Goal: Task Accomplishment & Management: Manage account settings

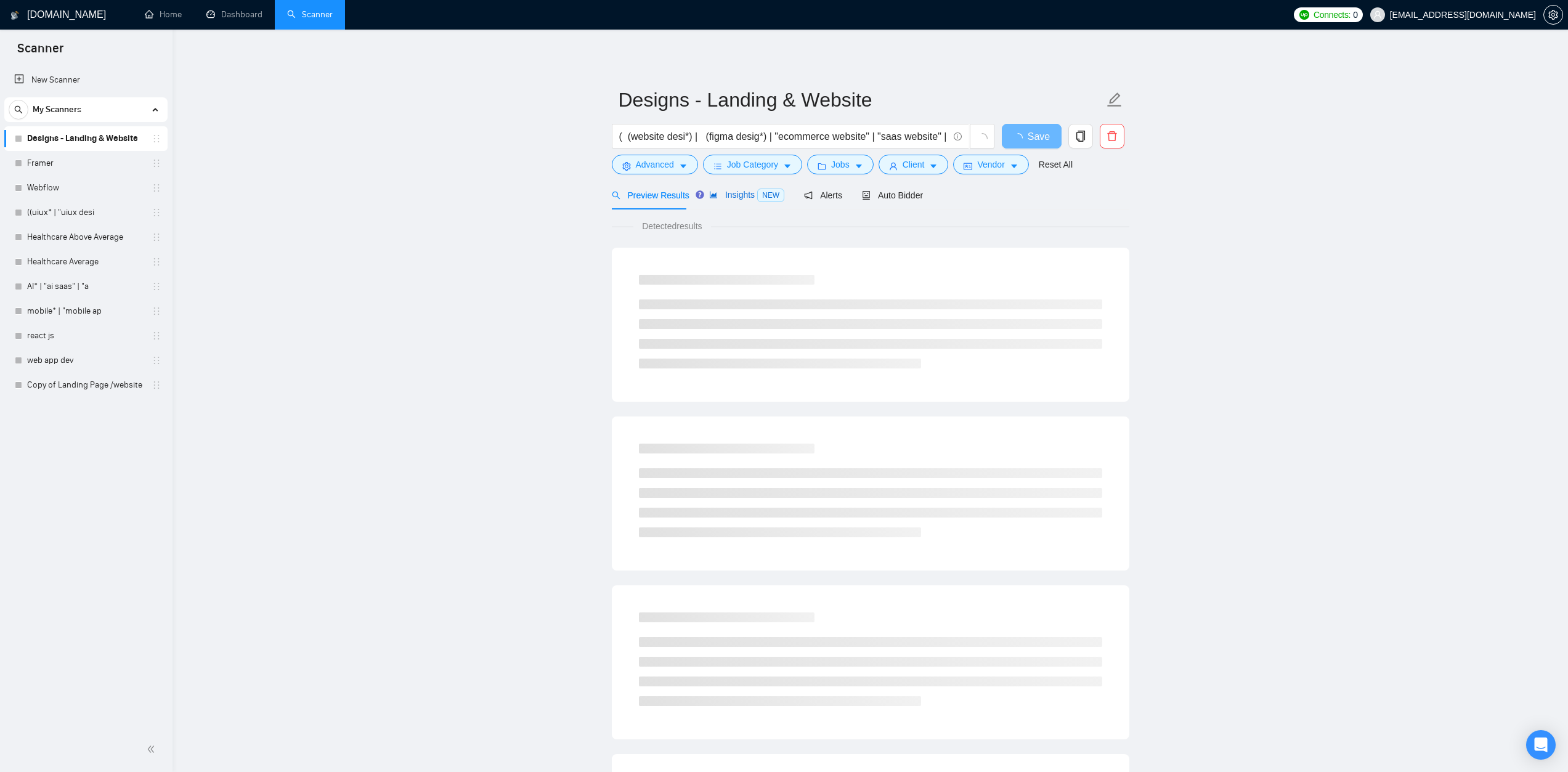
click at [744, 193] on span "Insights NEW" at bounding box center [747, 194] width 75 height 10
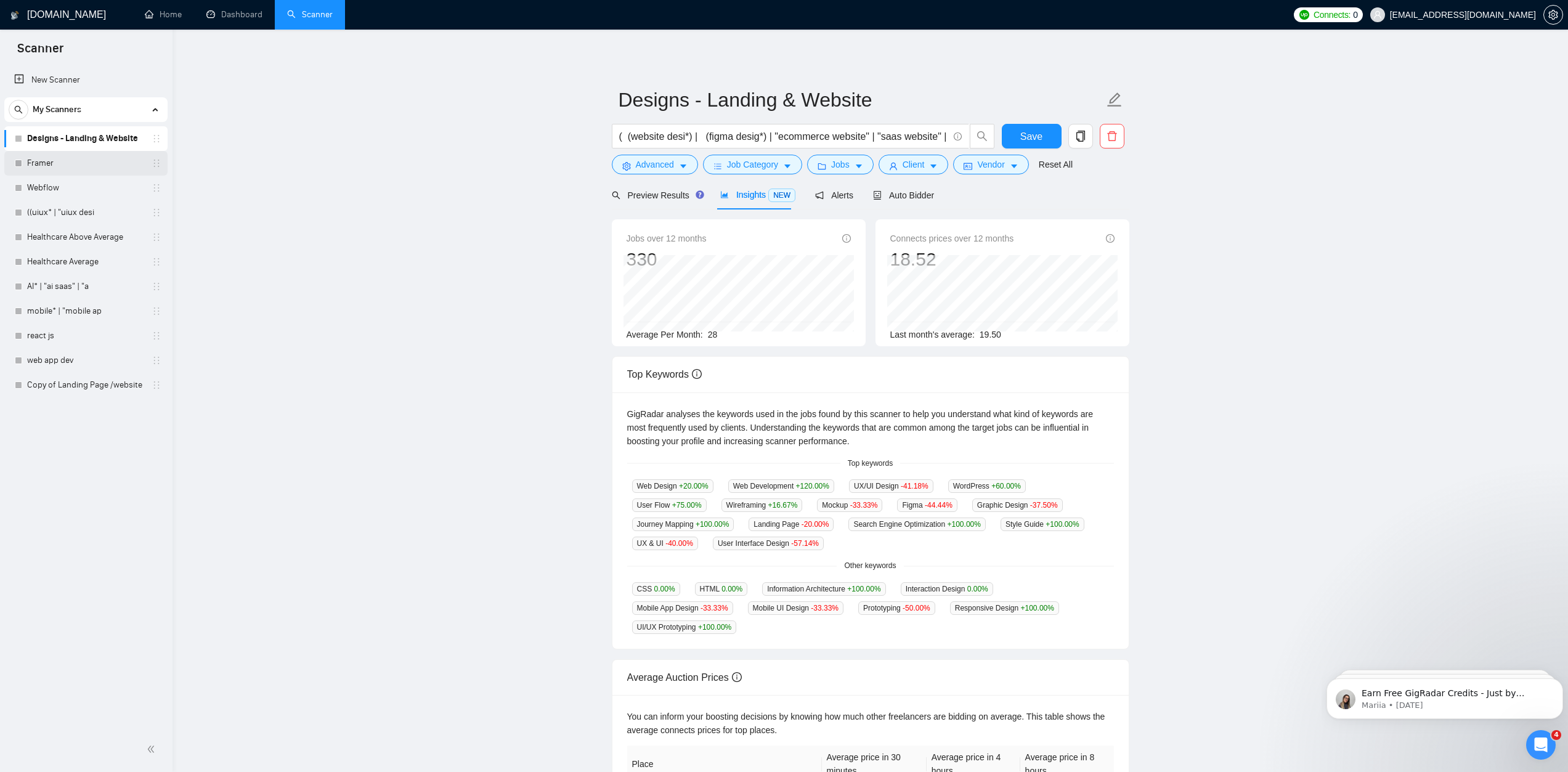
click at [91, 172] on link "Framer" at bounding box center [85, 164] width 117 height 25
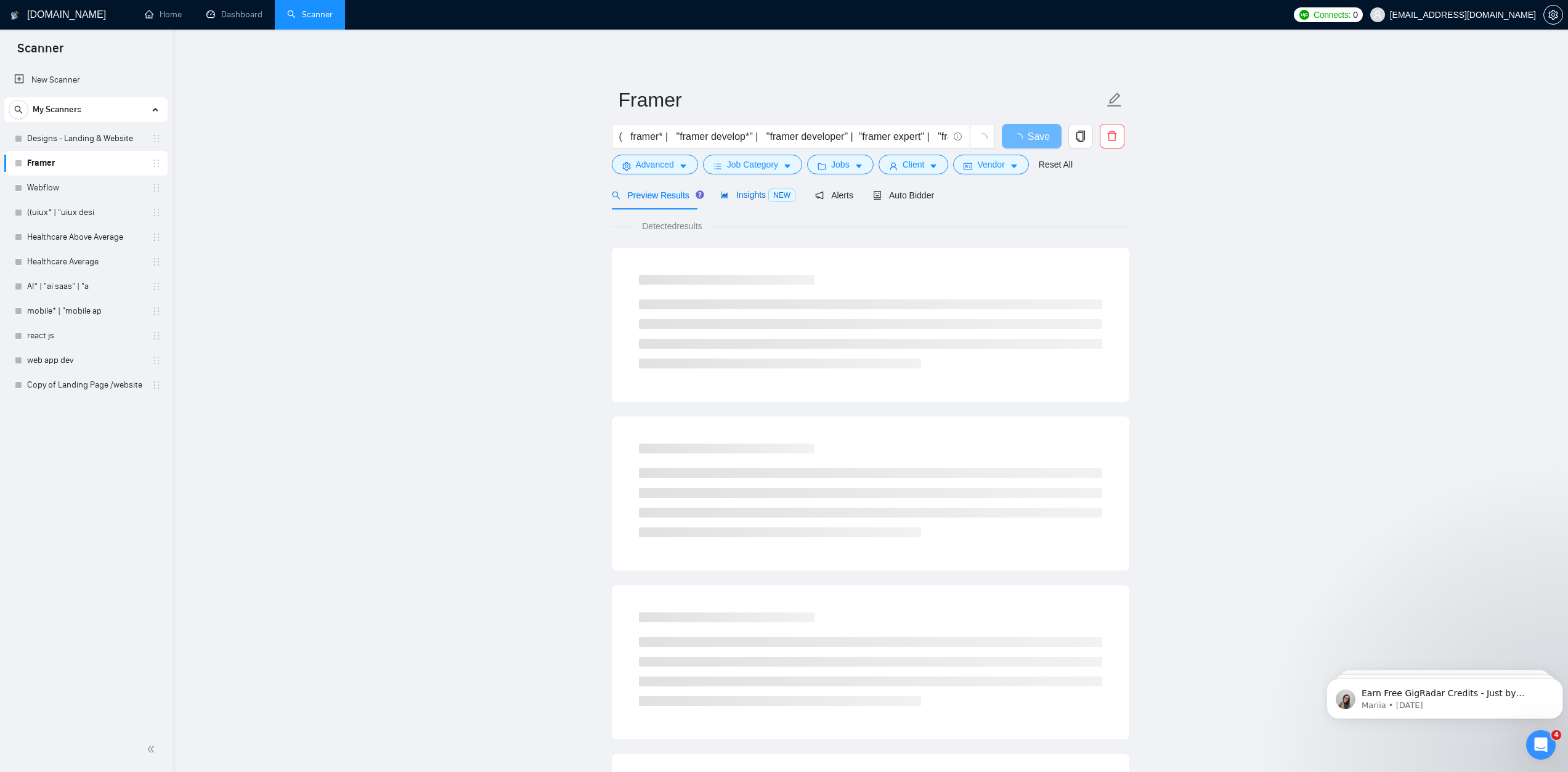
click at [744, 199] on span "Insights NEW" at bounding box center [757, 194] width 75 height 10
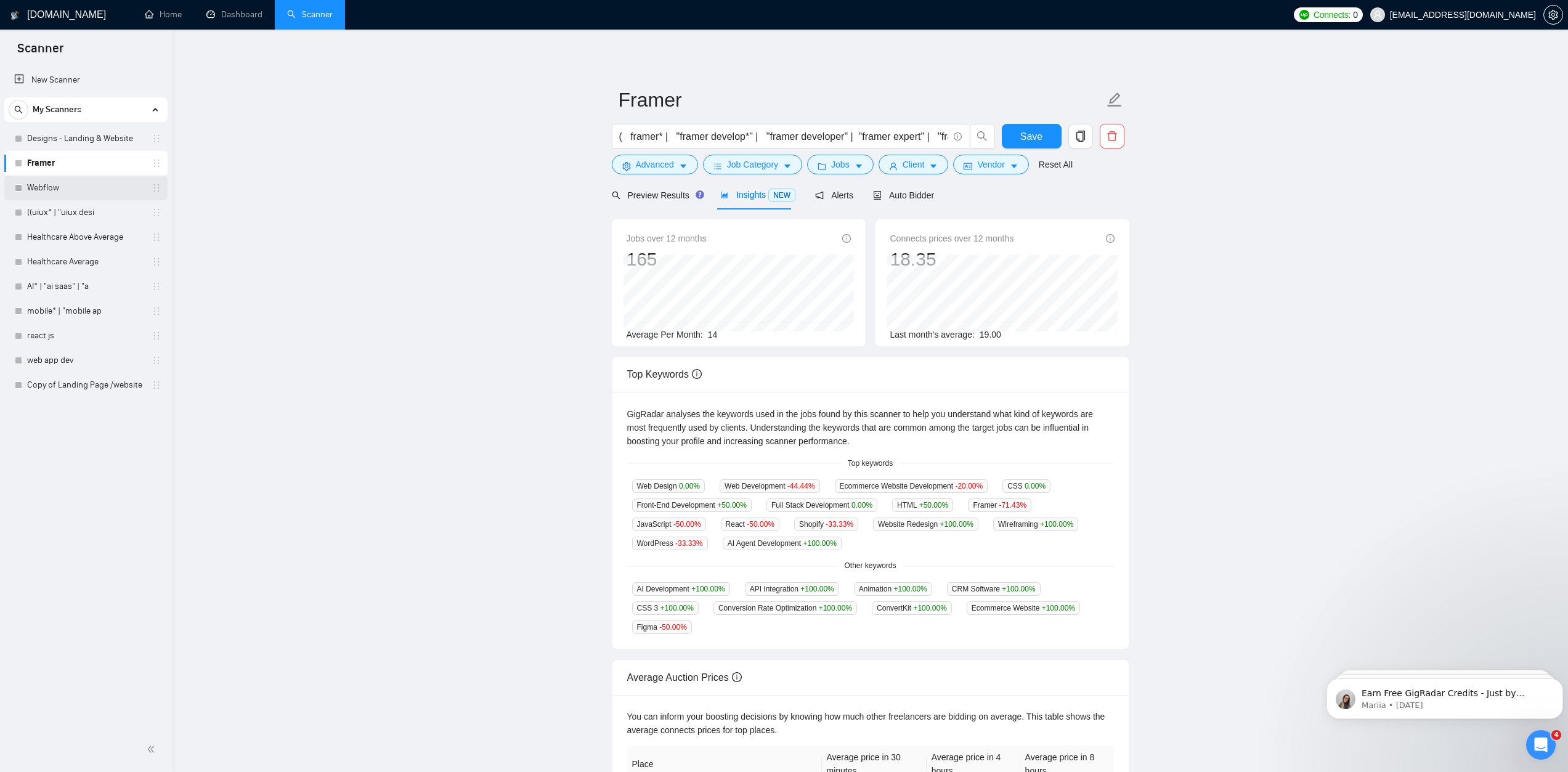
click at [53, 197] on link "Webflow" at bounding box center [85, 188] width 117 height 25
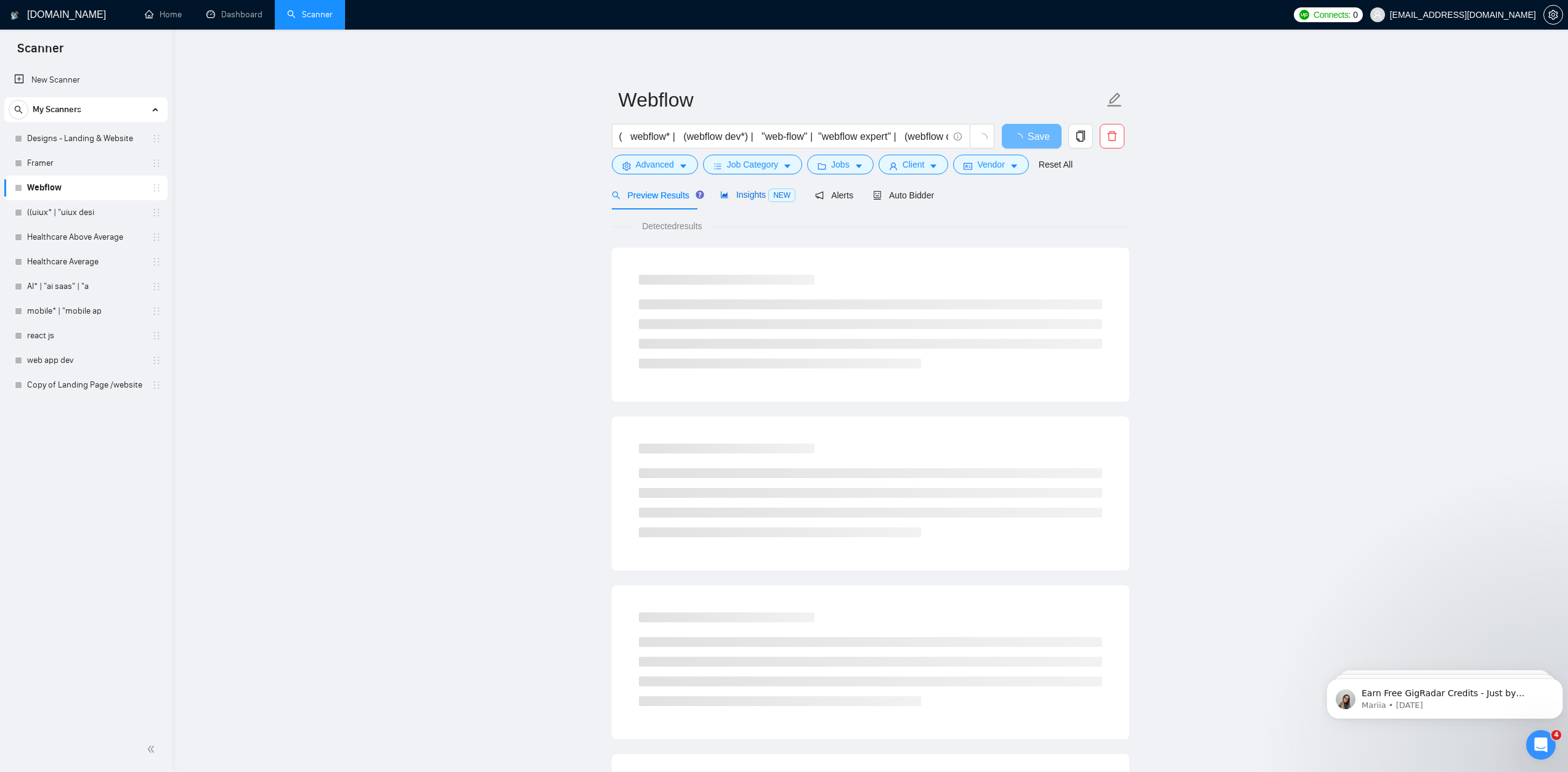
click at [757, 195] on span "Insights NEW" at bounding box center [757, 194] width 75 height 10
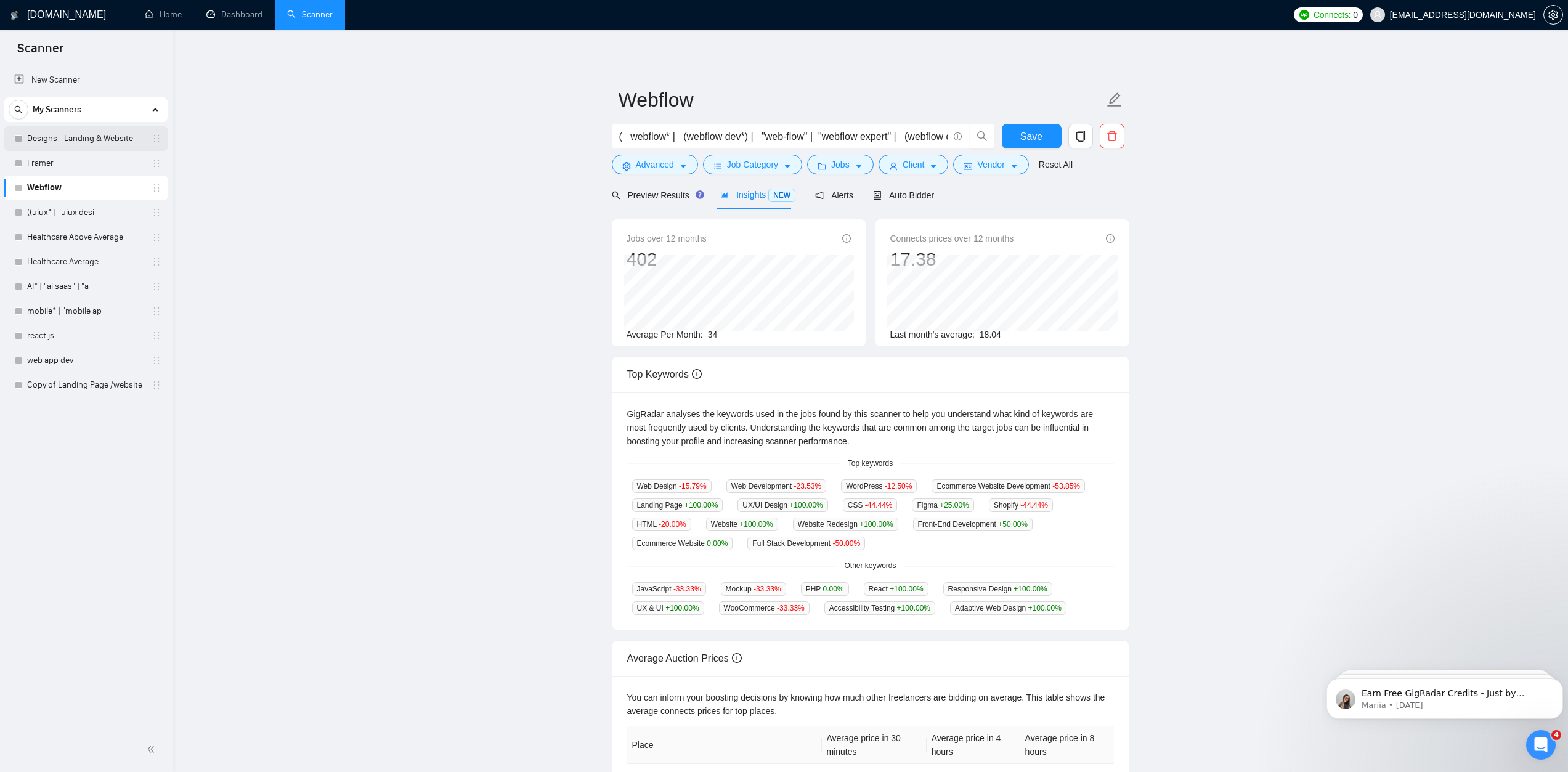
click at [61, 144] on link "Designs - Landing & Website" at bounding box center [85, 139] width 117 height 25
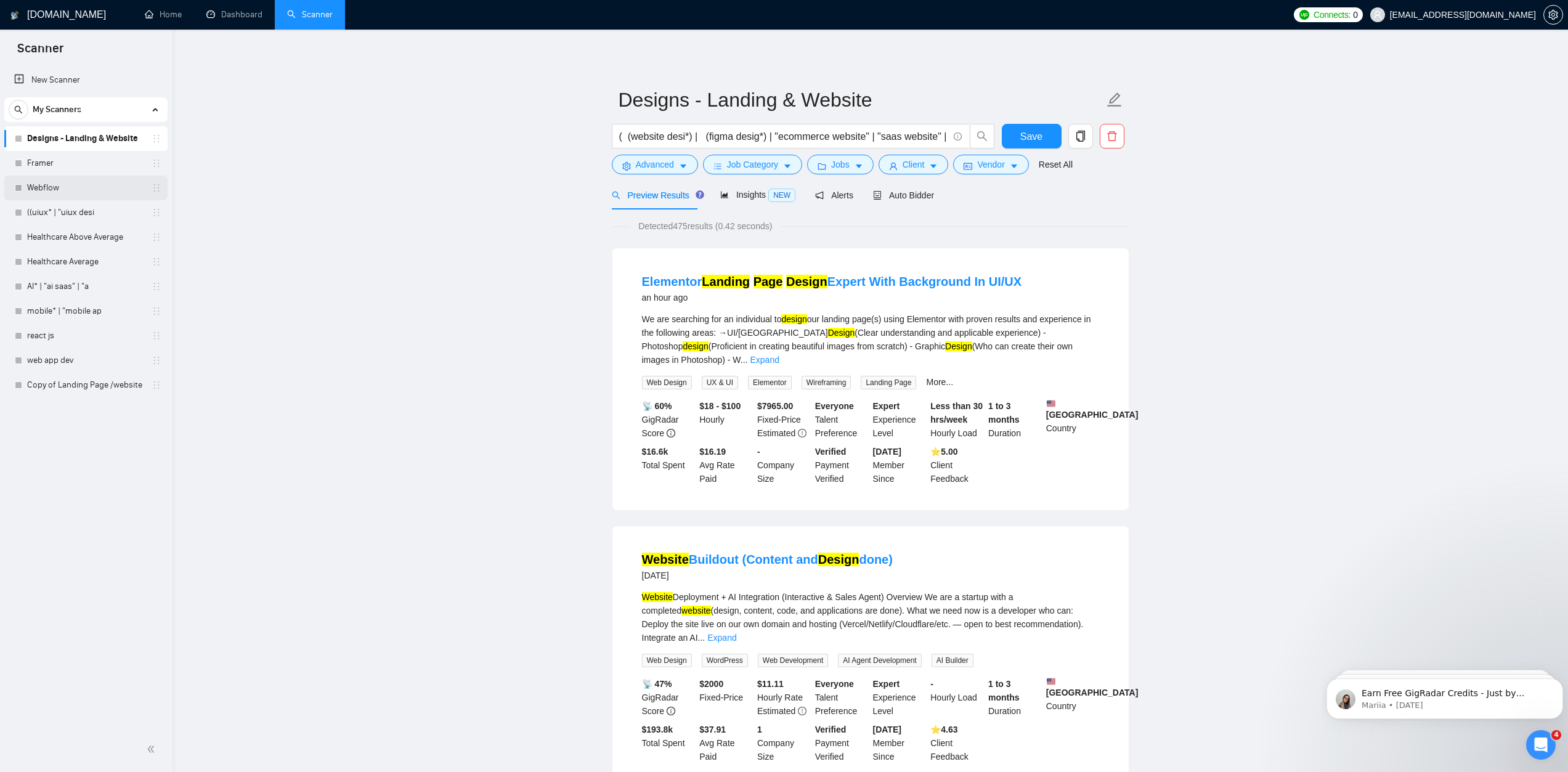
click at [99, 189] on link "Webflow" at bounding box center [85, 188] width 117 height 25
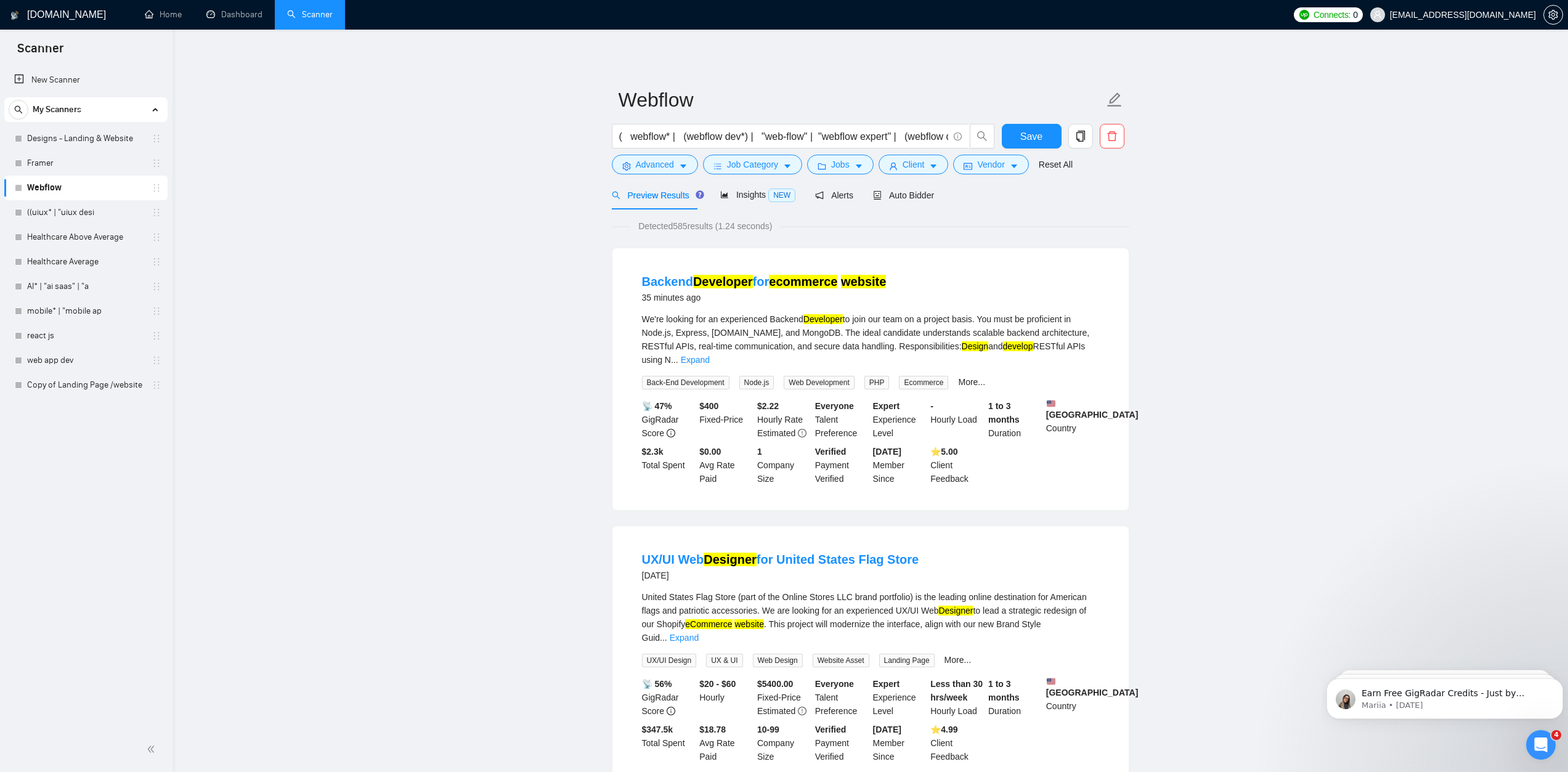
click at [1085, 139] on icon "copy" at bounding box center [1080, 136] width 9 height 11
click at [1071, 195] on span "Yes" at bounding box center [1072, 198] width 14 height 13
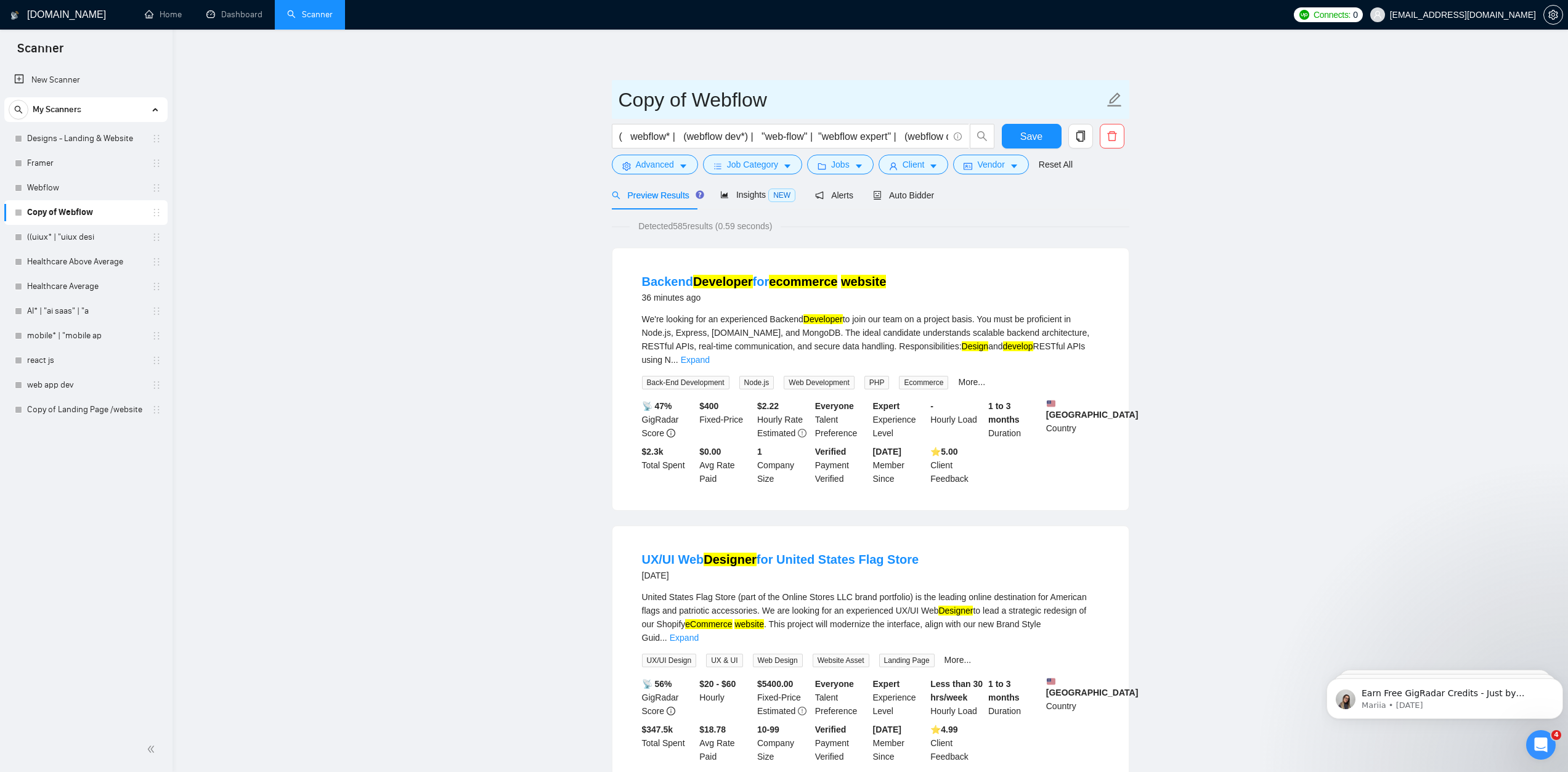
click at [1117, 99] on icon "edit" at bounding box center [1114, 100] width 14 height 14
type input "Wordpress"
click at [647, 135] on input "( webflow* | (webflow dev*) | "web-flow" | "webflow expert" | (webflow desig*) …" at bounding box center [784, 136] width 329 height 15
click at [646, 135] on input "( webflow* | (webflow dev*) | "web-flow" | "webflow expert" | (webflow desig*) …" at bounding box center [784, 136] width 329 height 15
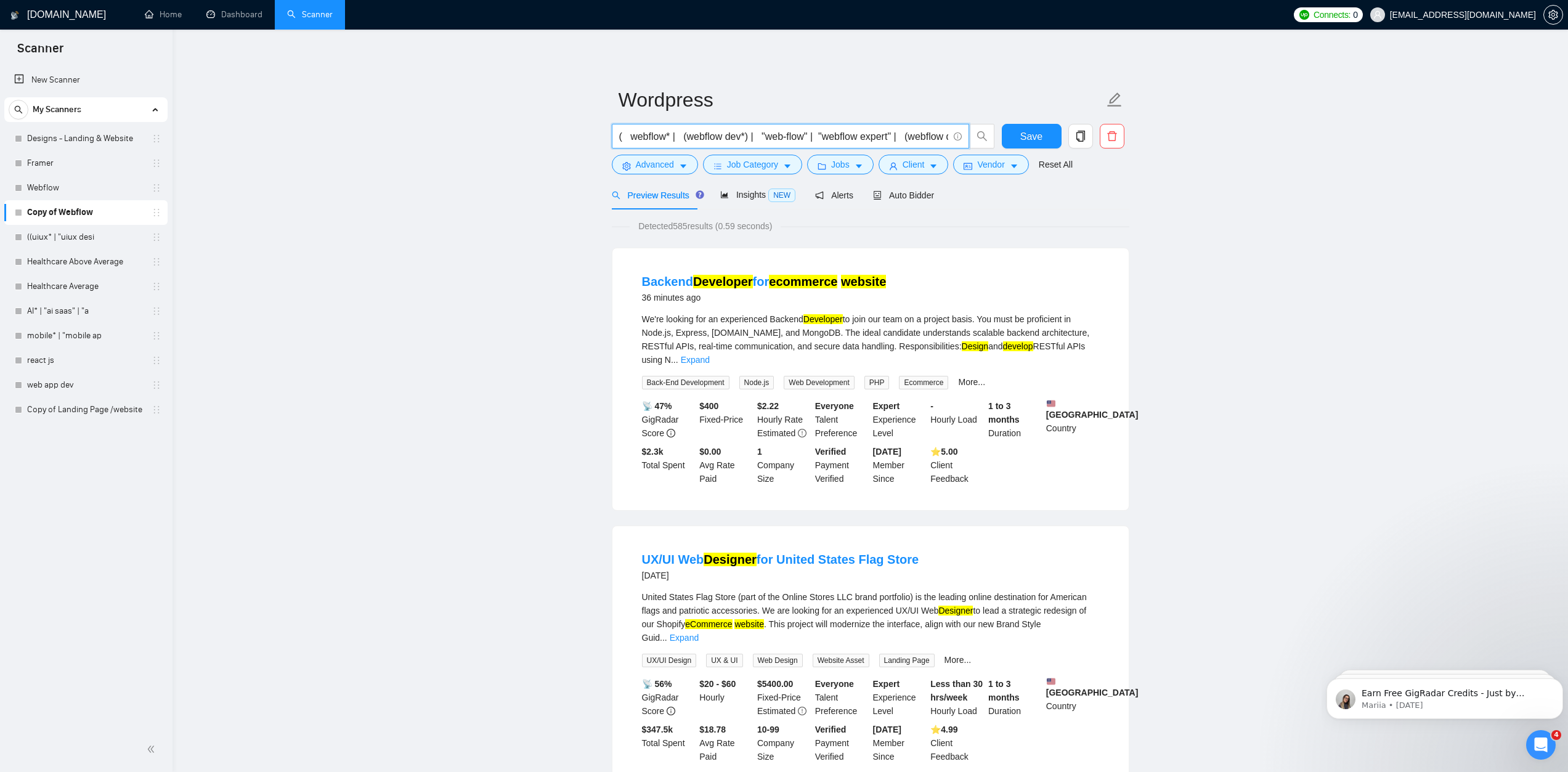
paste input "Wordpress"
click at [717, 141] on input "( Wordpress* | (webflow dev*) | "web-flow" | "webflow expert" | (webflow desig*…" at bounding box center [784, 136] width 329 height 15
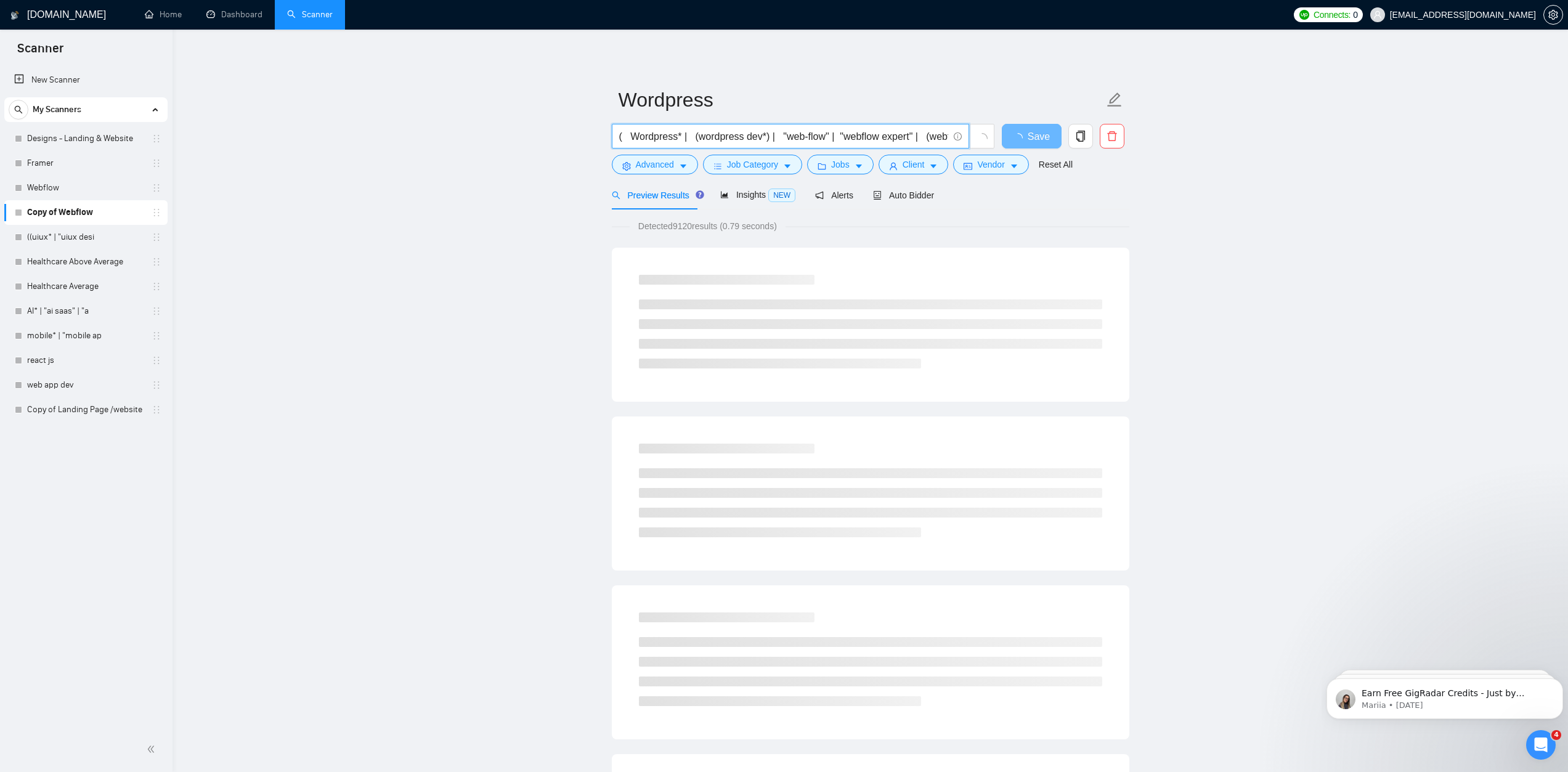
click at [791, 139] on input "( Wordpress* | (wordpress dev*) | "web-flow" | "webflow expert" | (webflow desi…" at bounding box center [784, 136] width 329 height 15
click at [790, 139] on input "( Wordpress* | (wordpress dev*) | "web-flow" | "webflow expert" | (webflow desi…" at bounding box center [784, 136] width 329 height 15
click at [868, 140] on input "( Wordpress* | (wordpress dev*) | "word-press" | "webflow expert" | (webflow de…" at bounding box center [784, 136] width 329 height 15
paste input "ordpress"
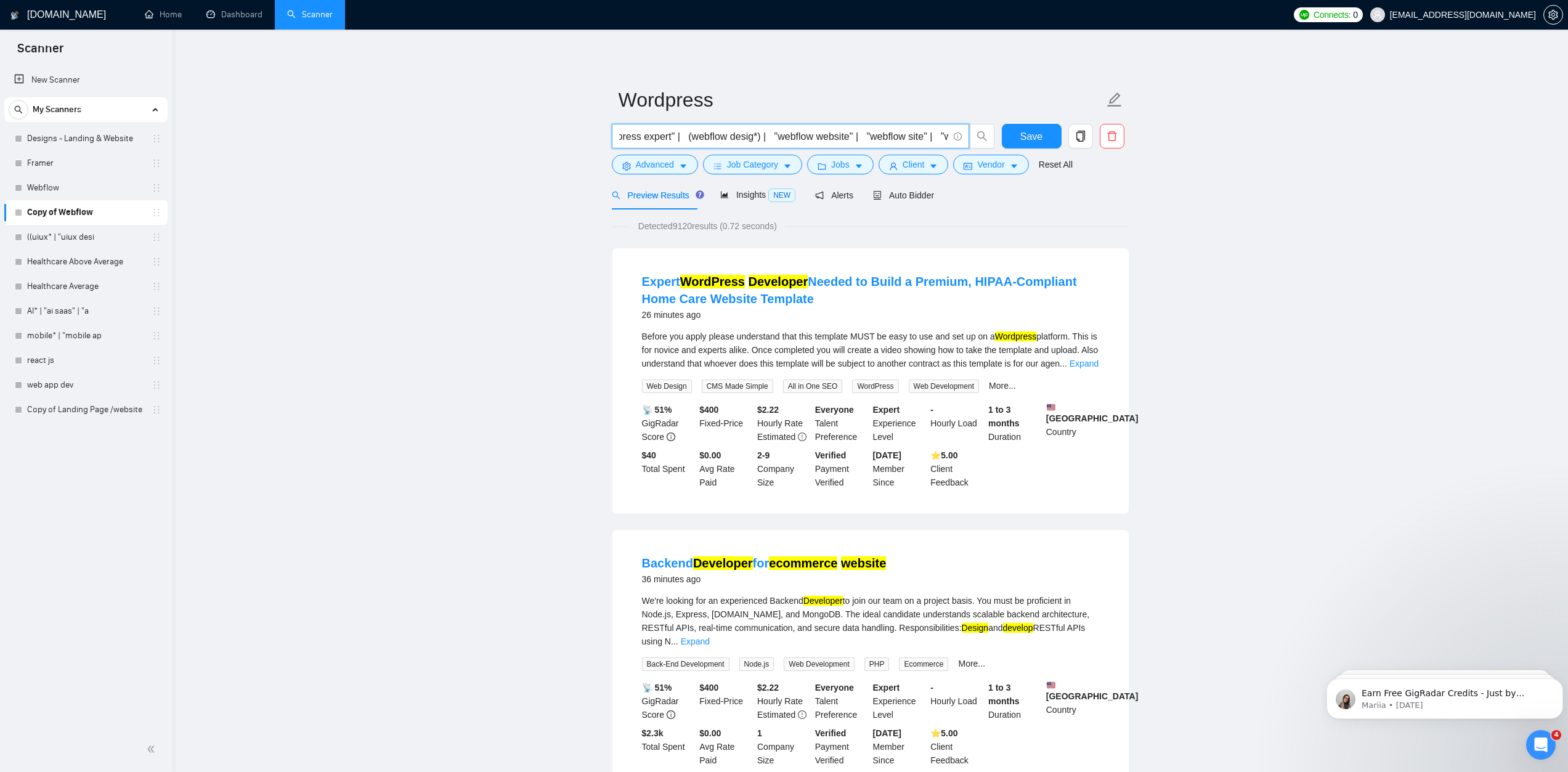
drag, startPoint x: 910, startPoint y: 138, endPoint x: 954, endPoint y: 138, distance: 44.0
click at [954, 138] on span "( Wordpress* | (wordpress dev*) | "word-press" | "wordpress expert" | (webflow …" at bounding box center [790, 136] width 358 height 25
click at [685, 136] on input "( Wordpress* | (wordpress dev*) | "word-press" | "wordpress expert" | (webflow …" at bounding box center [784, 136] width 329 height 15
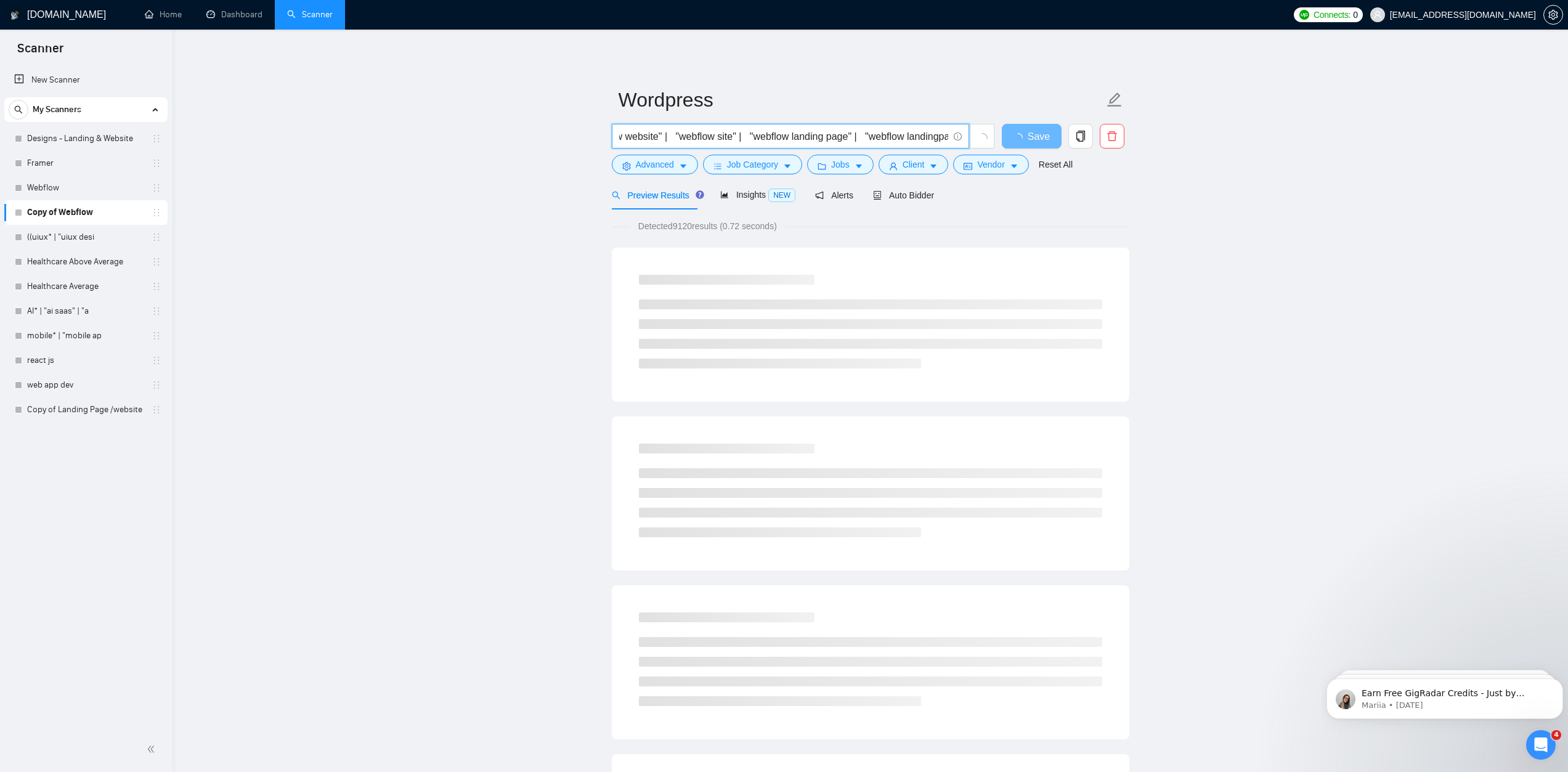
click at [688, 137] on input "( Wordpress* | (wordpress dev*) | "word-press" | "wordpress expert" | (webflow …" at bounding box center [784, 136] width 329 height 15
paste input "ordpress"
click at [787, 135] on input "( Wordpress* | (wordpress dev*) | "word-press" | "wordpress expert" | (webflow …" at bounding box center [784, 136] width 329 height 15
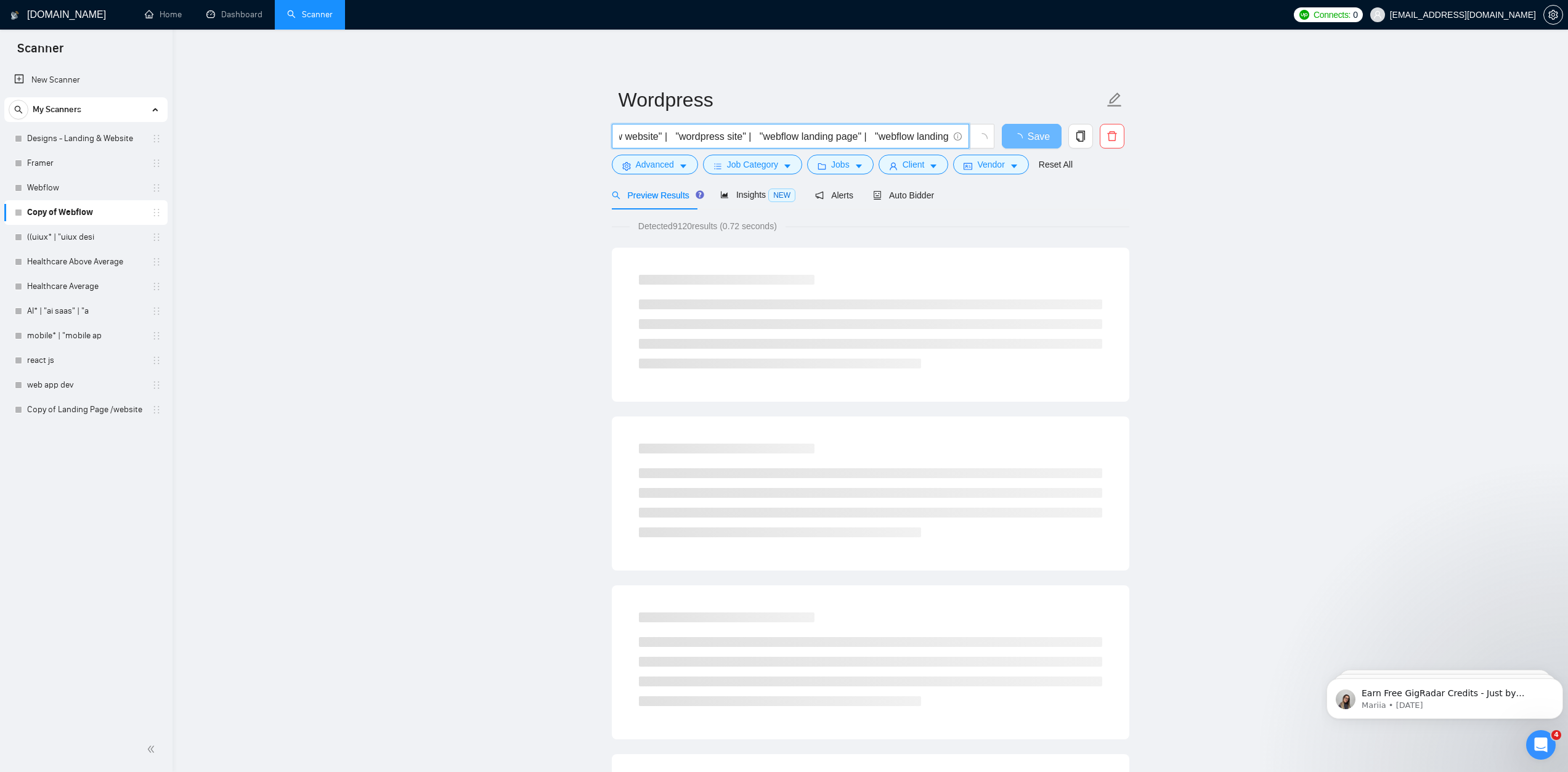
paste input "ordpress"
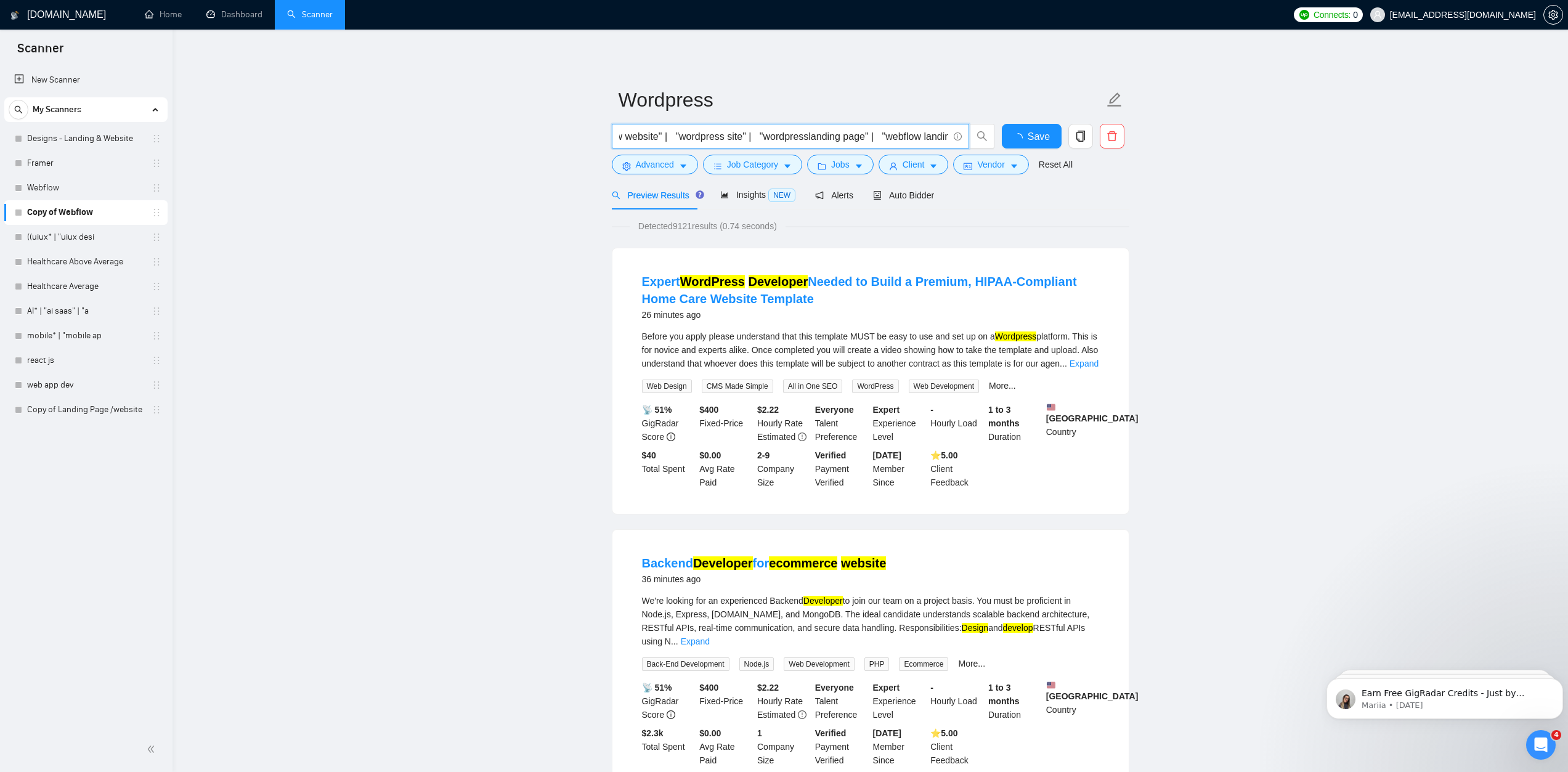
click at [648, 134] on input "( Wordpress* | (wordpress dev*) | "word-press" | "wordpress expert" | (webflow …" at bounding box center [784, 136] width 329 height 15
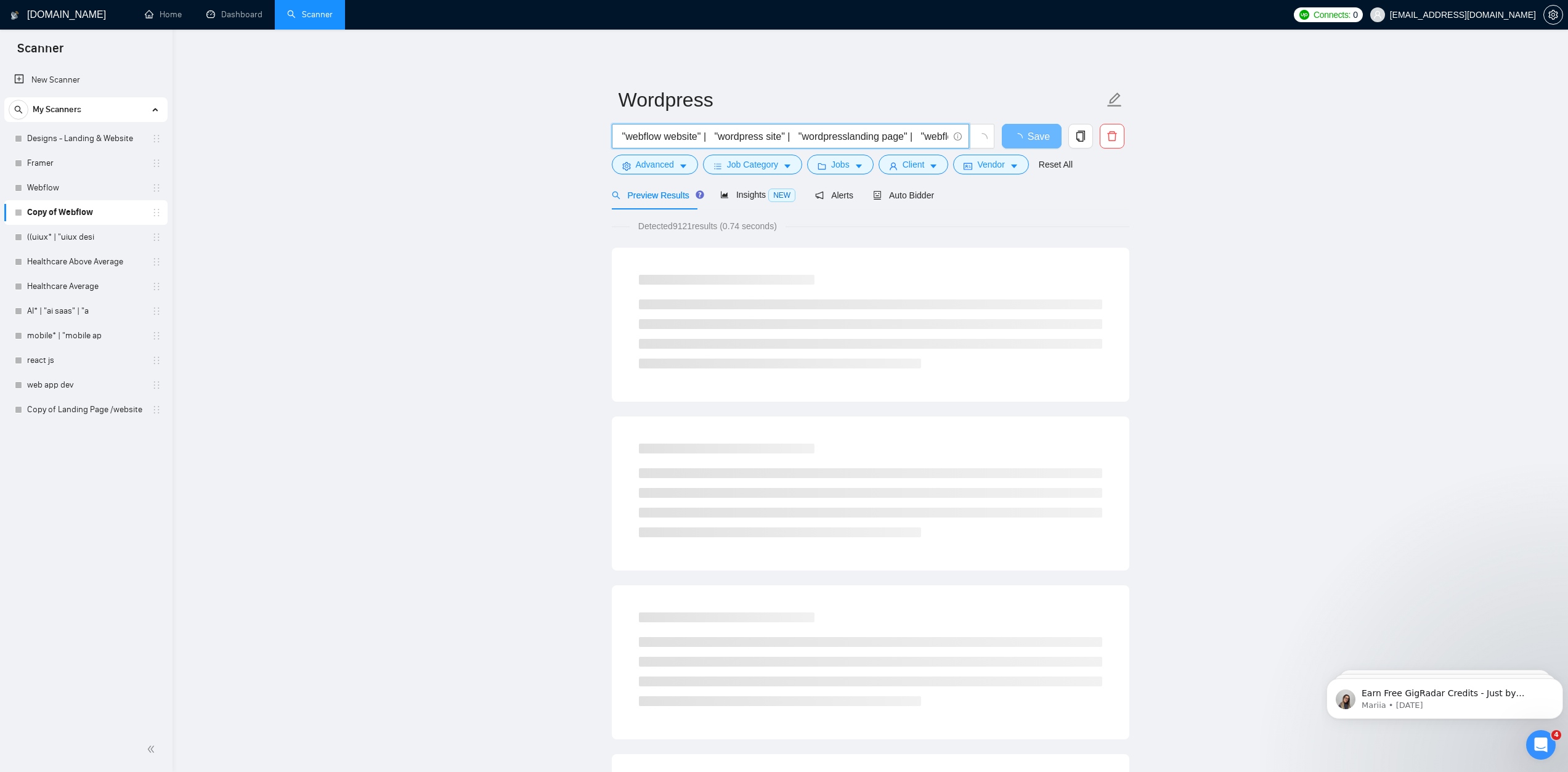
scroll to position [0, 408]
click at [649, 134] on input "( Wordpress* | (wordpress dev*) | "word-press" | "wordpress expert" | (webflow …" at bounding box center [784, 136] width 329 height 15
paste input "ordpress"
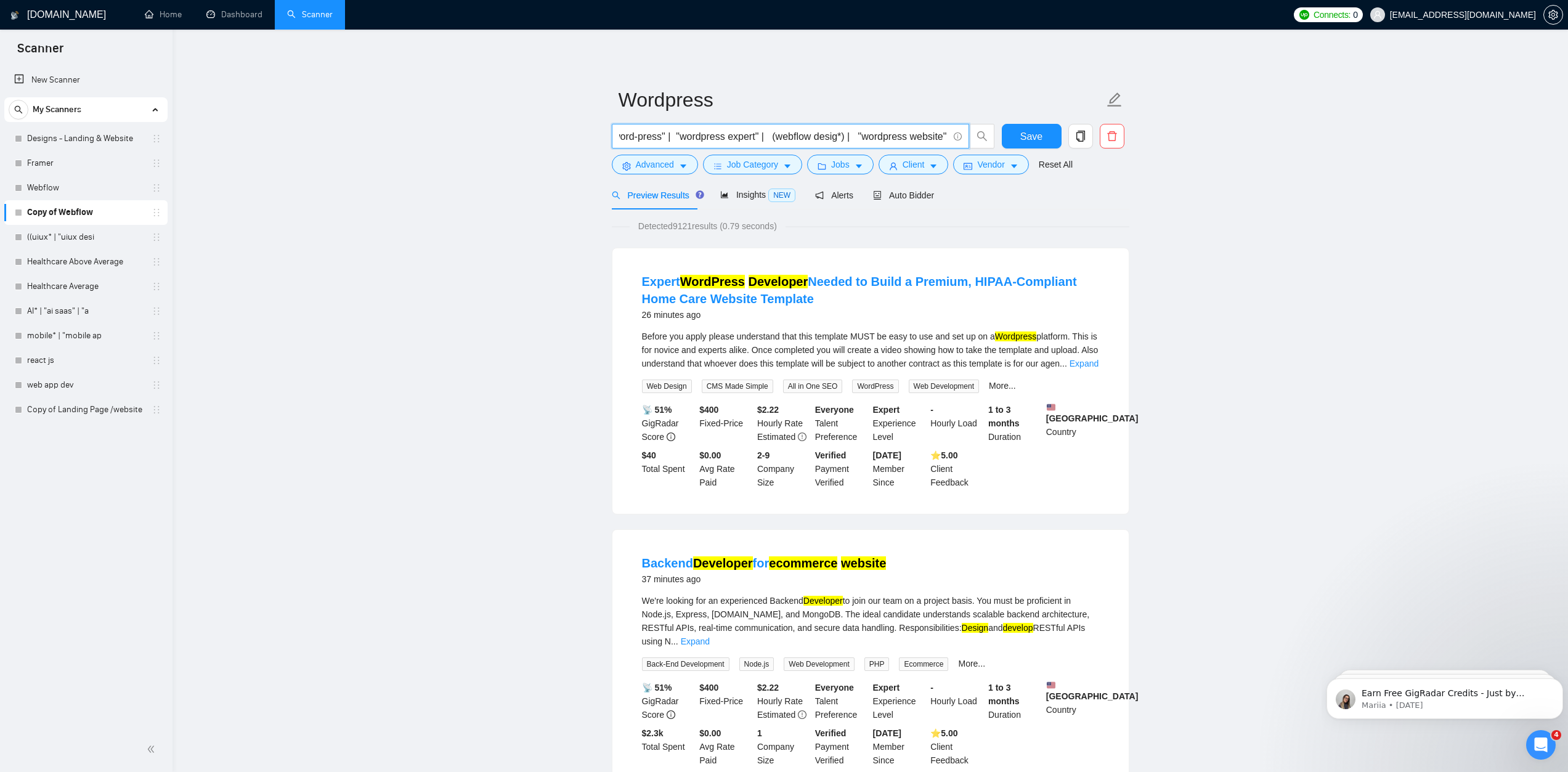
scroll to position [0, 0]
drag, startPoint x: 630, startPoint y: 136, endPoint x: 602, endPoint y: 134, distance: 28.1
click at [796, 141] on input "( Wordpress* | (wordpress dev*) | "word-press" | "wordpress expert" | (webflow …" at bounding box center [784, 136] width 329 height 15
click at [715, 134] on input "( Wordpress* | (wordpress dev*) | "word-press" | "wordpress expert" | (webflow …" at bounding box center [784, 136] width 329 height 15
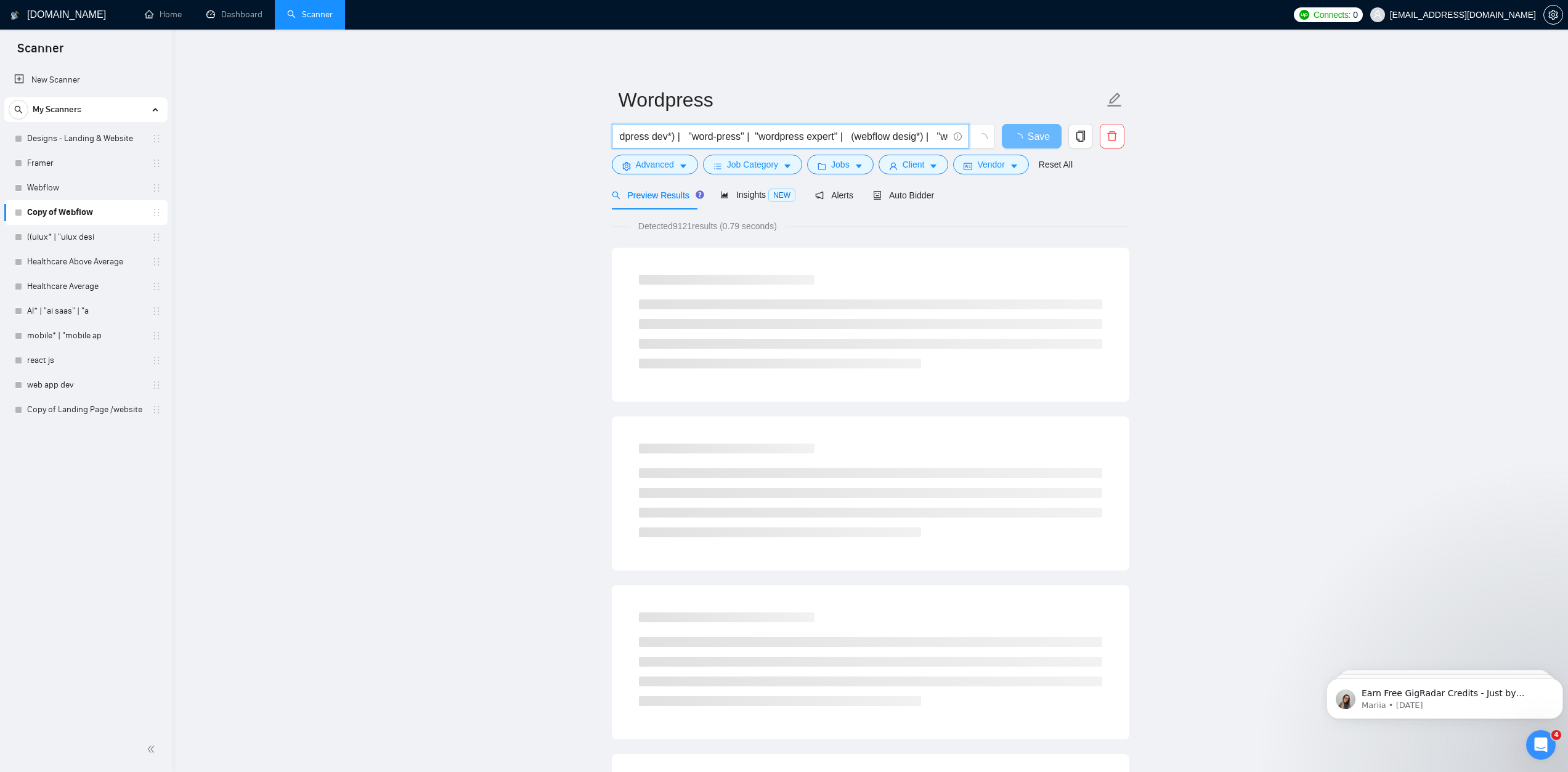
drag, startPoint x: 829, startPoint y: 136, endPoint x: 941, endPoint y: 129, distance: 112.2
click at [941, 129] on input "( Wordpress* | (wordpress dev*) | "word-press" | "wordpress expert" | (webflow …" at bounding box center [784, 136] width 329 height 15
click at [842, 134] on input "( Wordpress* | (wordpress dev*) | "word-press" | "wordpress expert" | (webflow …" at bounding box center [784, 136] width 329 height 15
click at [828, 136] on input "( Wordpress* | (wordpress dev*) | "word-press" | "wordpress expert" | (webflow …" at bounding box center [784, 136] width 329 height 15
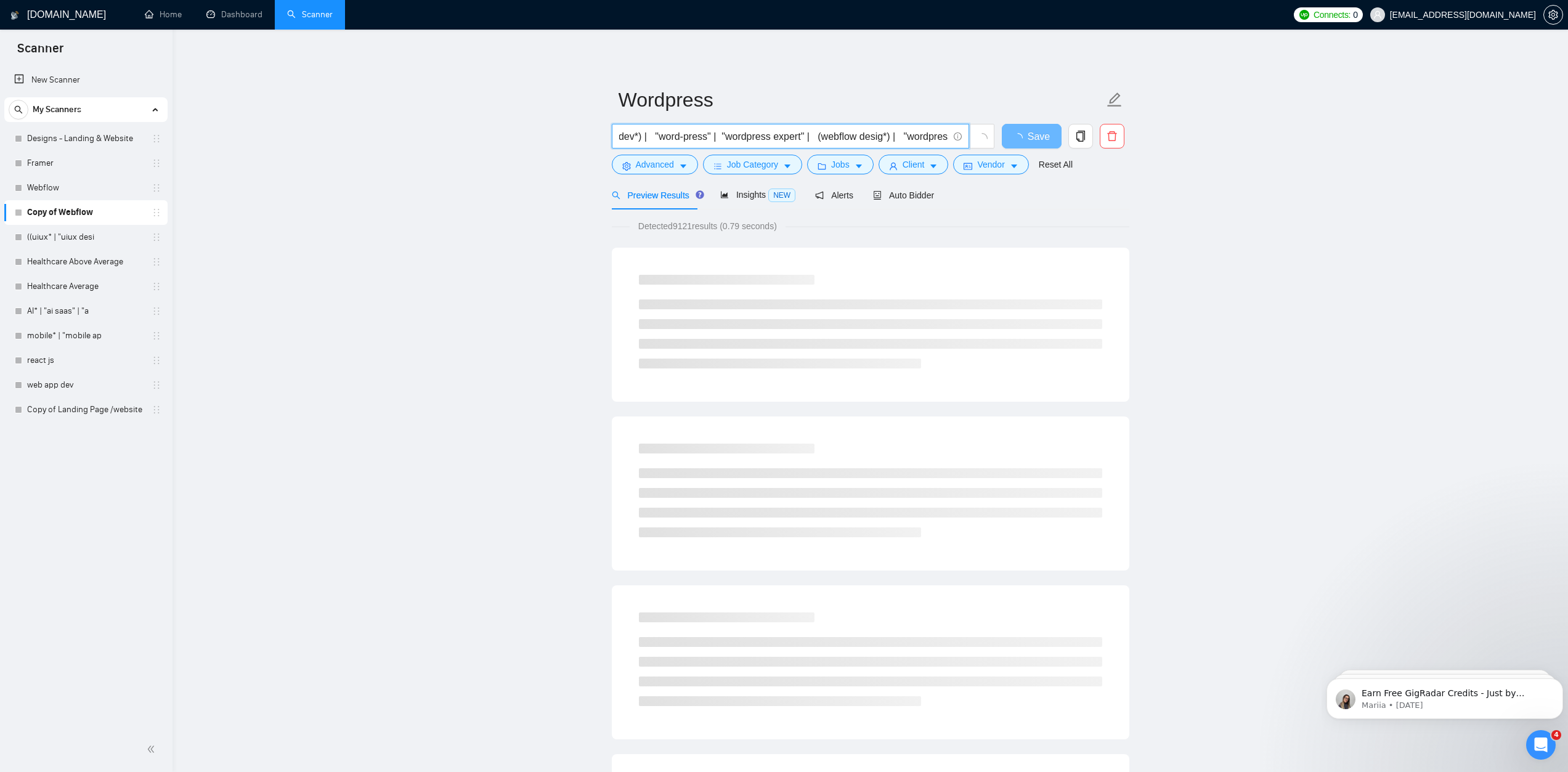
click at [828, 136] on input "( Wordpress* | (wordpress dev*) | "word-press" | "wordpress expert" | (webflow …" at bounding box center [784, 136] width 329 height 15
paste input "ordpress"
drag, startPoint x: 885, startPoint y: 140, endPoint x: 941, endPoint y: 140, distance: 56.0
click at [944, 140] on input "( Wordpress* | (wordpress dev*) | "word-press" | "wordpress expert" | (wordpres…" at bounding box center [784, 136] width 329 height 15
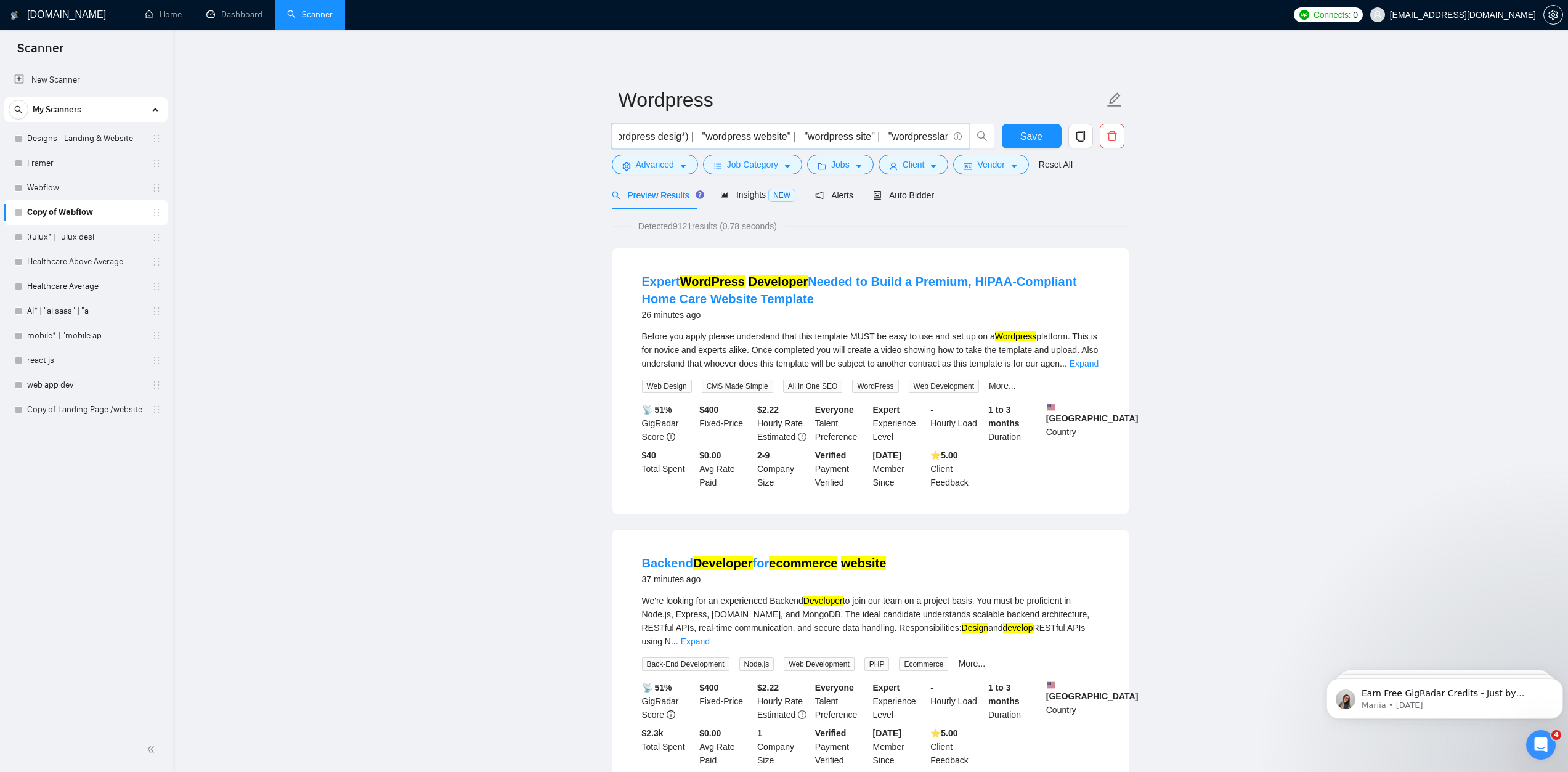
click at [800, 137] on input "( Wordpress* | (wordpress dev*) | "word-press" | "wordpress expert" | (wordpres…" at bounding box center [784, 136] width 329 height 15
drag, startPoint x: 846, startPoint y: 136, endPoint x: 942, endPoint y: 135, distance: 96.0
click at [942, 135] on input "( Wordpress* | (wordpress dev*) | "word-press" | "wordpress expert" | (wordpres…" at bounding box center [784, 136] width 329 height 15
click at [842, 137] on input "( Wordpress* | (wordpress dev*) | "word-press" | "wordpress expert" | (wordpres…" at bounding box center [784, 136] width 329 height 15
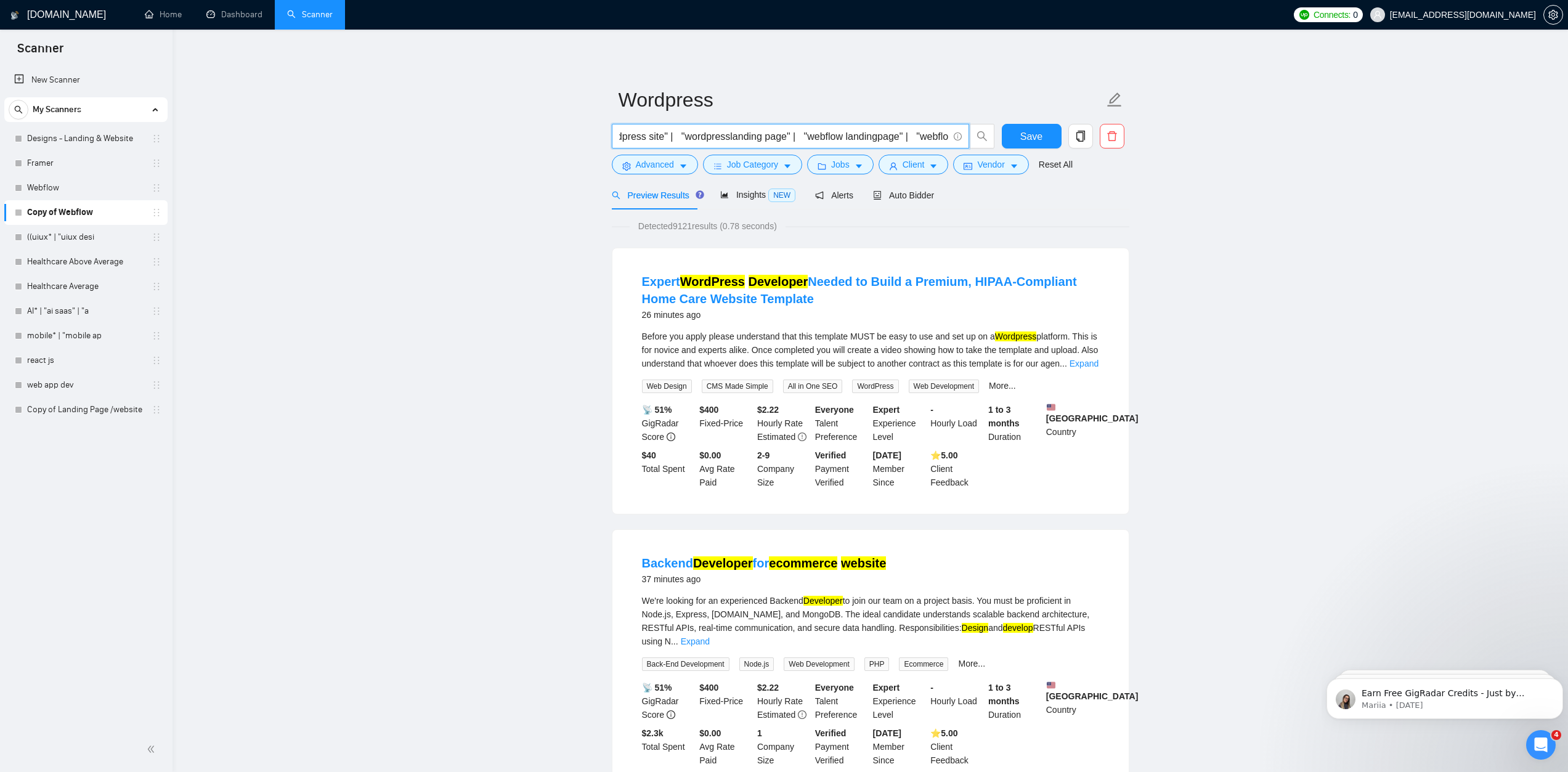
click at [812, 139] on input "( Wordpress* | (wordpress dev*) | "word-press" | "wordpress expert" | (wordpres…" at bounding box center [784, 136] width 329 height 15
click at [818, 137] on input "( Wordpress* | (wordpress dev*) | "word-press" | "wordpress expert" | (wordpres…" at bounding box center [784, 136] width 329 height 15
paste input "ordpress"
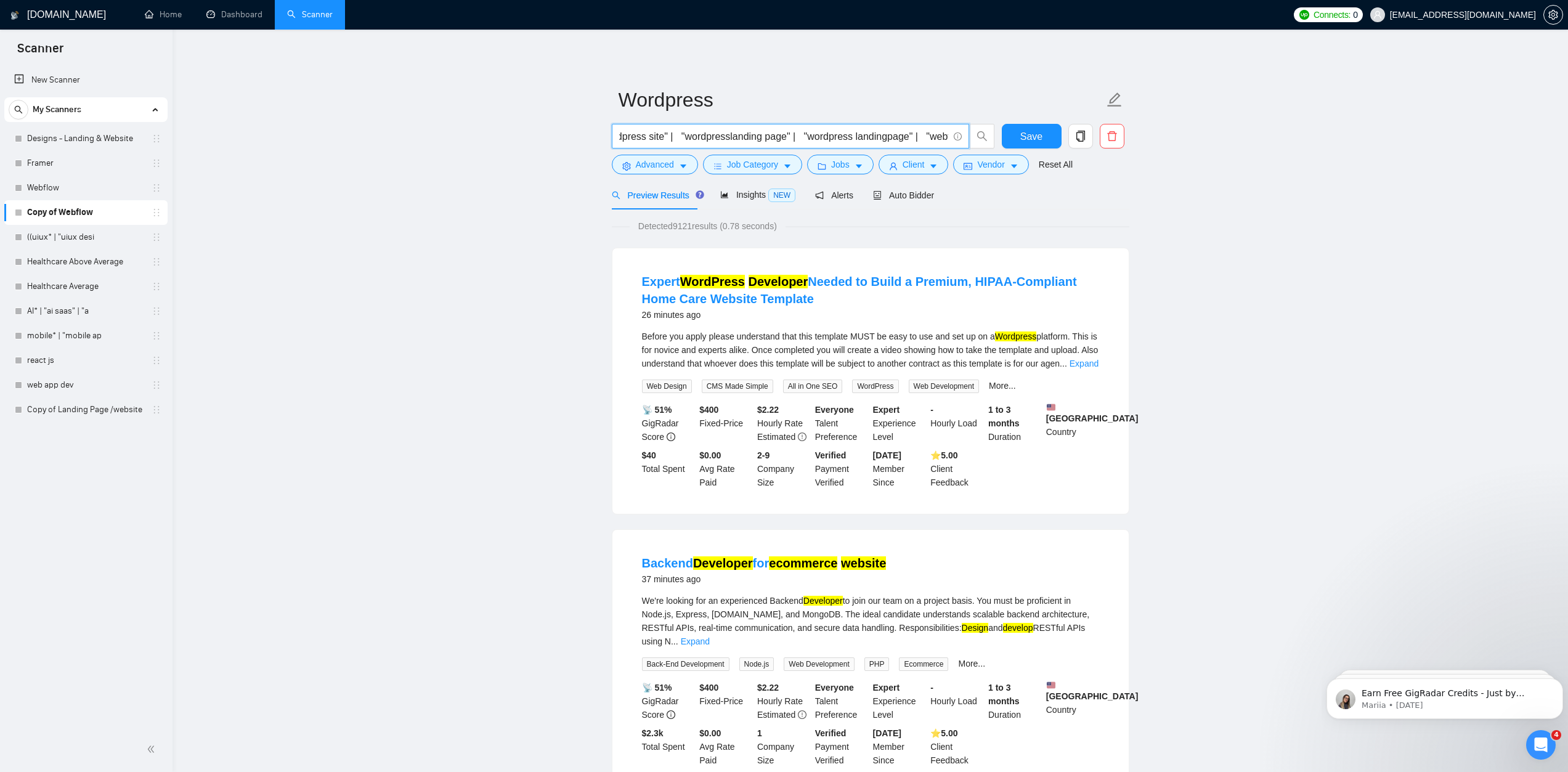
click at [724, 137] on input "( Wordpress* | (wordpress dev*) | "word-press" | "wordpress expert" | (wordpres…" at bounding box center [784, 136] width 329 height 15
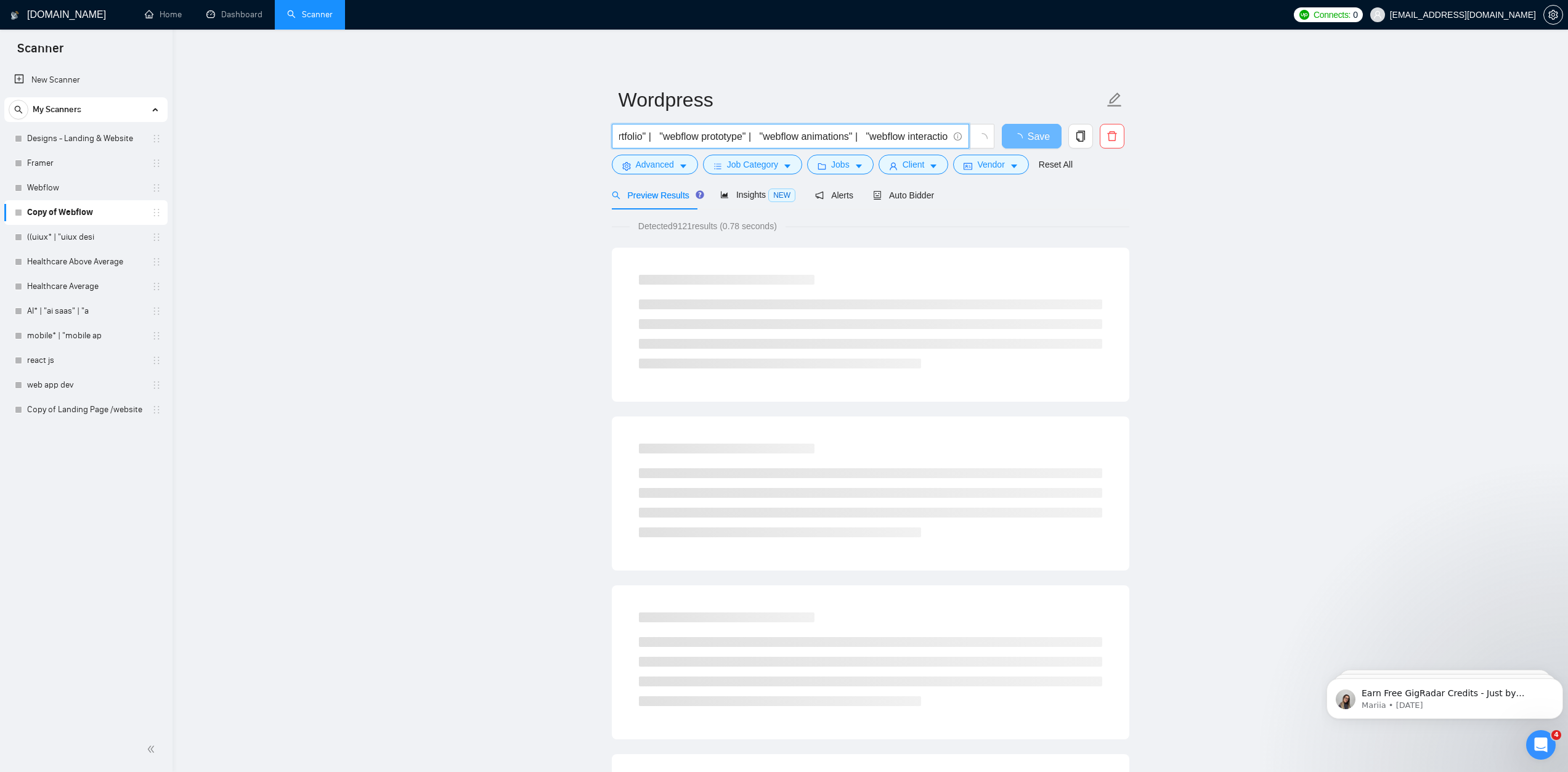
drag, startPoint x: 886, startPoint y: 142, endPoint x: 954, endPoint y: 142, distance: 68.0
click at [954, 142] on span "( Wordpress* | (wordpress dev*) | "word-press" | "wordpress expert" | (wordpres…" at bounding box center [790, 136] width 358 height 25
click at [844, 137] on input "( Wordpress* | (wordpress dev*) | "word-press" | "wordpress expert" | (wordpres…" at bounding box center [784, 136] width 329 height 15
click at [830, 135] on input "( Wordpress* | (wordpress dev*) | "word-press" | "wordpress expert" | (wordpres…" at bounding box center [784, 136] width 329 height 15
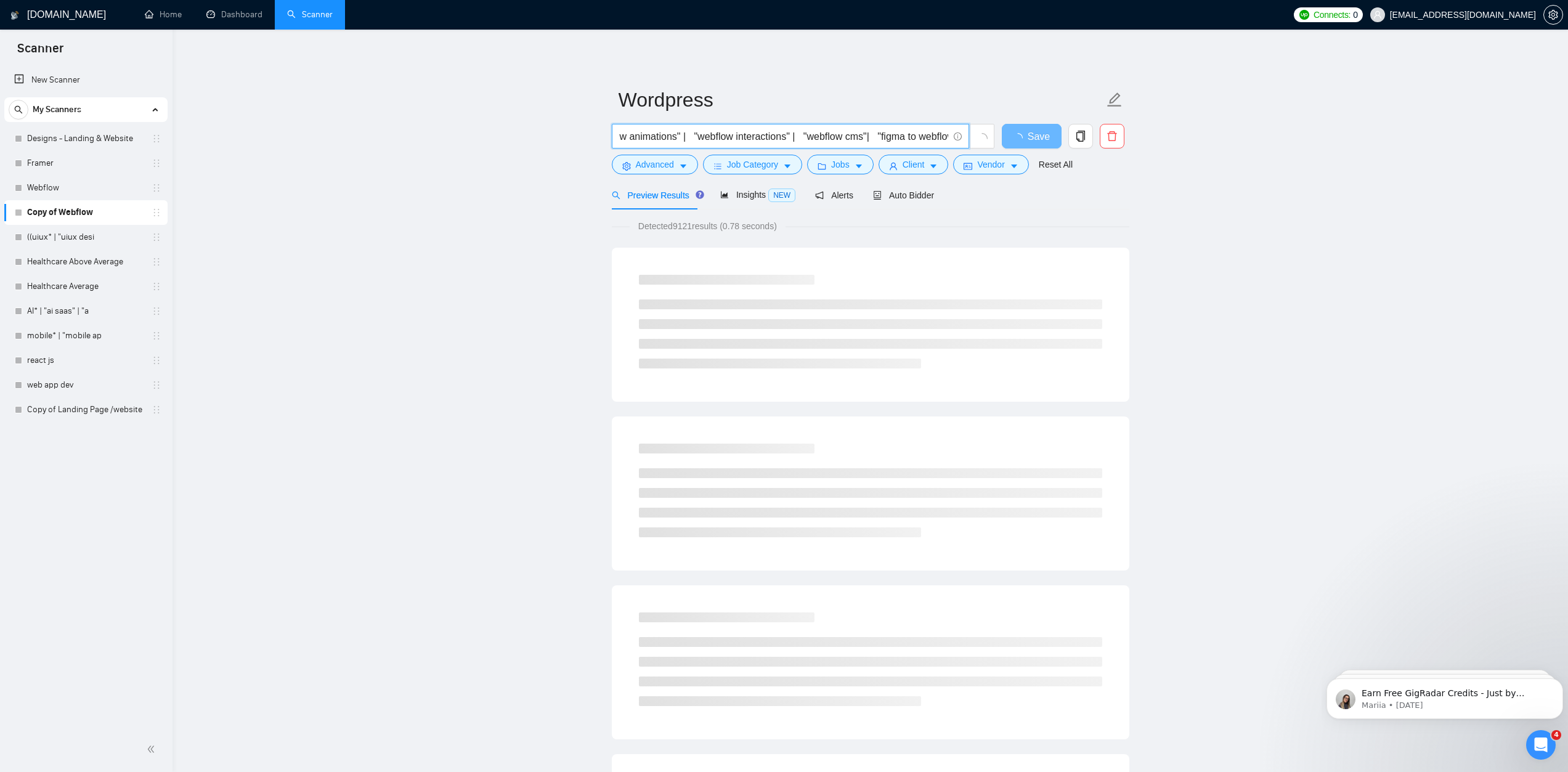
click at [830, 135] on input "( Wordpress* | (wordpress dev*) | "word-press" | "wordpress expert" | (wordpres…" at bounding box center [784, 136] width 329 height 15
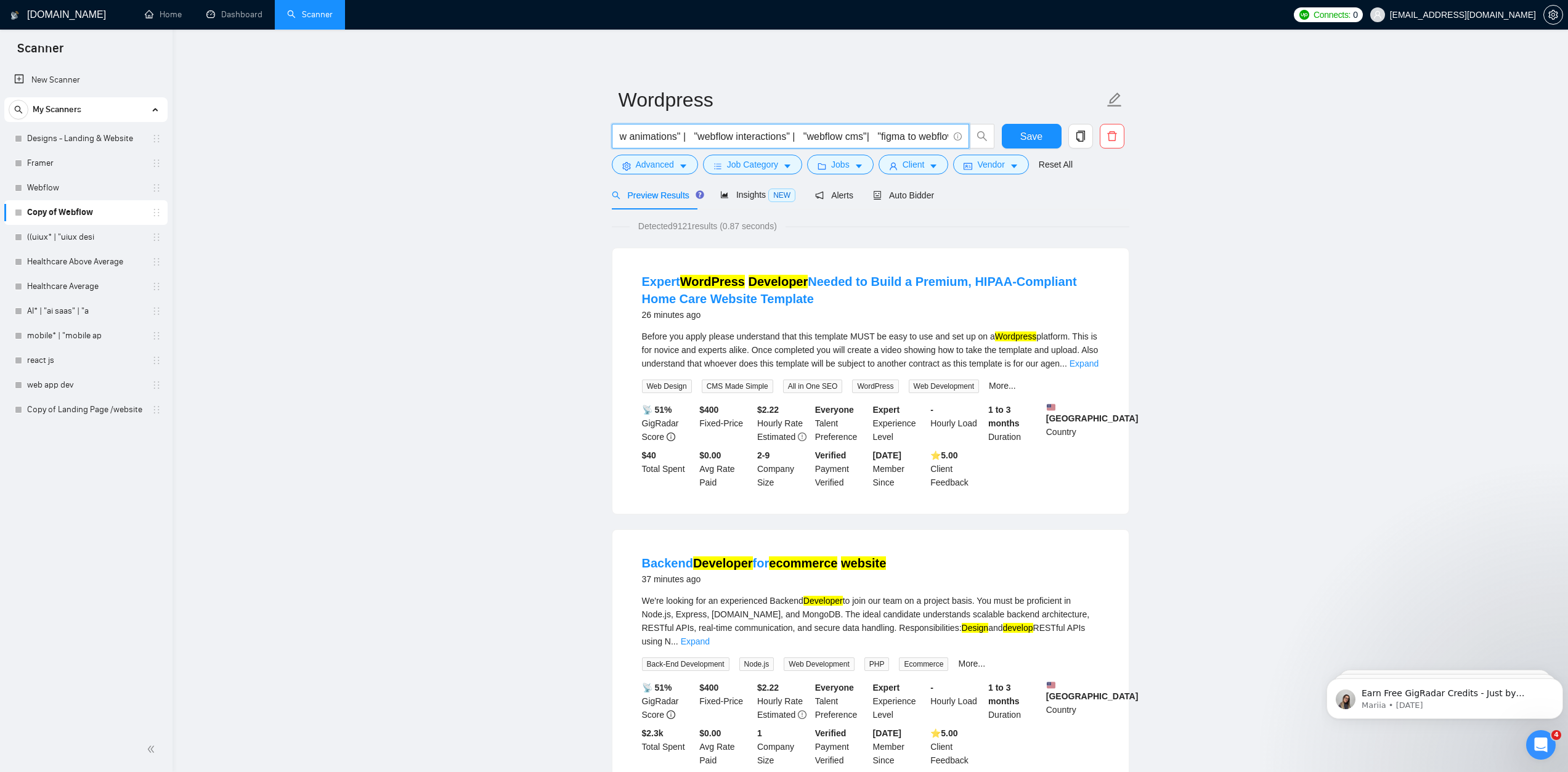
click at [724, 135] on input "( Wordpress* | (wordpress dev*) | "word-press" | "wordpress expert" | (wordpres…" at bounding box center [784, 136] width 329 height 15
click at [699, 135] on input "( Wordpress* | (wordpress dev*) | "word-press" | "wordpress expert" | (wordpres…" at bounding box center [784, 136] width 329 height 15
click at [638, 137] on input "( Wordpress* | (wordpress dev*) | "word-press" | "wordpress expert" | (wordpres…" at bounding box center [784, 136] width 329 height 15
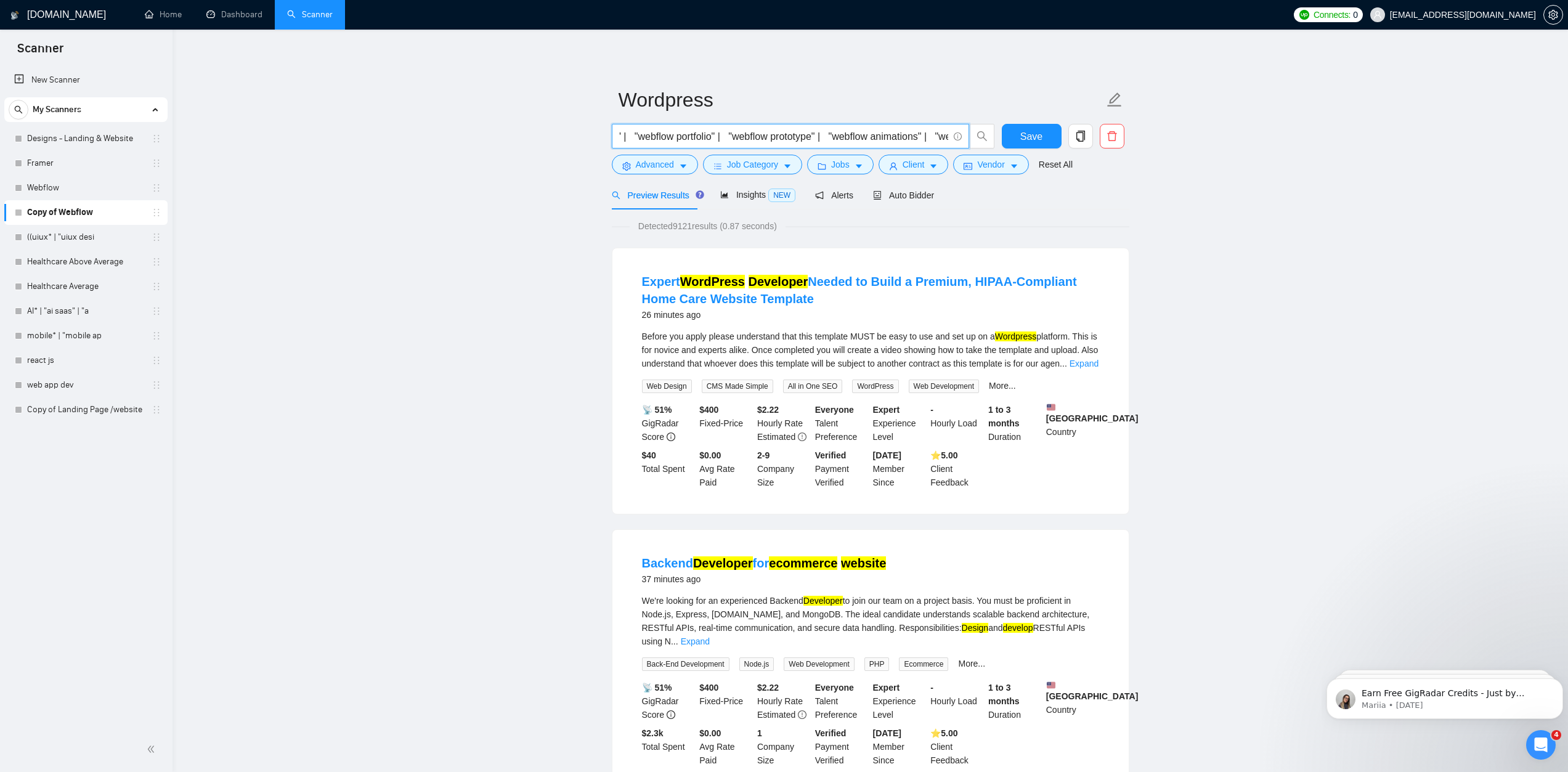
click at [652, 134] on input "( Wordpress* | (wordpress dev*) | "word-press" | "wordpress expert" | (wordpres…" at bounding box center [784, 136] width 329 height 15
paste input "ordpress"
drag, startPoint x: 650, startPoint y: 139, endPoint x: 614, endPoint y: 139, distance: 36.0
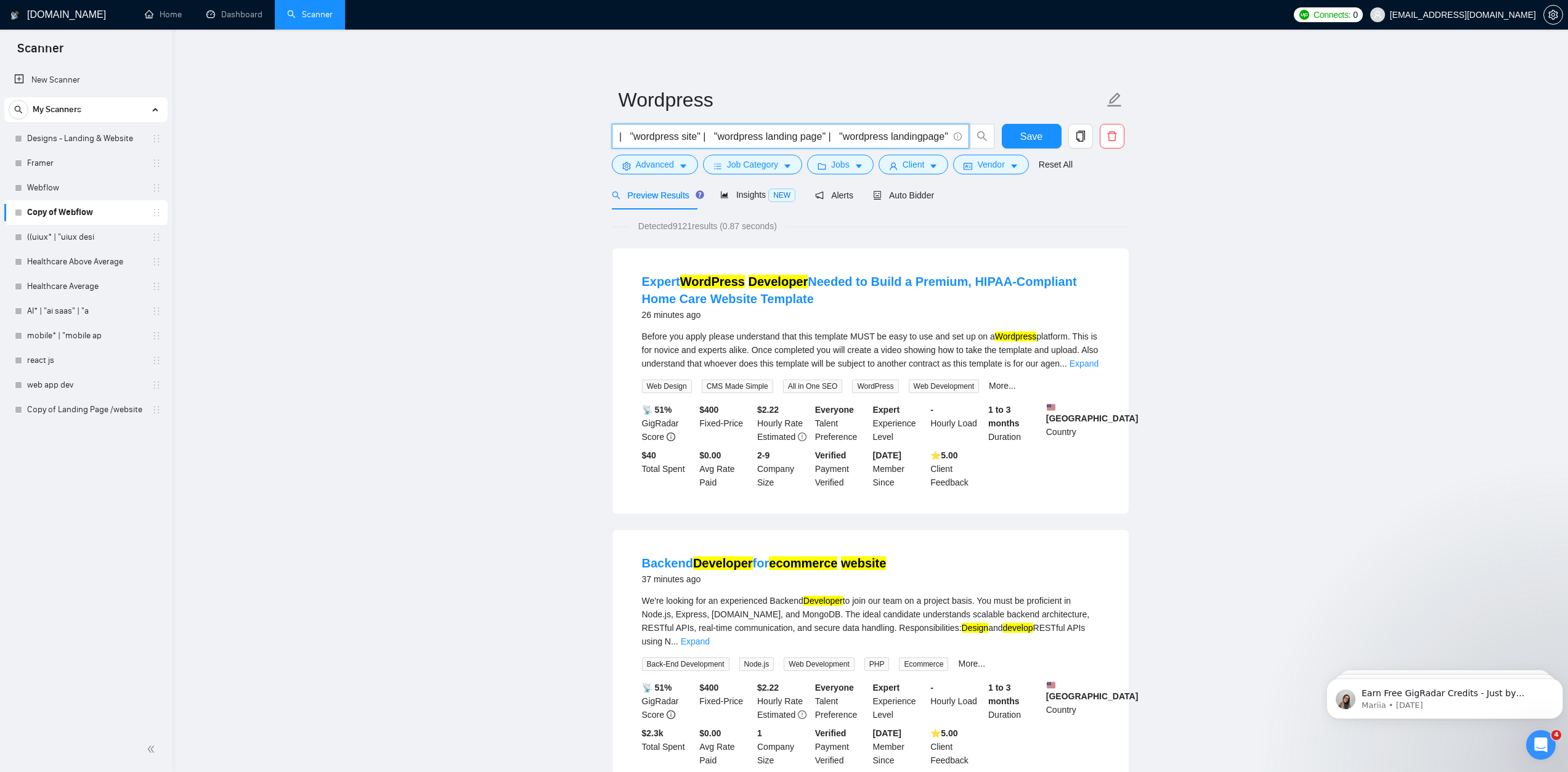
click at [614, 139] on span "( Wordpress* | (wordpress dev*) | "word-press" | "wordpress expert" | (wordpres…" at bounding box center [790, 136] width 358 height 25
click at [776, 135] on input "( Wordpress* | (wordpress dev*) | "word-press" | "wordpress expert" | (wordpres…" at bounding box center [784, 136] width 329 height 15
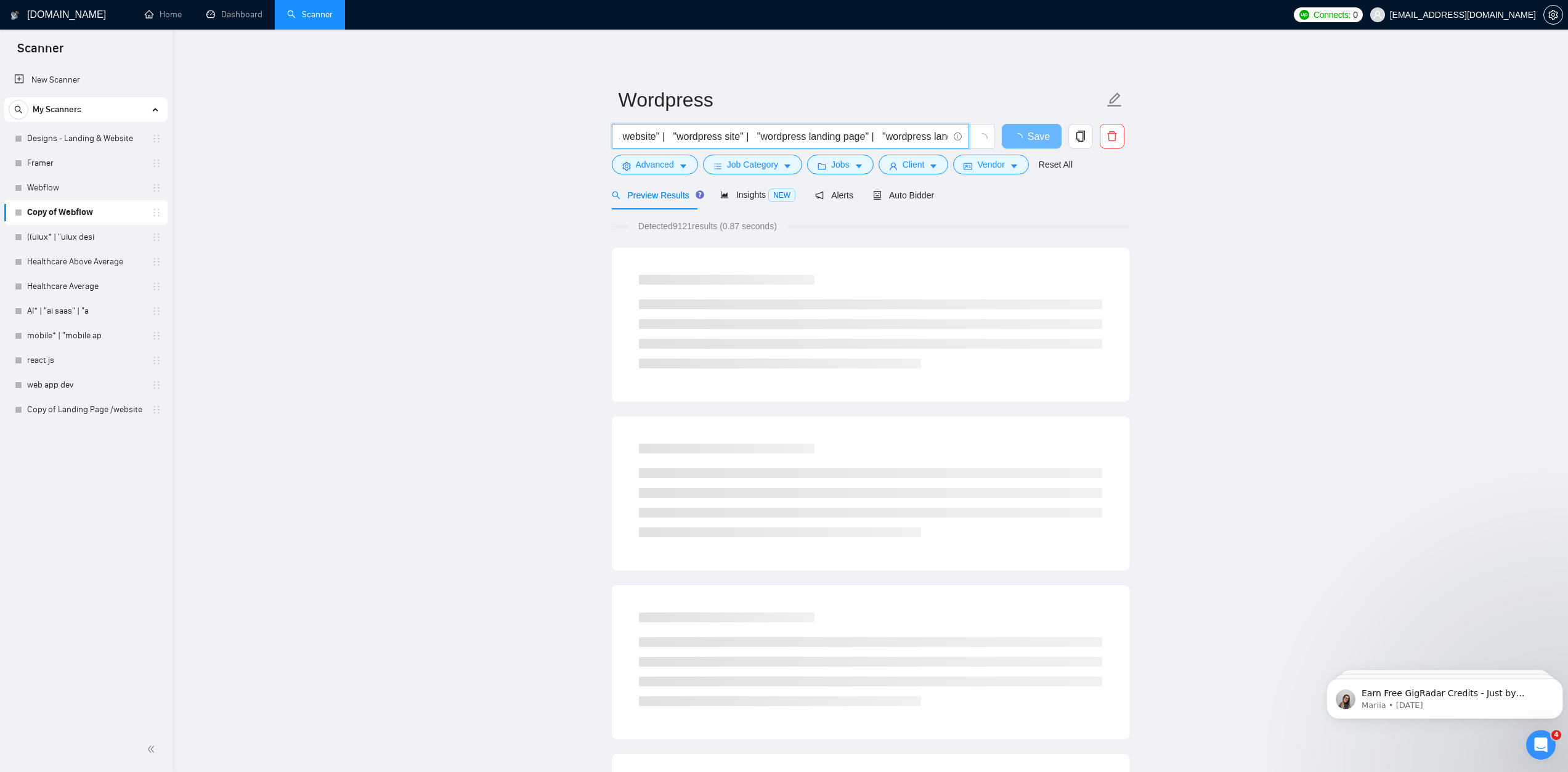
drag, startPoint x: 848, startPoint y: 134, endPoint x: 930, endPoint y: 137, distance: 82.1
click at [930, 137] on input "( Wordpress* | (wordpress dev*) | "word-press" | "wordpress expert" | (wordpres…" at bounding box center [784, 136] width 329 height 15
click at [884, 138] on input "( Wordpress* | (wordpress dev*) | "word-press" | "wordpress expert" | (wordpres…" at bounding box center [784, 136] width 329 height 15
drag, startPoint x: 918, startPoint y: 137, endPoint x: 968, endPoint y: 138, distance: 50.0
click at [968, 138] on span "( Wordpress* | (wordpress dev*) | "word-press" | "wordpress expert" | (wordpres…" at bounding box center [790, 136] width 358 height 25
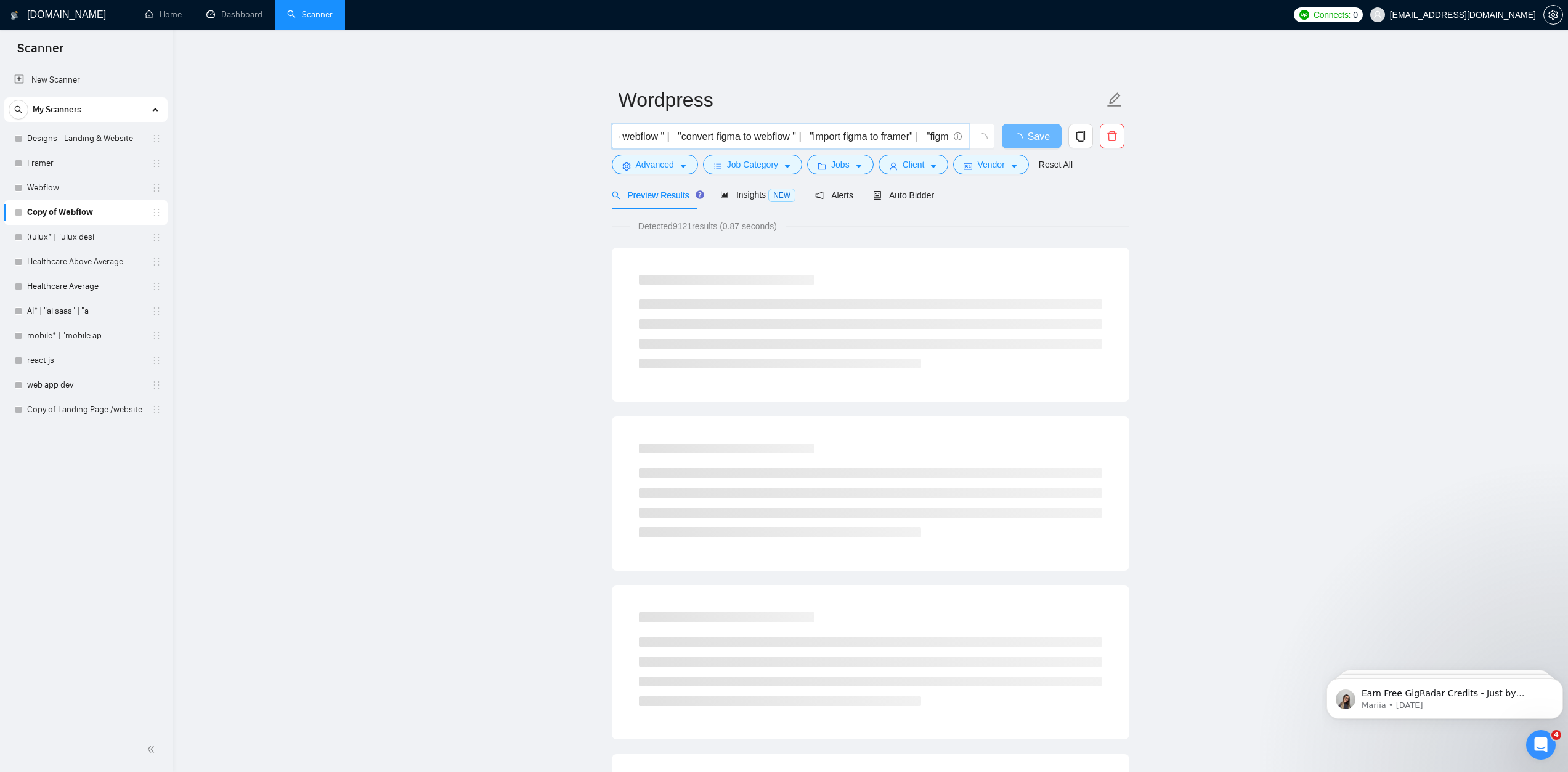
scroll to position [0, 1421]
click at [849, 136] on input "( Wordpress* | (wordpress dev*) | "word-press" | "wordpress expert" | (wordpres…" at bounding box center [784, 136] width 329 height 15
click at [774, 136] on input "( Wordpress* | (wordpress dev*) | "word-press" | "wordpress expert" | (wordpres…" at bounding box center [784, 136] width 329 height 15
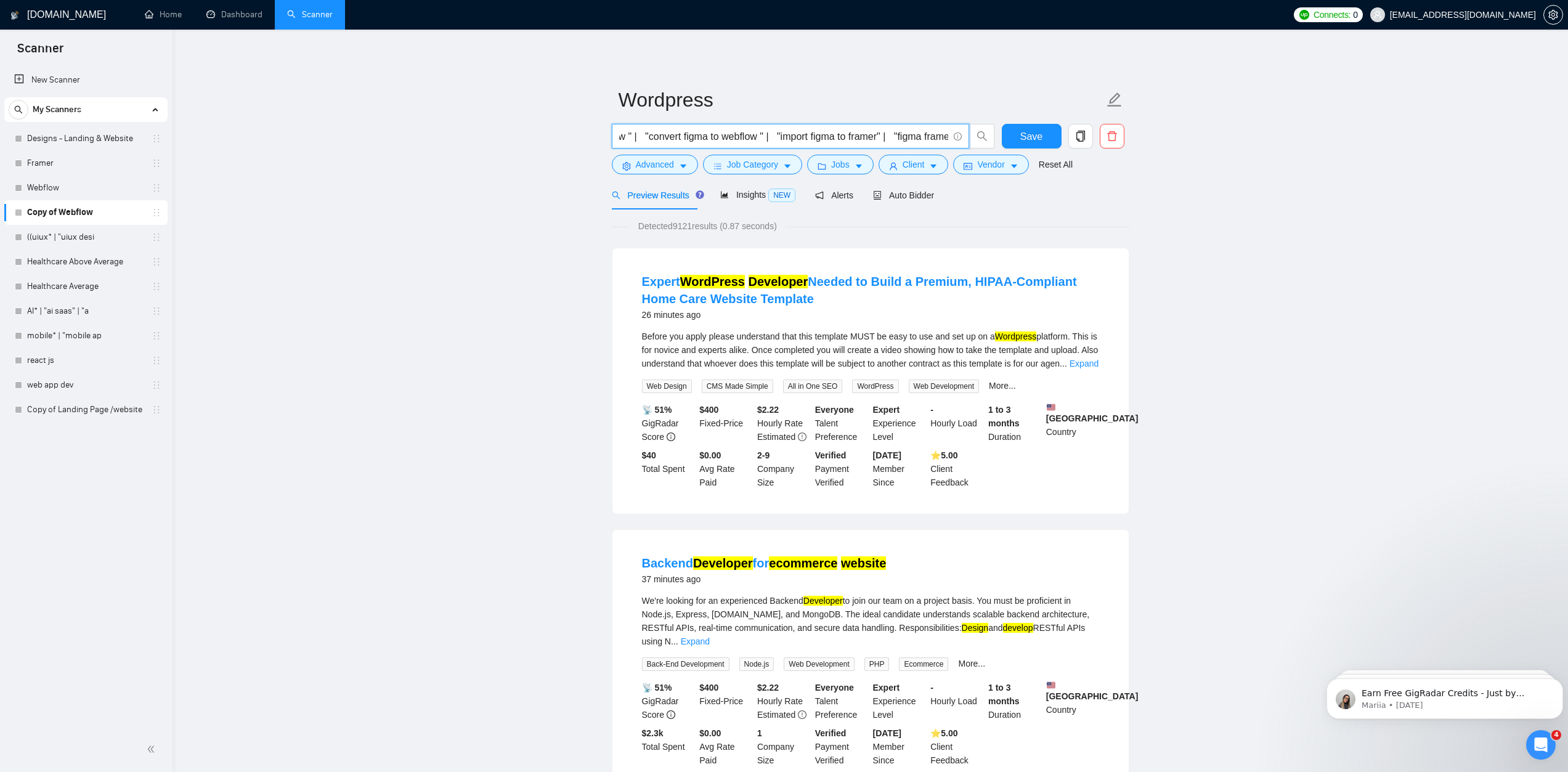
click at [755, 135] on input "( Wordpress* | (wordpress dev*) | "word-press" | "wordpress expert" | (wordpres…" at bounding box center [784, 136] width 329 height 15
paste input "ordpress"
click at [871, 137] on input "( Wordpress* | (wordpress dev*) | "word-press" | "wordpress expert" | (wordpres…" at bounding box center [784, 136] width 329 height 15
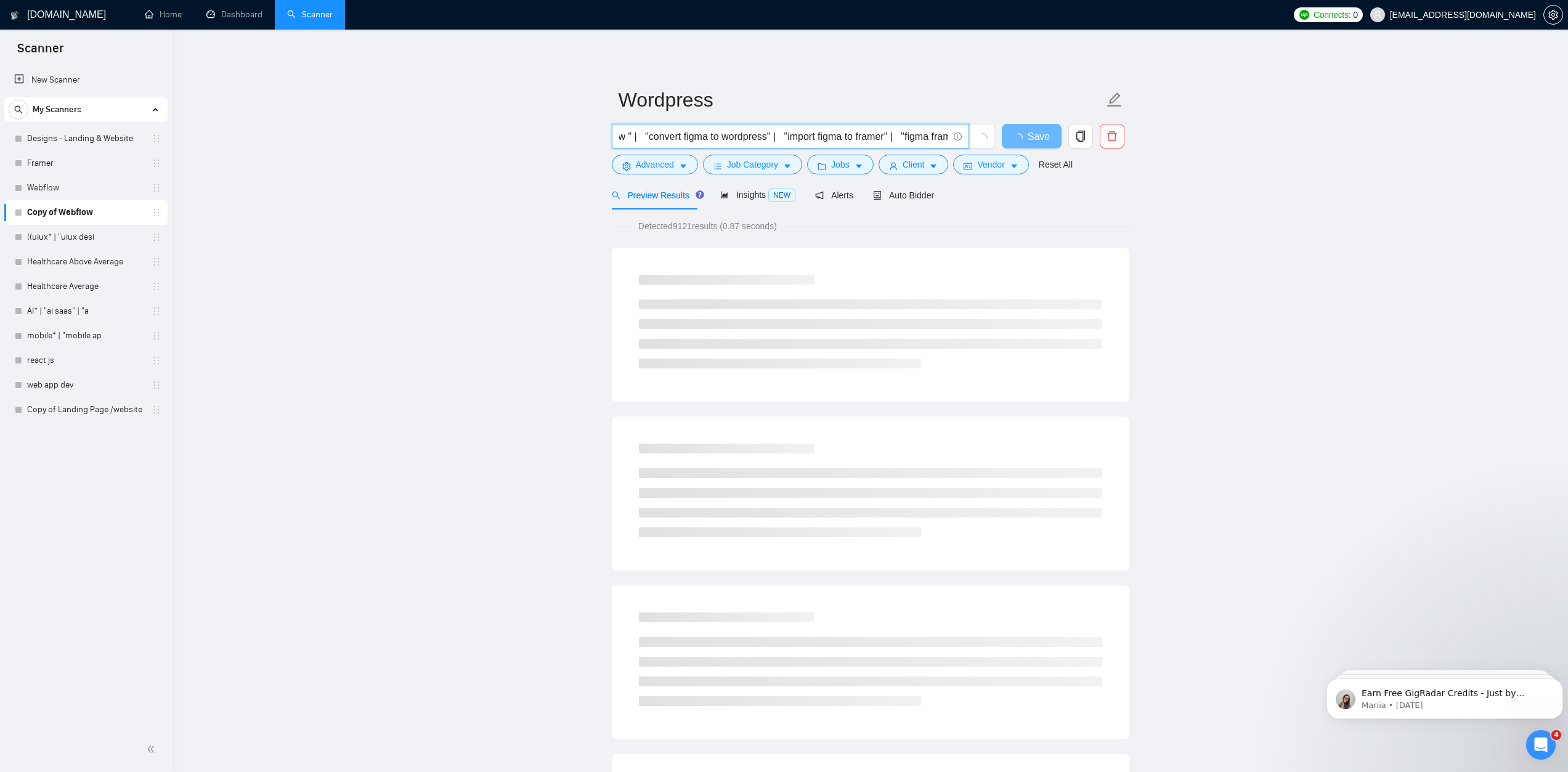
paste input "wordpress"
drag, startPoint x: 710, startPoint y: 141, endPoint x: 636, endPoint y: 138, distance: 74.1
click at [636, 138] on input "( Wordpress* | (wordpress dev*) | "word-press" | "wordpress expert" | (wordpres…" at bounding box center [784, 136] width 329 height 15
click at [646, 139] on input "( Wordpress* | (wordpress dev*) | "word-press" | "wordpress expert" | (wordpres…" at bounding box center [784, 136] width 329 height 15
click at [686, 135] on input "( Wordpress* | (wordpress dev*) | "word-press" | "wordpress expert" | (wordpres…" at bounding box center [784, 136] width 329 height 15
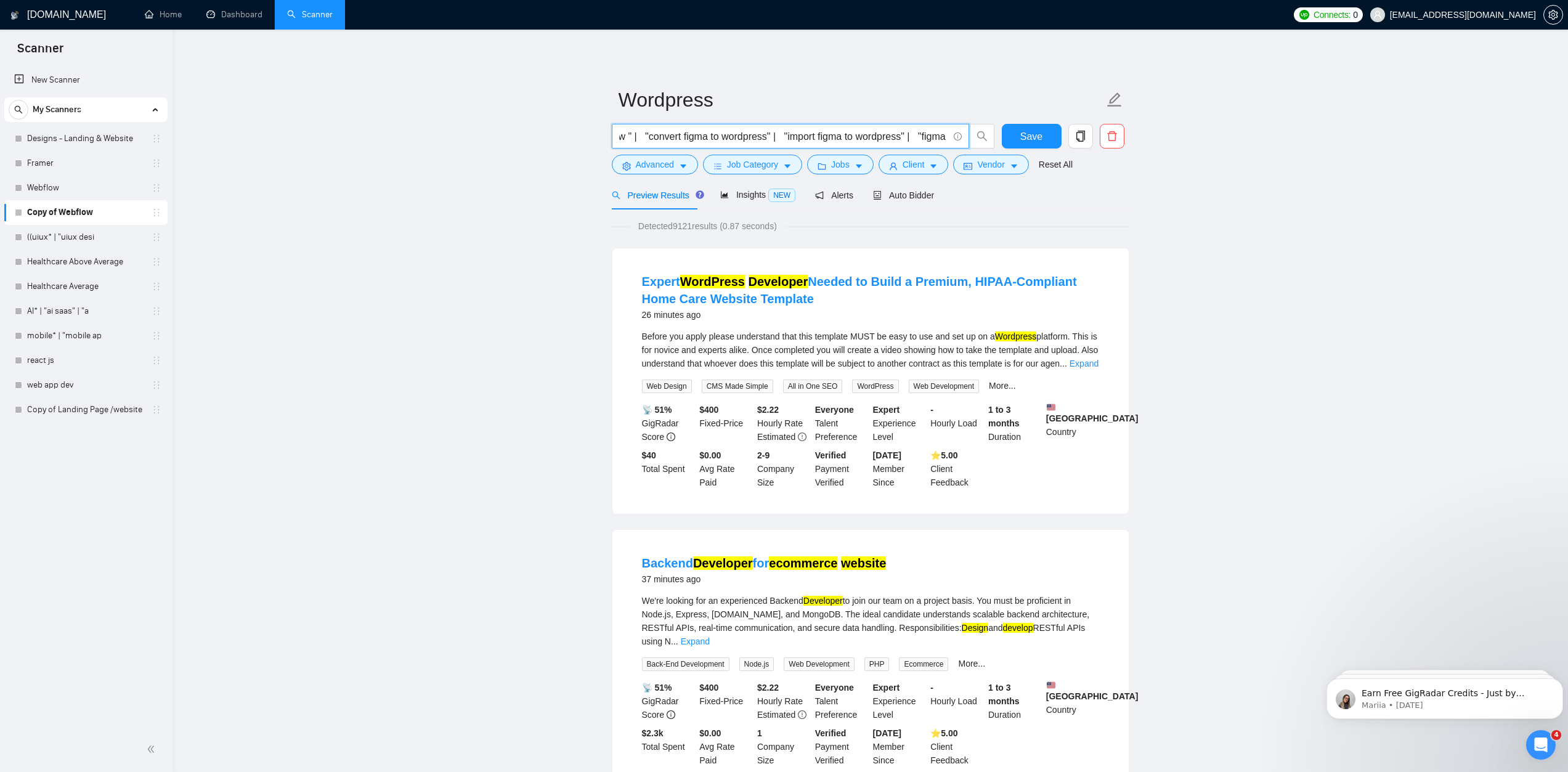
click at [764, 132] on input "( Wordpress* | (wordpress dev*) | "word-press" | "wordpress expert" | (wordpres…" at bounding box center [784, 136] width 329 height 15
drag, startPoint x: 626, startPoint y: 139, endPoint x: 616, endPoint y: 139, distance: 10.0
click at [616, 139] on span "( Wordpress* | (wordpress dev*) | "word-press" | "wordpress expert" | (wordpres…" at bounding box center [790, 136] width 358 height 25
click at [722, 138] on input "( Wordpress* | (wordpress dev*) | "word-press" | "wordpress expert" | (wordpres…" at bounding box center [784, 136] width 329 height 15
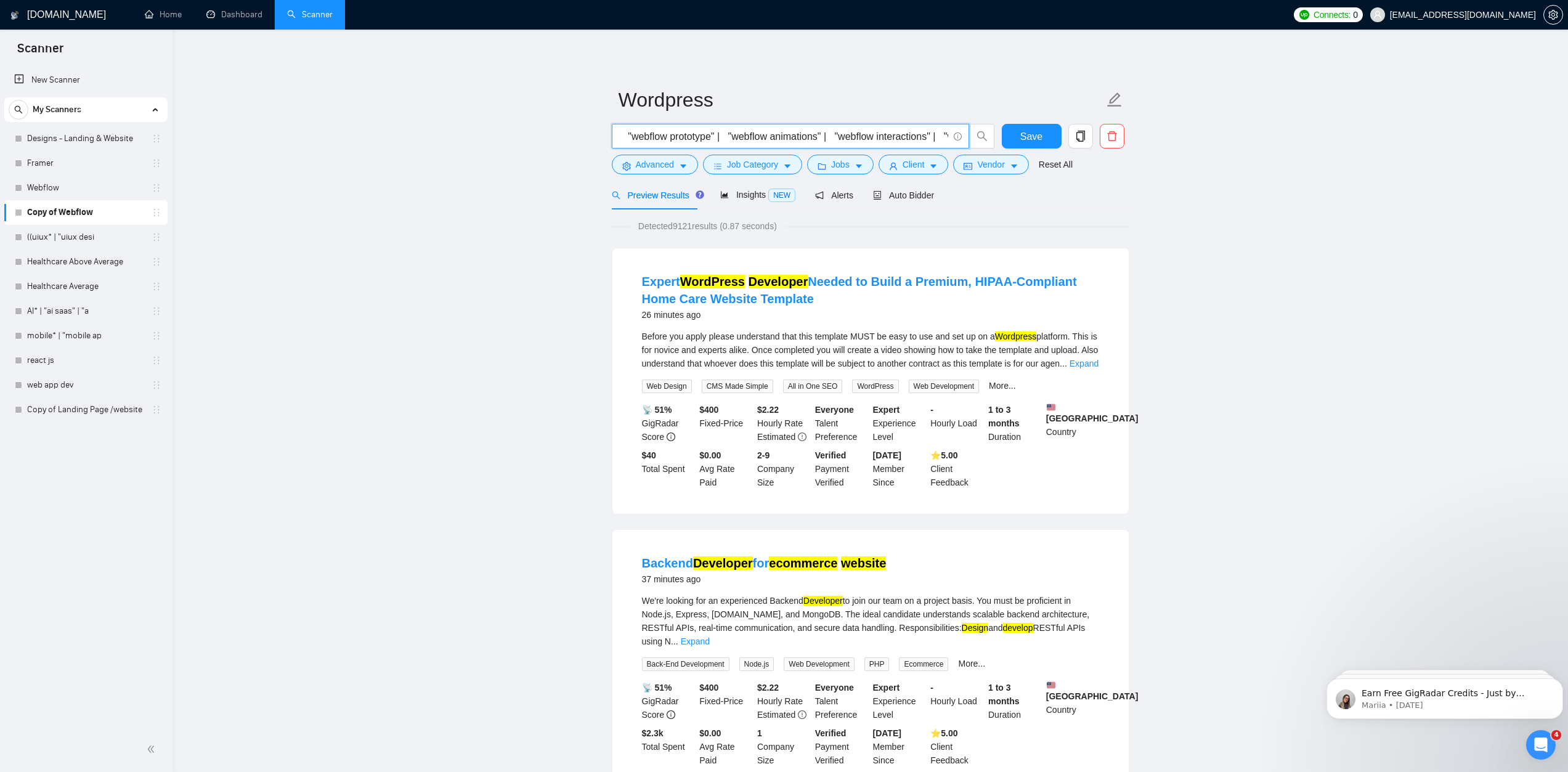
scroll to position [0, 816]
drag, startPoint x: 885, startPoint y: 138, endPoint x: 753, endPoint y: 142, distance: 132.1
click at [753, 142] on input "( Wordpress* | (wordpress dev*) | "word-press" | "wordpress expert" | (wordpres…" at bounding box center [784, 136] width 329 height 15
click at [760, 137] on input "( Wordpress* | (wordpress dev*) | "word-press" | "wordpress expert" | (wordpres…" at bounding box center [784, 136] width 329 height 15
click at [814, 134] on input "( Wordpress* | (wordpress dev*) | "word-press" | "wordpress expert" | (wordpres…" at bounding box center [784, 136] width 329 height 15
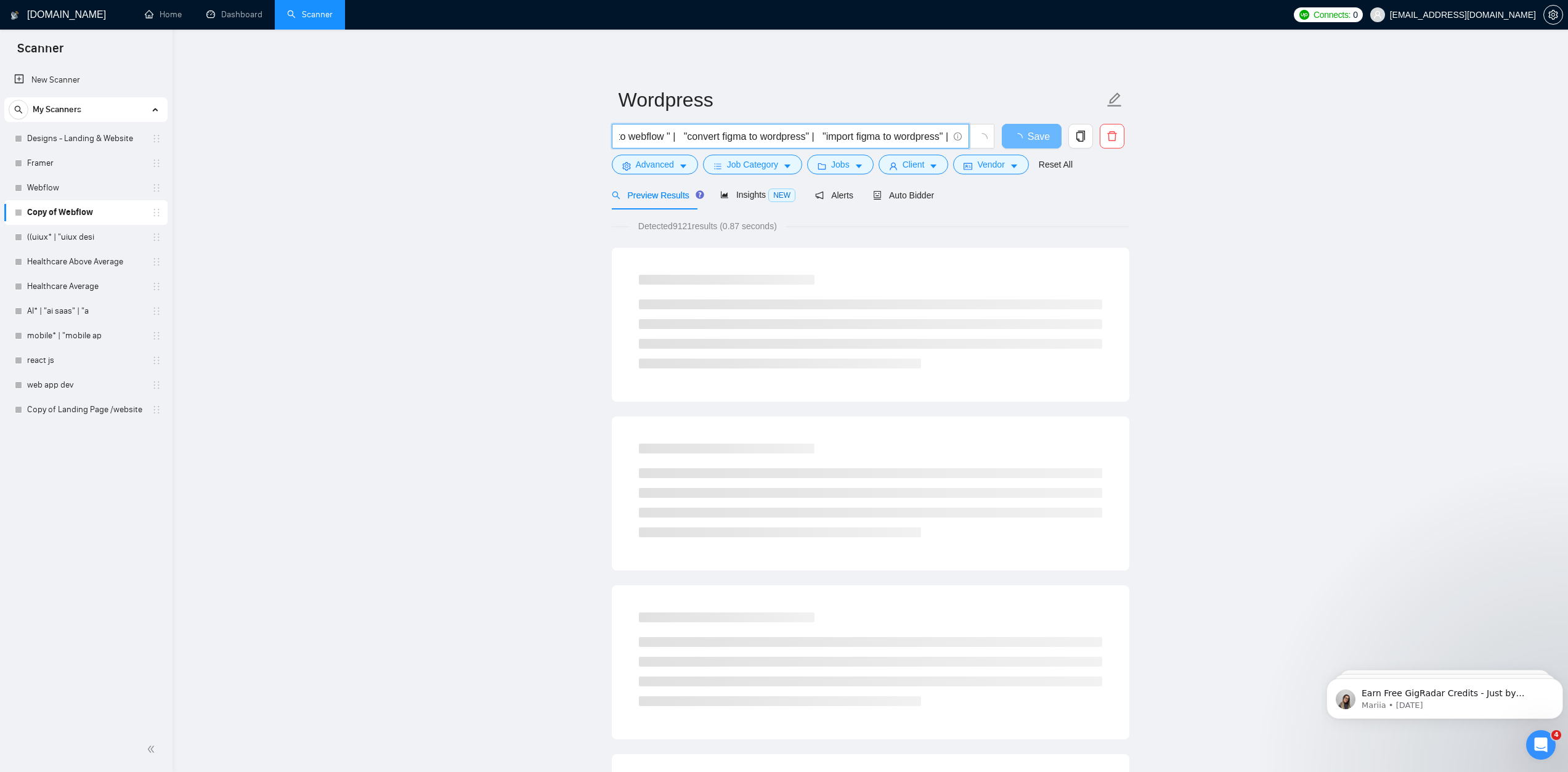
scroll to position [0, 1415]
drag, startPoint x: 885, startPoint y: 132, endPoint x: 962, endPoint y: 135, distance: 77.1
click at [962, 135] on span "( Wordpress* | (wordpress dev*) | "word-press" | "wordpress expert" | (wordpres…" at bounding box center [790, 136] width 358 height 25
click at [806, 139] on input "( Wordpress* | (wordpress dev*) | "word-press" | "wordpress expert" | (wordpres…" at bounding box center [784, 136] width 329 height 15
click at [879, 136] on input "( Wordpress* | (wordpress dev*) | "word-press" | "wordpress expert" | (wordpres…" at bounding box center [784, 136] width 329 height 15
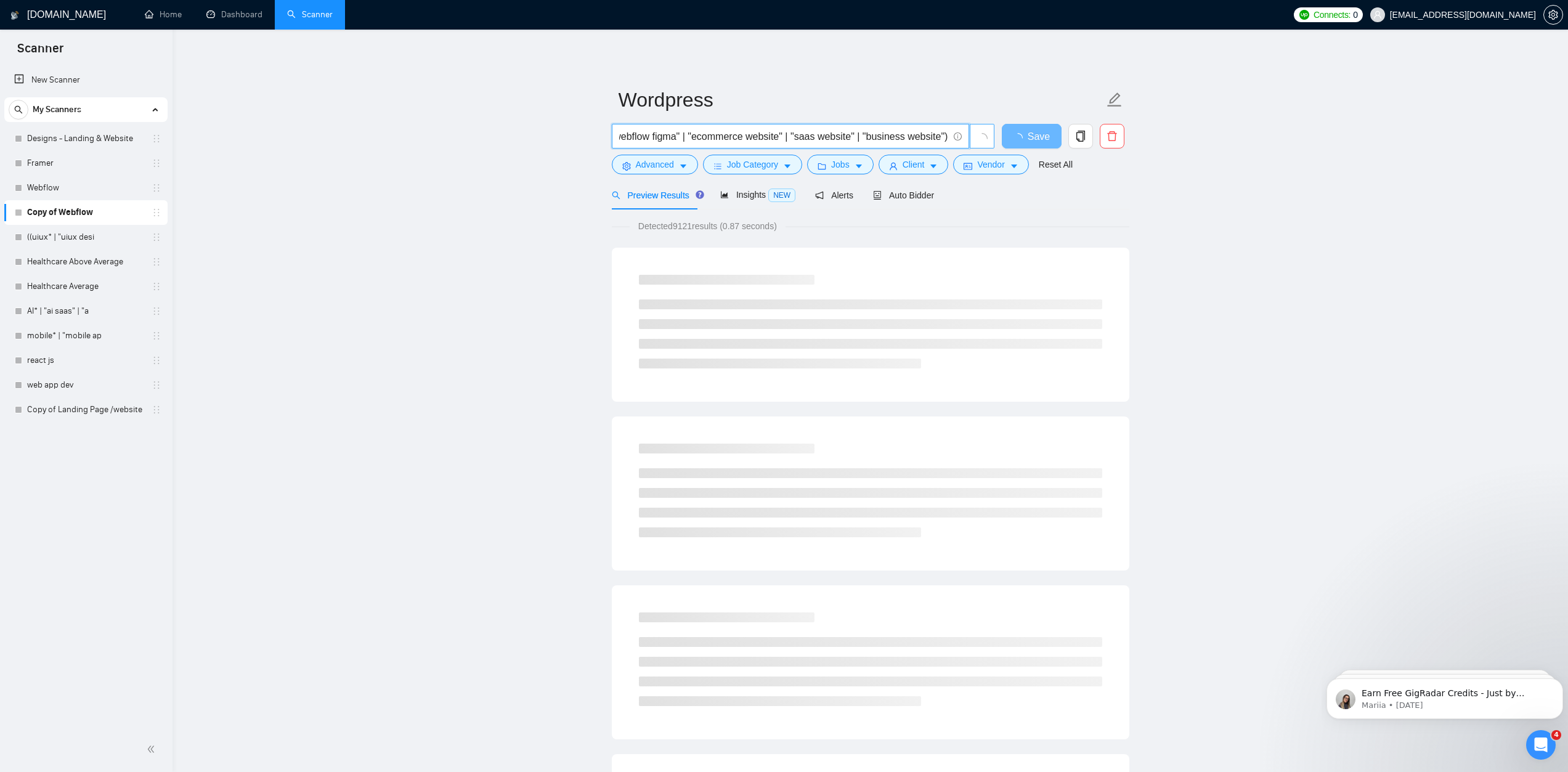
drag, startPoint x: 893, startPoint y: 137, endPoint x: 978, endPoint y: 140, distance: 85.1
click at [978, 140] on span "( Wordpress* | (wordpress dev*) | "word-press" | "wordpress expert" | (wordpres…" at bounding box center [803, 136] width 384 height 25
click at [864, 143] on input "( Wordpress* | (wordpress dev*) | "word-press" | "wordpress expert" | (wordpres…" at bounding box center [784, 136] width 329 height 15
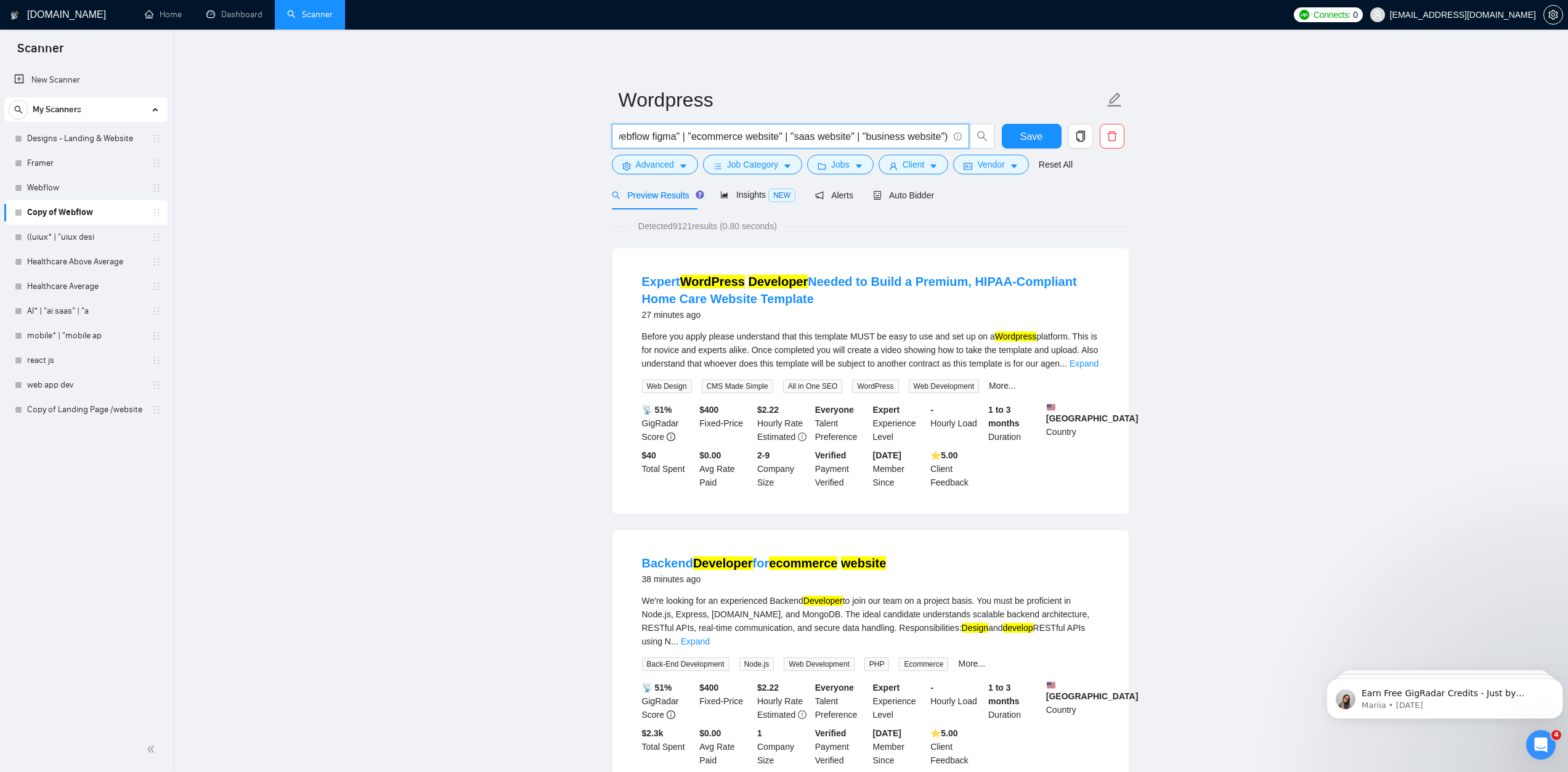
scroll to position [0, 978]
drag, startPoint x: 678, startPoint y: 135, endPoint x: 610, endPoint y: 138, distance: 68.1
click at [610, 138] on div "( Wordpress* | (wordpress dev*) | "word-press" | "wordpress expert" | (wordpres…" at bounding box center [804, 139] width 388 height 31
click at [916, 135] on input "( Wordpress* | (wordpress dev*) | "word-press" | "wordpress expert" | (wordpres…" at bounding box center [784, 136] width 329 height 15
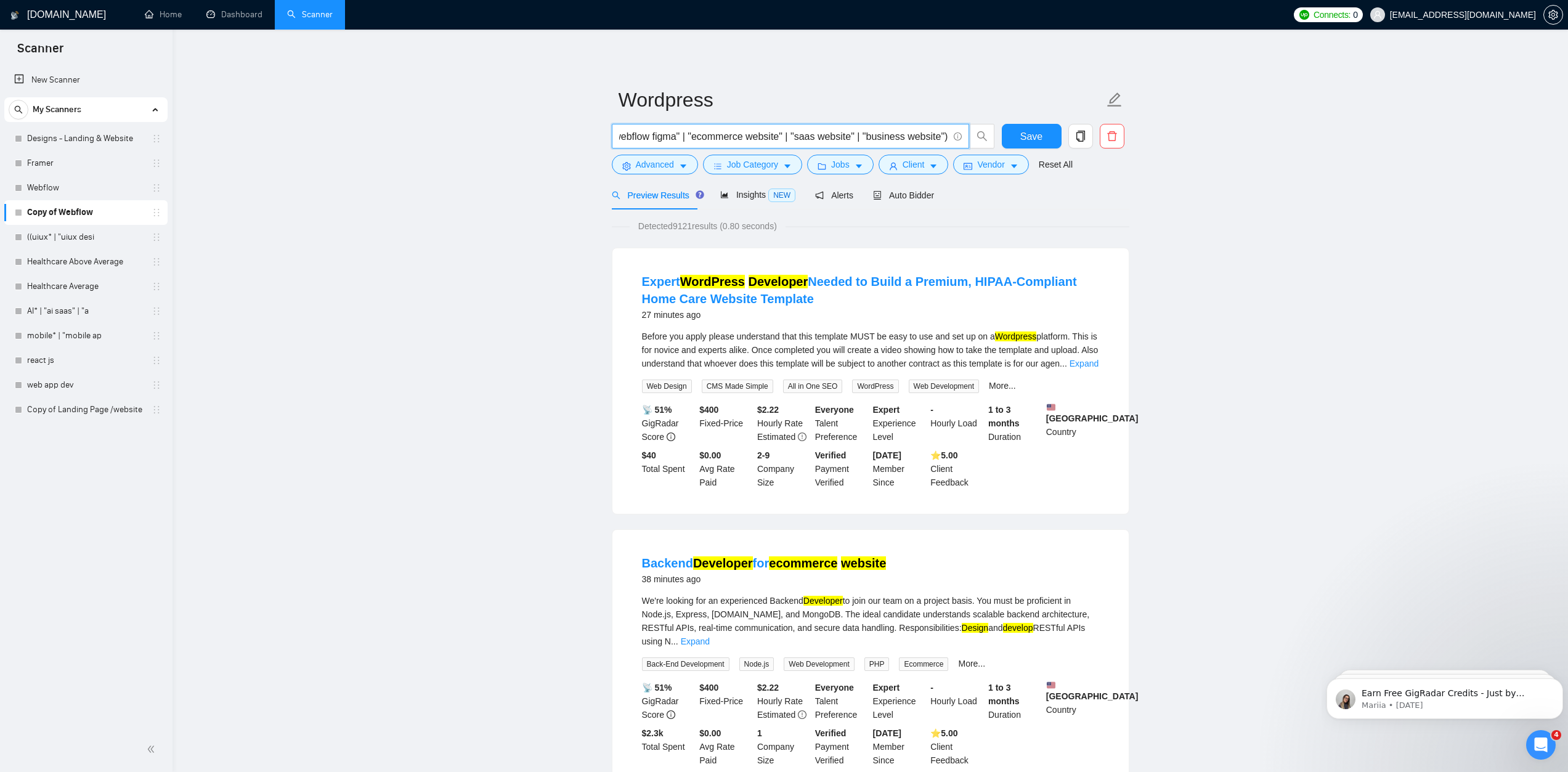
drag, startPoint x: 912, startPoint y: 137, endPoint x: 963, endPoint y: 139, distance: 51.0
click at [963, 139] on span "( Wordpress* | (wordpress dev*) | "word-press" | "wordpress expert" | (wordpres…" at bounding box center [790, 136] width 358 height 25
click at [818, 135] on input "( Wordpress* | (wordpress dev*) | "word-press" | "wordpress expert" | (wordpres…" at bounding box center [784, 136] width 329 height 15
click at [626, 139] on input "( Wordpress* | (wordpress dev*) | "word-press" | "wordpress expert" | (wordpres…" at bounding box center [784, 136] width 329 height 15
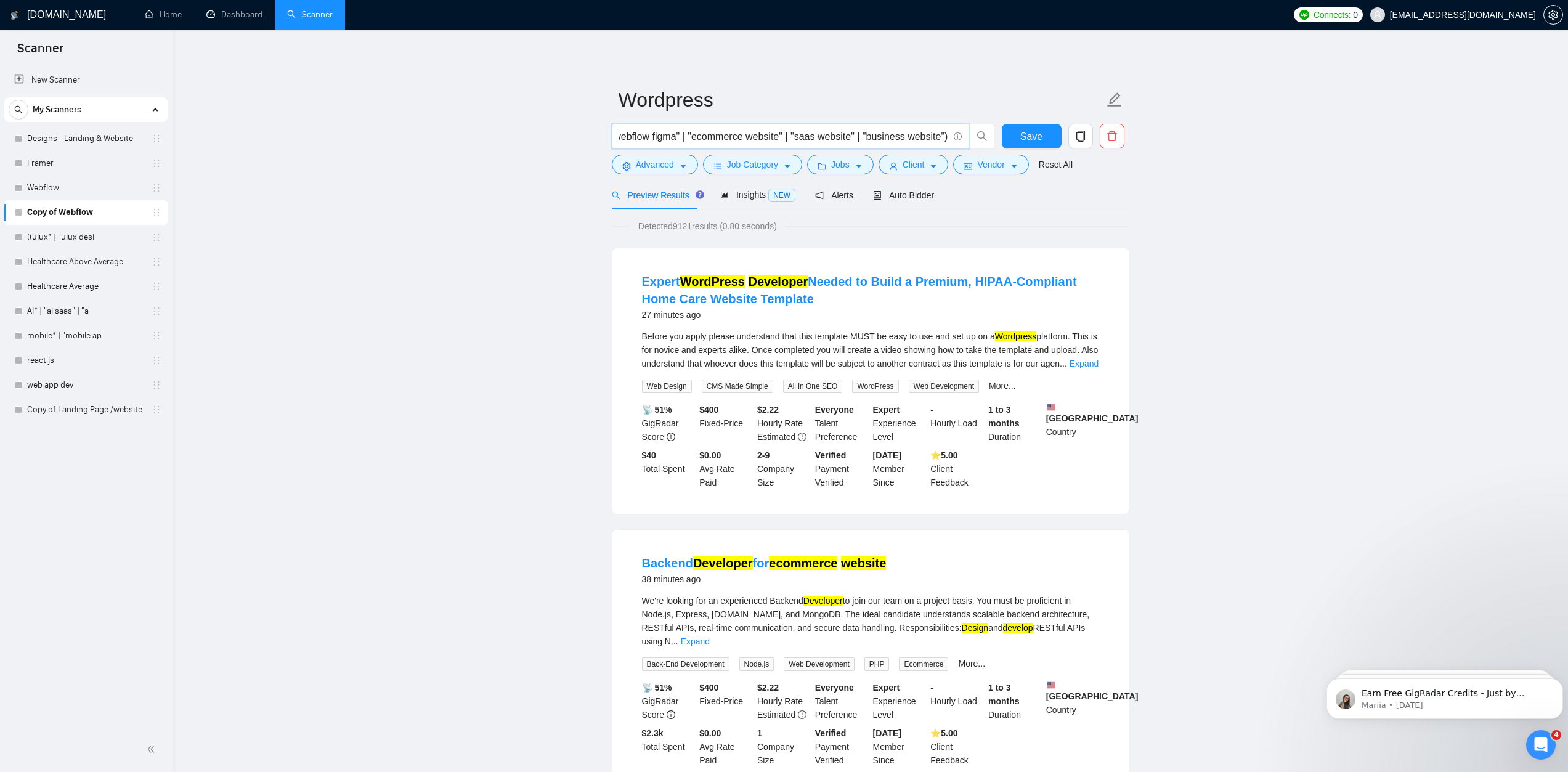
paste input "( Wordpress* | (wordpress dev*) | "word-press" | "wordpress expert" | (wordpres…"
type input "( Wordpress* | (wordpress dev*) | "word-press" | "wordpress expert" | (wordpres…"
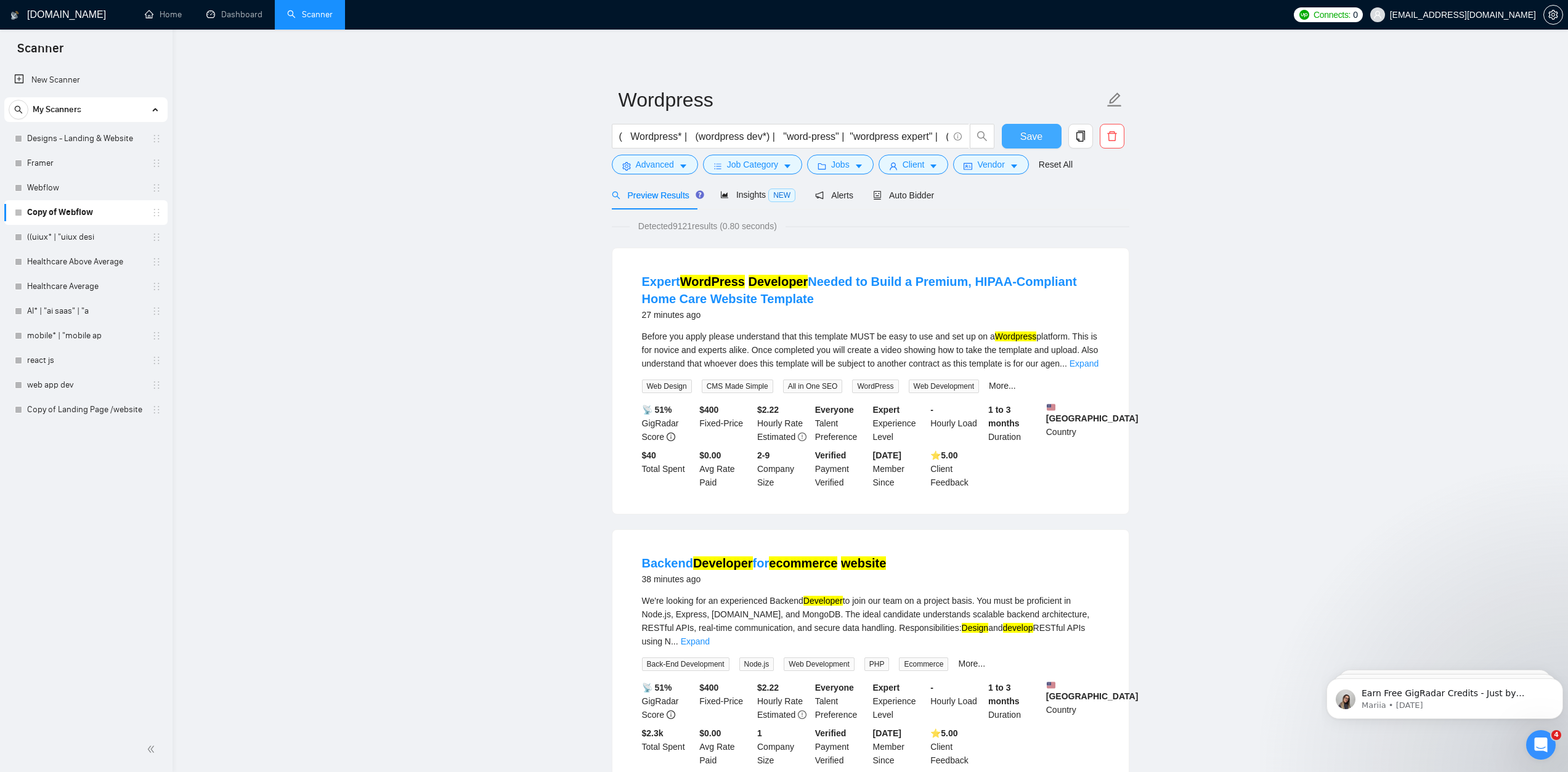
click at [1039, 137] on span "Save" at bounding box center [1031, 136] width 22 height 15
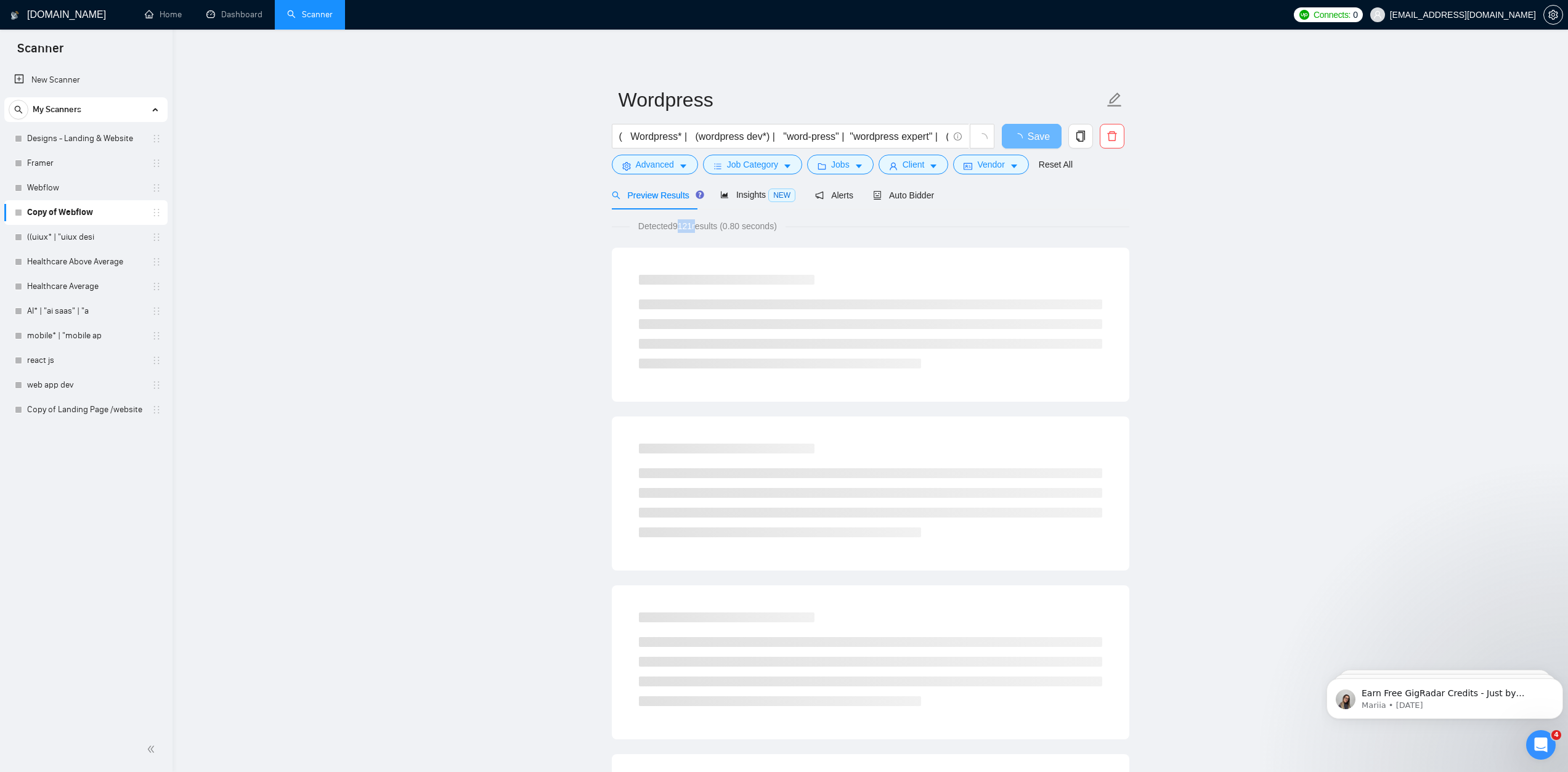
drag, startPoint x: 675, startPoint y: 225, endPoint x: 694, endPoint y: 225, distance: 19.0
click at [695, 225] on span "Detected 9121 results (0.80 seconds)" at bounding box center [707, 225] width 156 height 13
click at [683, 223] on span "Detected 9121 results (0.80 seconds)" at bounding box center [707, 225] width 156 height 13
drag, startPoint x: 676, startPoint y: 225, endPoint x: 685, endPoint y: 225, distance: 9.0
click at [685, 225] on span "Detected 9121 results (0.80 seconds)" at bounding box center [707, 225] width 156 height 13
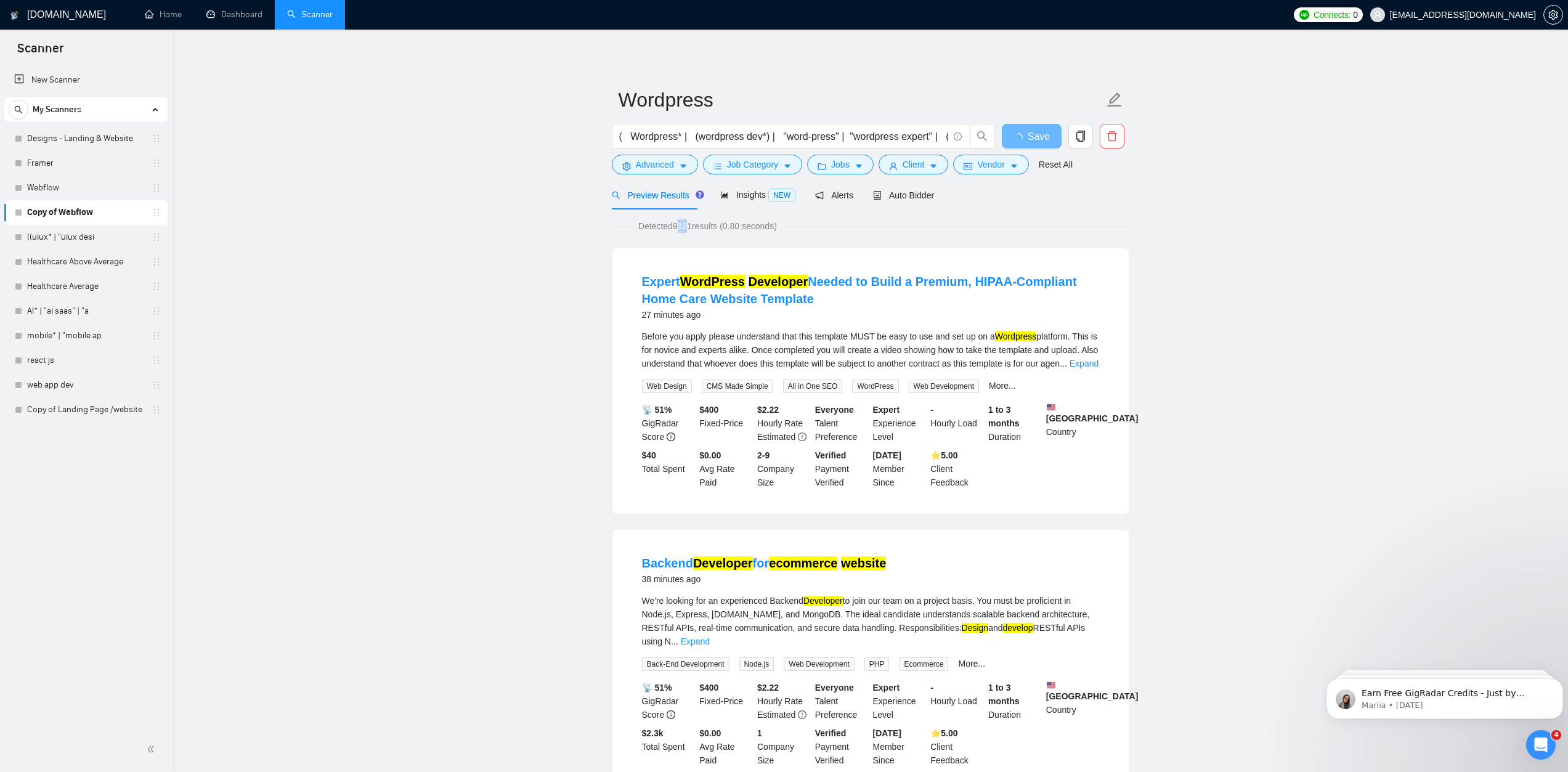
drag, startPoint x: 678, startPoint y: 226, endPoint x: 735, endPoint y: 194, distance: 65.4
click at [679, 226] on span "Detected 9121 results (0.80 seconds)" at bounding box center [707, 225] width 156 height 13
click at [740, 191] on span "Insights NEW" at bounding box center [757, 194] width 75 height 10
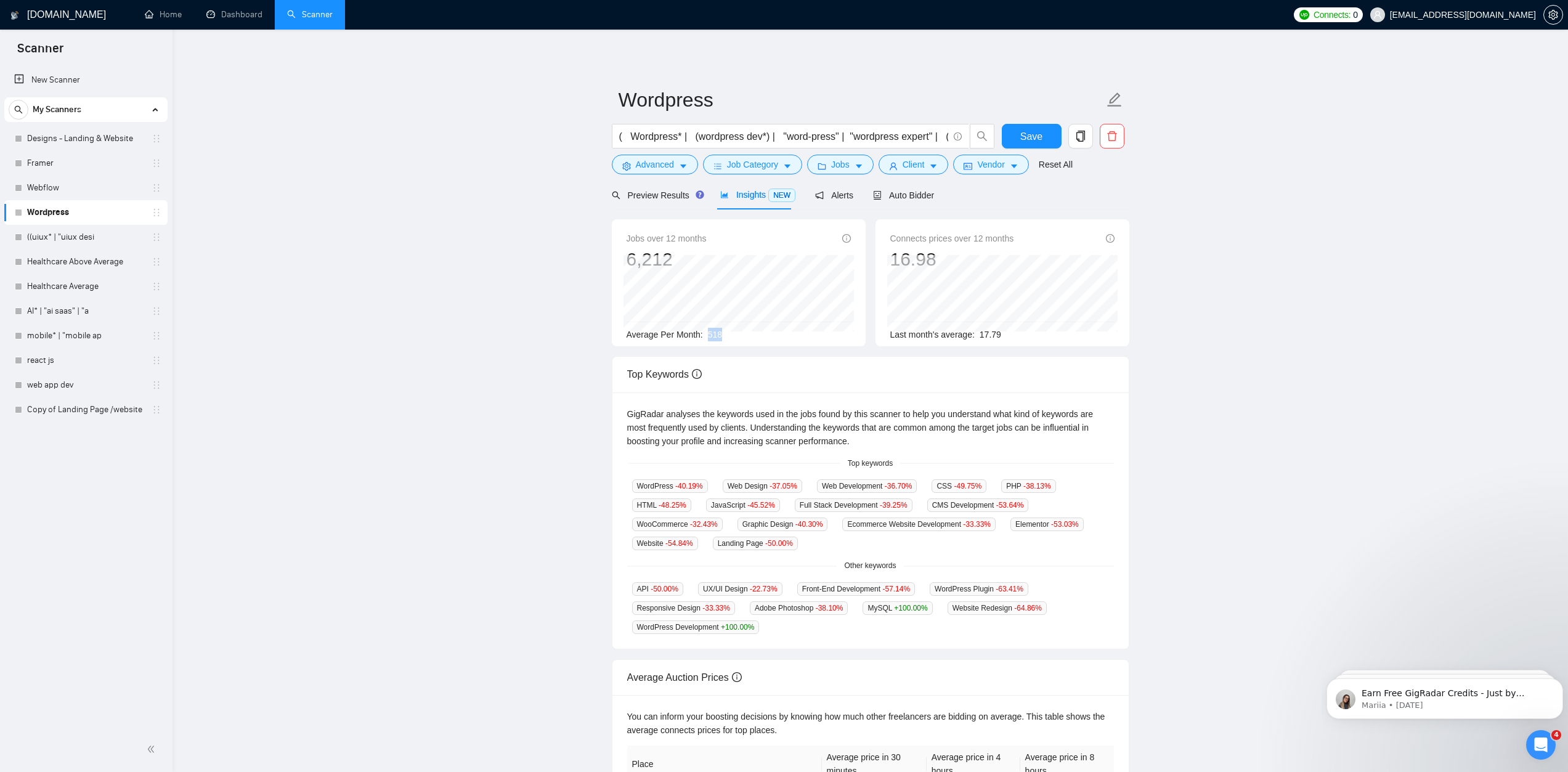
drag, startPoint x: 715, startPoint y: 335, endPoint x: 745, endPoint y: 334, distance: 30.0
click at [745, 334] on div "Average Per Month: 518" at bounding box center [739, 334] width 224 height 13
click at [708, 331] on span "518" at bounding box center [715, 334] width 14 height 10
click at [652, 194] on span "Preview Results" at bounding box center [656, 195] width 89 height 10
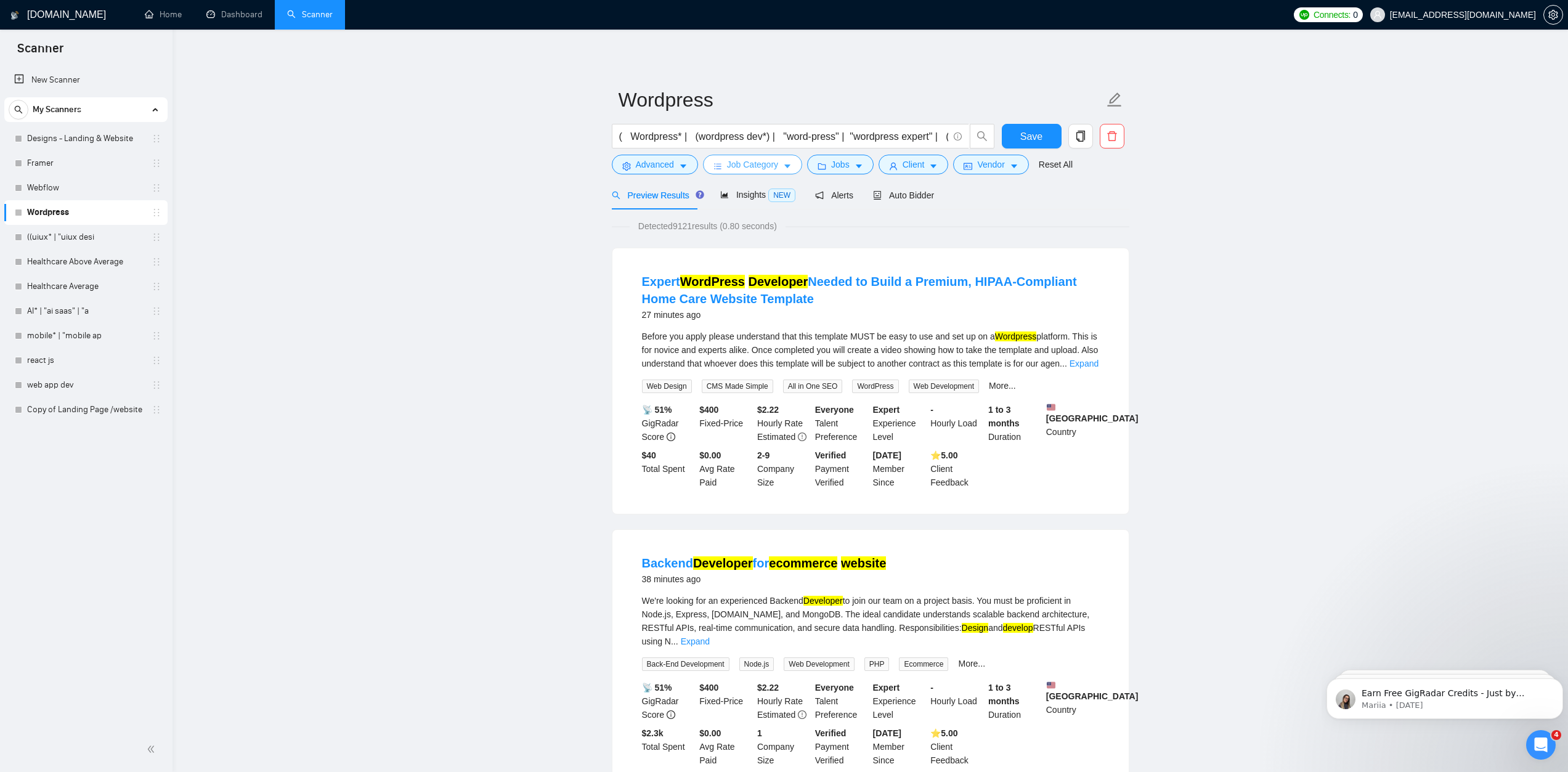
click at [743, 170] on span "Job Category" at bounding box center [752, 164] width 51 height 13
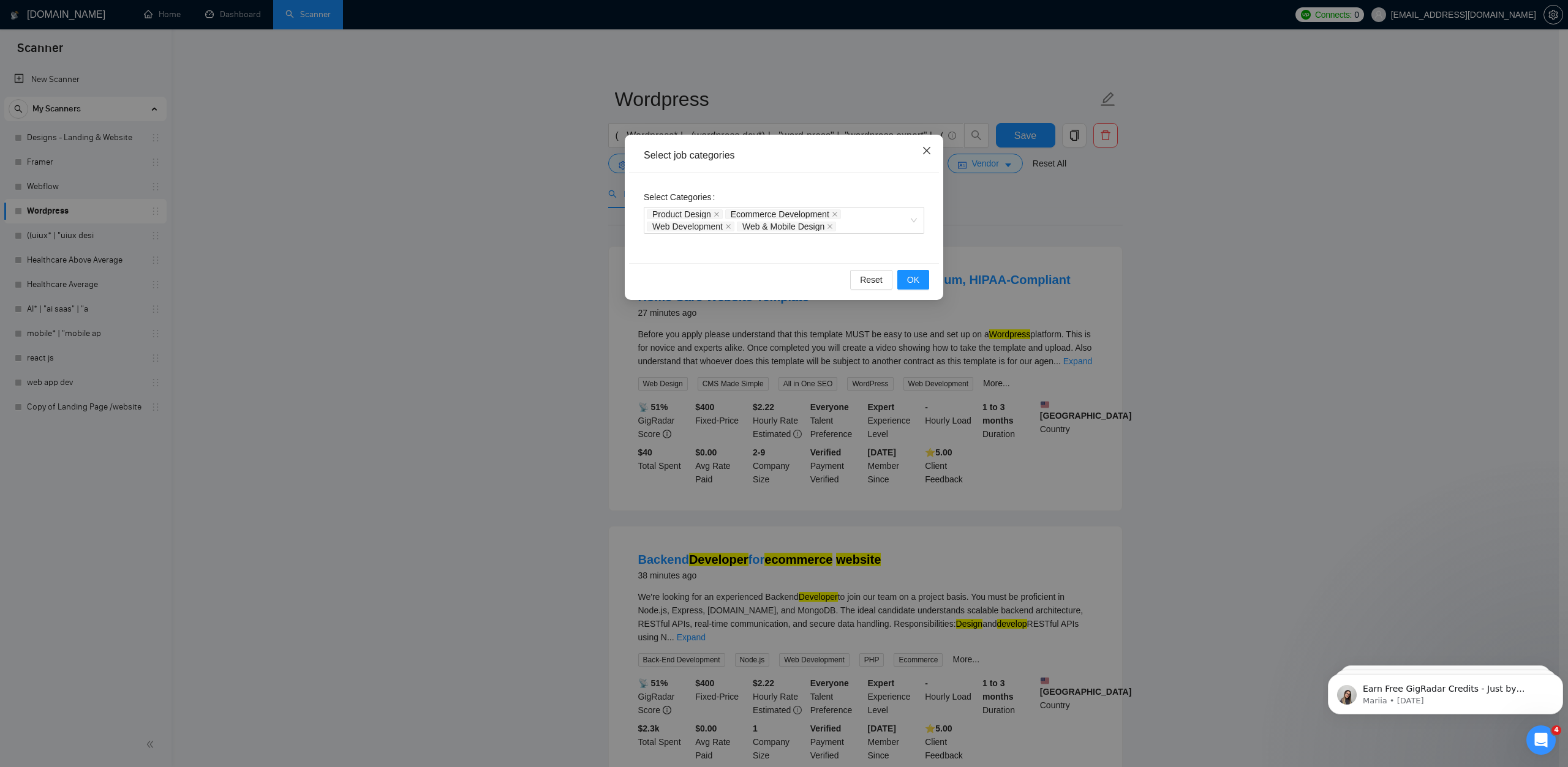
click at [925, 152] on icon "close" at bounding box center [926, 150] width 10 height 10
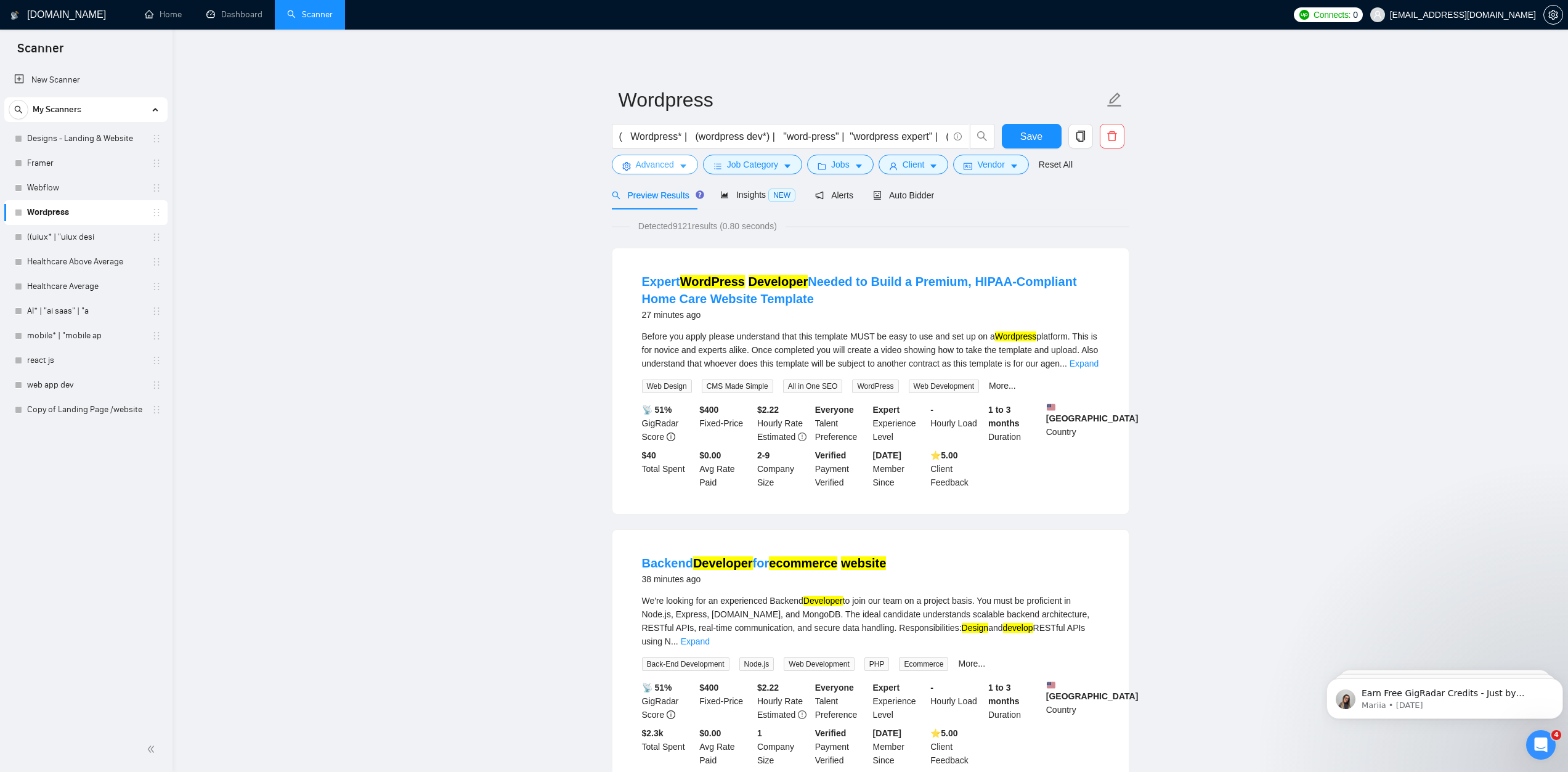
click at [648, 167] on span "Advanced" at bounding box center [654, 164] width 38 height 13
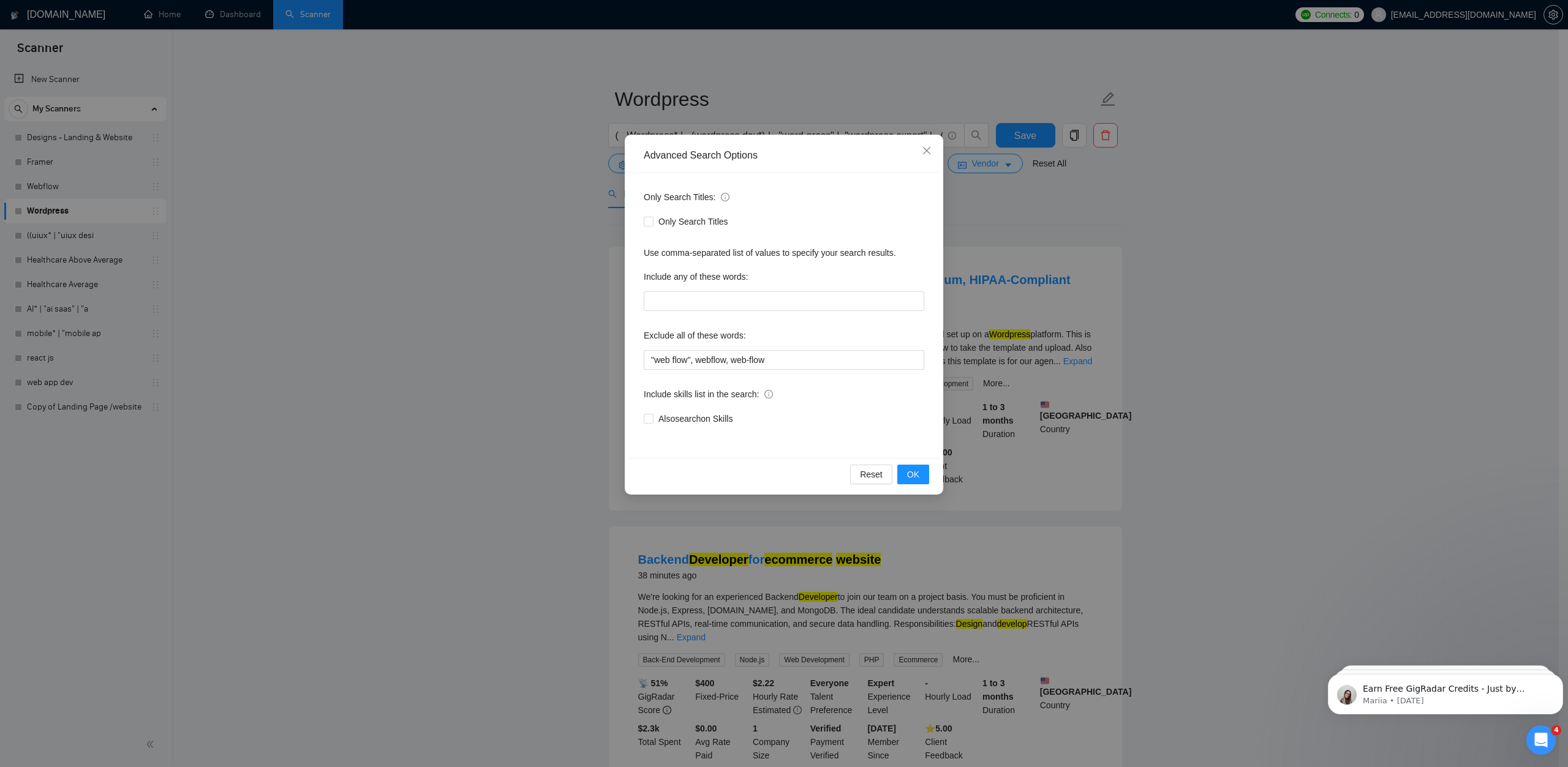
click at [1105, 291] on div "Advanced Search Options Only Search Titles: Only Search Titles Use comma-separa…" at bounding box center [784, 383] width 1568 height 767
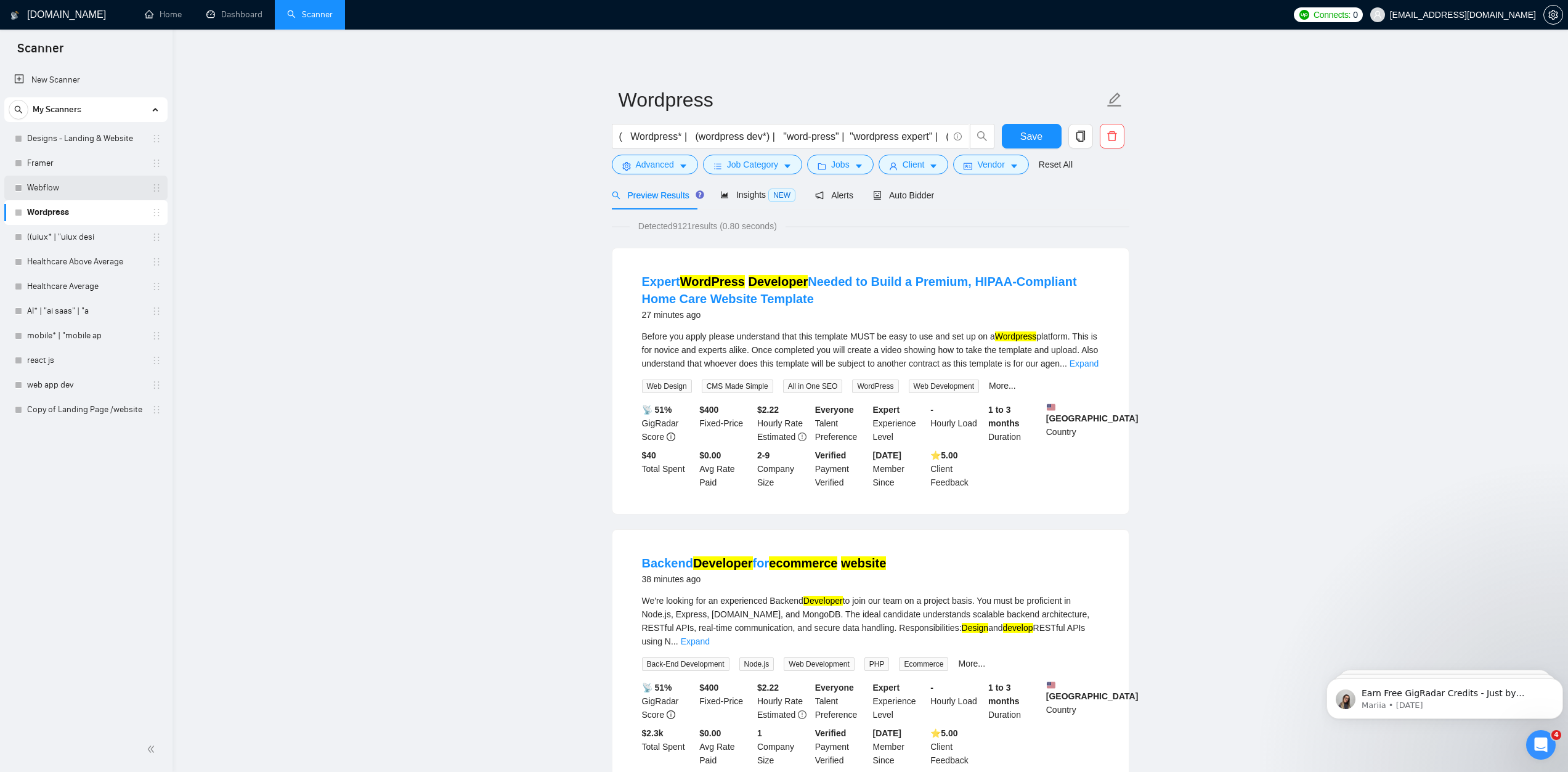
click at [73, 193] on link "Webflow" at bounding box center [85, 188] width 117 height 25
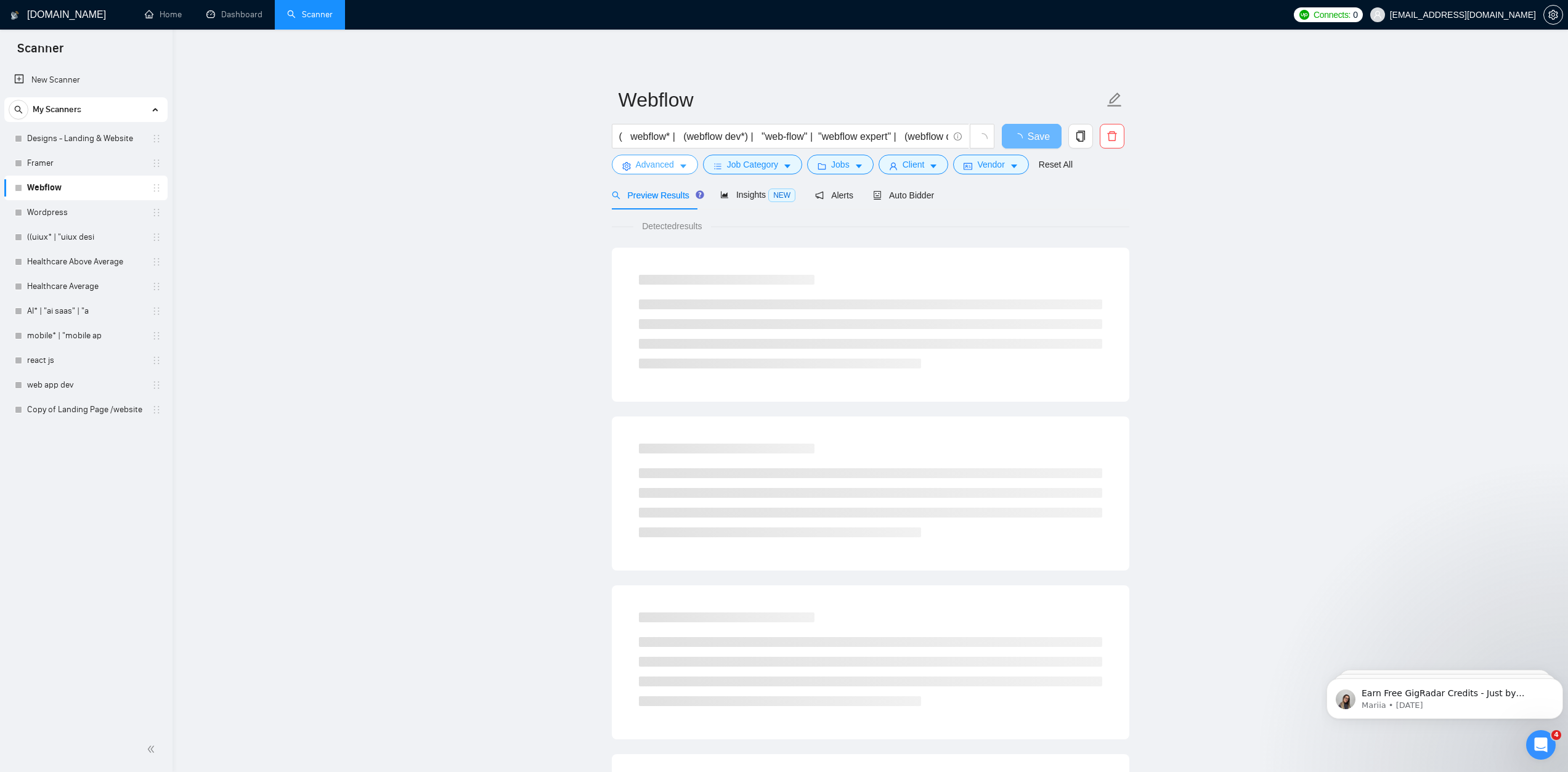
click at [654, 167] on span "Advanced" at bounding box center [654, 164] width 38 height 13
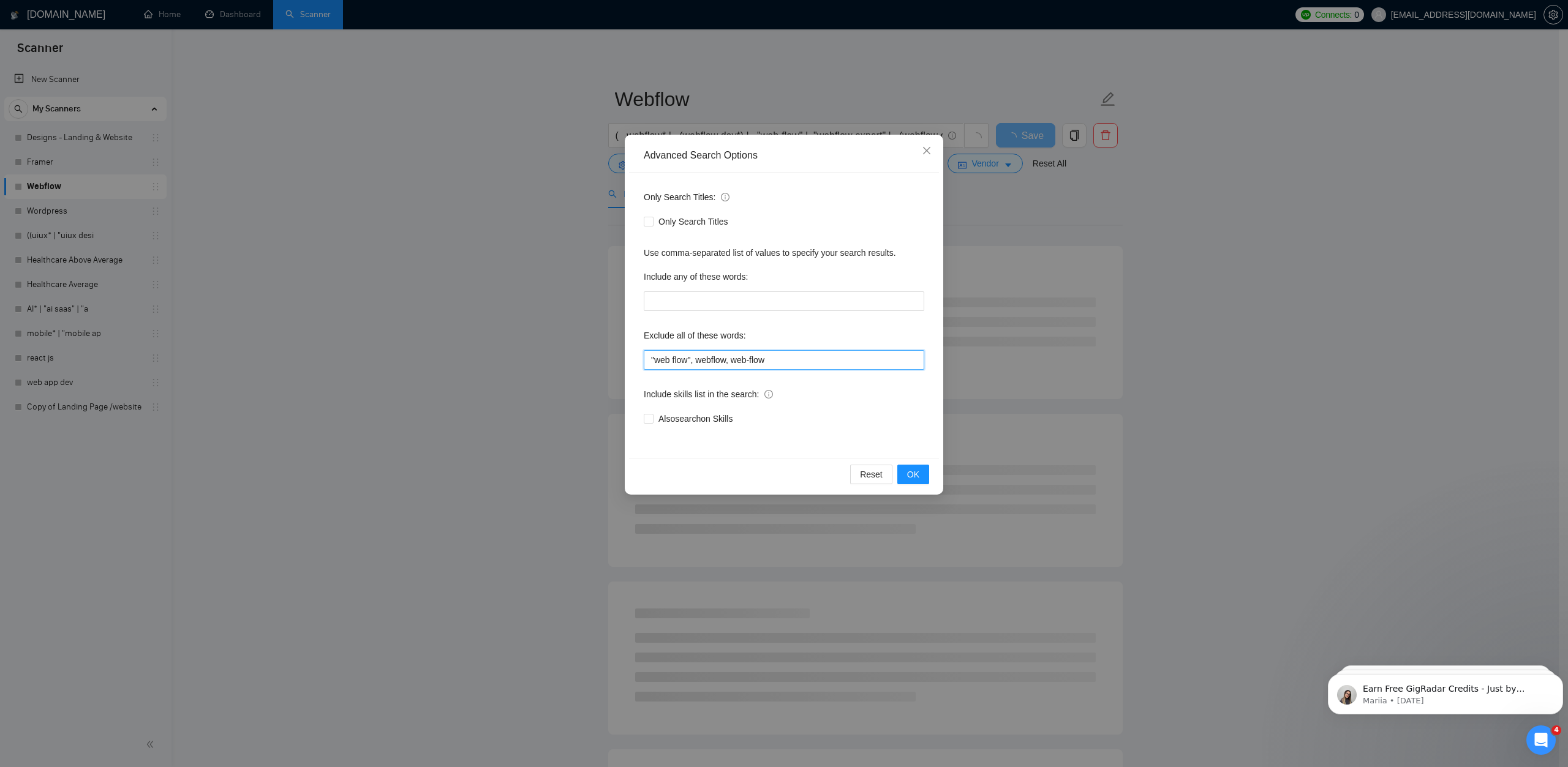
click at [783, 355] on input ""web flow", webflow, web-flow" at bounding box center [784, 360] width 281 height 19
drag, startPoint x: 802, startPoint y: 366, endPoint x: 608, endPoint y: 365, distance: 194.0
click at [605, 366] on div "Advanced Search Options Only Search Titles: Only Search Titles Use comma-separa…" at bounding box center [784, 383] width 1568 height 767
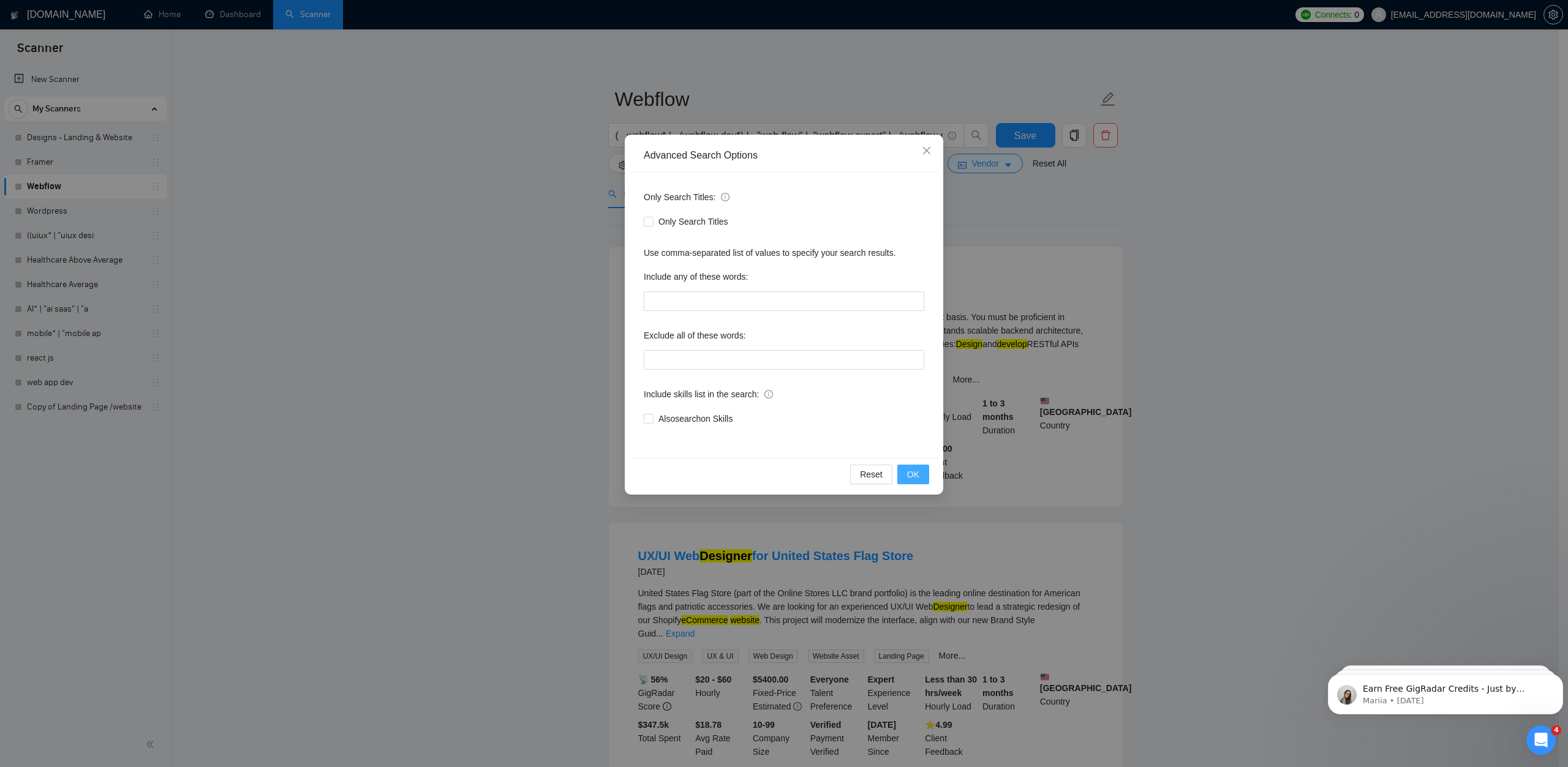
click at [913, 472] on span "OK" at bounding box center [913, 474] width 12 height 13
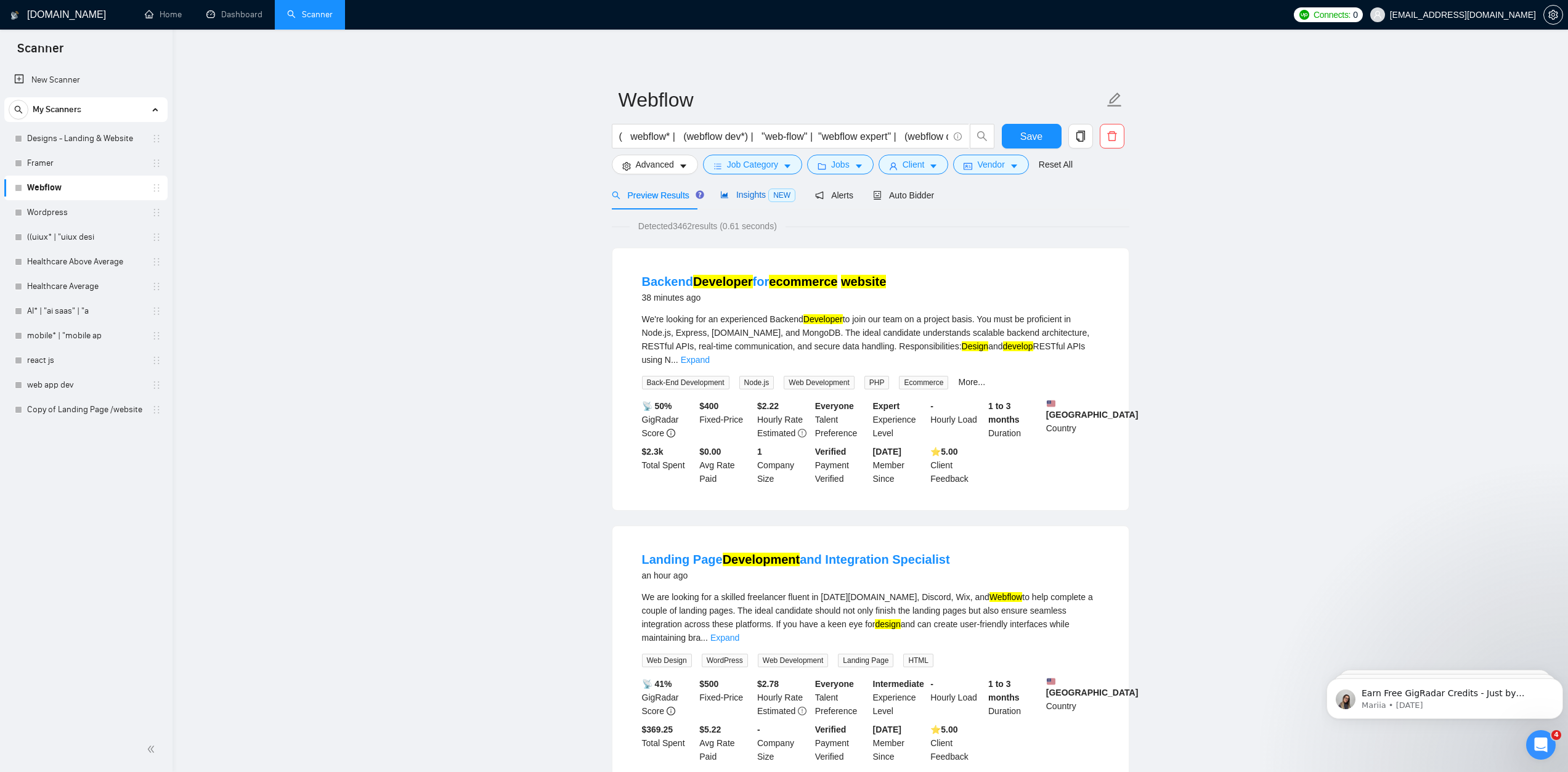
click at [754, 194] on span "Insights NEW" at bounding box center [757, 194] width 75 height 10
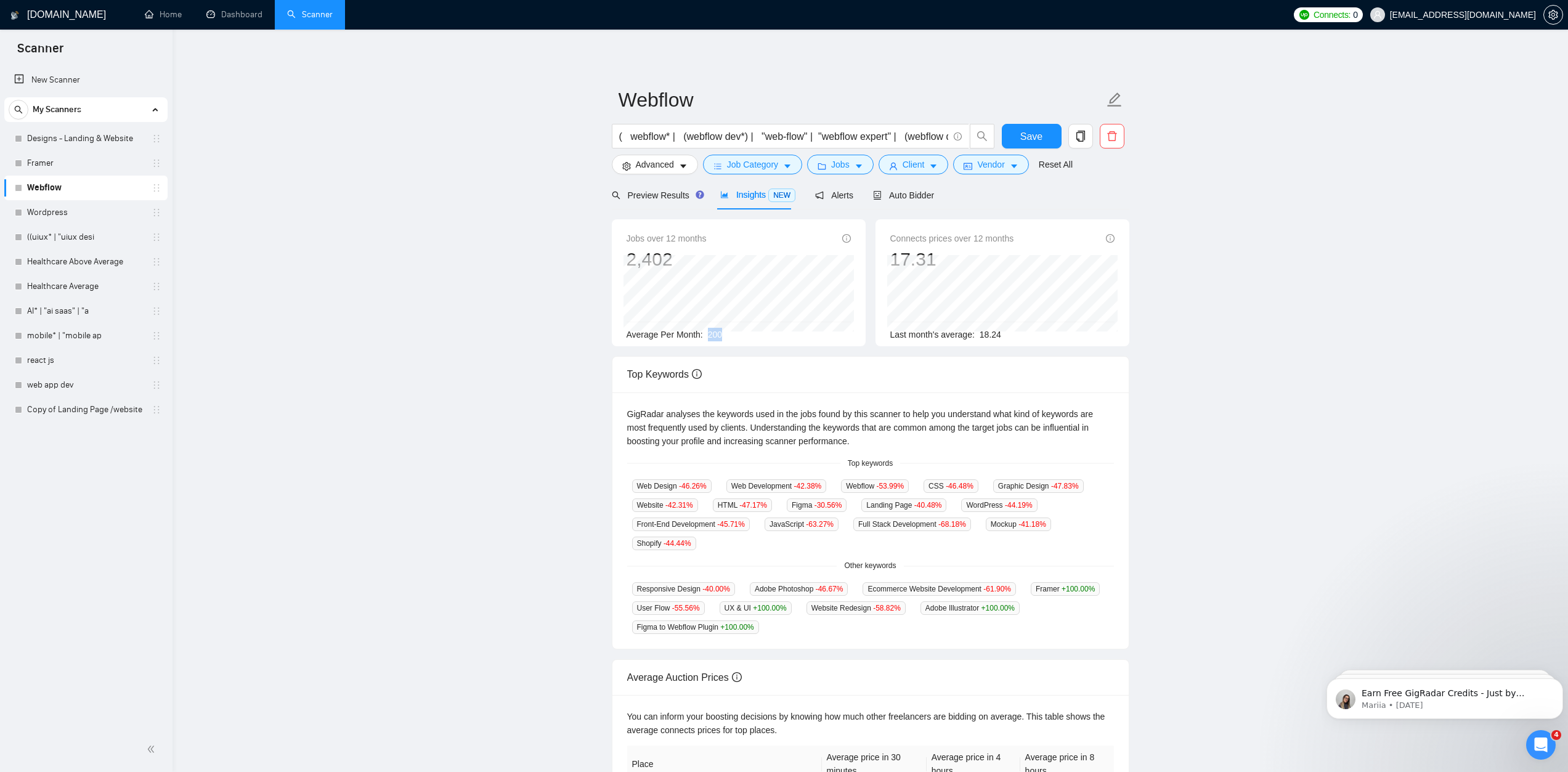
drag, startPoint x: 722, startPoint y: 336, endPoint x: 746, endPoint y: 334, distance: 24.1
click at [738, 336] on div "Average Per Month: 200" at bounding box center [739, 334] width 224 height 13
click at [607, 193] on main "Webflow ( webflow* | (webflow dev*) | "web-flow" | "webflow expert" | (webflow …" at bounding box center [870, 472] width 1356 height 846
click at [1048, 135] on button "Save" at bounding box center [1031, 136] width 60 height 25
click at [66, 209] on link "Wordpress" at bounding box center [85, 213] width 117 height 25
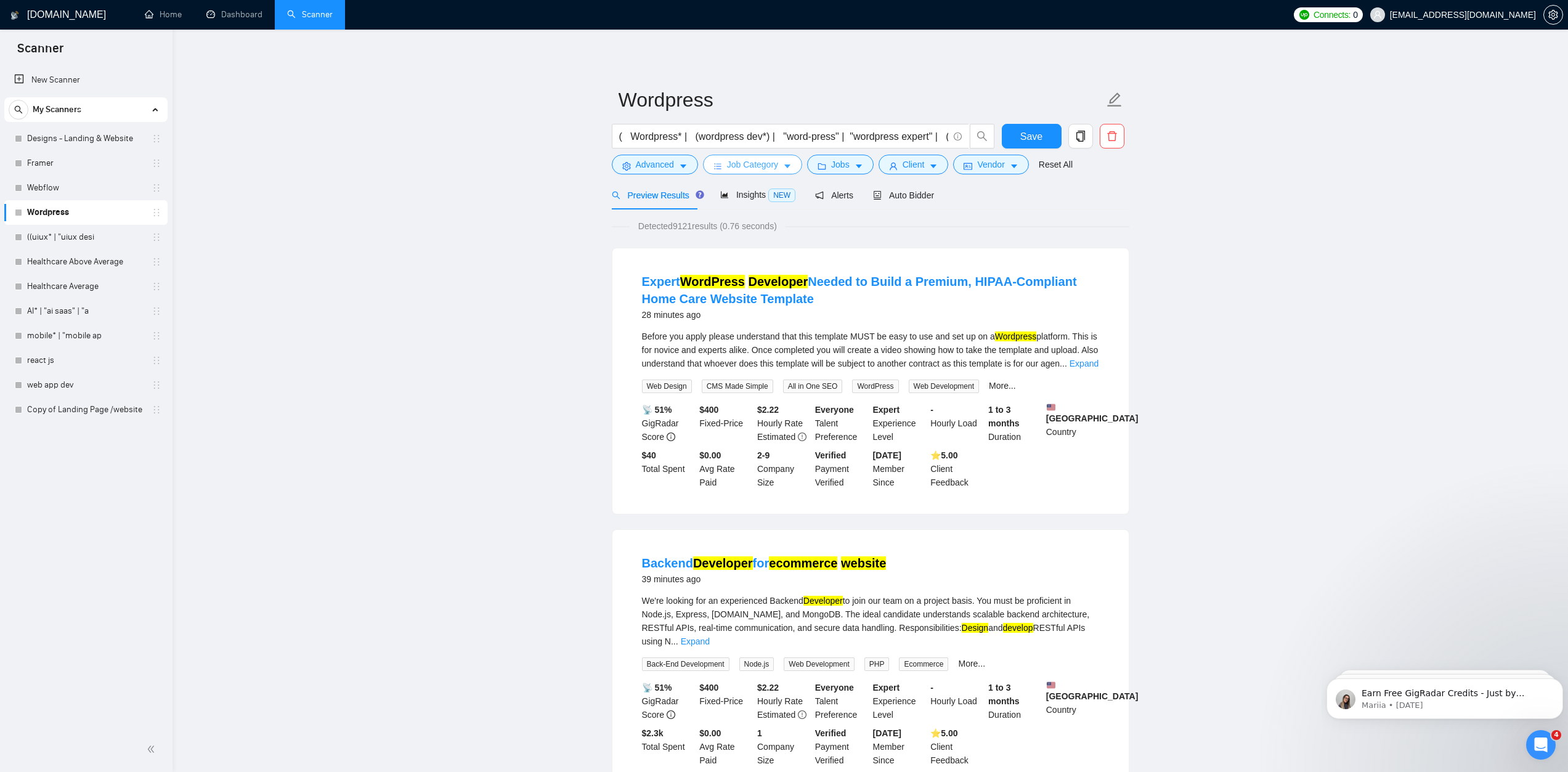
click at [793, 167] on button "Job Category" at bounding box center [752, 165] width 99 height 20
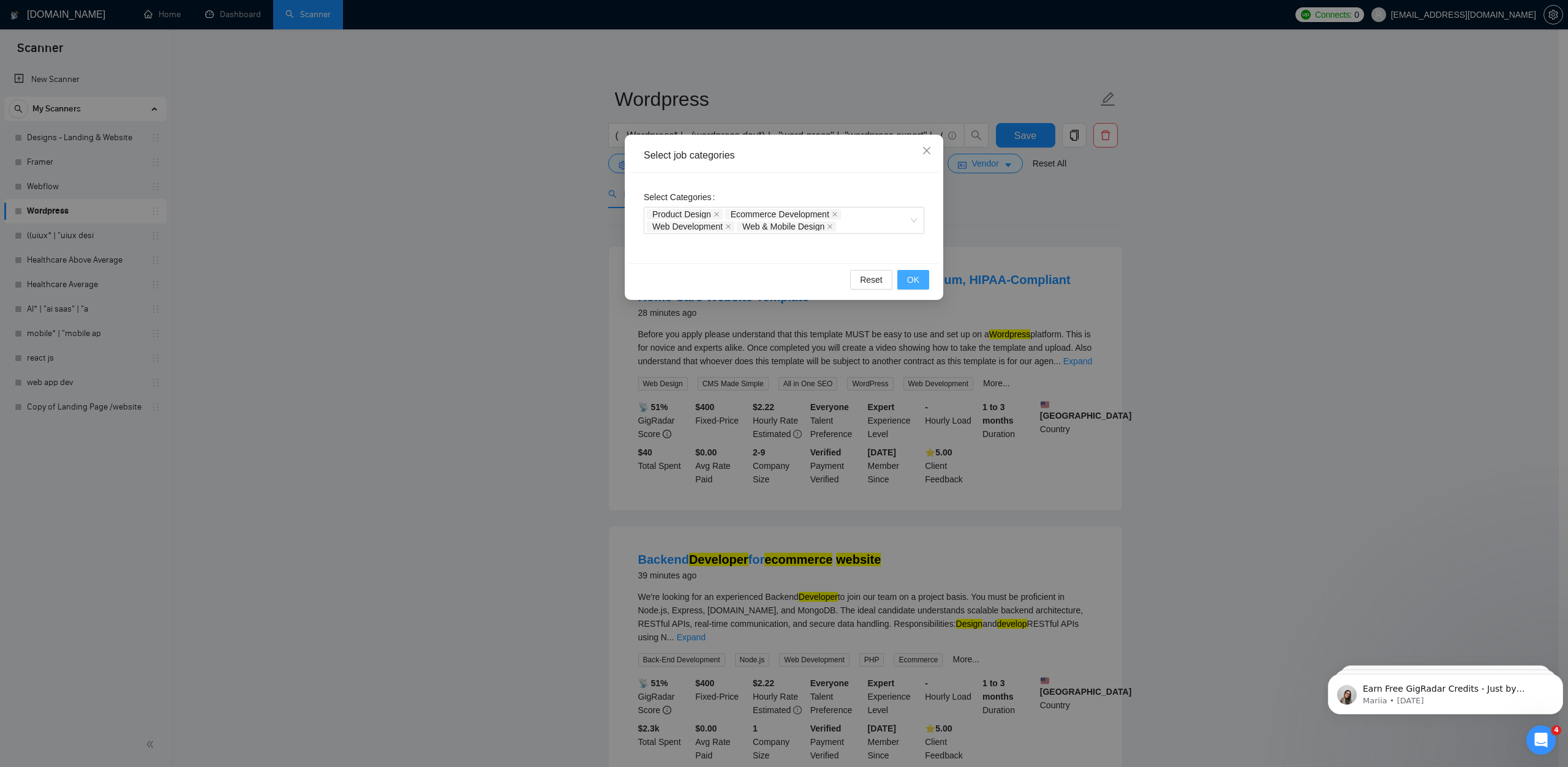
click at [910, 273] on button "OK" at bounding box center [913, 280] width 32 height 19
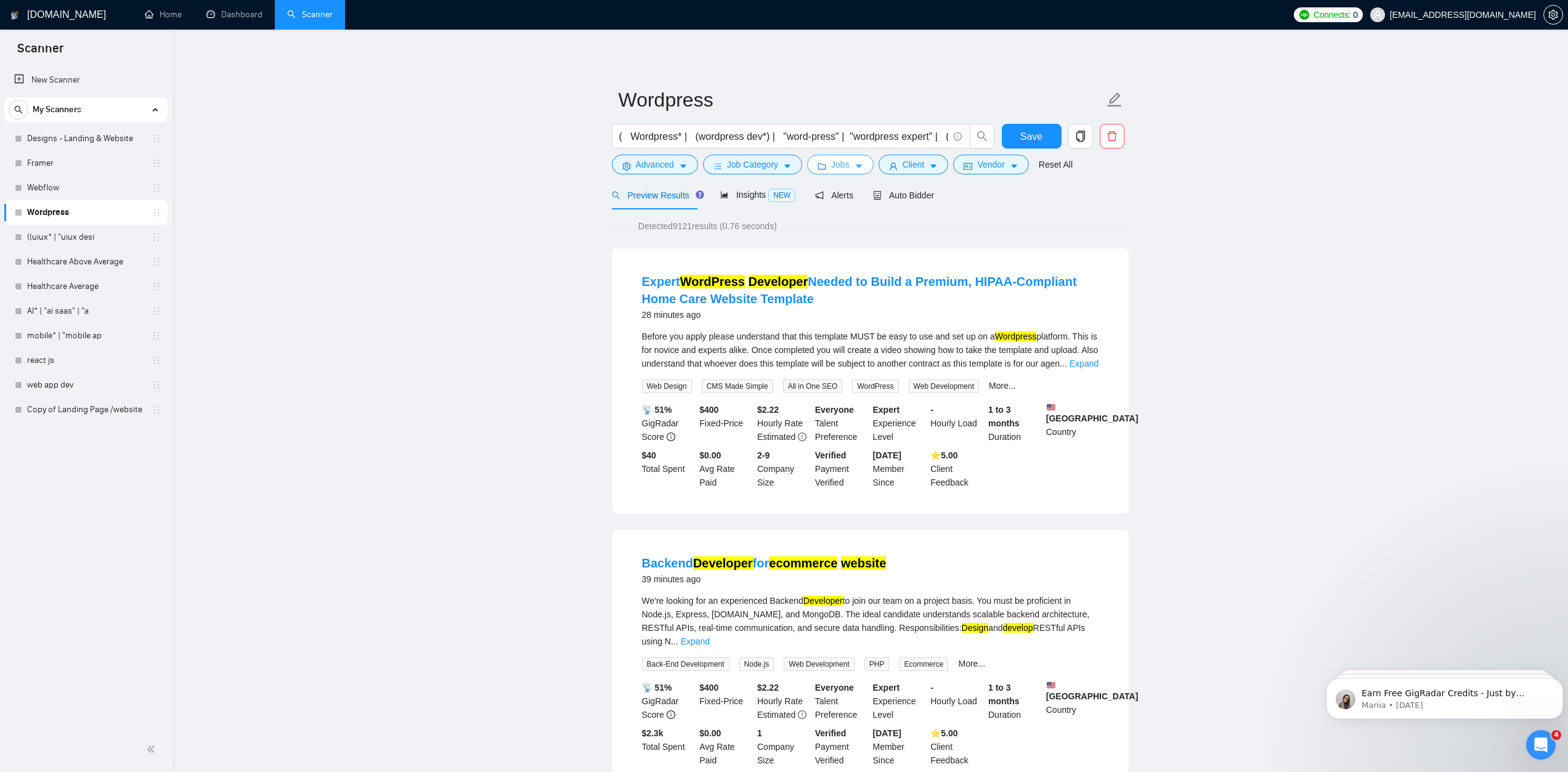
click at [861, 166] on button "Jobs" at bounding box center [840, 165] width 67 height 20
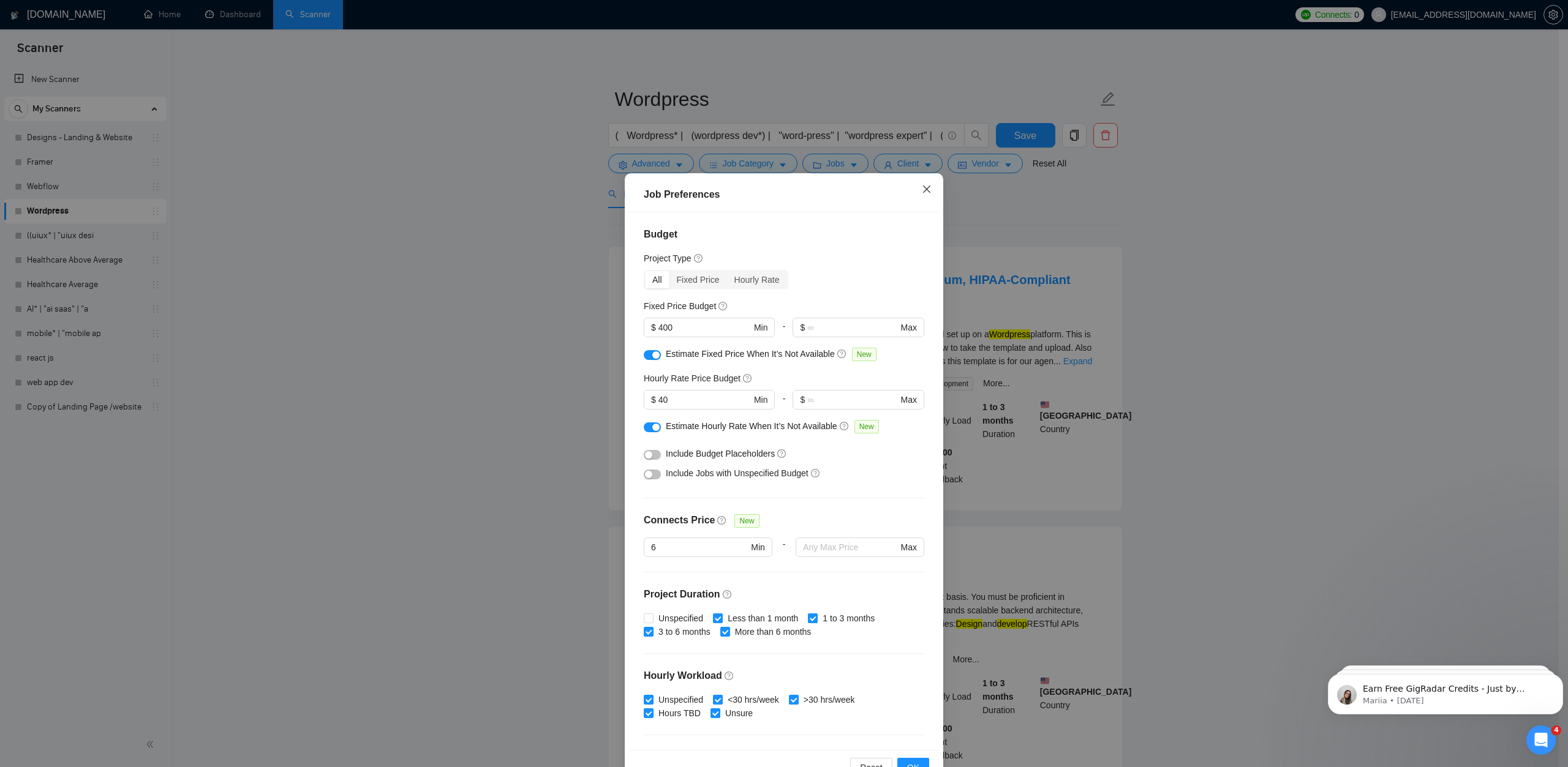
click at [922, 186] on icon "close" at bounding box center [926, 188] width 10 height 10
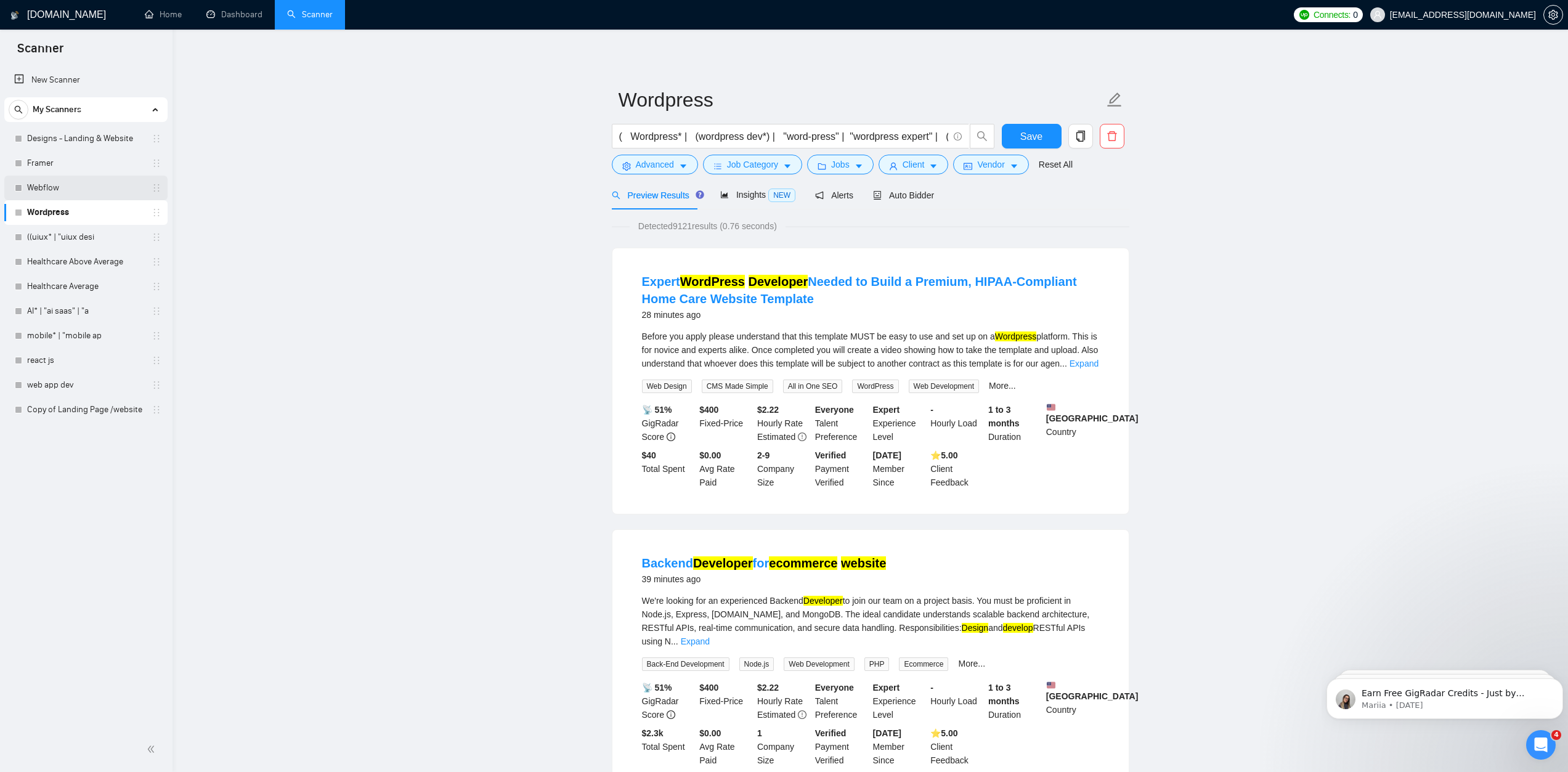
click at [87, 188] on link "Webflow" at bounding box center [85, 188] width 117 height 25
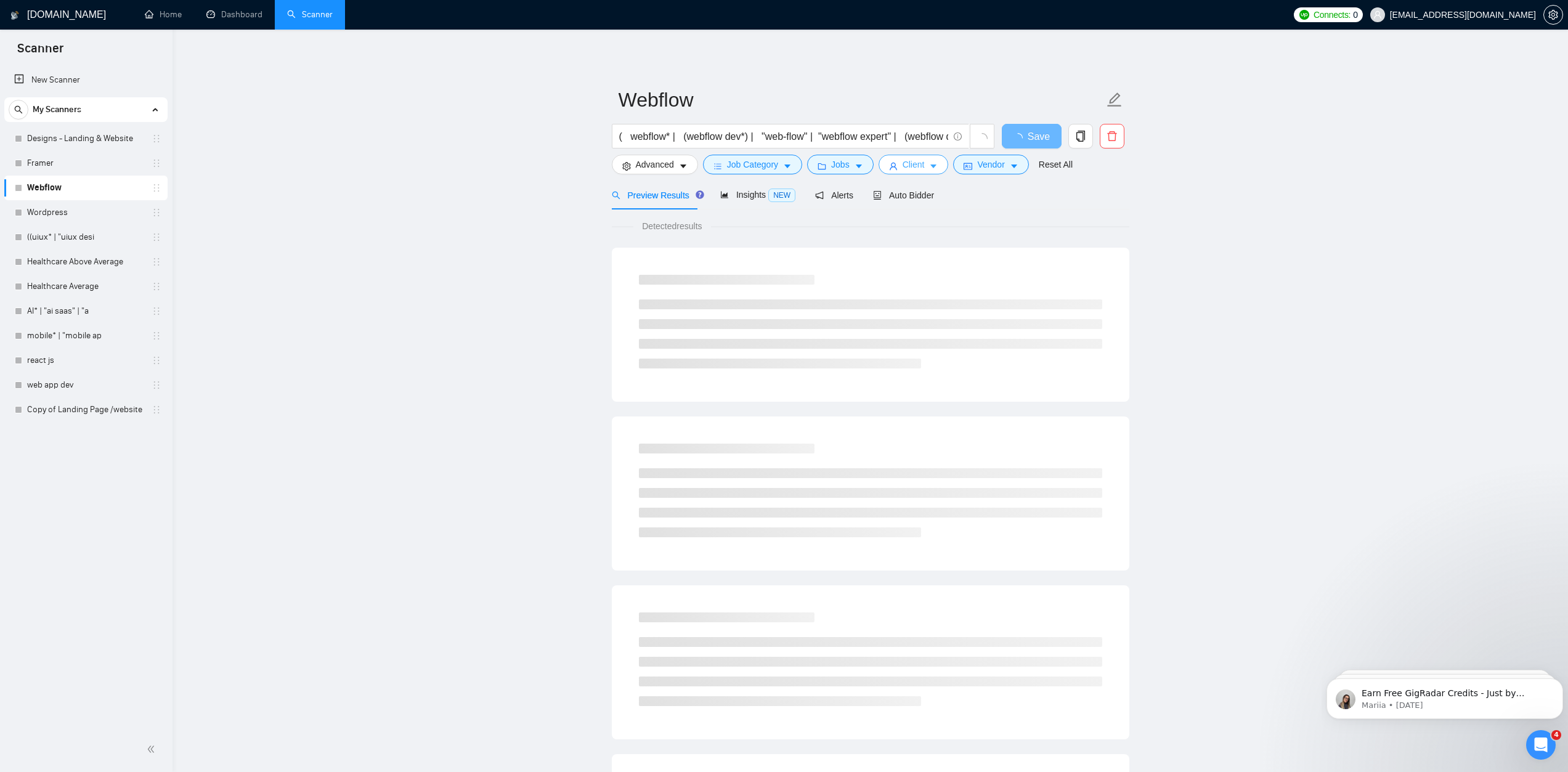
click at [896, 173] on button "Client" at bounding box center [913, 165] width 70 height 20
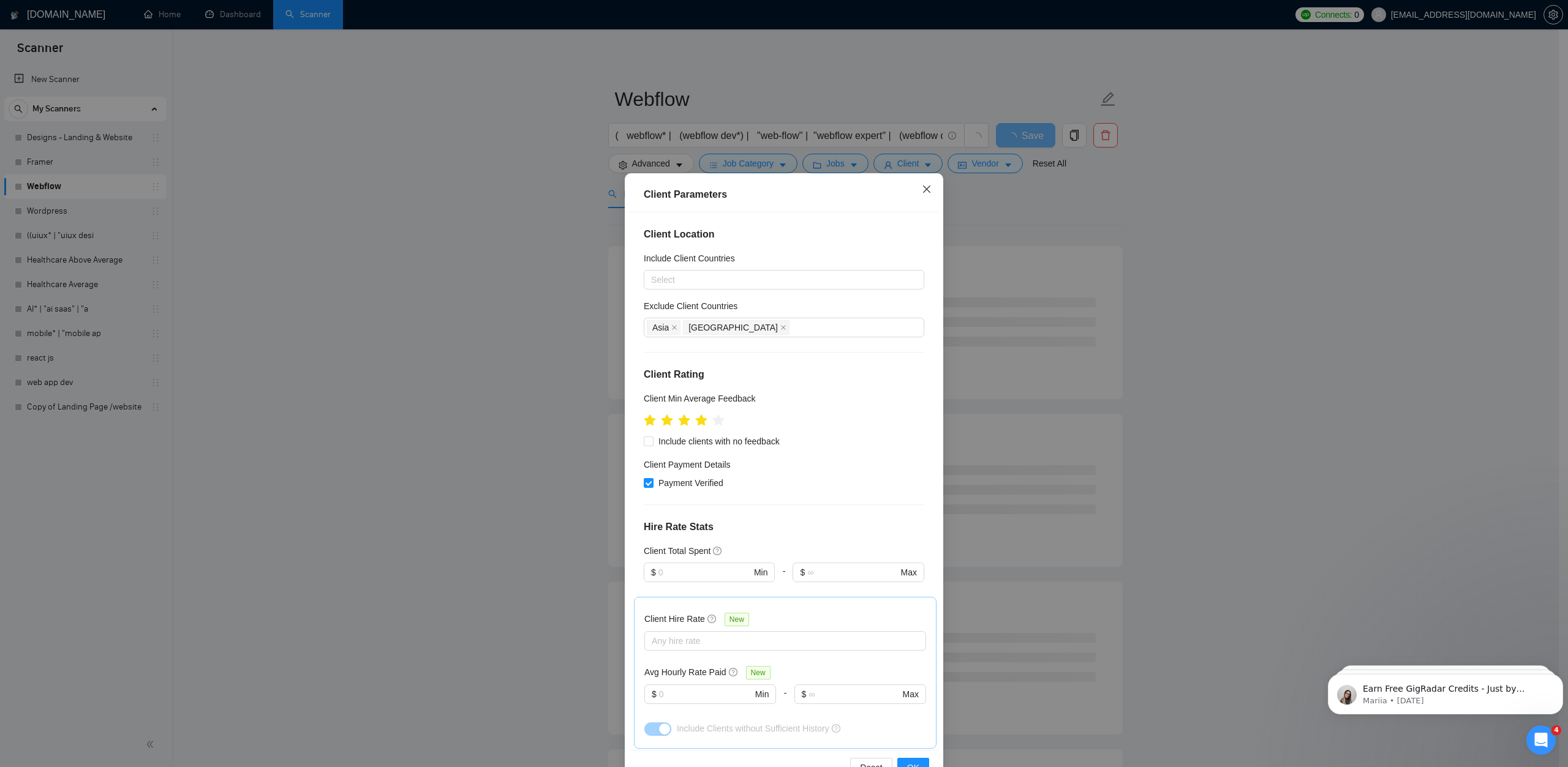
click at [923, 194] on icon "close" at bounding box center [926, 188] width 10 height 10
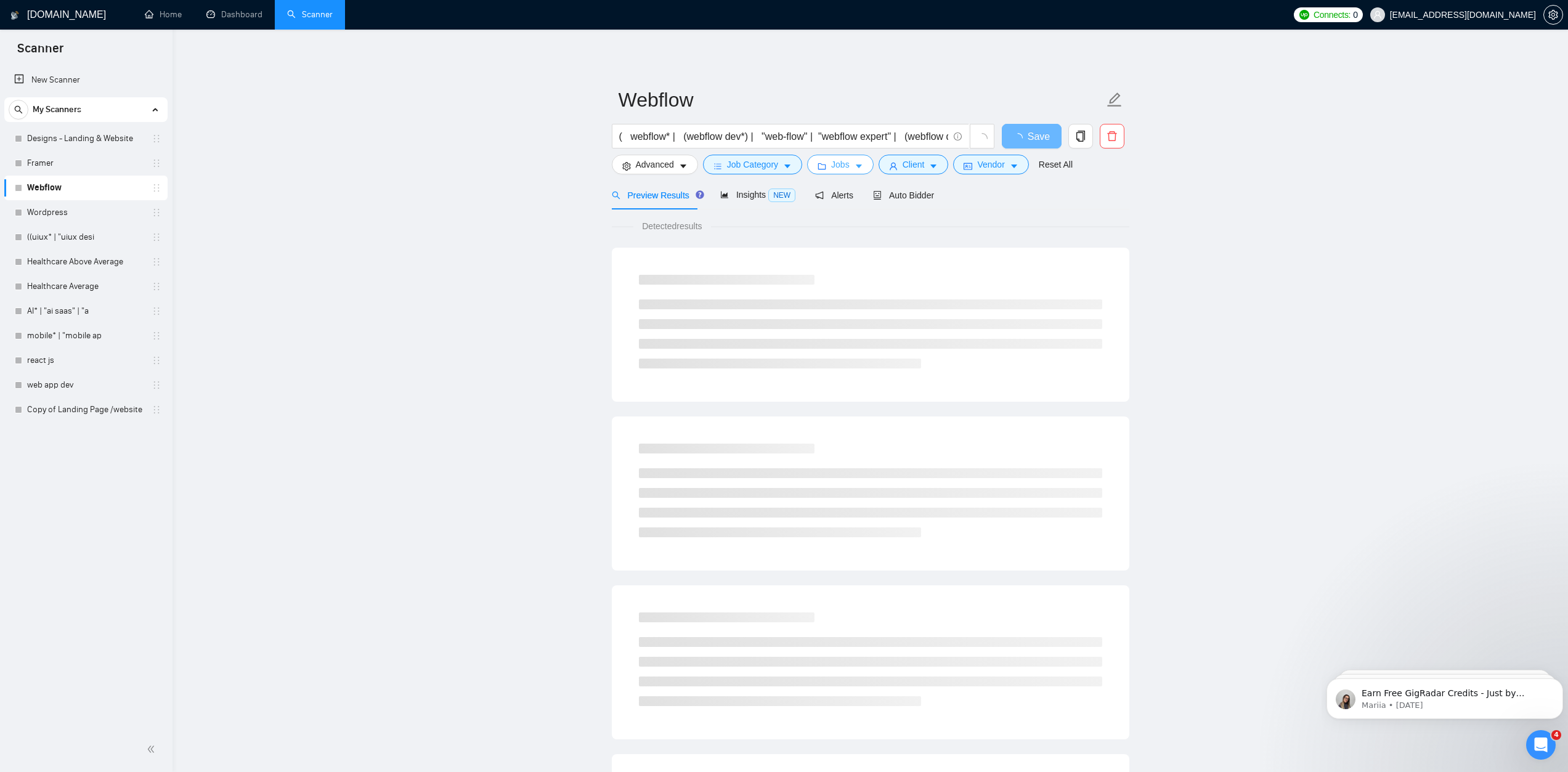
click at [837, 163] on span "Jobs" at bounding box center [840, 164] width 19 height 13
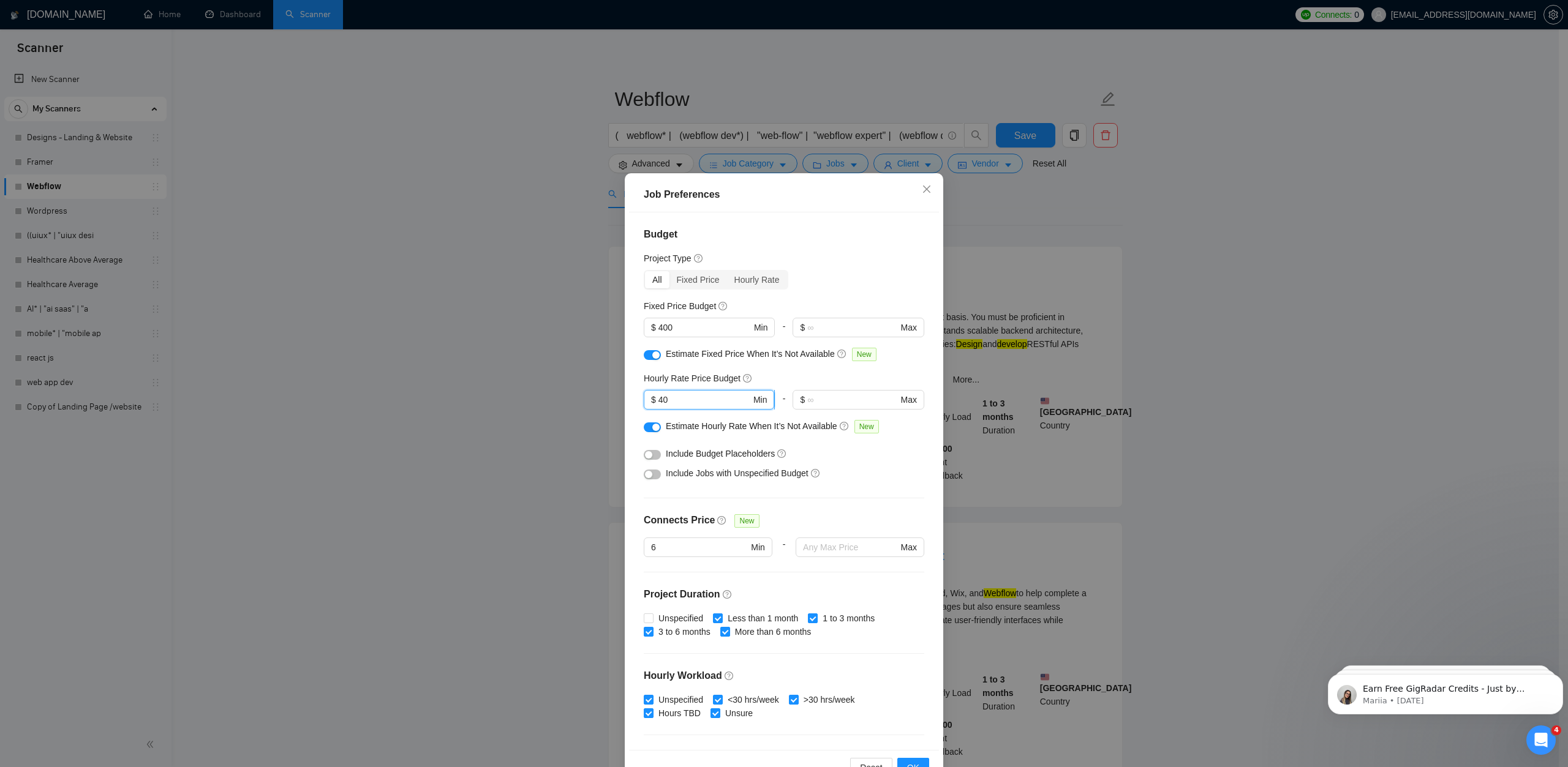
click at [668, 397] on input "40" at bounding box center [704, 399] width 93 height 13
type input "4"
type input "60"
click at [675, 325] on input "400" at bounding box center [704, 327] width 93 height 13
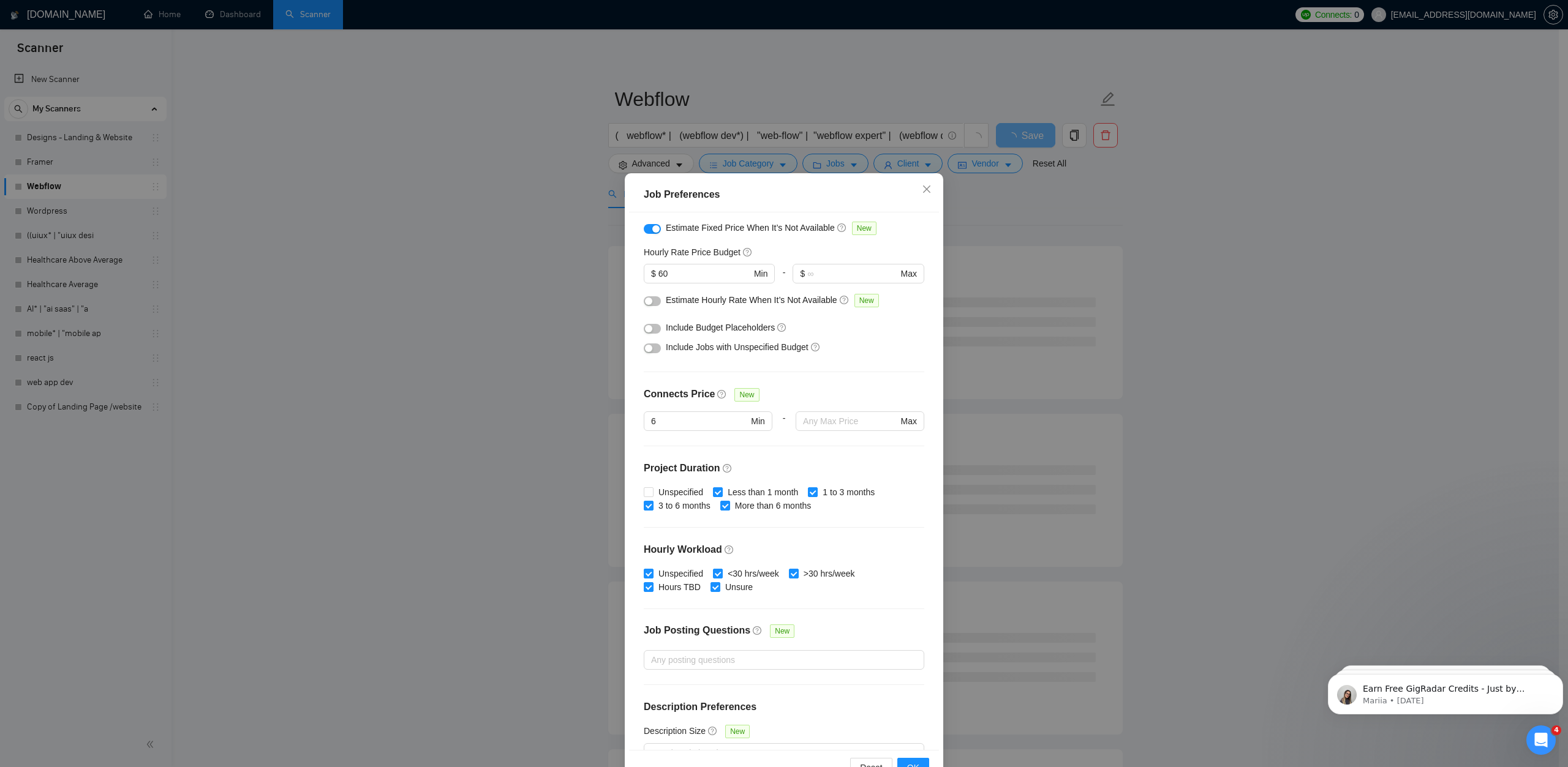
scroll to position [152, 0]
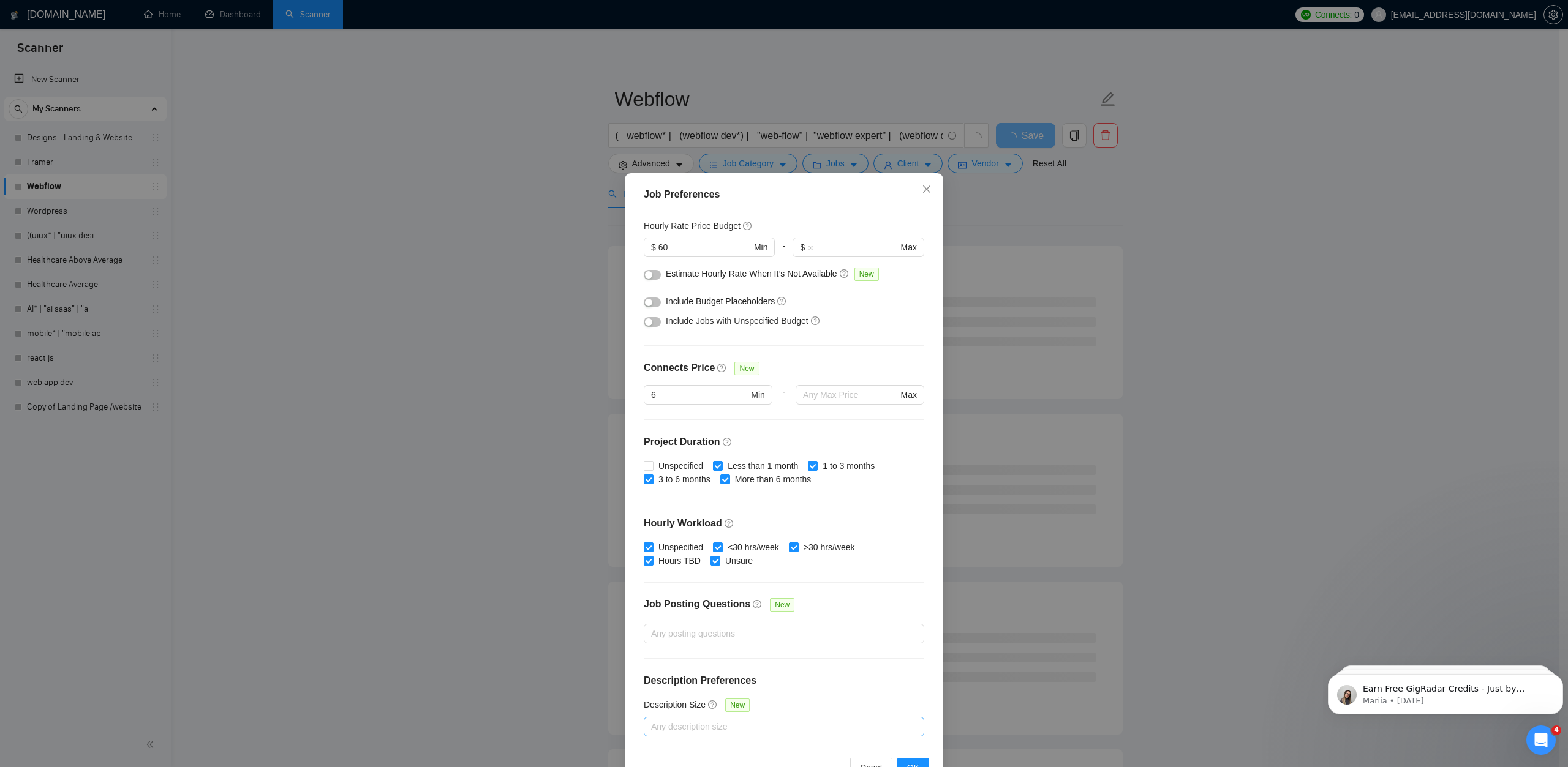
click at [700, 730] on div at bounding box center [778, 726] width 262 height 15
type input "600"
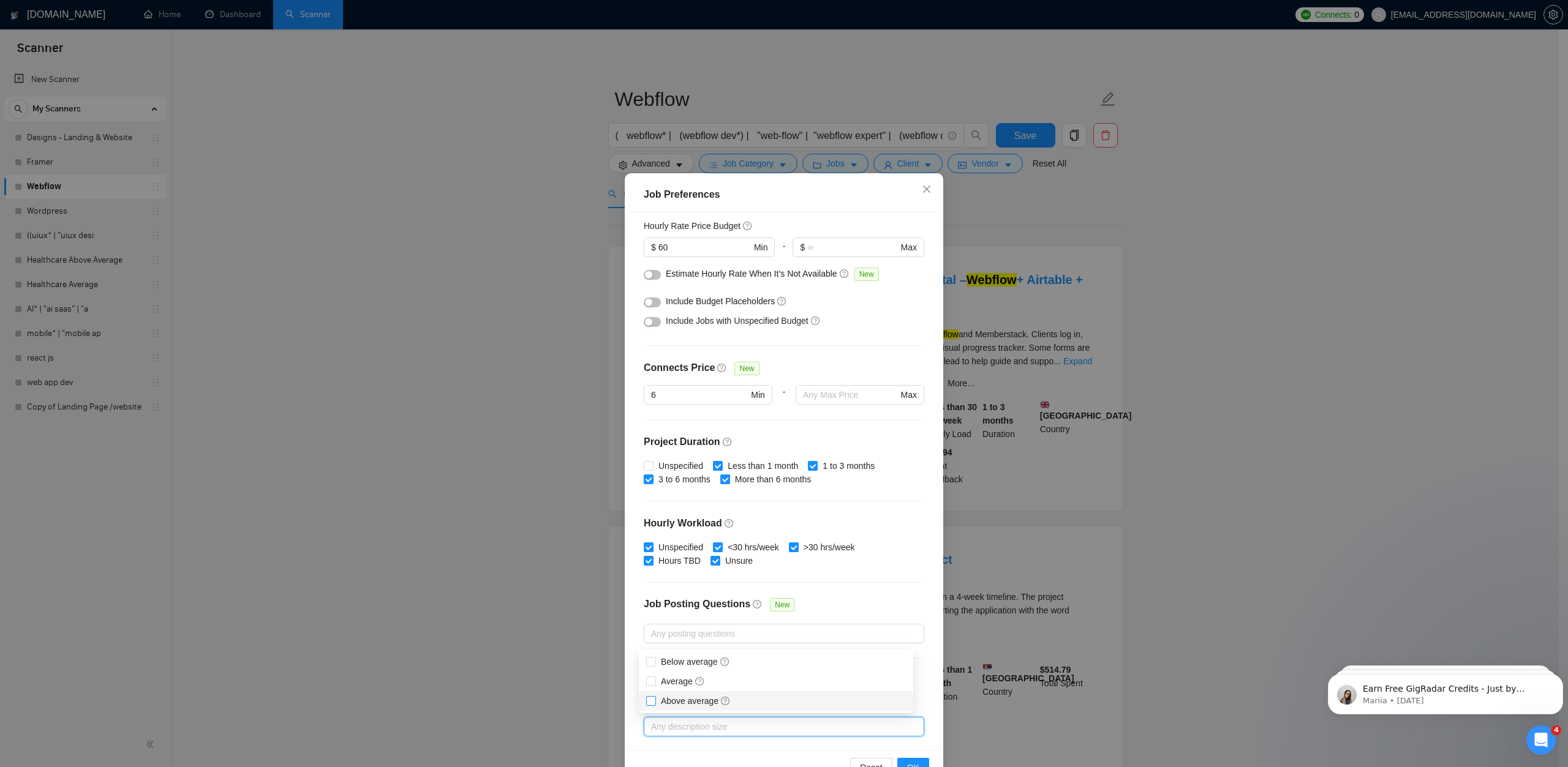
click at [686, 701] on span "Above average" at bounding box center [696, 701] width 70 height 10
click at [655, 701] on input "Above average" at bounding box center [650, 701] width 9 height 9
checkbox input "true"
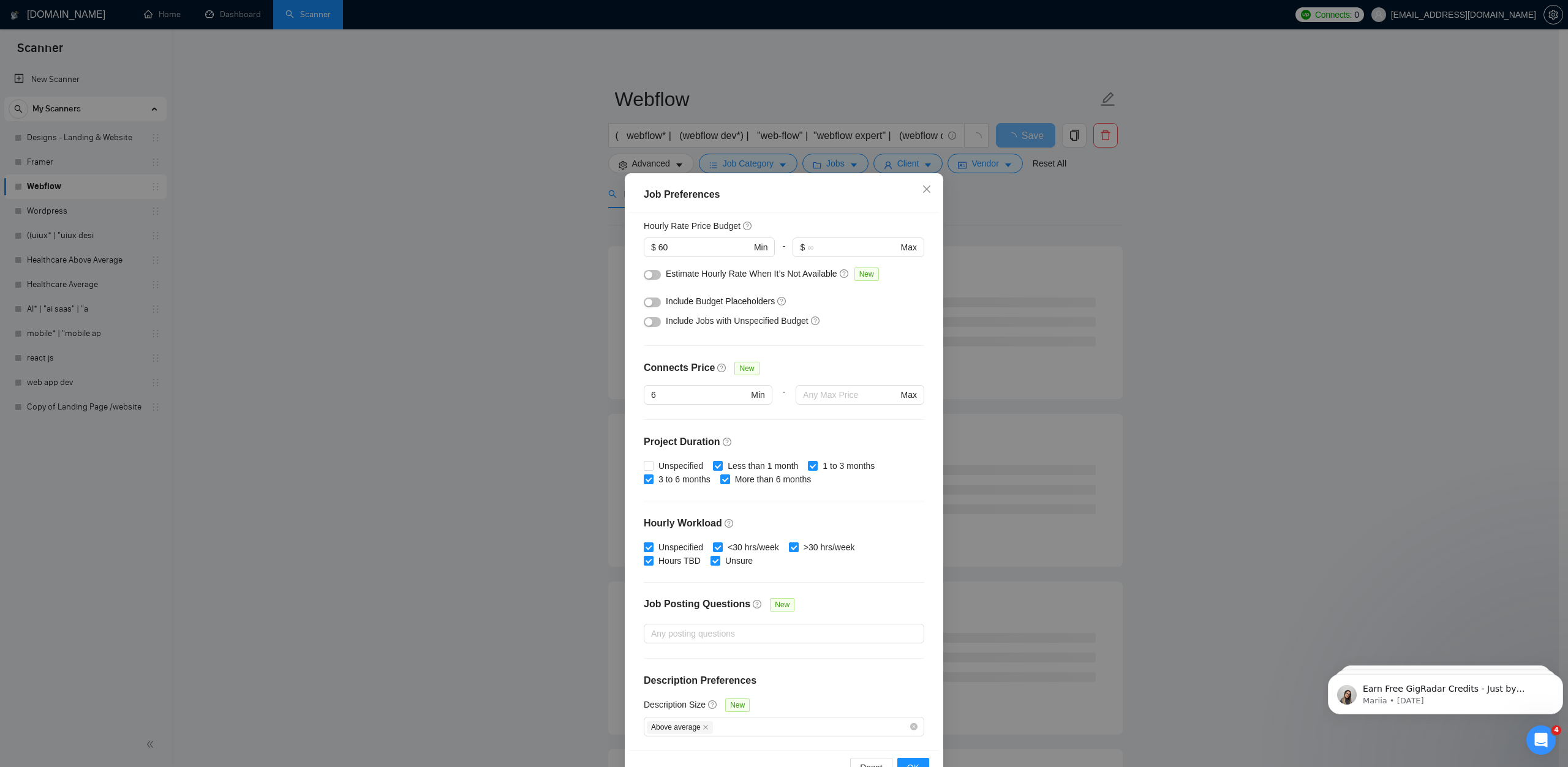
click at [816, 597] on div "Budget Project Type All Fixed Price Hourly Rate Fixed Price Budget $ 600 Min - …" at bounding box center [784, 480] width 310 height 537
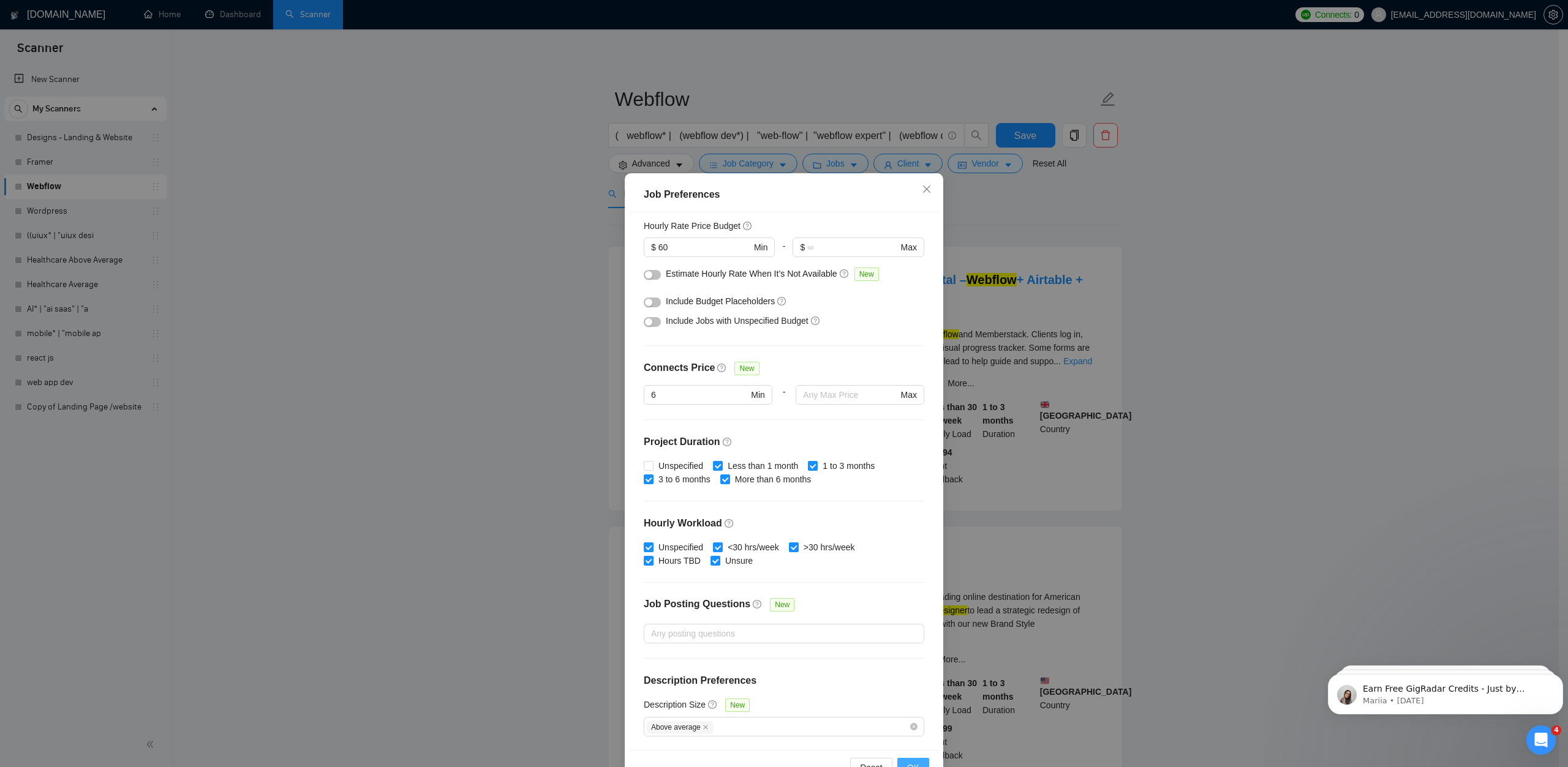
click at [909, 762] on span "OK" at bounding box center [913, 768] width 12 height 13
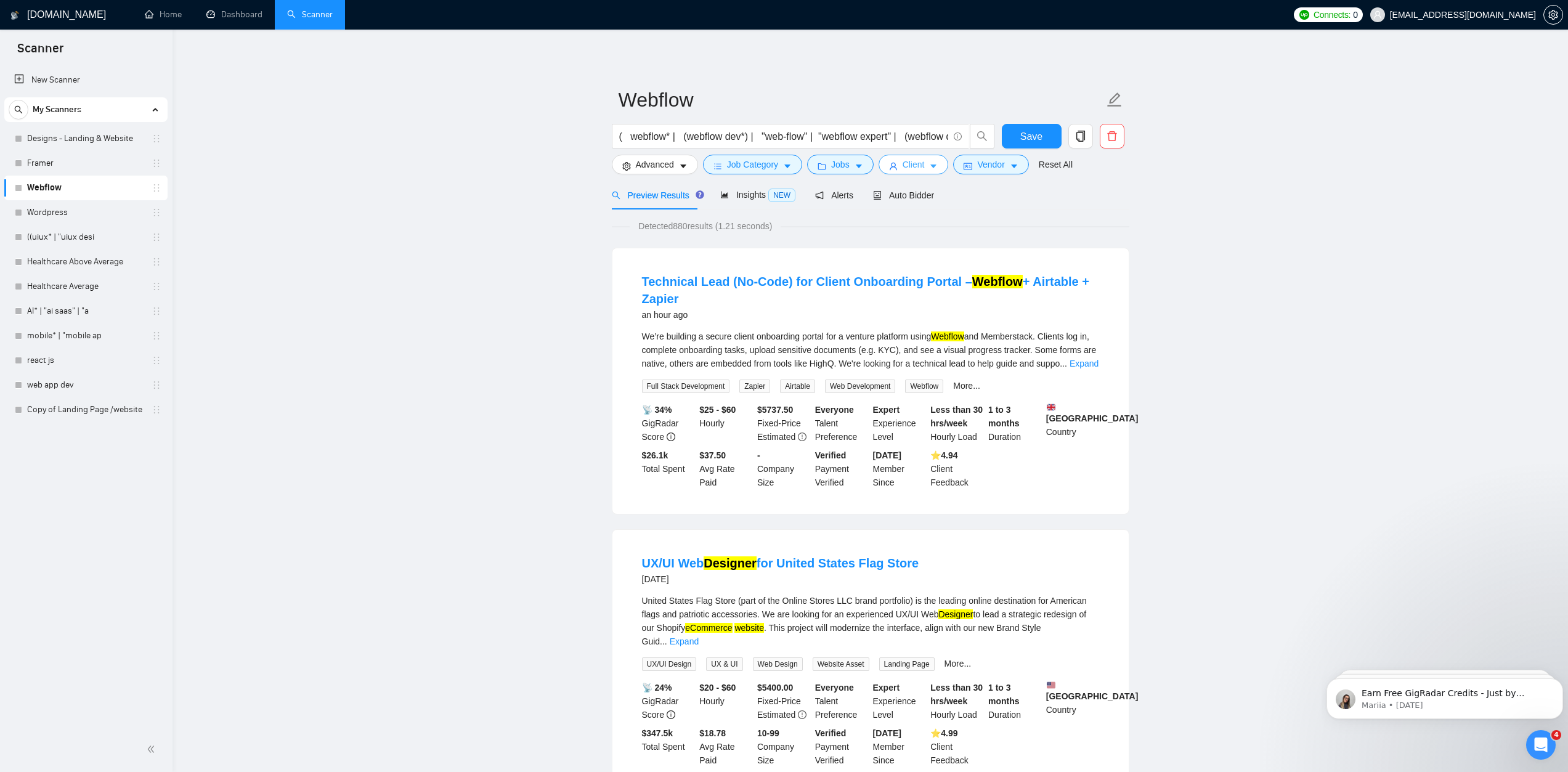
click at [903, 167] on span "Client" at bounding box center [913, 164] width 22 height 13
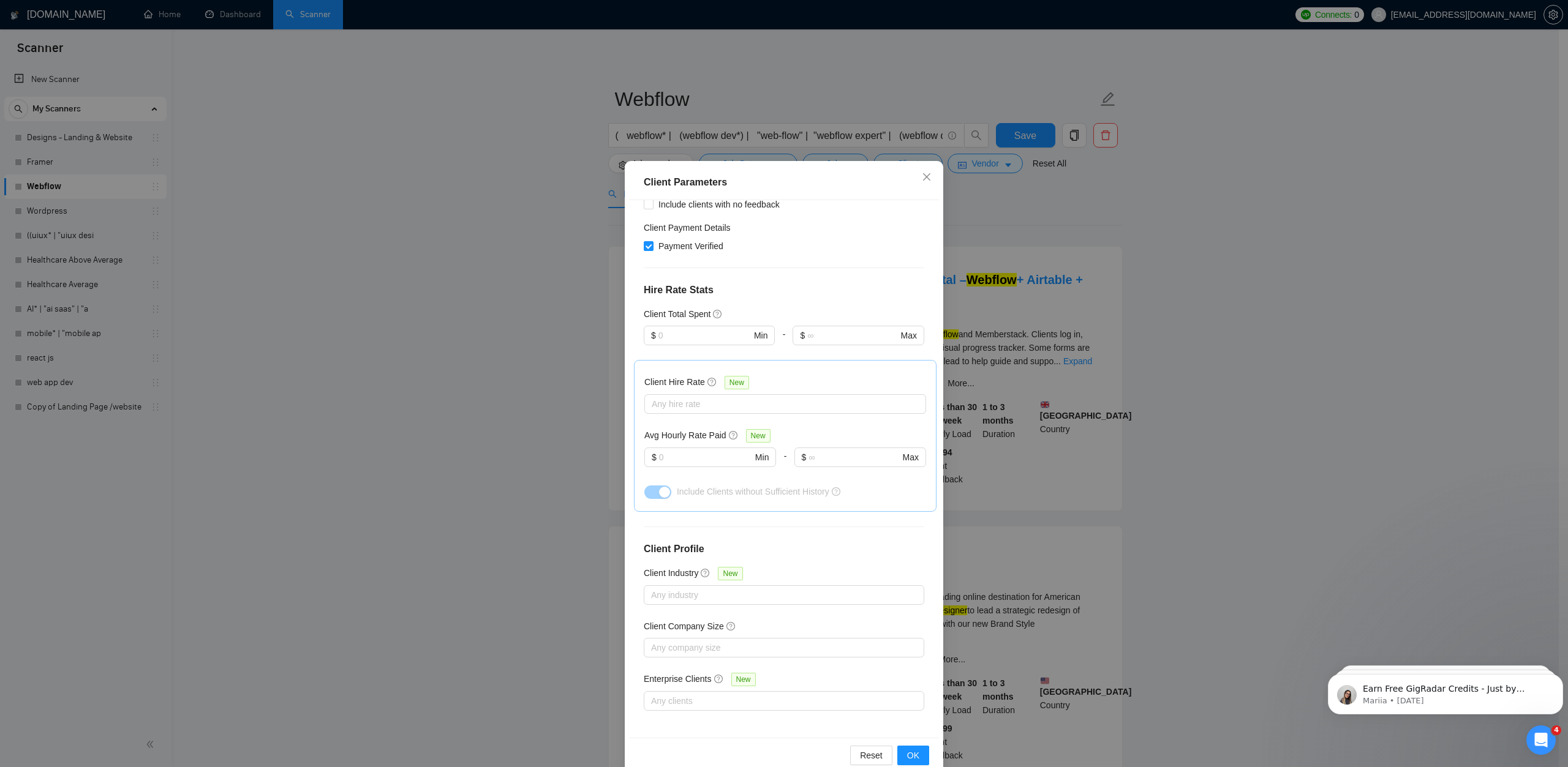
scroll to position [37, 0]
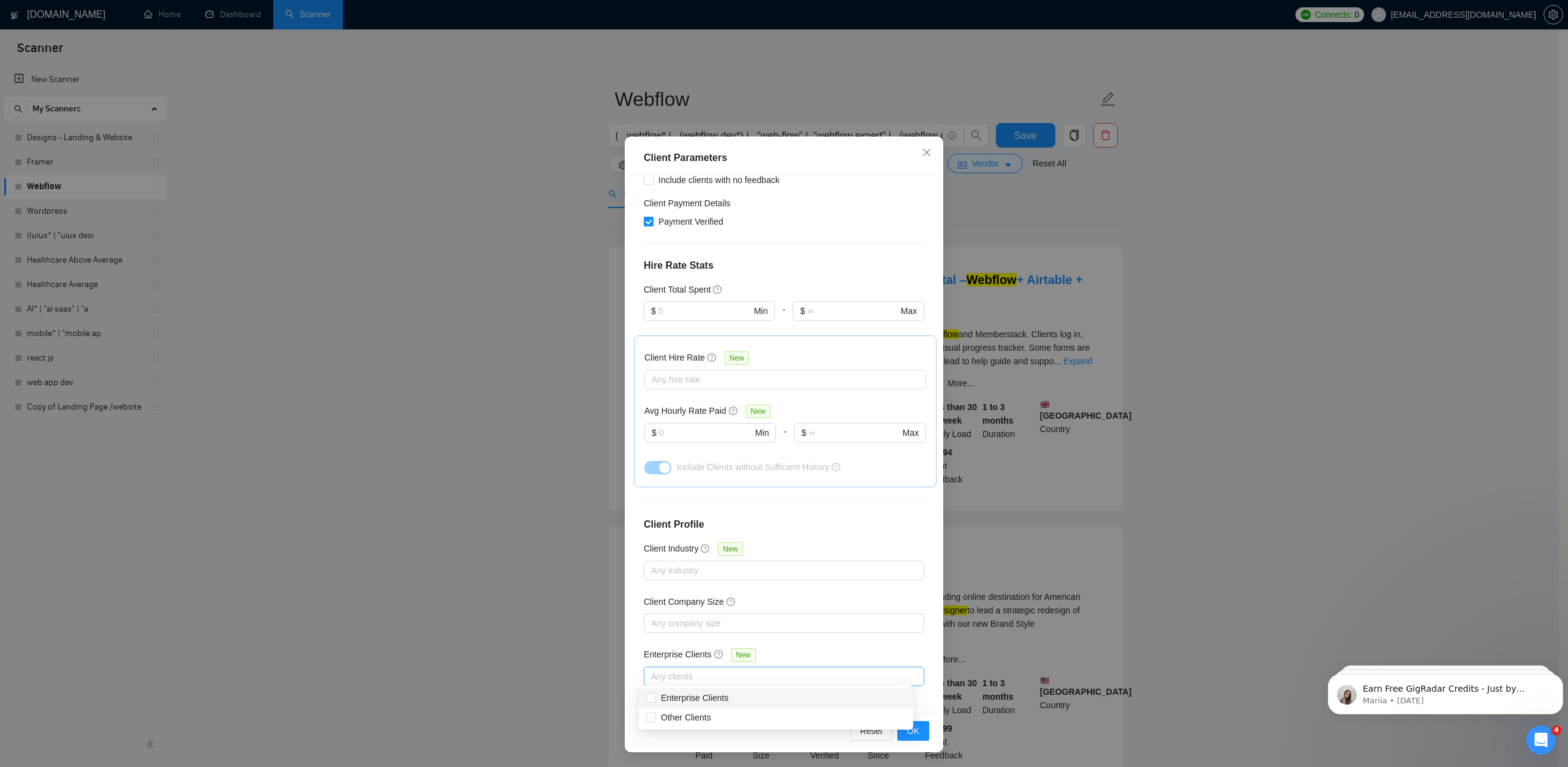
click at [721, 676] on div at bounding box center [778, 677] width 262 height 15
click at [692, 630] on div "Any company size" at bounding box center [784, 624] width 281 height 19
click at [692, 628] on div at bounding box center [778, 623] width 262 height 15
click at [684, 564] on div at bounding box center [778, 571] width 262 height 15
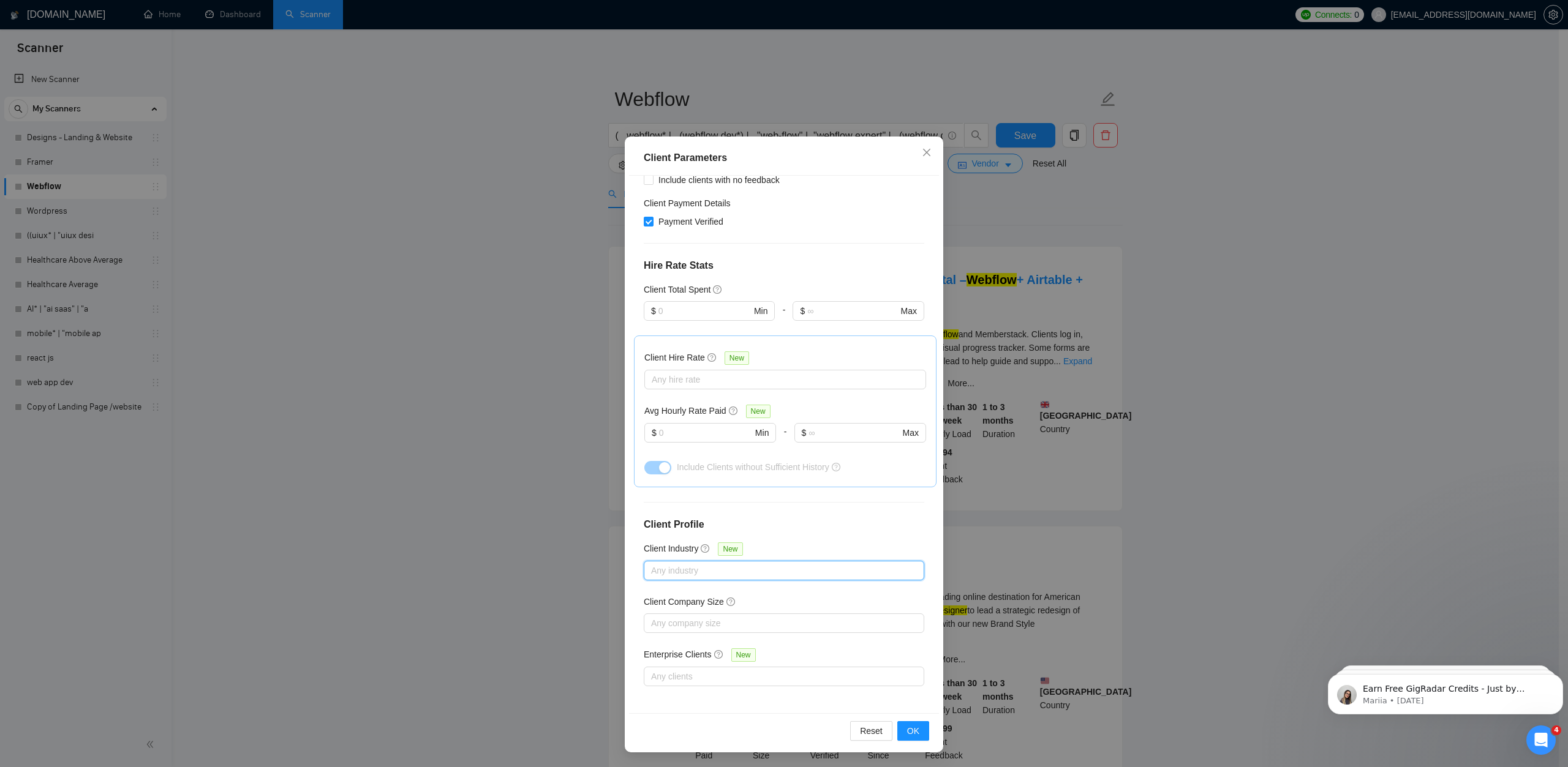
click at [684, 564] on div at bounding box center [778, 571] width 262 height 15
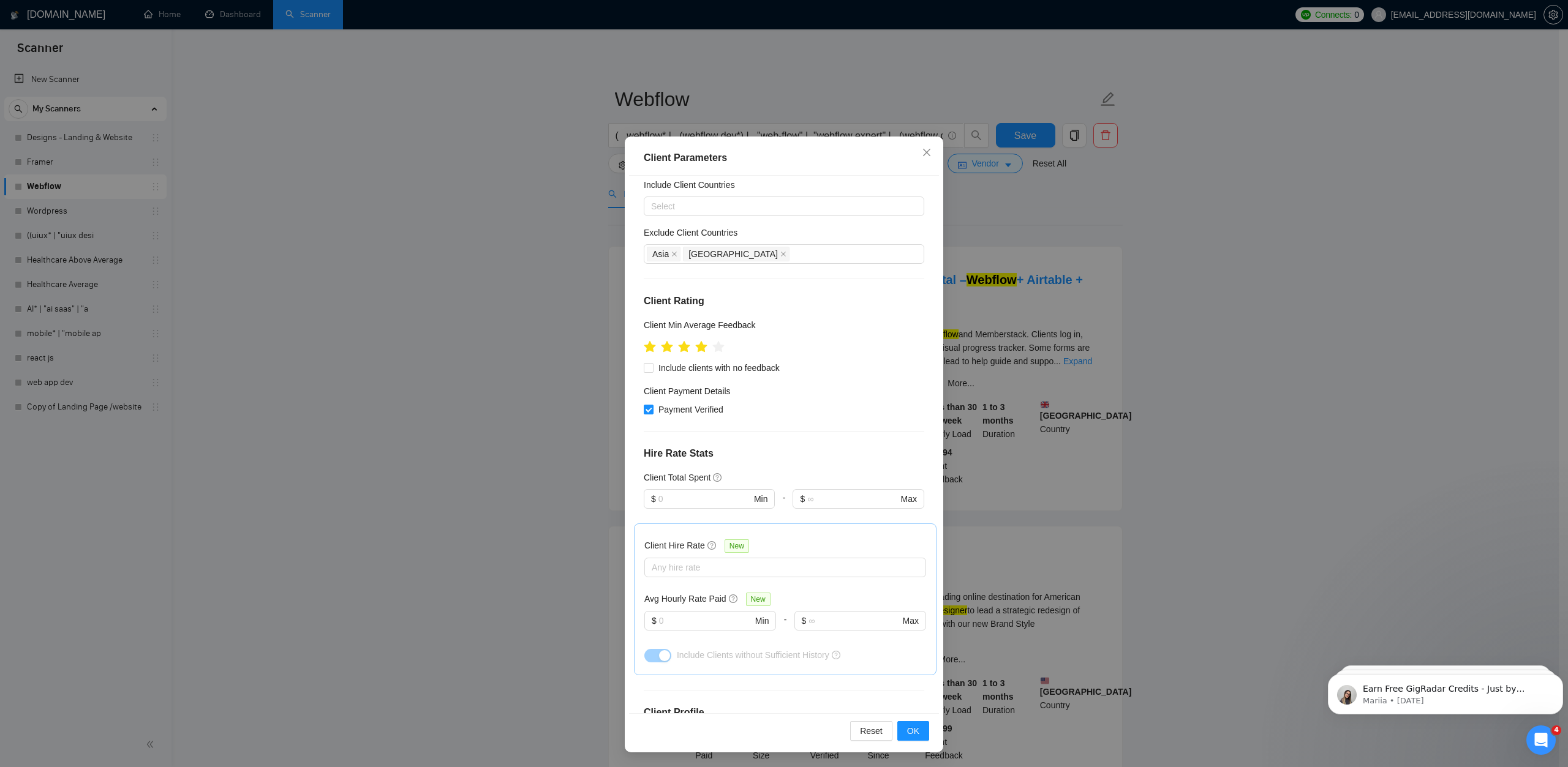
scroll to position [122, 0]
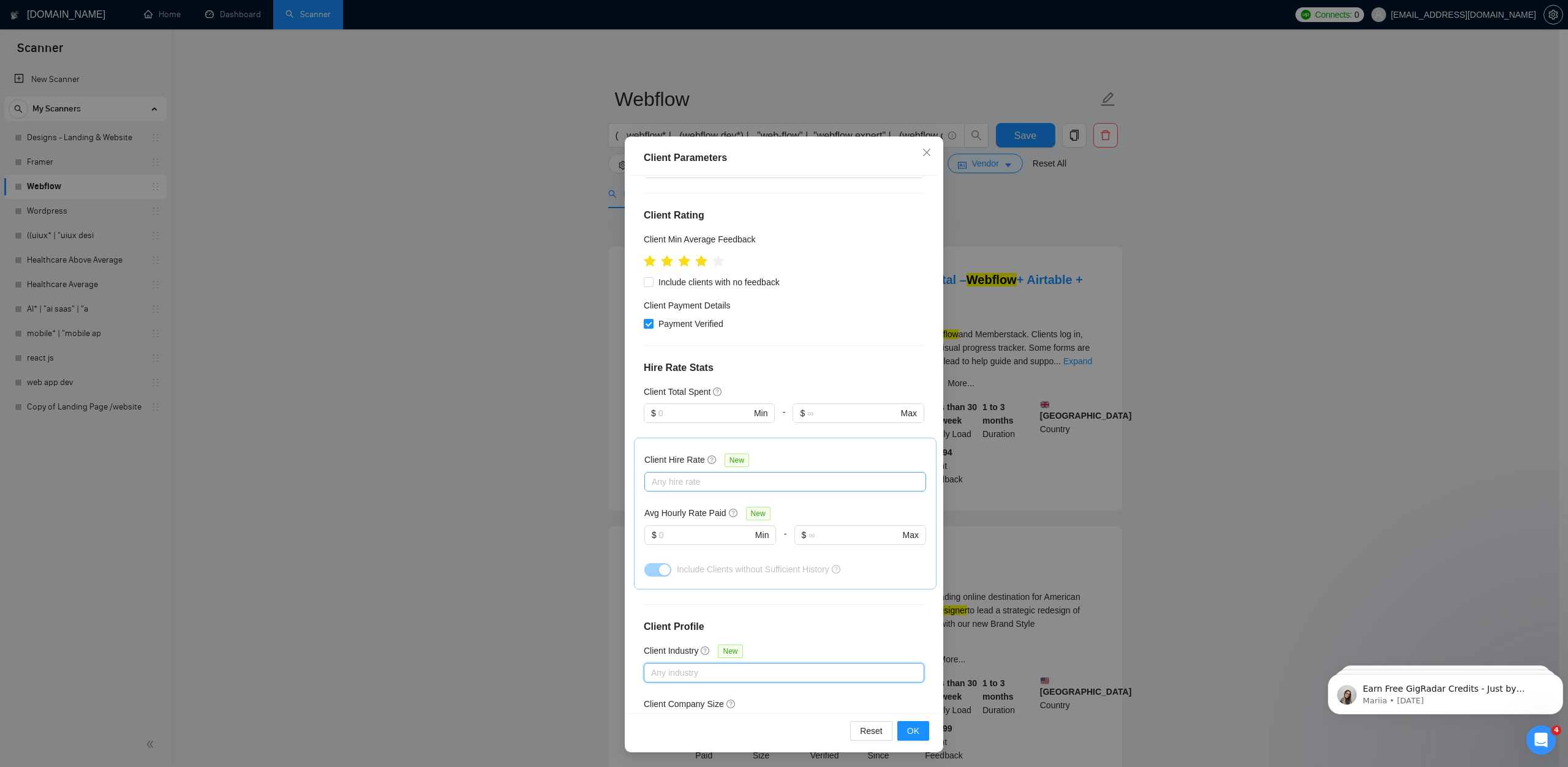
click at [711, 490] on div "Any hire rate" at bounding box center [785, 482] width 281 height 19
click at [690, 563] on span "Max Rates" at bounding box center [682, 564] width 41 height 10
click at [656, 563] on input "Max Rates" at bounding box center [651, 564] width 9 height 9
checkbox input "true"
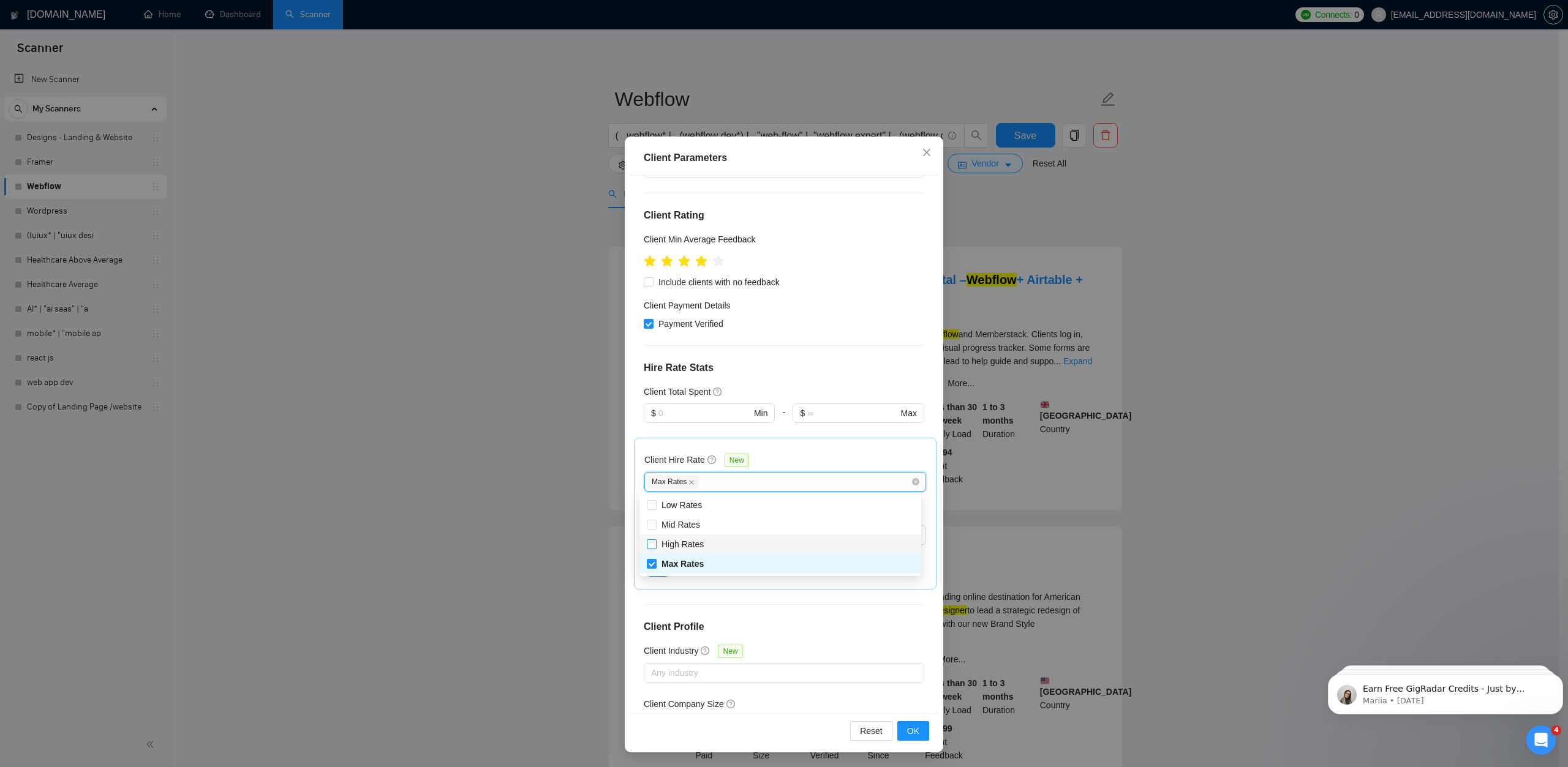
click at [690, 550] on span "High Rates" at bounding box center [682, 544] width 52 height 13
click at [656, 548] on input "High Rates" at bounding box center [651, 544] width 9 height 9
click at [675, 542] on span "High Rates" at bounding box center [683, 544] width 42 height 10
click at [656, 542] on input "High Rates" at bounding box center [651, 544] width 9 height 9
checkbox input "true"
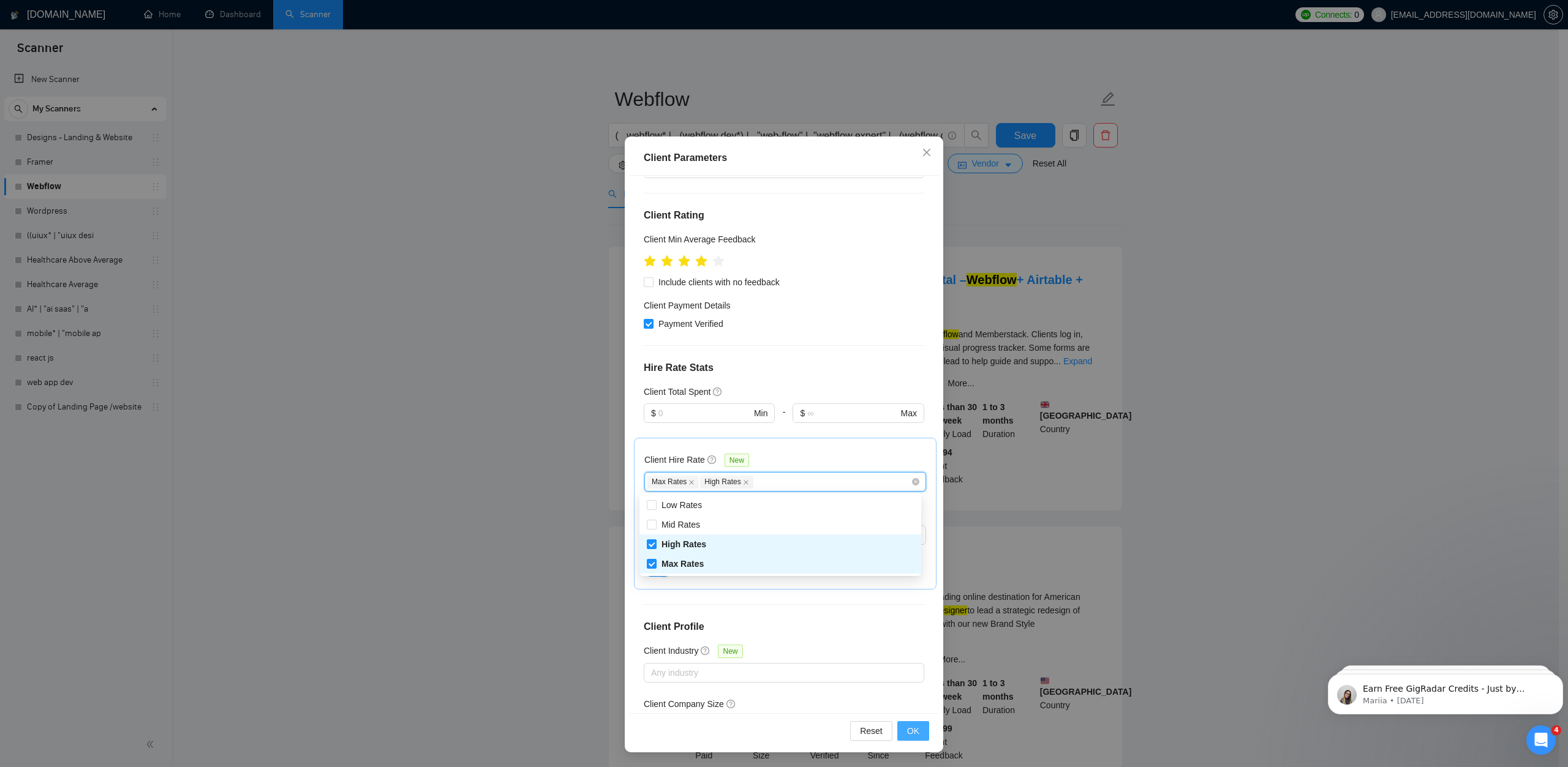
click at [909, 728] on span "OK" at bounding box center [913, 731] width 12 height 13
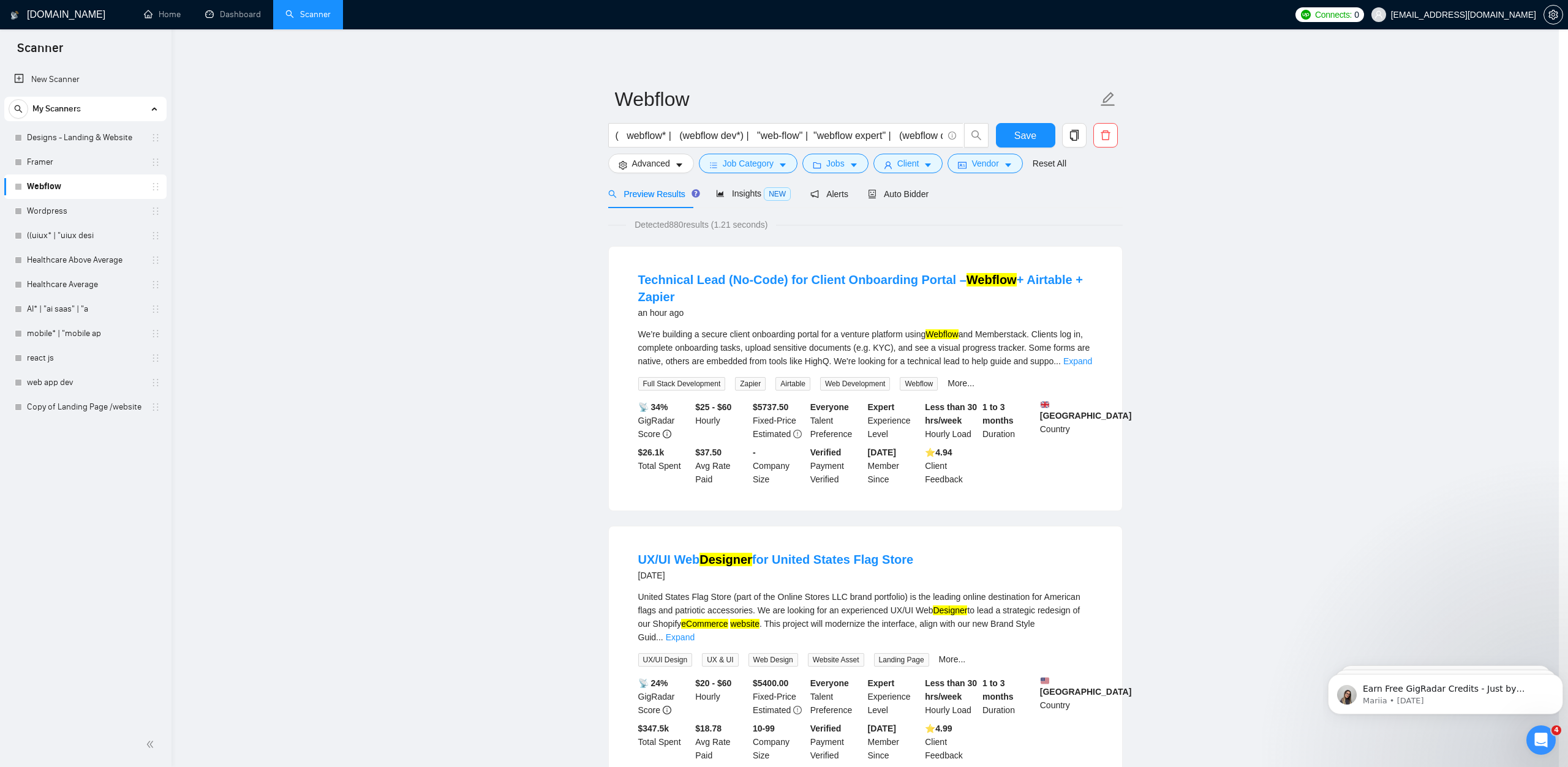
scroll to position [0, 0]
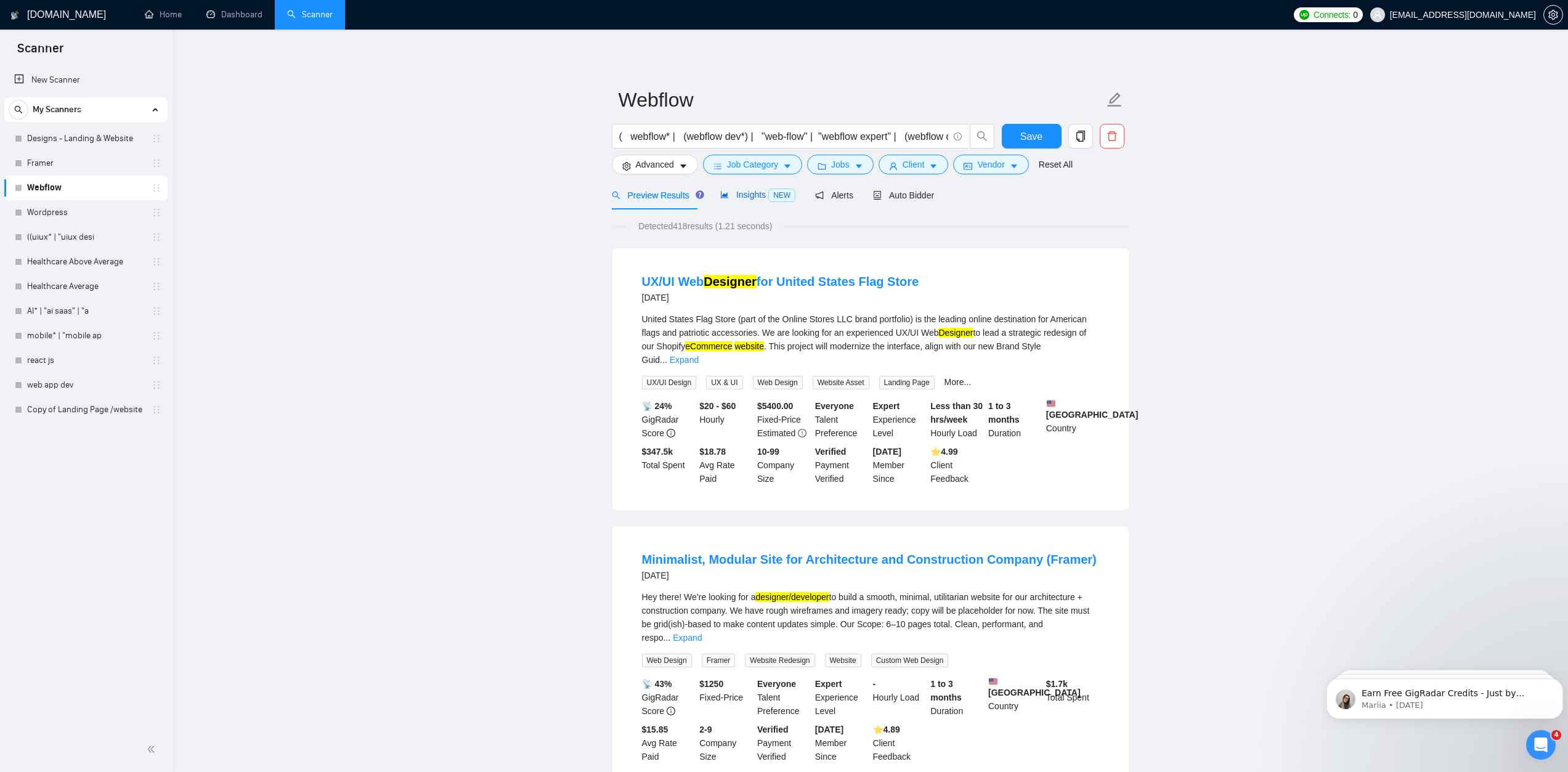
click at [756, 192] on span "Insights NEW" at bounding box center [757, 194] width 75 height 10
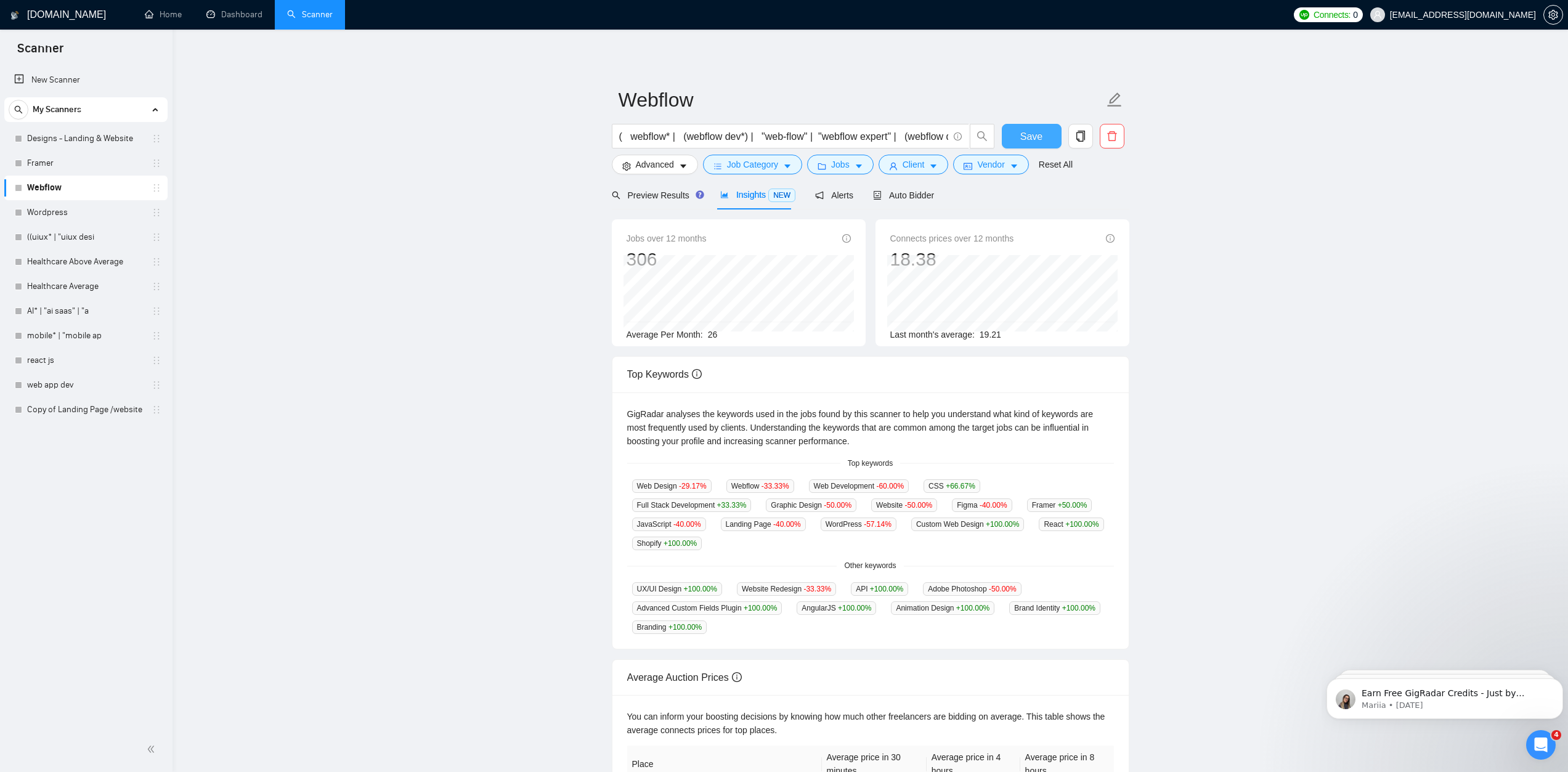
click at [1039, 133] on span "Save" at bounding box center [1031, 136] width 22 height 15
click at [69, 209] on link "Wordpress" at bounding box center [85, 213] width 117 height 25
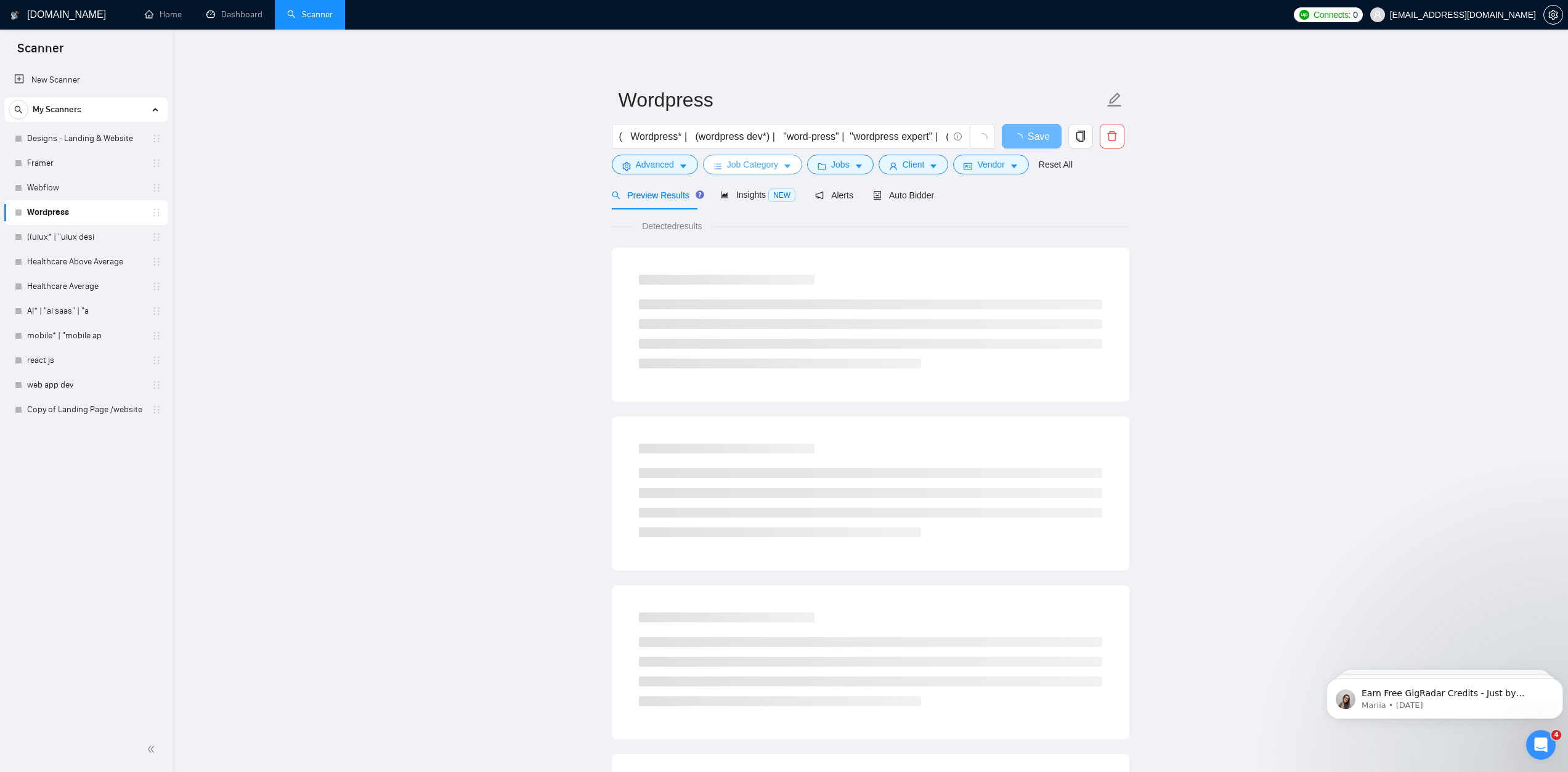
click at [788, 164] on icon "caret-down" at bounding box center [788, 167] width 9 height 9
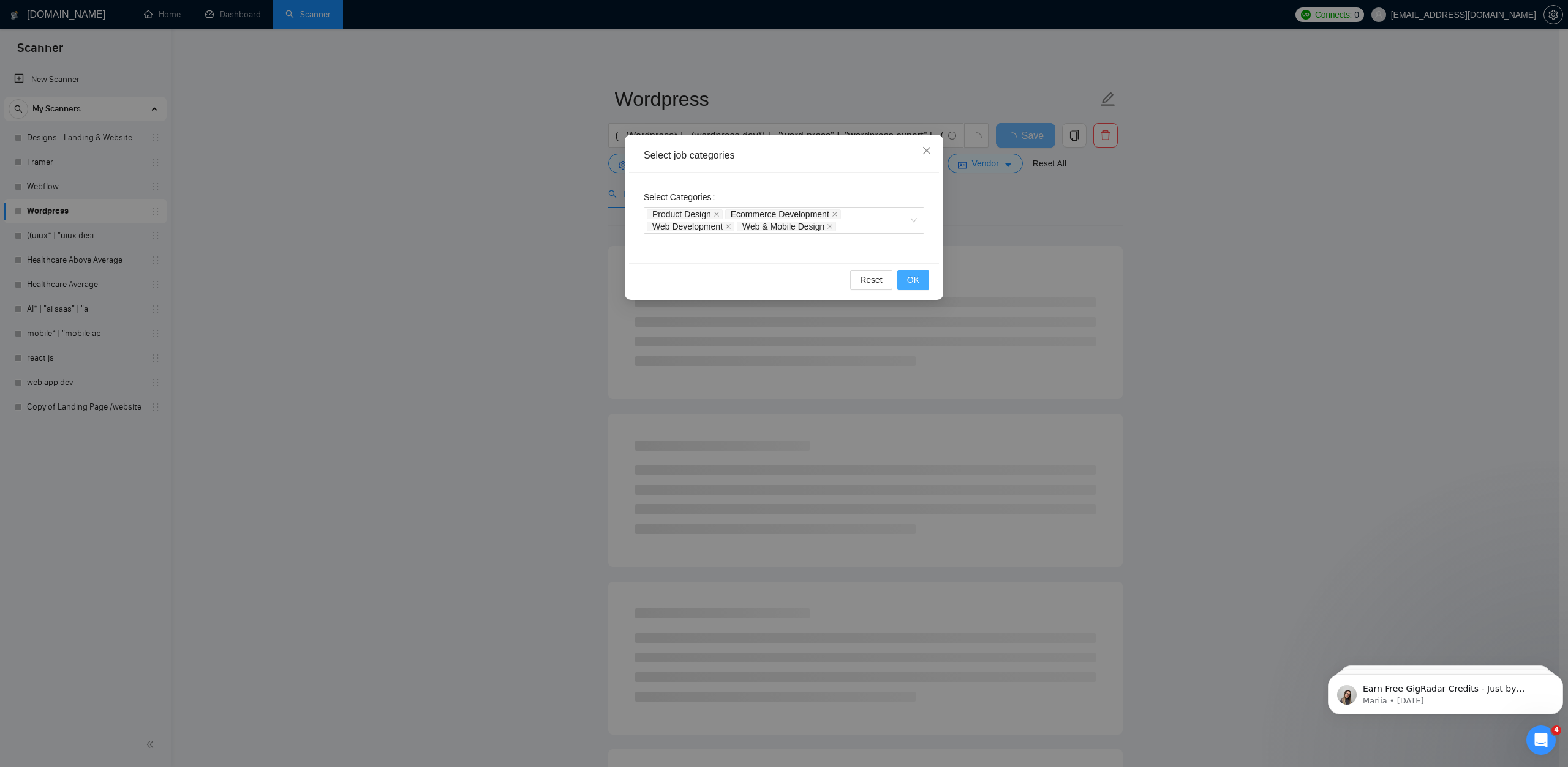
click at [913, 276] on span "OK" at bounding box center [913, 280] width 12 height 13
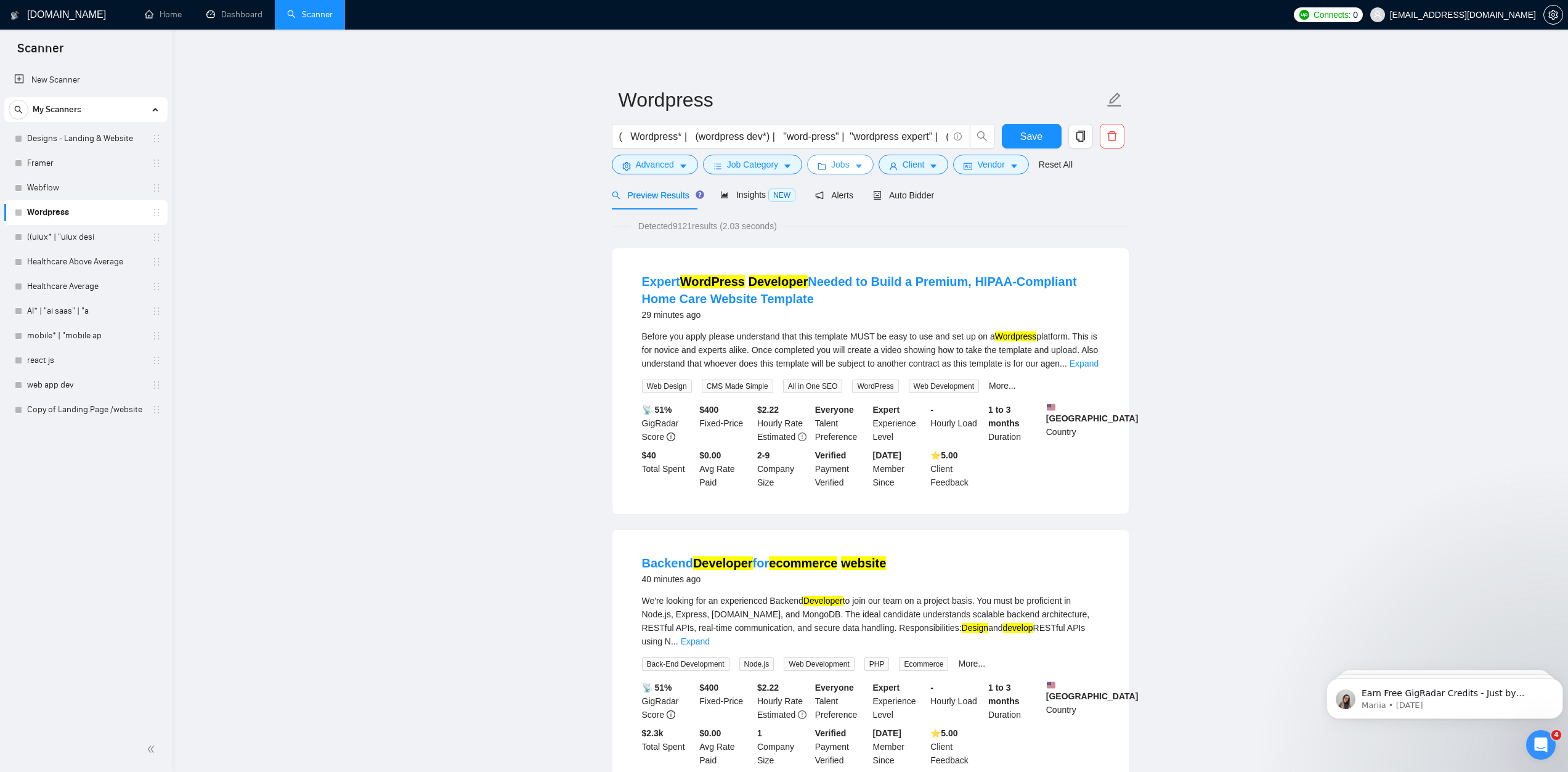
click at [854, 168] on icon "caret-down" at bounding box center [859, 167] width 9 height 9
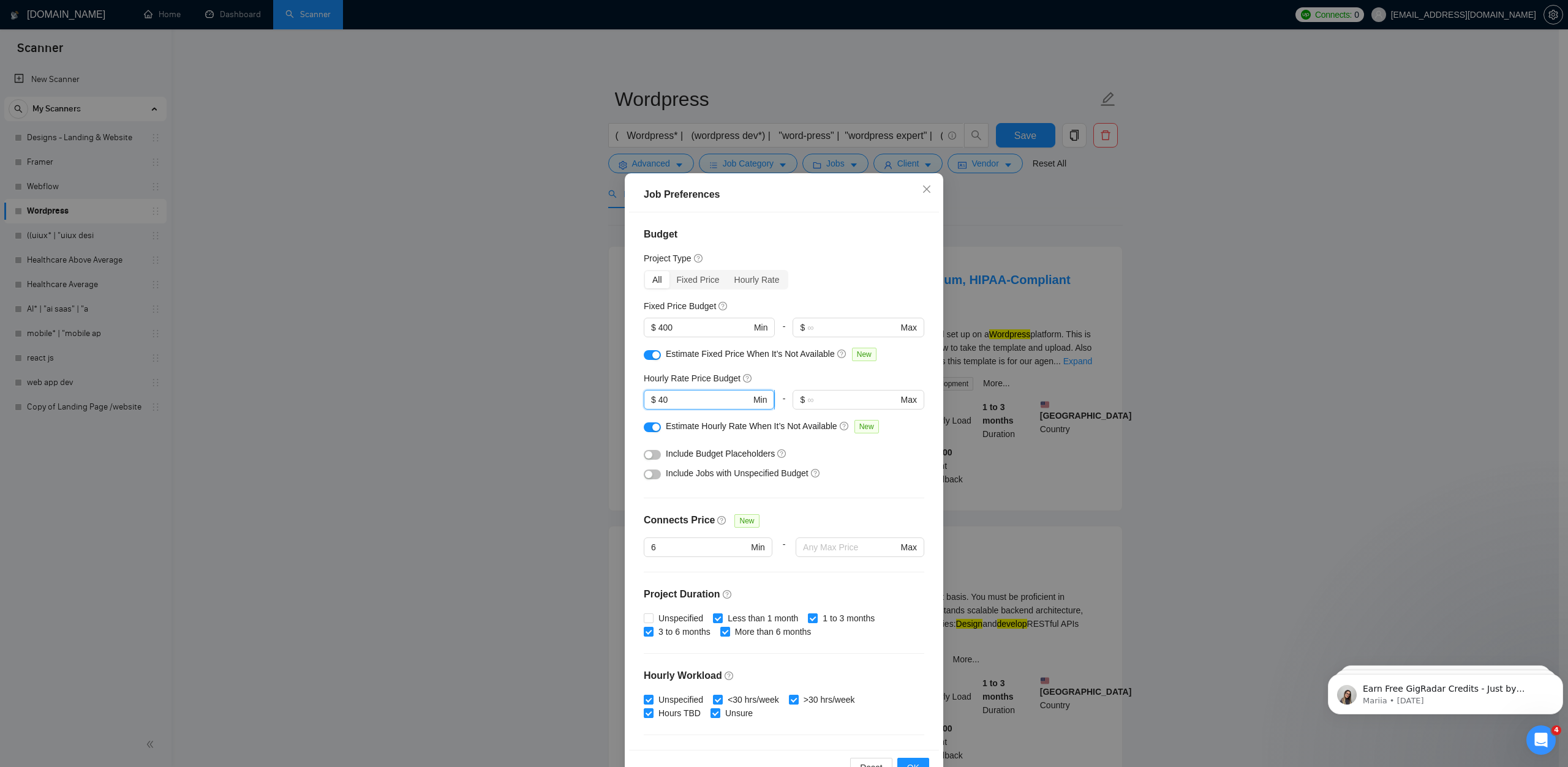
click at [697, 401] on input "40" at bounding box center [704, 399] width 93 height 13
type input "60"
click at [676, 334] on input "400" at bounding box center [704, 327] width 93 height 13
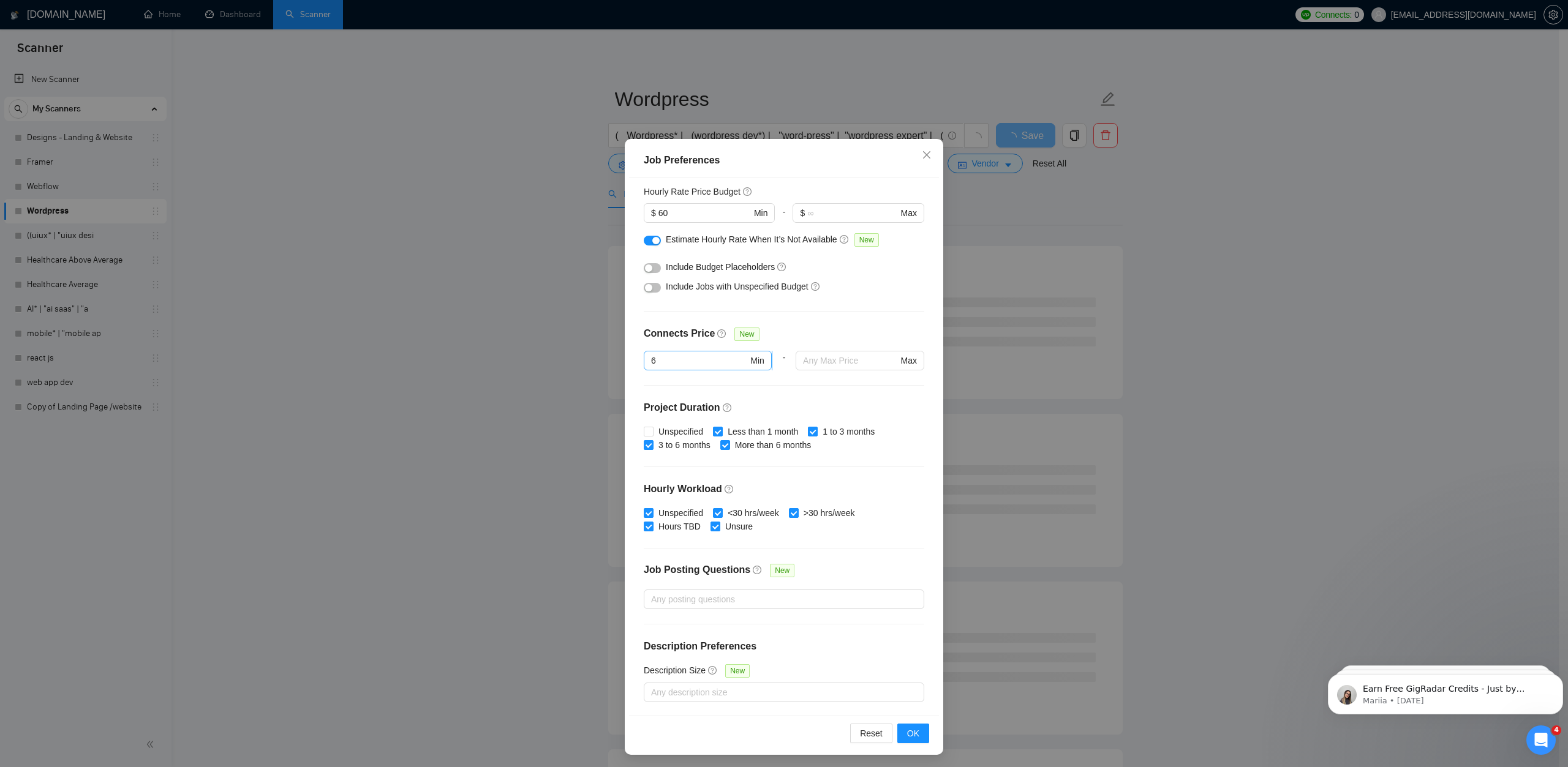
scroll to position [37, 0]
click at [692, 602] on div at bounding box center [778, 597] width 262 height 15
type input "600"
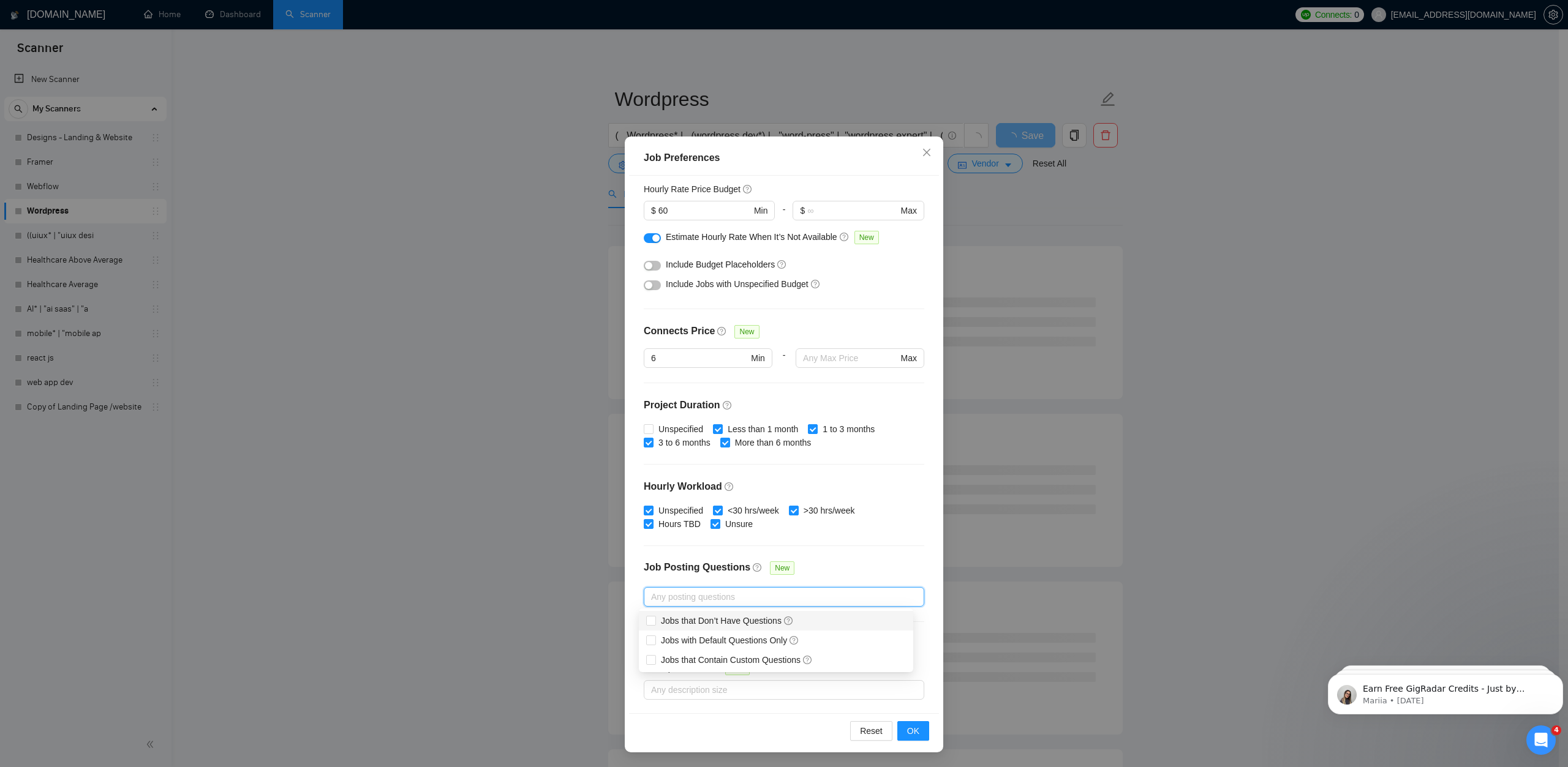
click at [692, 602] on div at bounding box center [778, 597] width 262 height 15
click at [705, 686] on div at bounding box center [778, 690] width 262 height 15
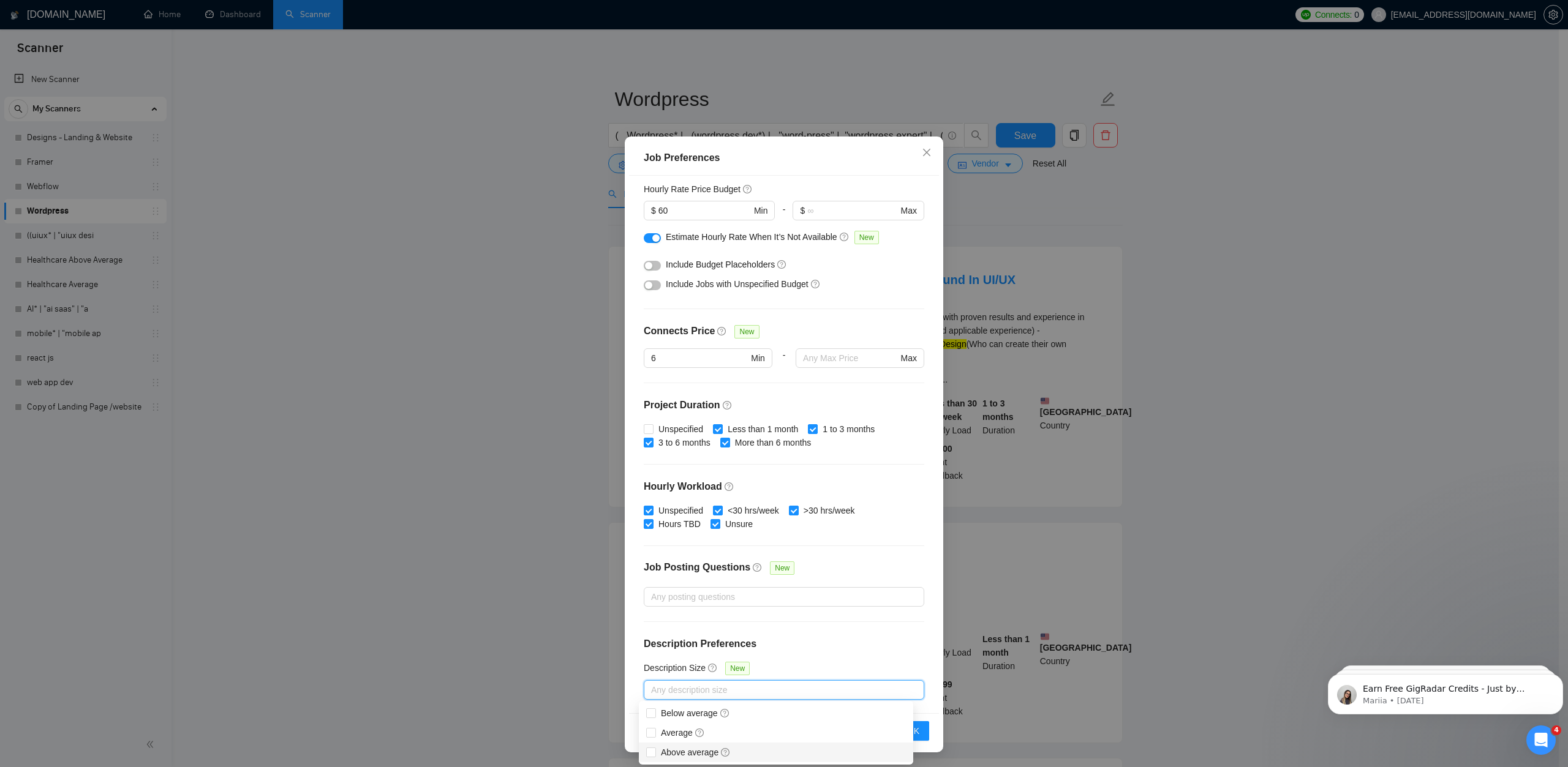
click at [689, 743] on div "Below average Average Above average" at bounding box center [776, 732] width 274 height 58
click at [686, 752] on span "Above average" at bounding box center [696, 752] width 70 height 10
click at [655, 752] on input "Above average" at bounding box center [650, 752] width 9 height 9
checkbox input "true"
click at [862, 656] on div "Budget Project Type All Fixed Price Hourly Rate Fixed Price Budget $ 600 Min - …" at bounding box center [784, 444] width 310 height 537
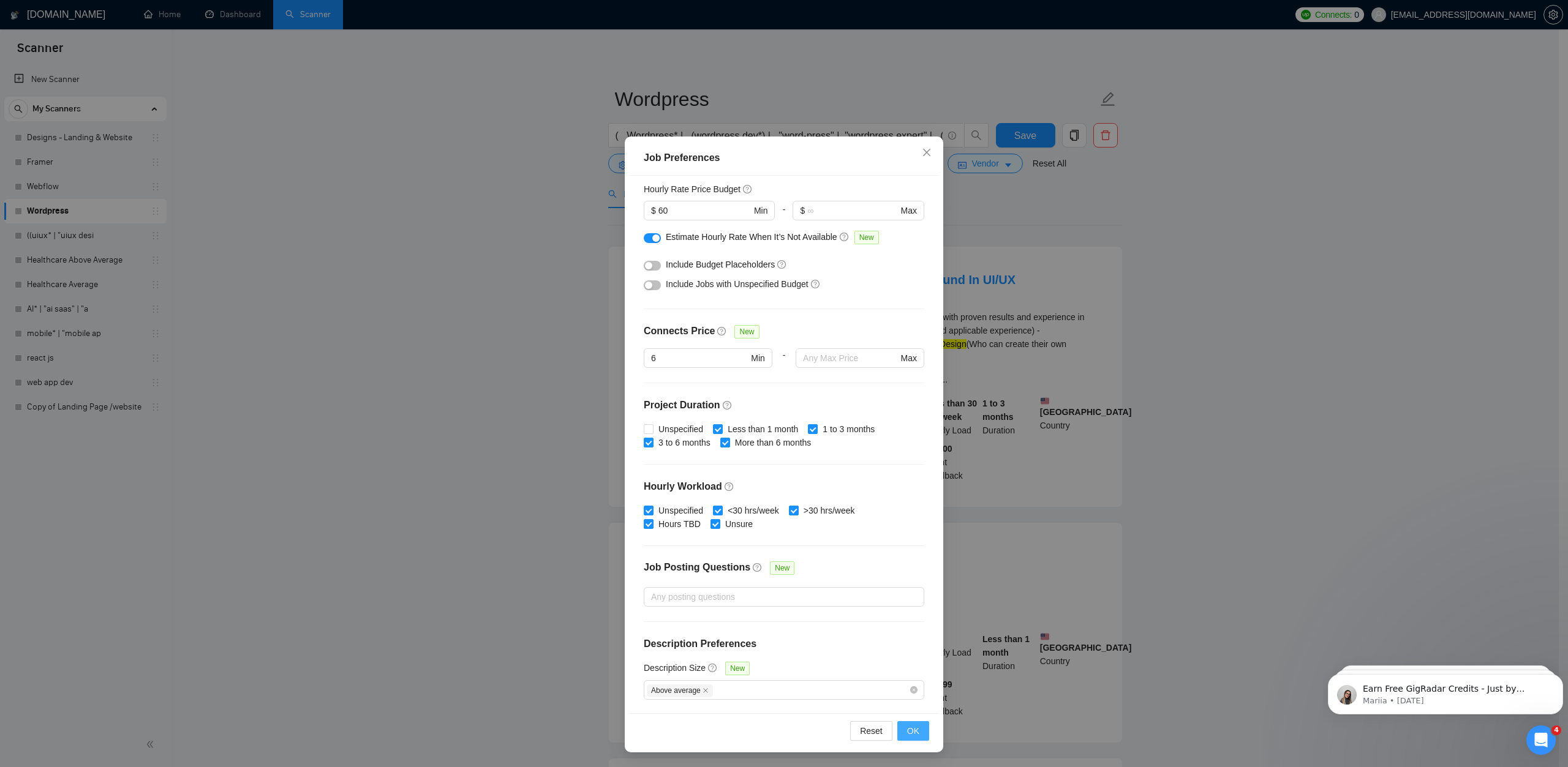
click at [911, 735] on span "OK" at bounding box center [913, 731] width 12 height 13
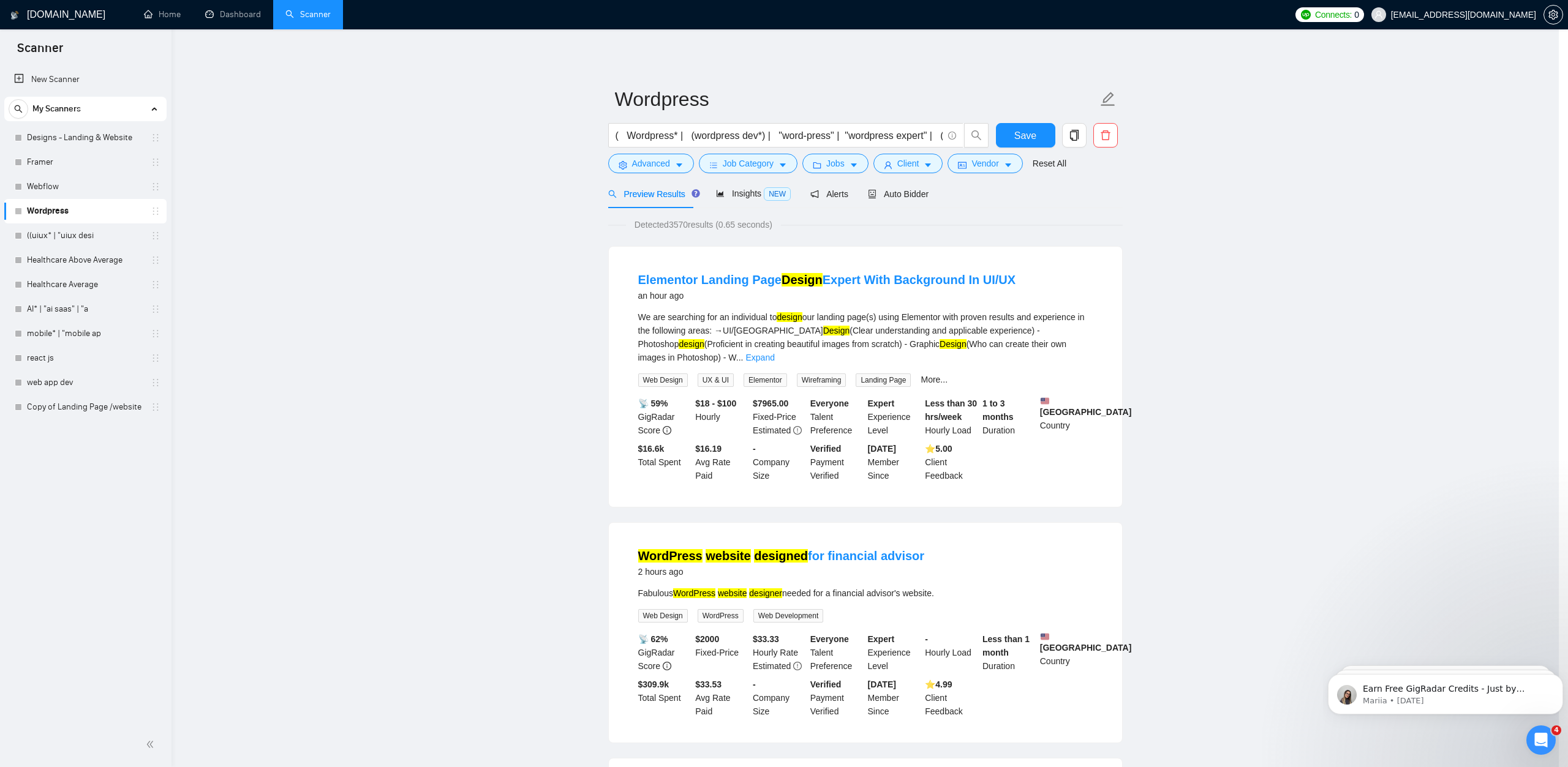
scroll to position [0, 0]
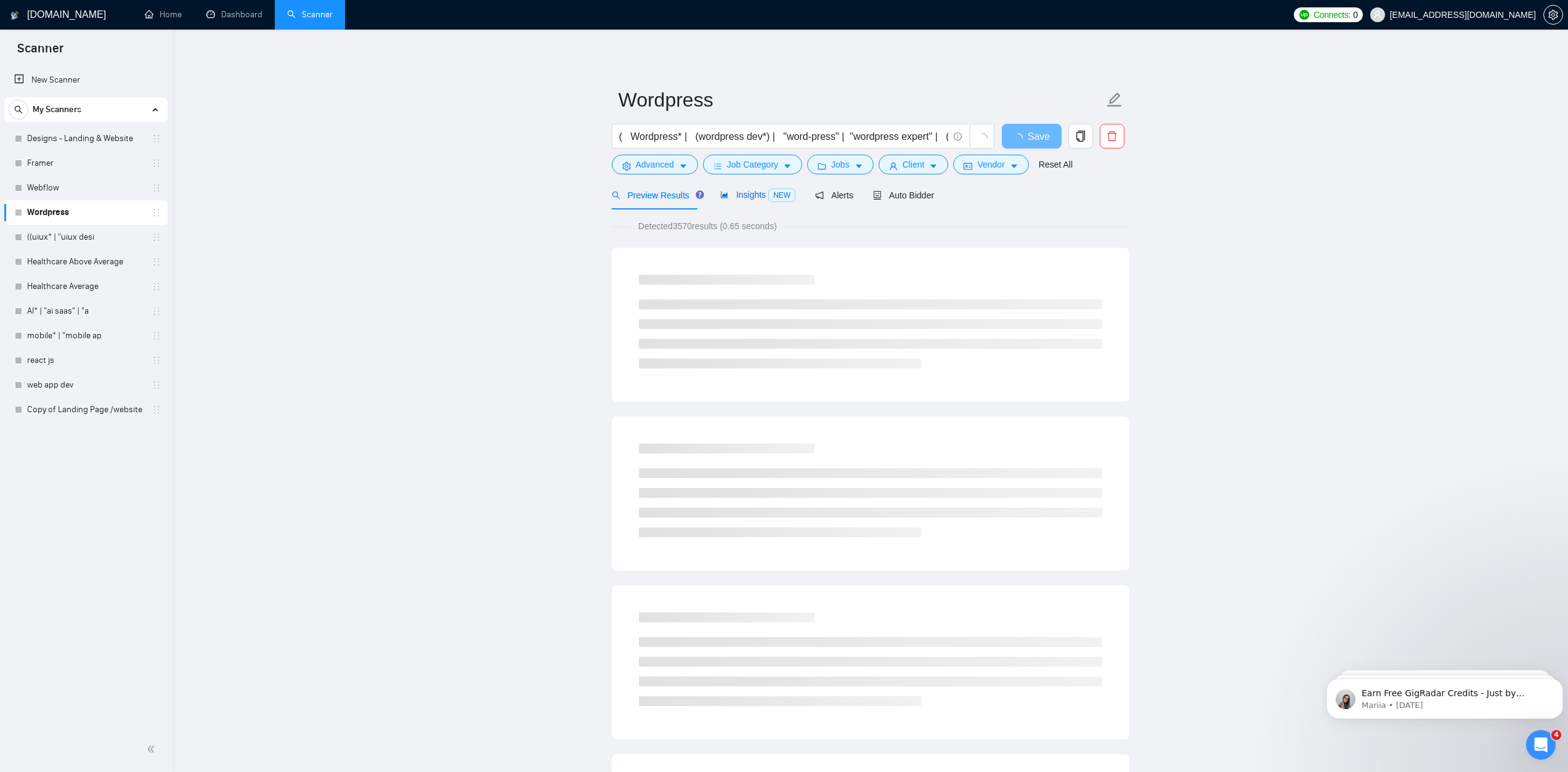
click at [754, 192] on span "Insights NEW" at bounding box center [757, 194] width 75 height 10
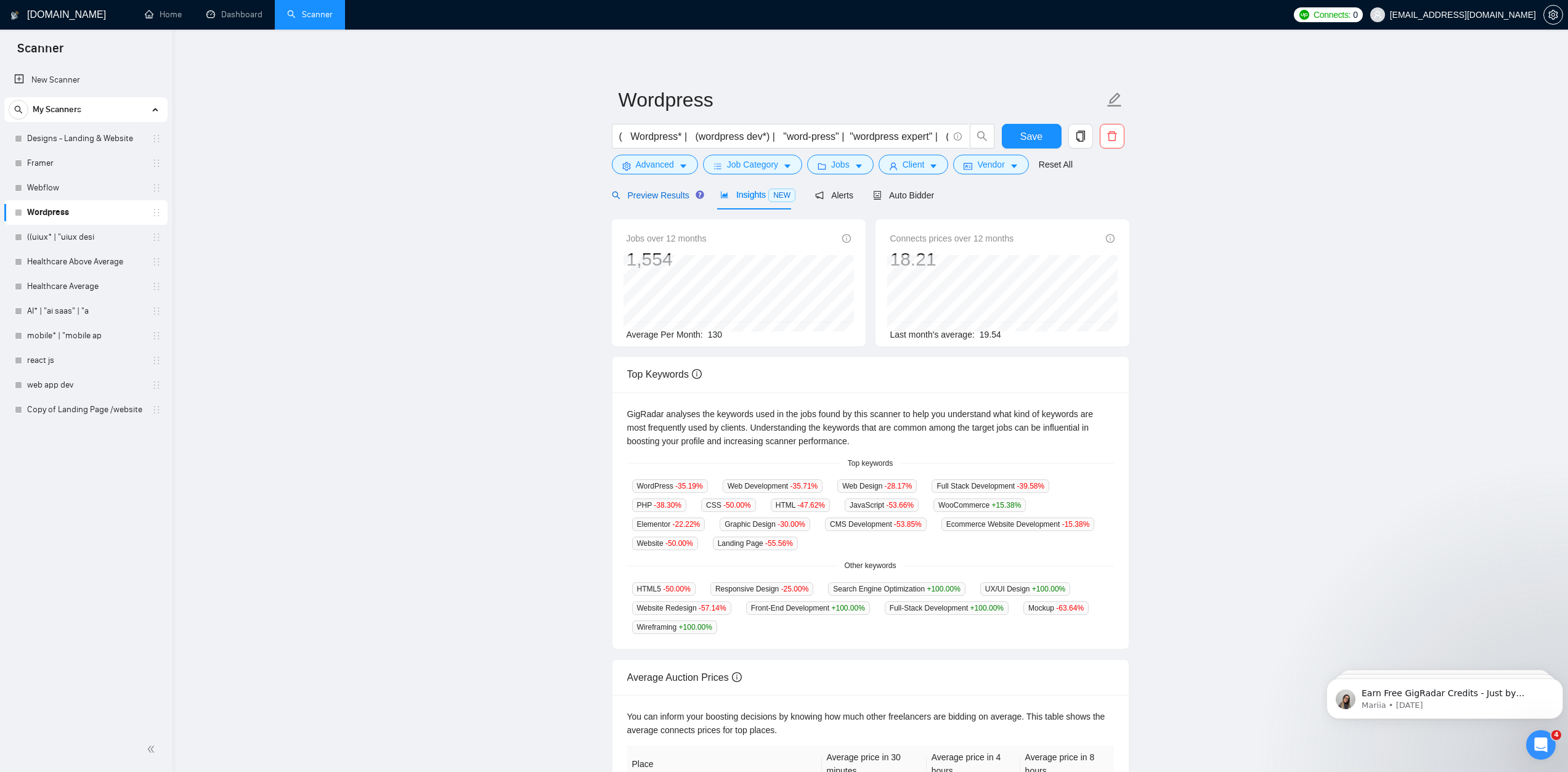
click at [665, 198] on span "Preview Results" at bounding box center [656, 195] width 89 height 10
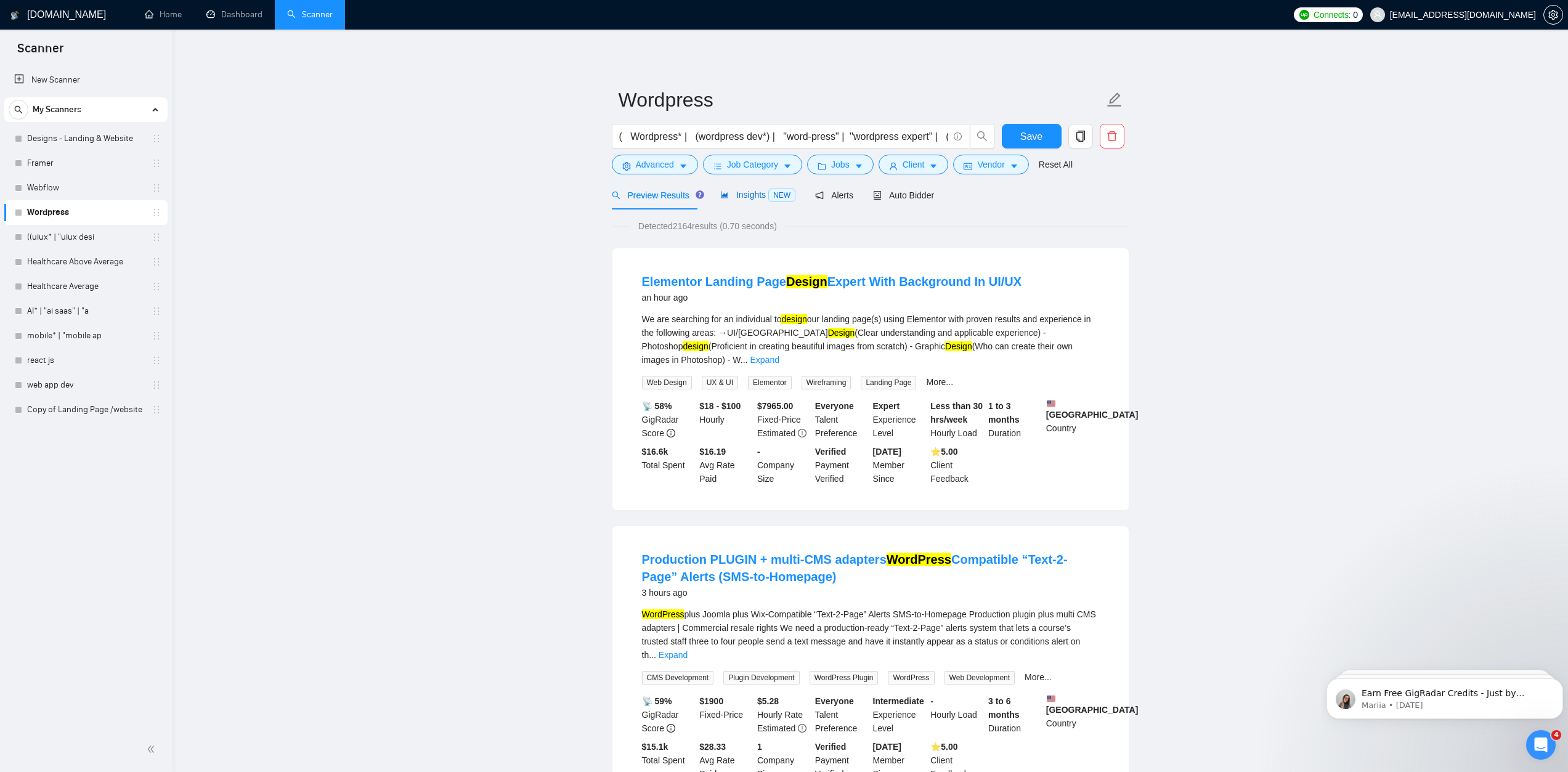
click at [757, 197] on span "Insights NEW" at bounding box center [757, 194] width 75 height 10
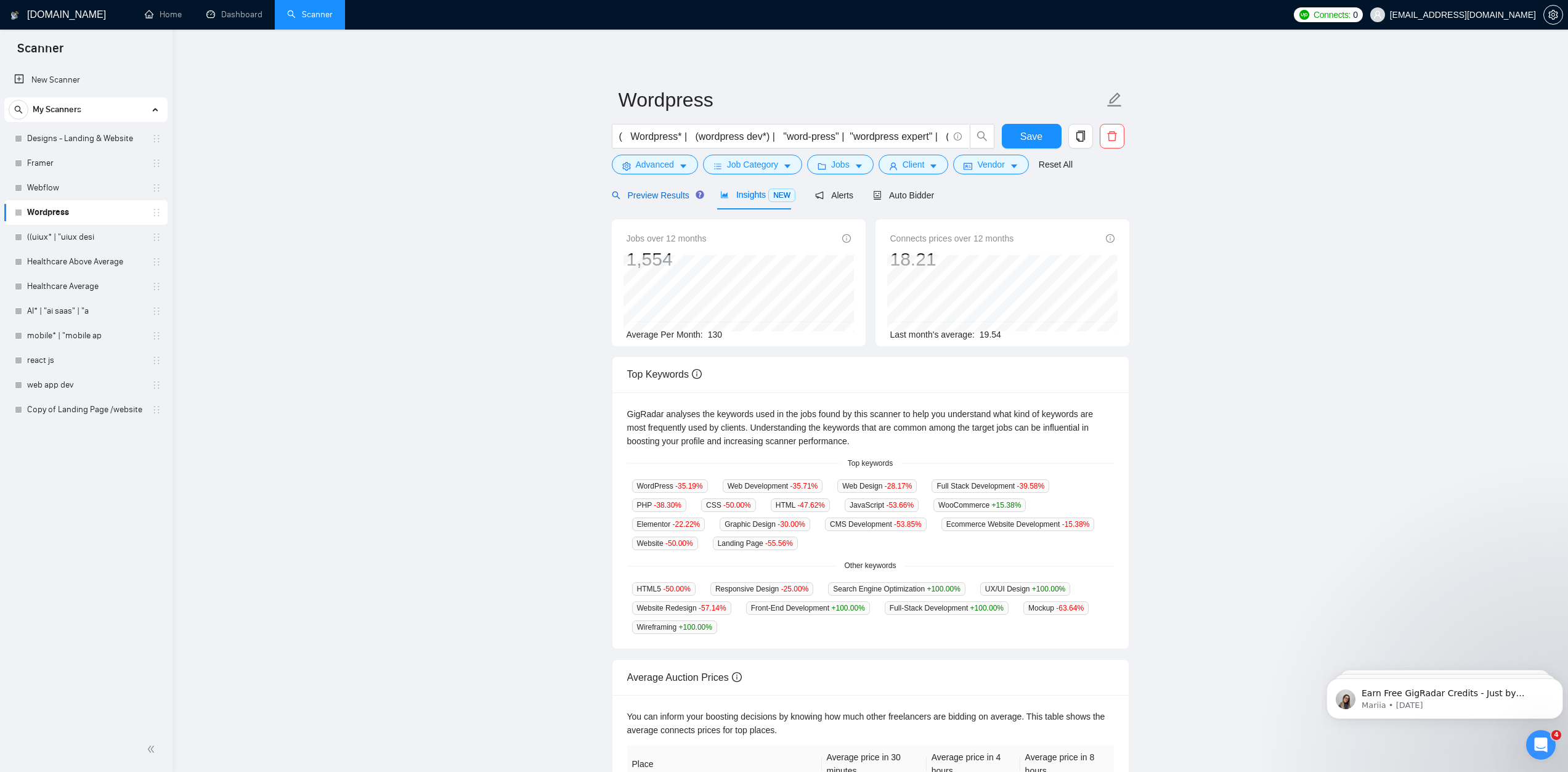
click at [672, 196] on span "Preview Results" at bounding box center [656, 195] width 89 height 10
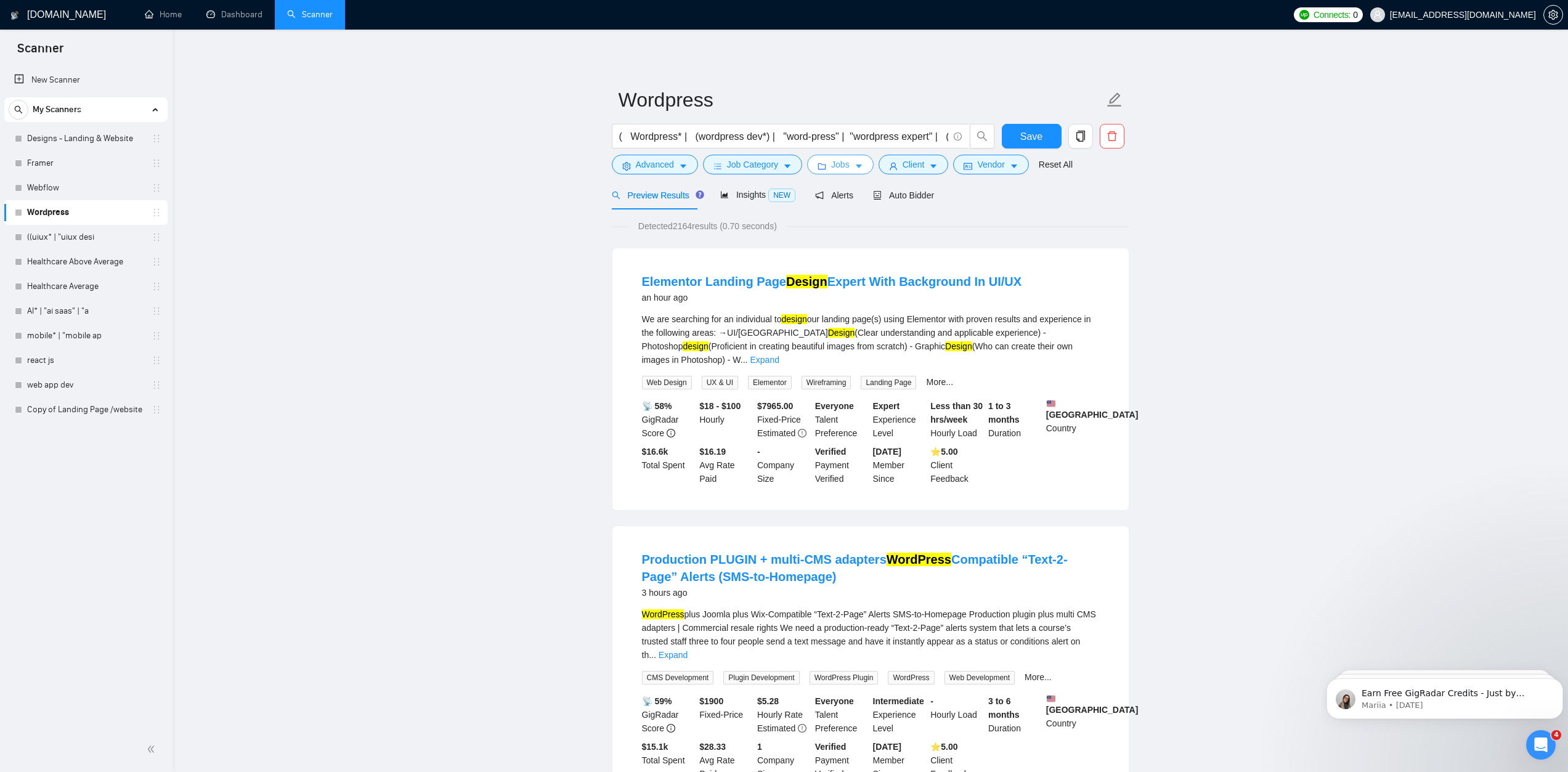
click at [854, 168] on icon "caret-down" at bounding box center [859, 167] width 9 height 9
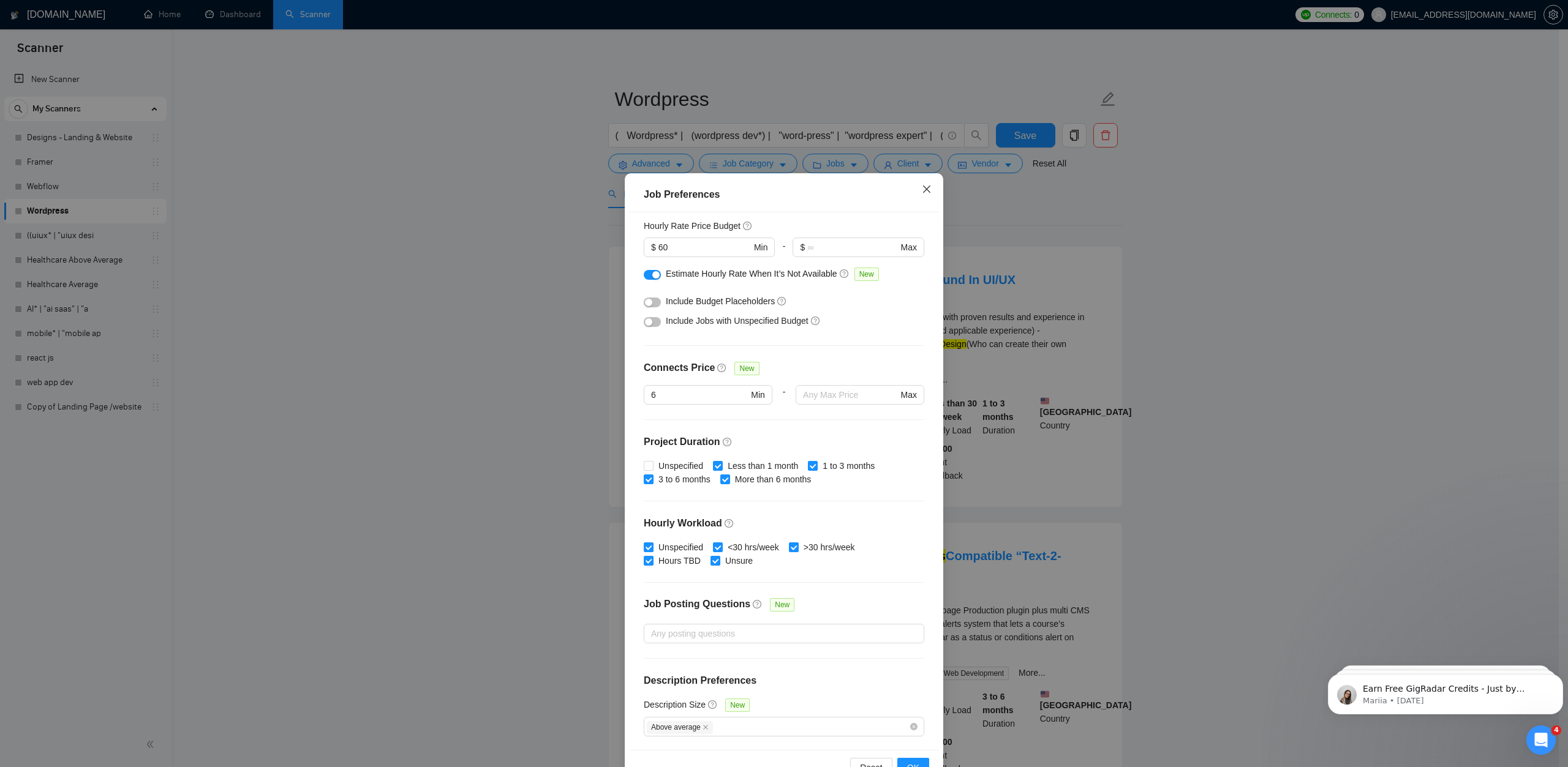
click at [923, 185] on icon "close" at bounding box center [926, 188] width 10 height 10
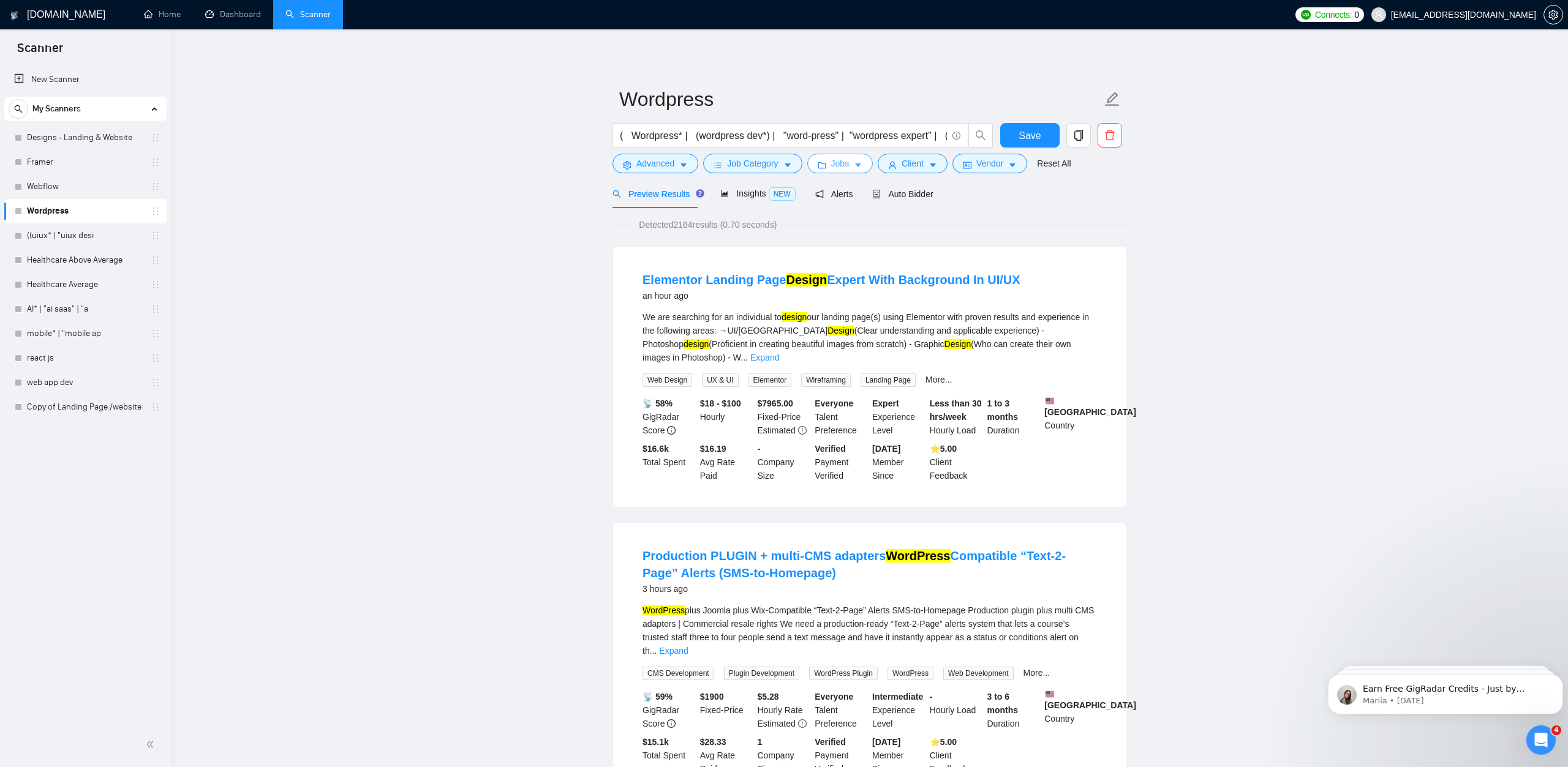
click at [915, 165] on body "Scanner New Scanner My Scanners Designs - Landing & Website Framer Webflow Word…" at bounding box center [784, 383] width 1568 height 767
click at [925, 163] on icon "caret-down" at bounding box center [928, 165] width 9 height 9
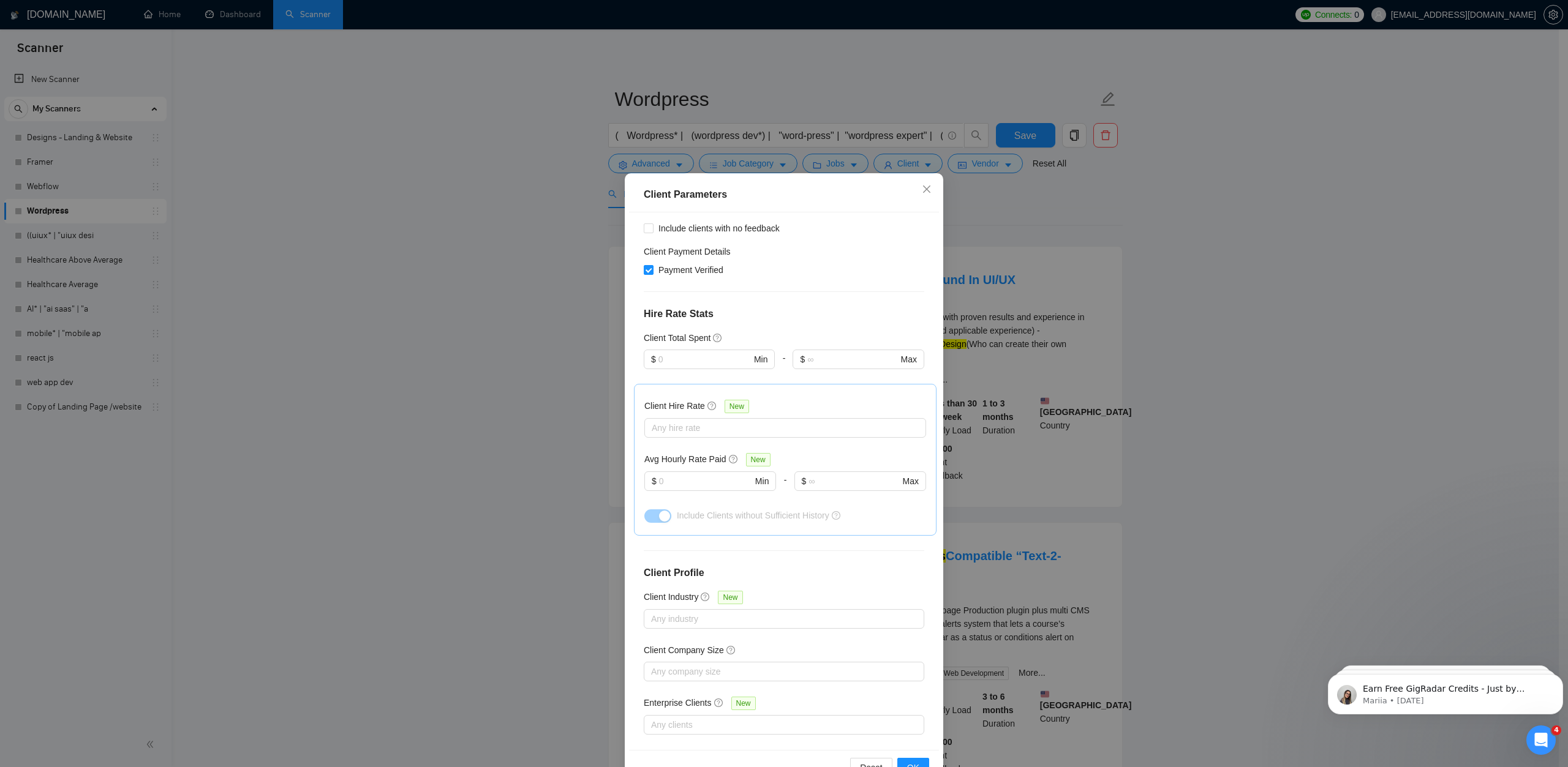
scroll to position [225, 0]
click at [664, 612] on div at bounding box center [778, 607] width 262 height 15
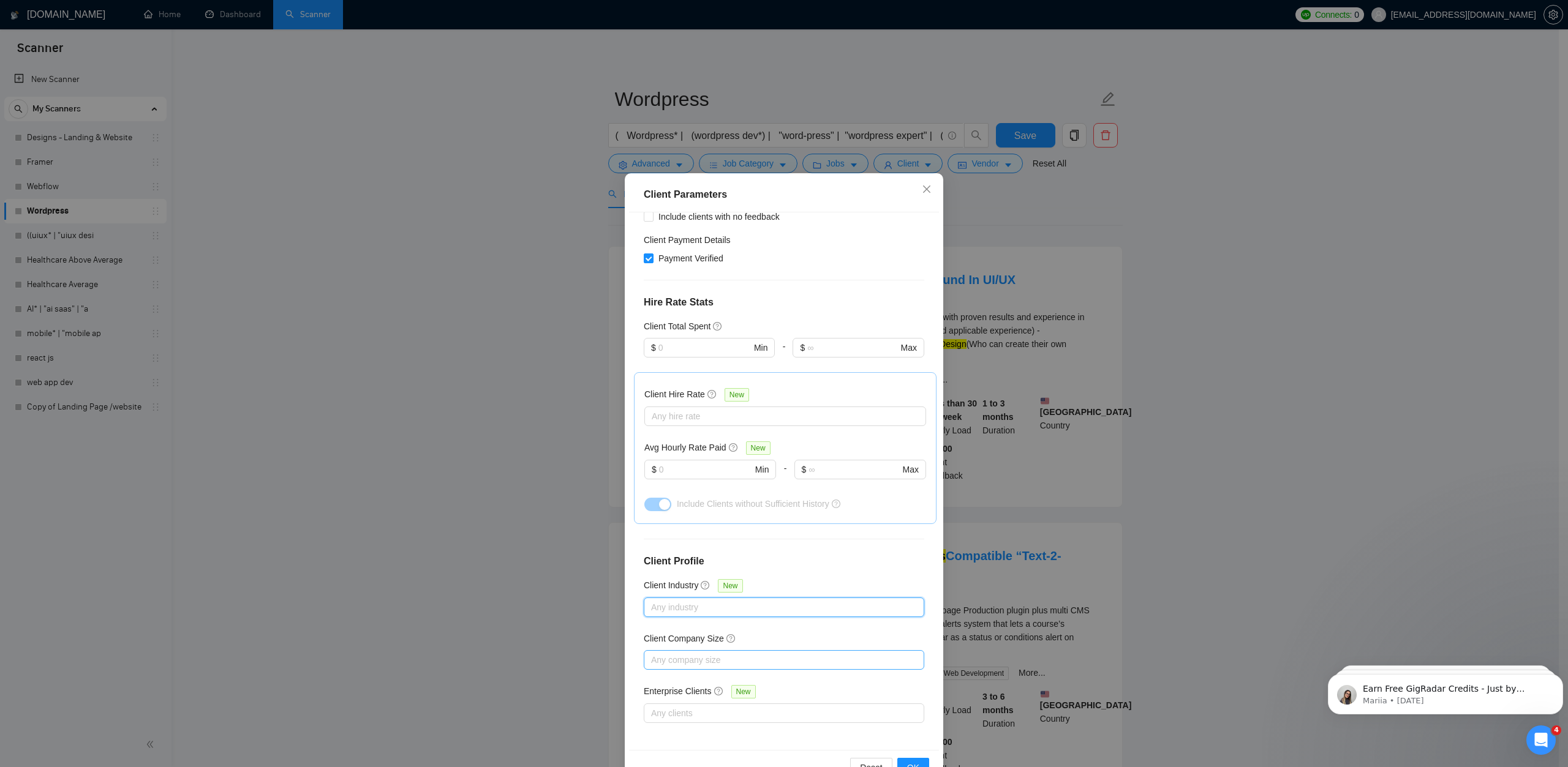
click at [680, 653] on div at bounding box center [778, 660] width 262 height 15
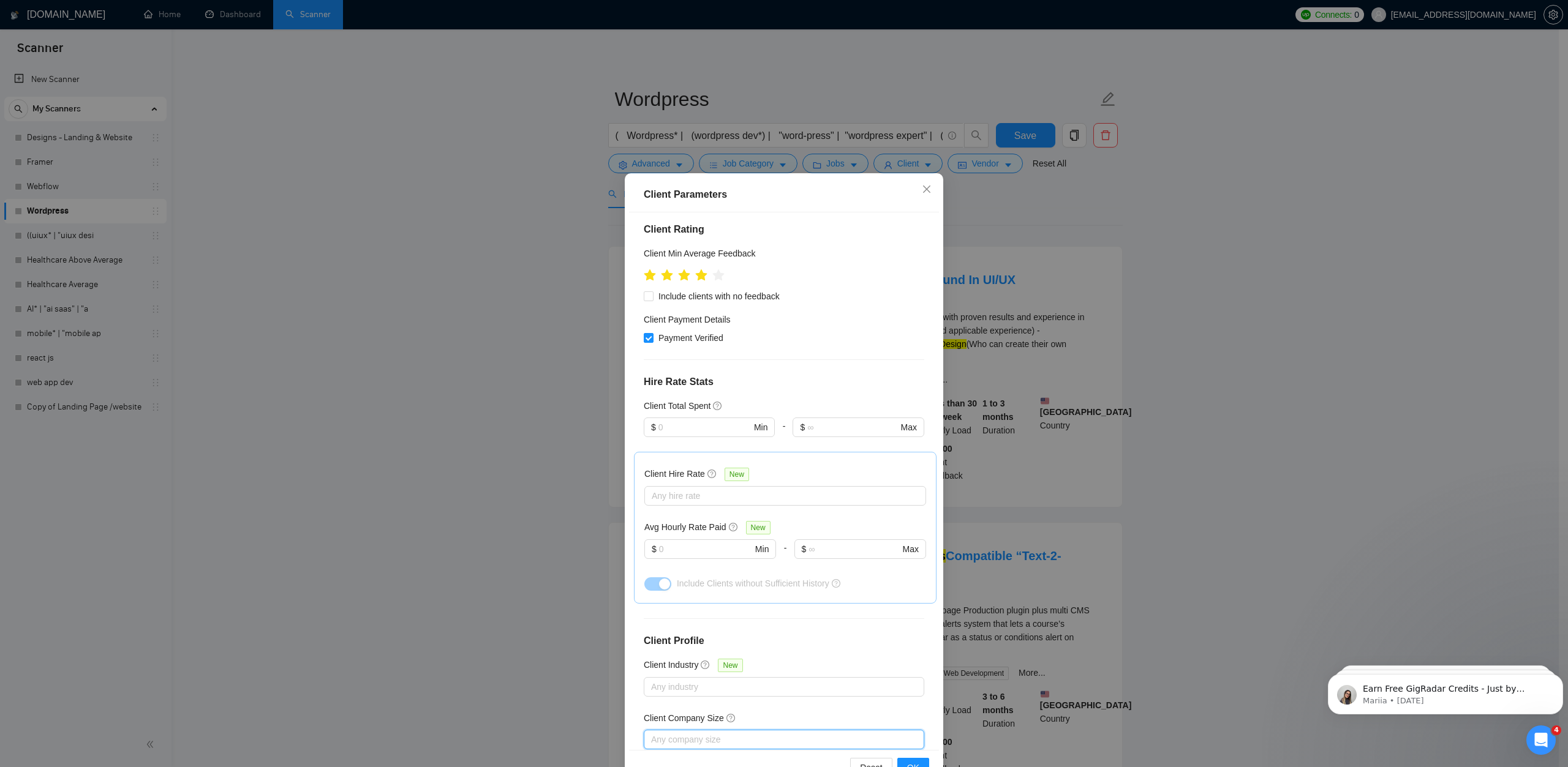
scroll to position [184, 0]
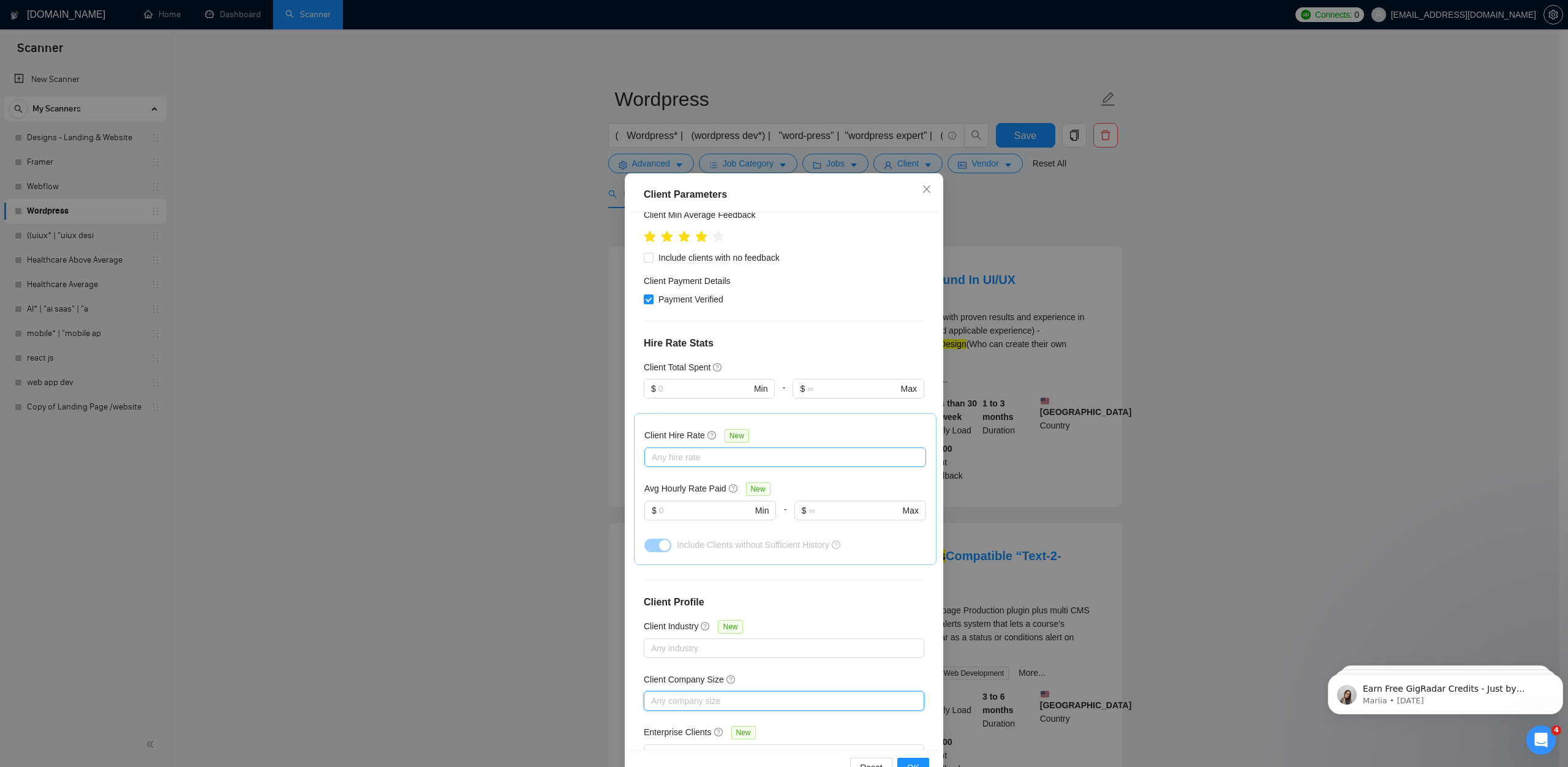
click at [686, 461] on div at bounding box center [780, 457] width 264 height 15
click at [677, 538] on span "Max Rates" at bounding box center [682, 539] width 41 height 10
click at [656, 538] on input "Max Rates" at bounding box center [651, 539] width 9 height 9
checkbox input "true"
click at [686, 519] on span "High Rates" at bounding box center [683, 519] width 42 height 10
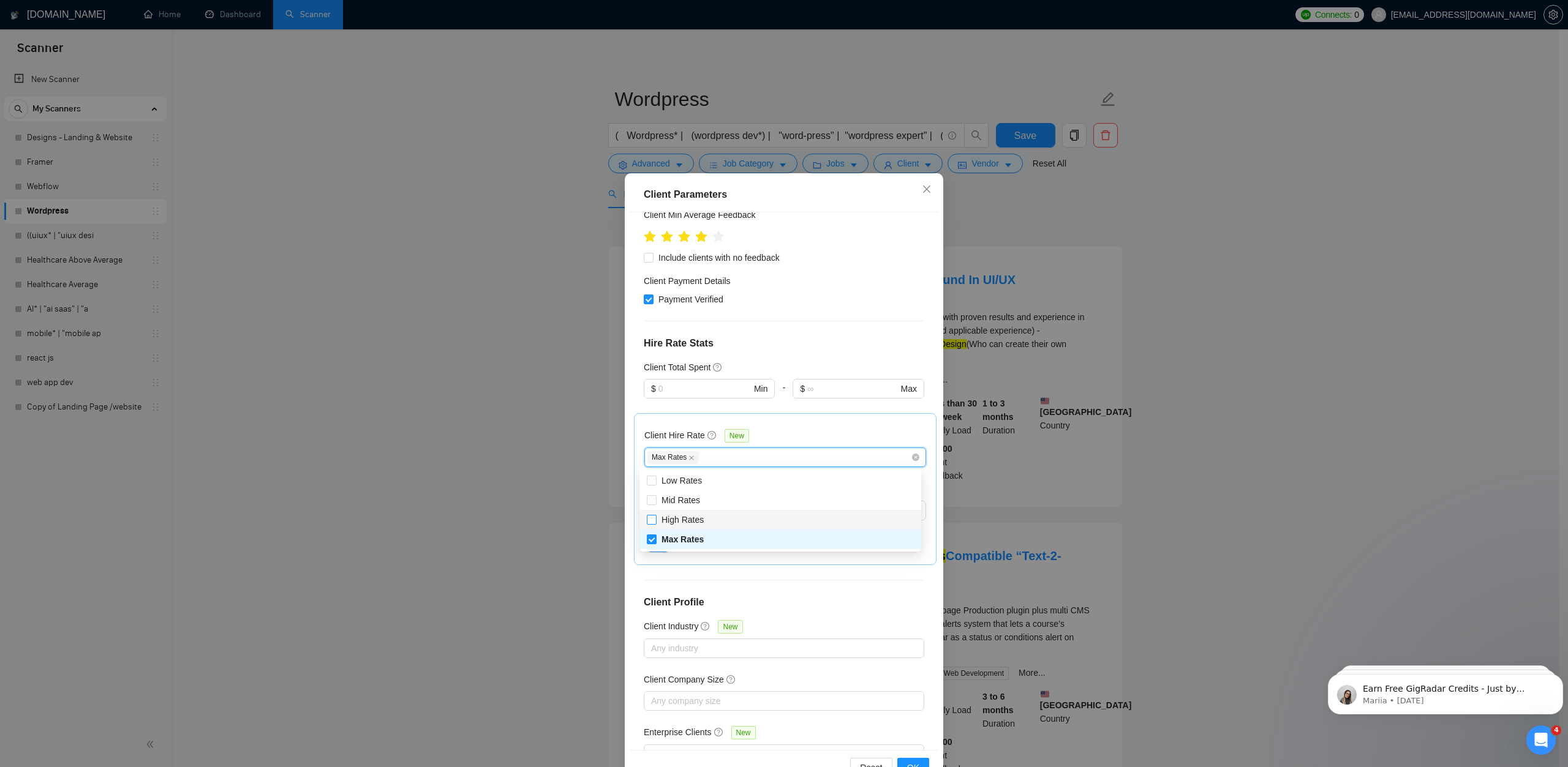
click at [656, 519] on input "High Rates" at bounding box center [651, 519] width 9 height 9
checkbox input "true"
click at [805, 580] on div "Client Location Include Client Countries Select Exclude Client Countries [GEOGR…" at bounding box center [784, 480] width 310 height 537
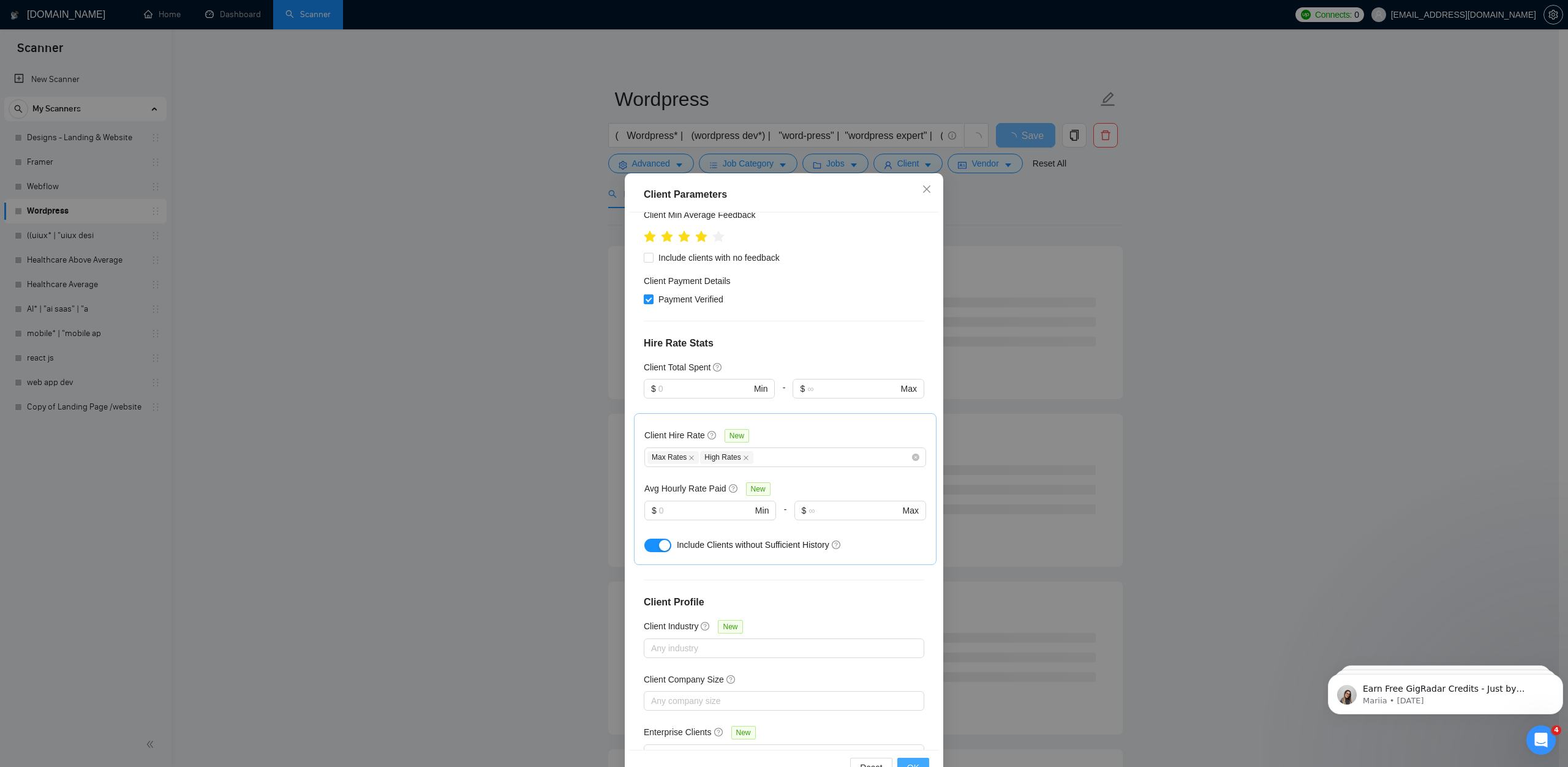
click at [912, 763] on span "OK" at bounding box center [913, 768] width 12 height 13
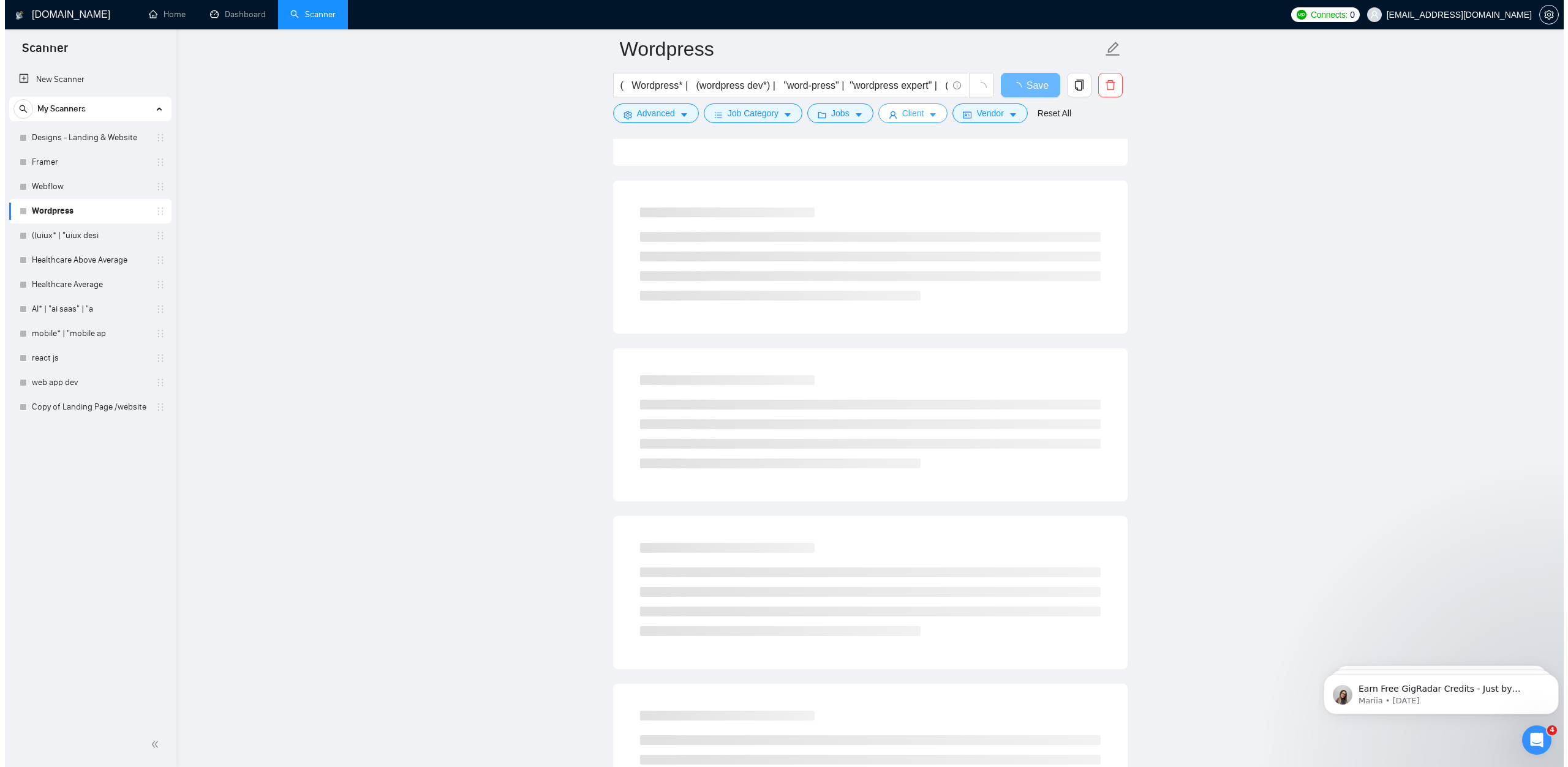
scroll to position [0, 0]
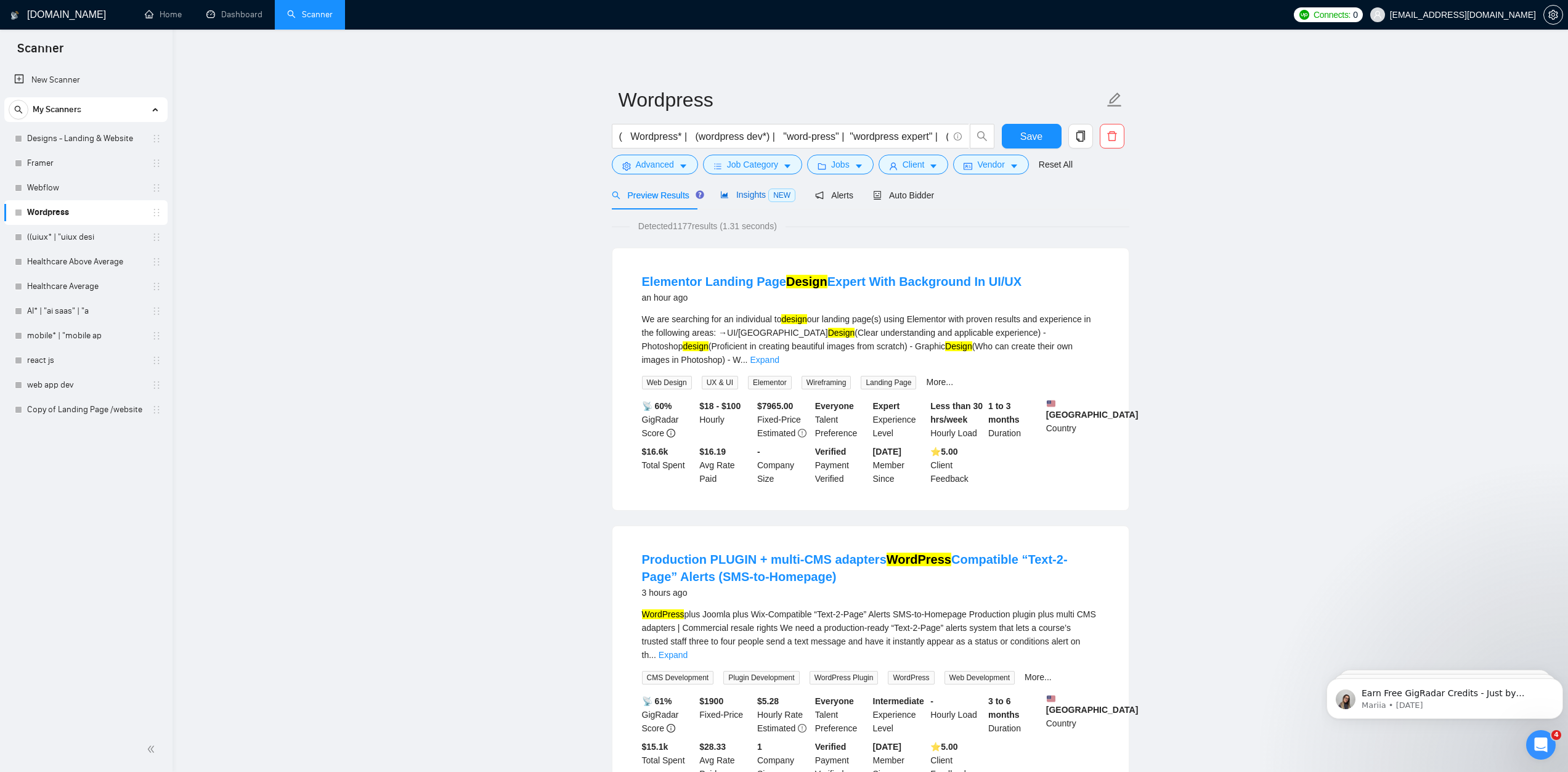
click at [740, 193] on span "Insights NEW" at bounding box center [757, 194] width 75 height 10
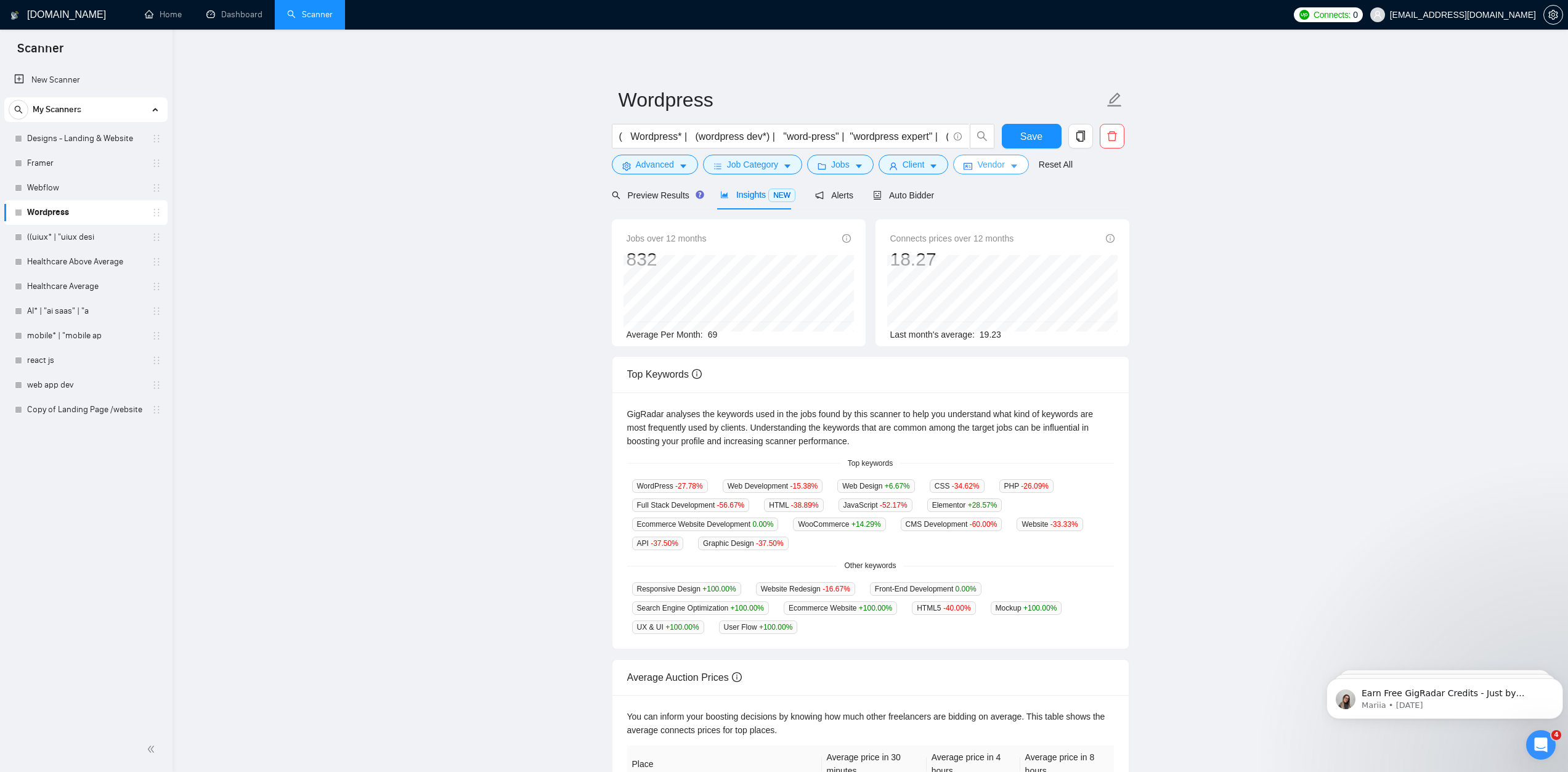
click at [977, 167] on span "Vendor" at bounding box center [990, 164] width 27 height 13
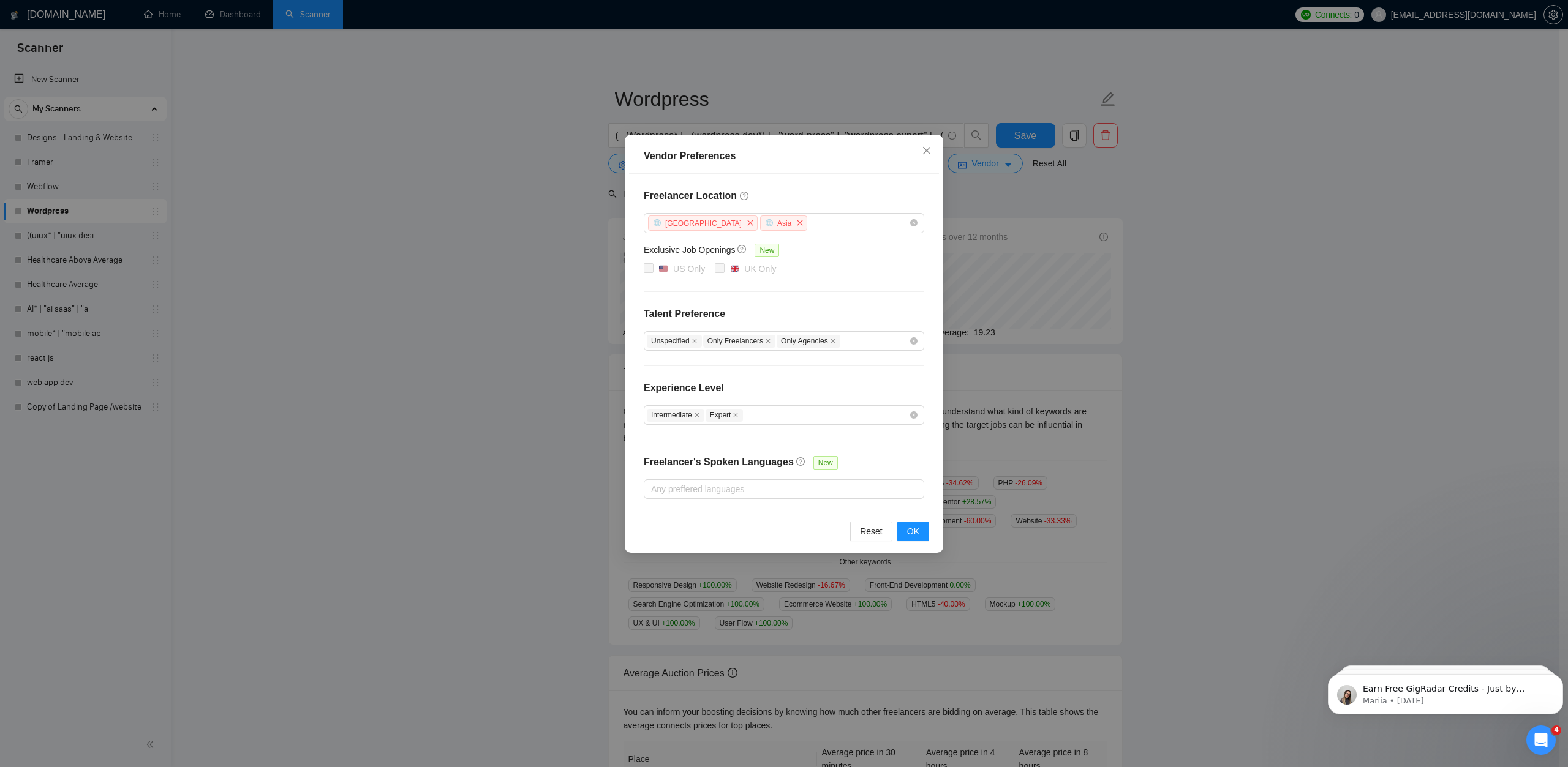
click at [988, 166] on div "Vendor Preferences Freelancer Location [GEOGRAPHIC_DATA] [GEOGRAPHIC_DATA] Excl…" at bounding box center [784, 383] width 1568 height 767
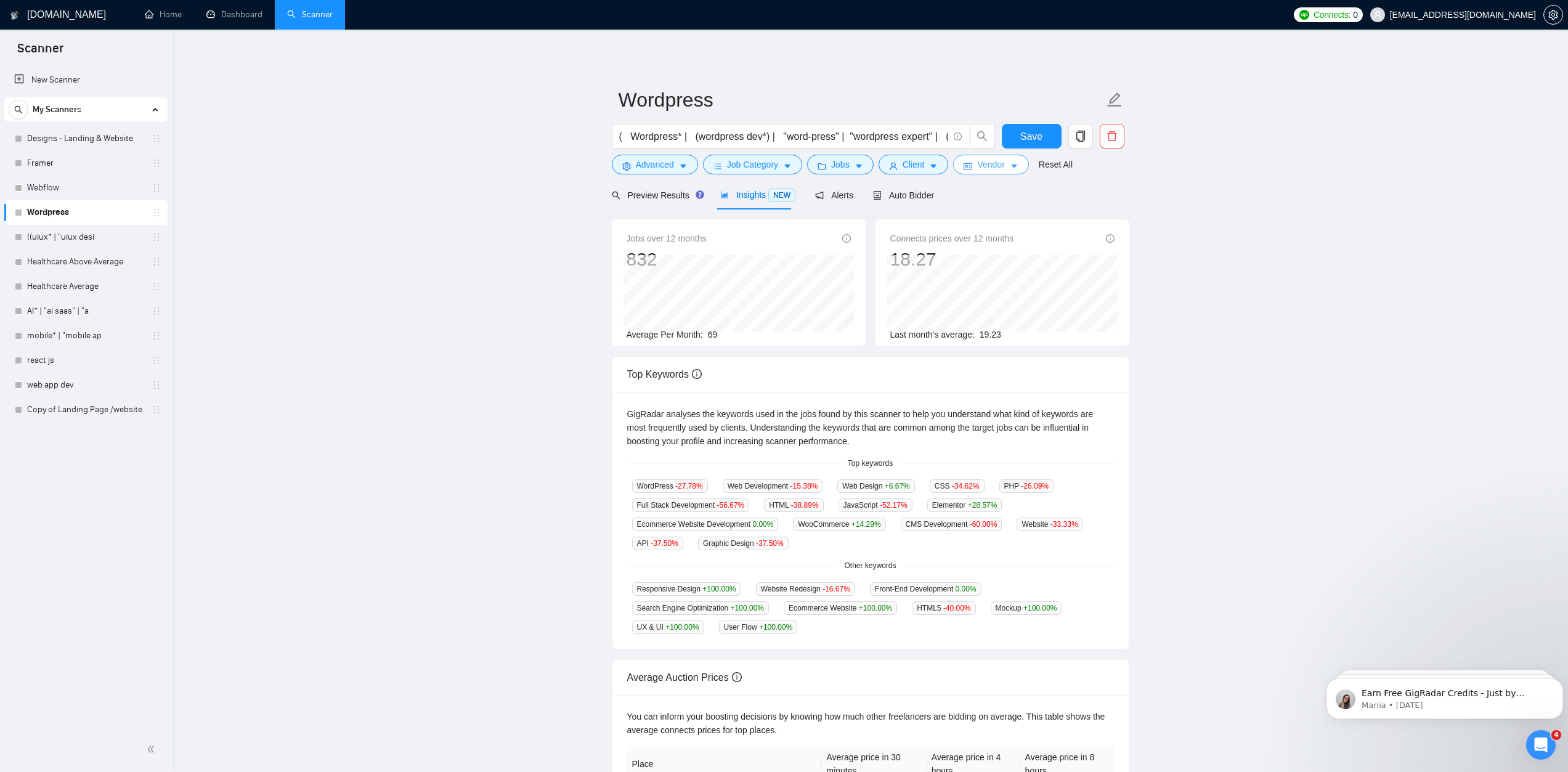
click at [979, 164] on span "Vendor" at bounding box center [990, 164] width 27 height 13
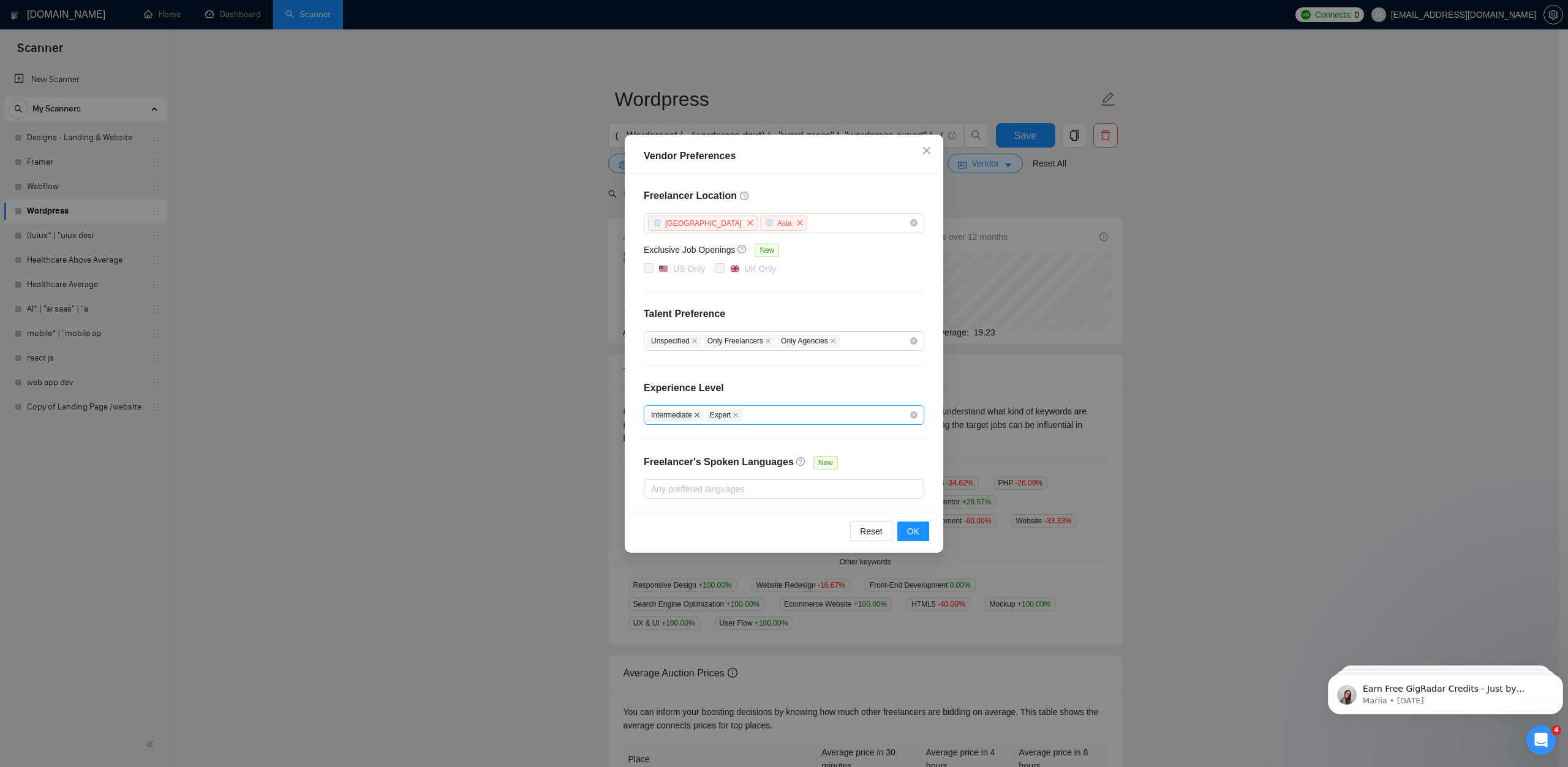
click at [696, 415] on icon "close" at bounding box center [696, 415] width 6 height 6
click at [914, 528] on span "OK" at bounding box center [913, 531] width 12 height 13
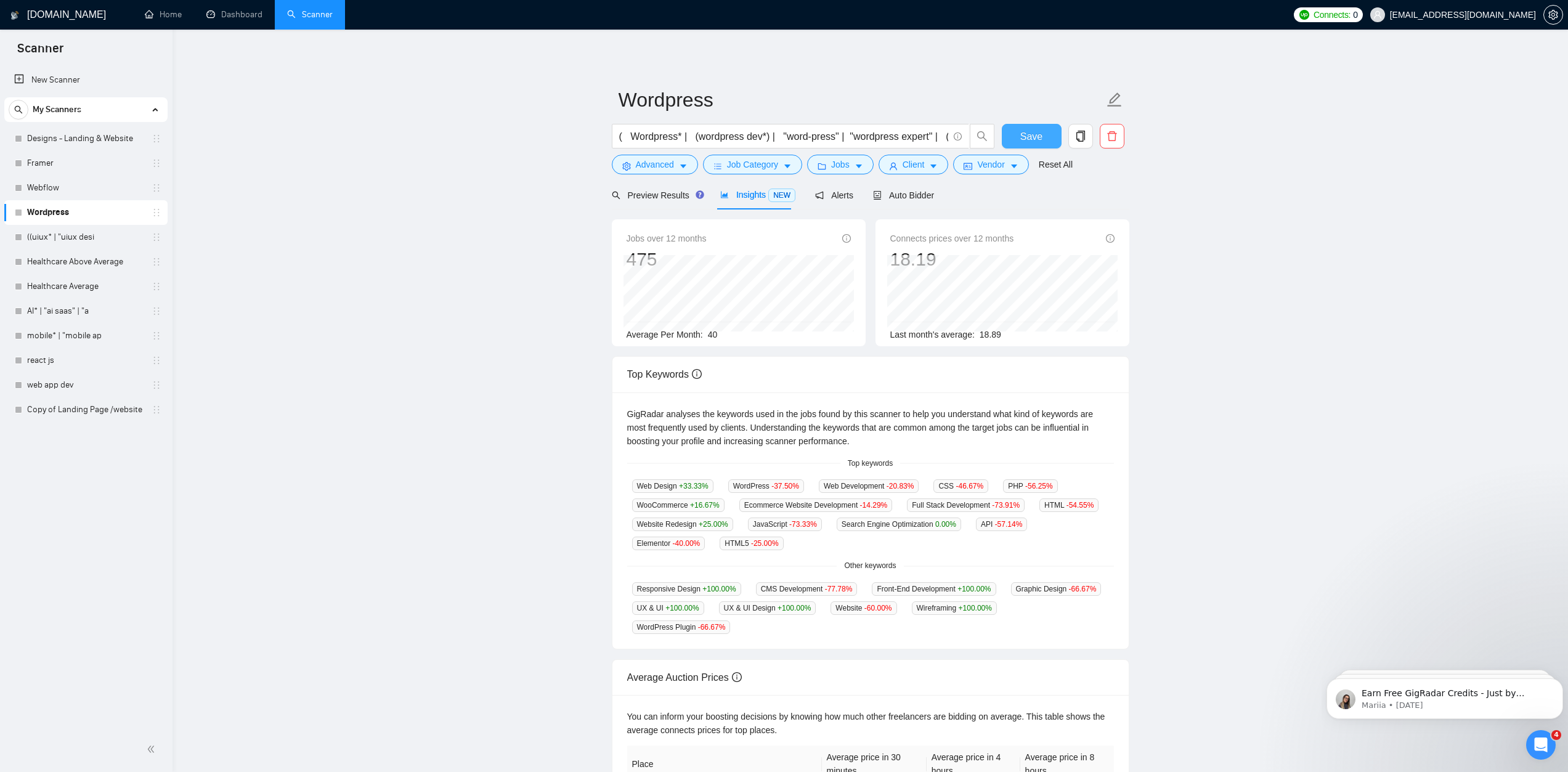
click at [1040, 139] on span "Save" at bounding box center [1031, 136] width 22 height 15
click at [61, 189] on link "Webflow" at bounding box center [85, 188] width 117 height 25
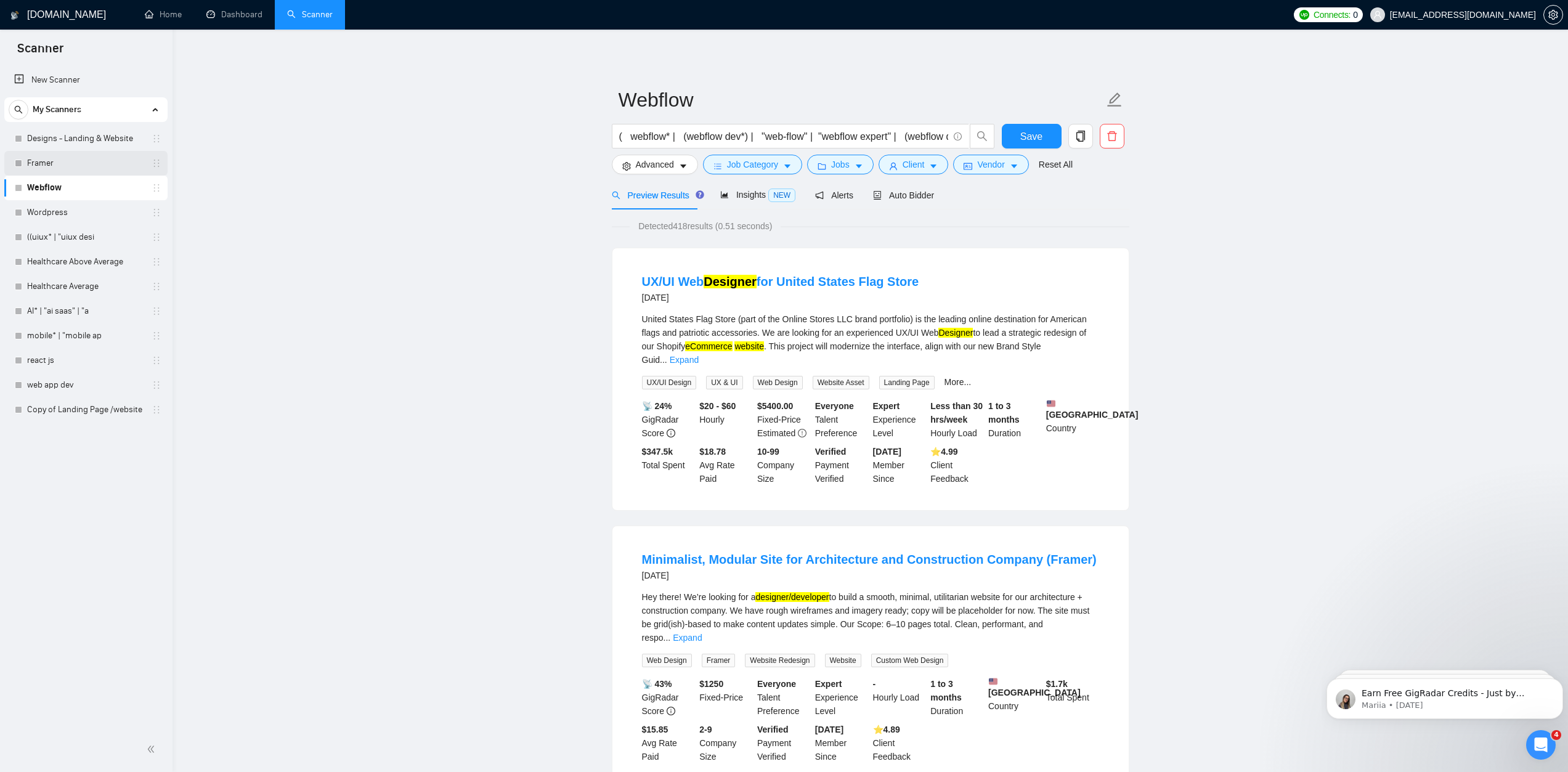
click at [47, 163] on link "Framer" at bounding box center [85, 164] width 117 height 25
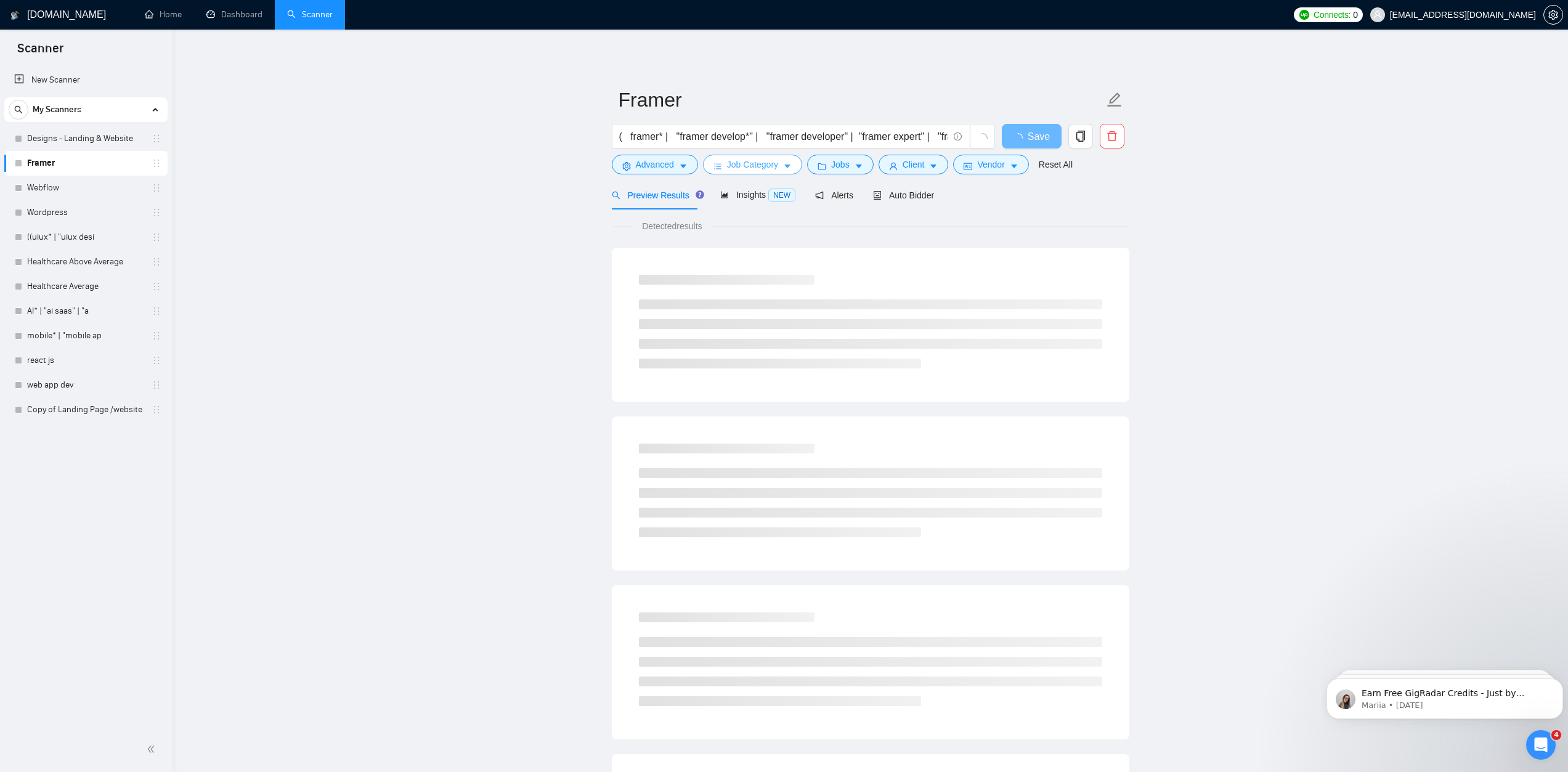
click at [735, 167] on span "Job Category" at bounding box center [752, 164] width 51 height 13
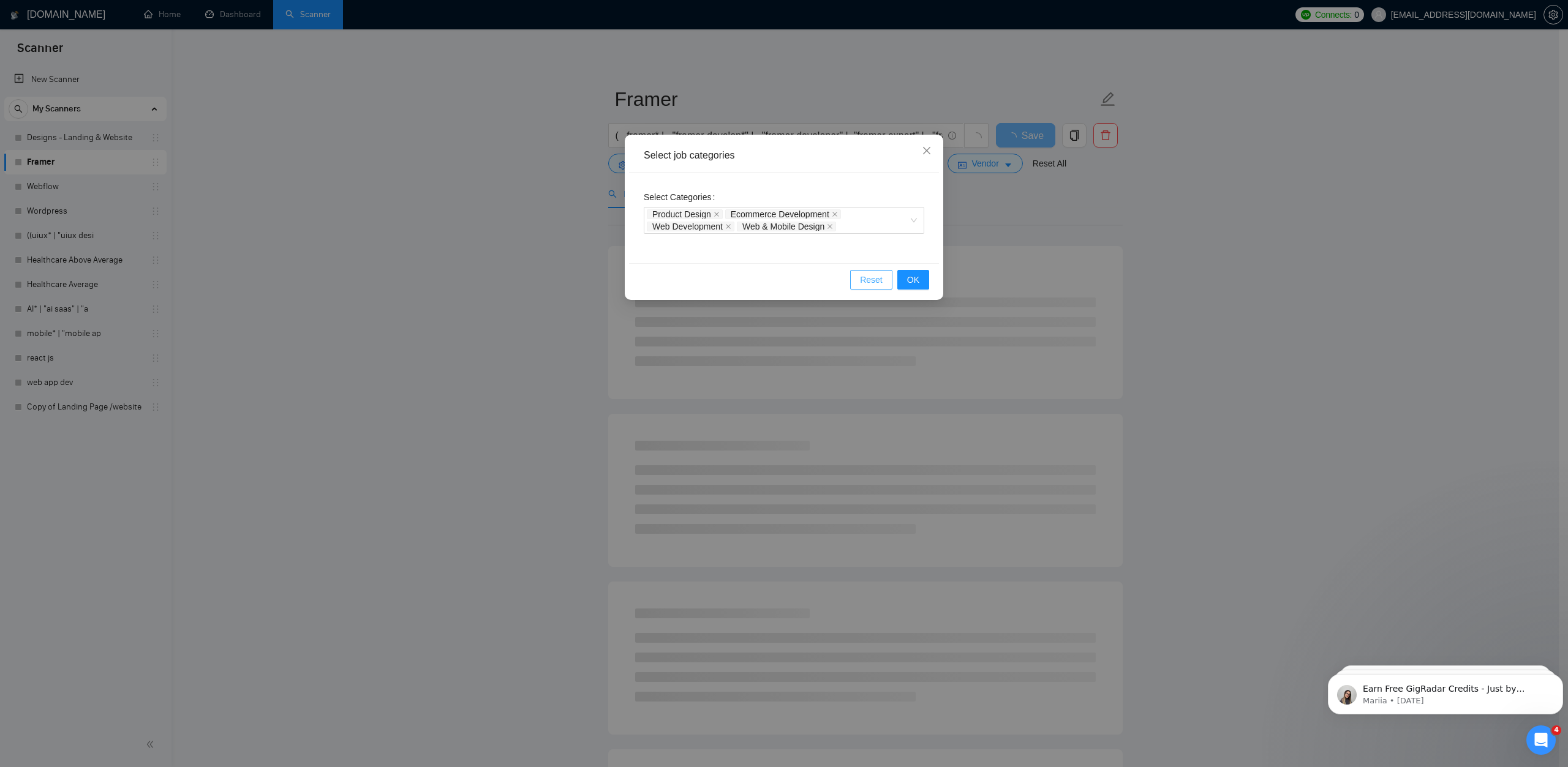
click at [871, 276] on span "Reset" at bounding box center [872, 280] width 23 height 13
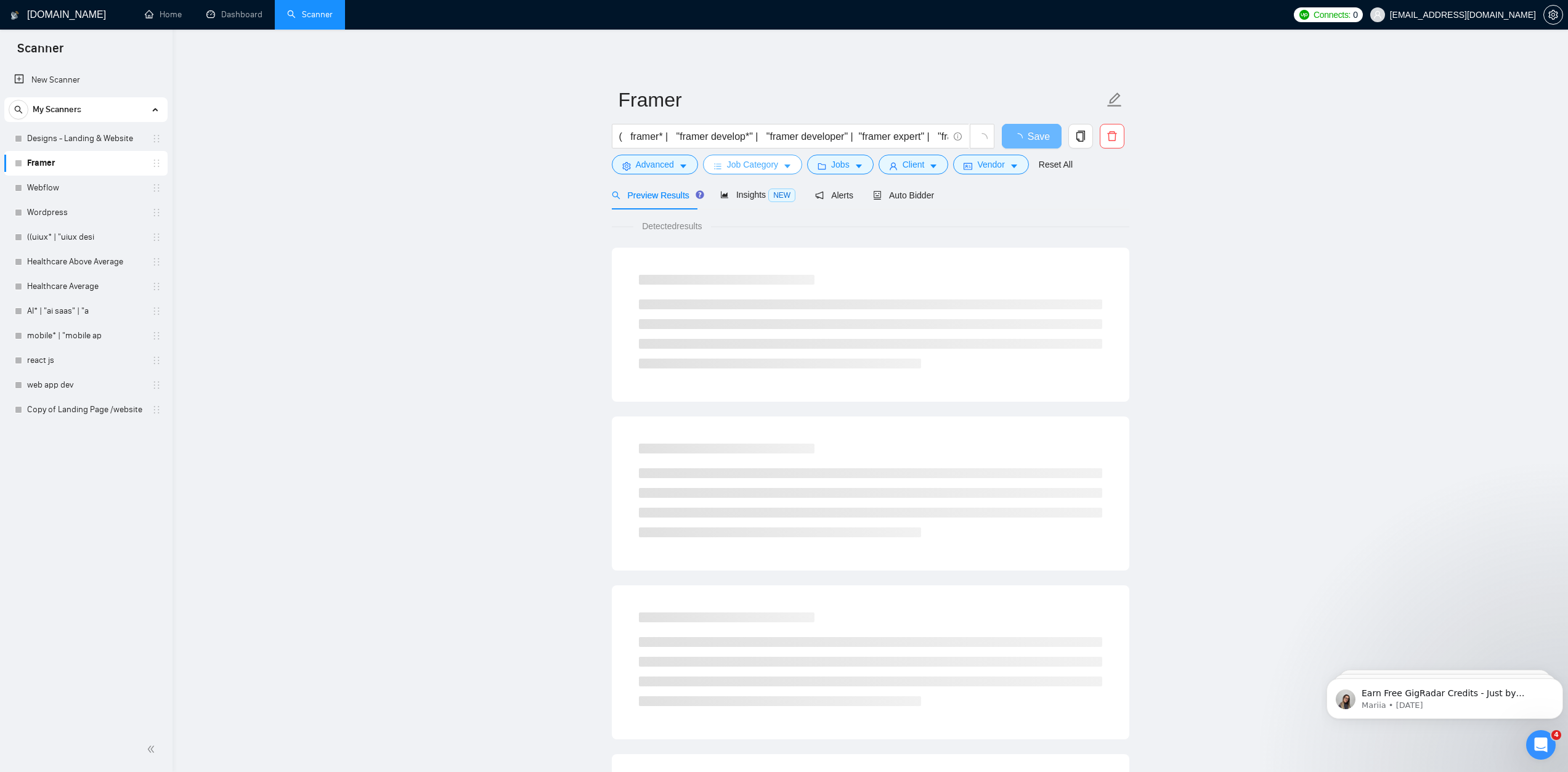
drag, startPoint x: 876, startPoint y: 278, endPoint x: 810, endPoint y: 226, distance: 84.0
click at [826, 241] on body "Scanner New Scanner My Scanners Designs - Landing & Website Framer Webflow Word…" at bounding box center [784, 386] width 1568 height 772
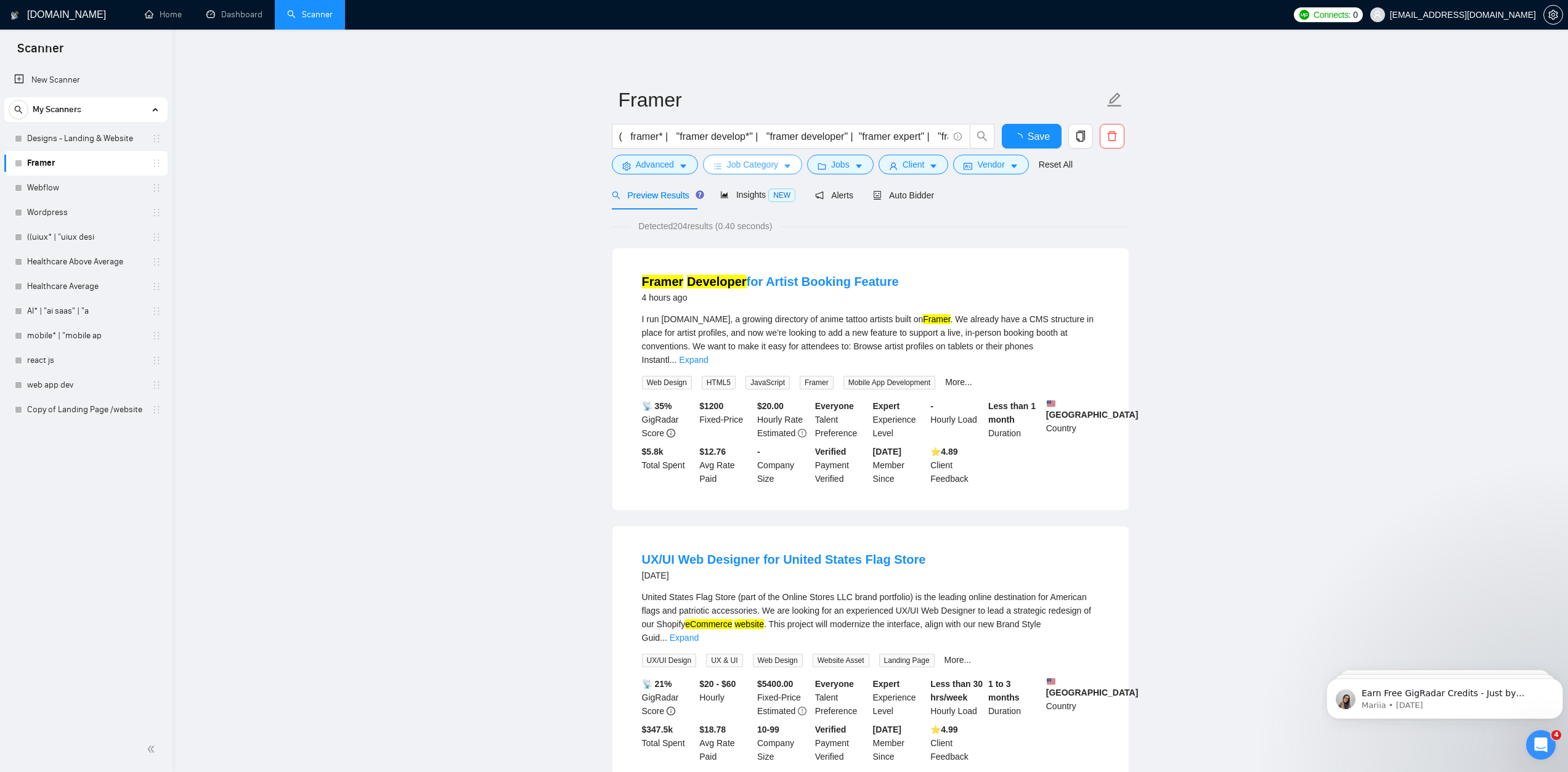
click at [754, 161] on span "Job Category" at bounding box center [752, 164] width 51 height 13
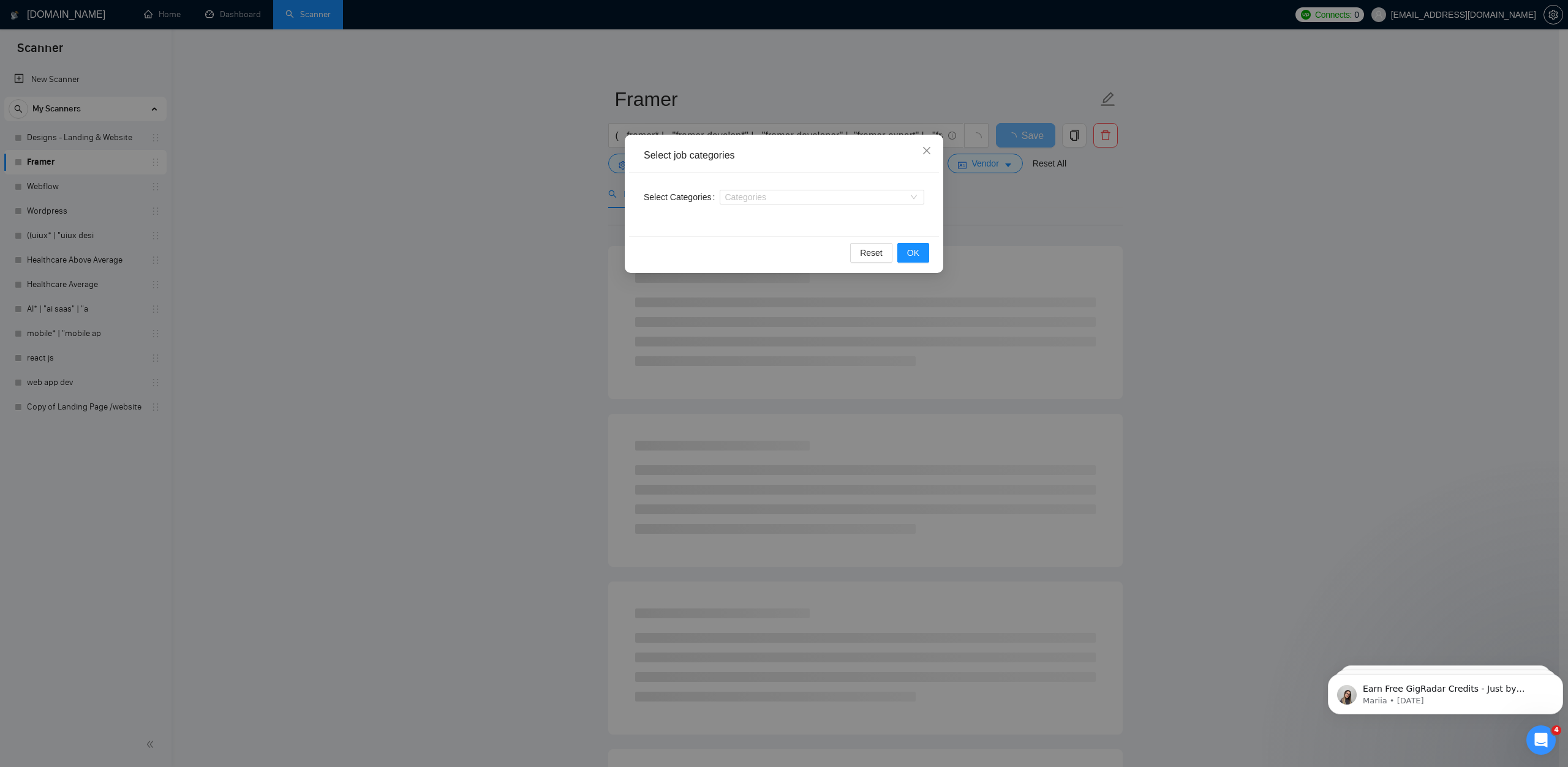
click at [744, 204] on div "Categories" at bounding box center [821, 197] width 204 height 19
click at [746, 198] on div at bounding box center [816, 196] width 186 height 10
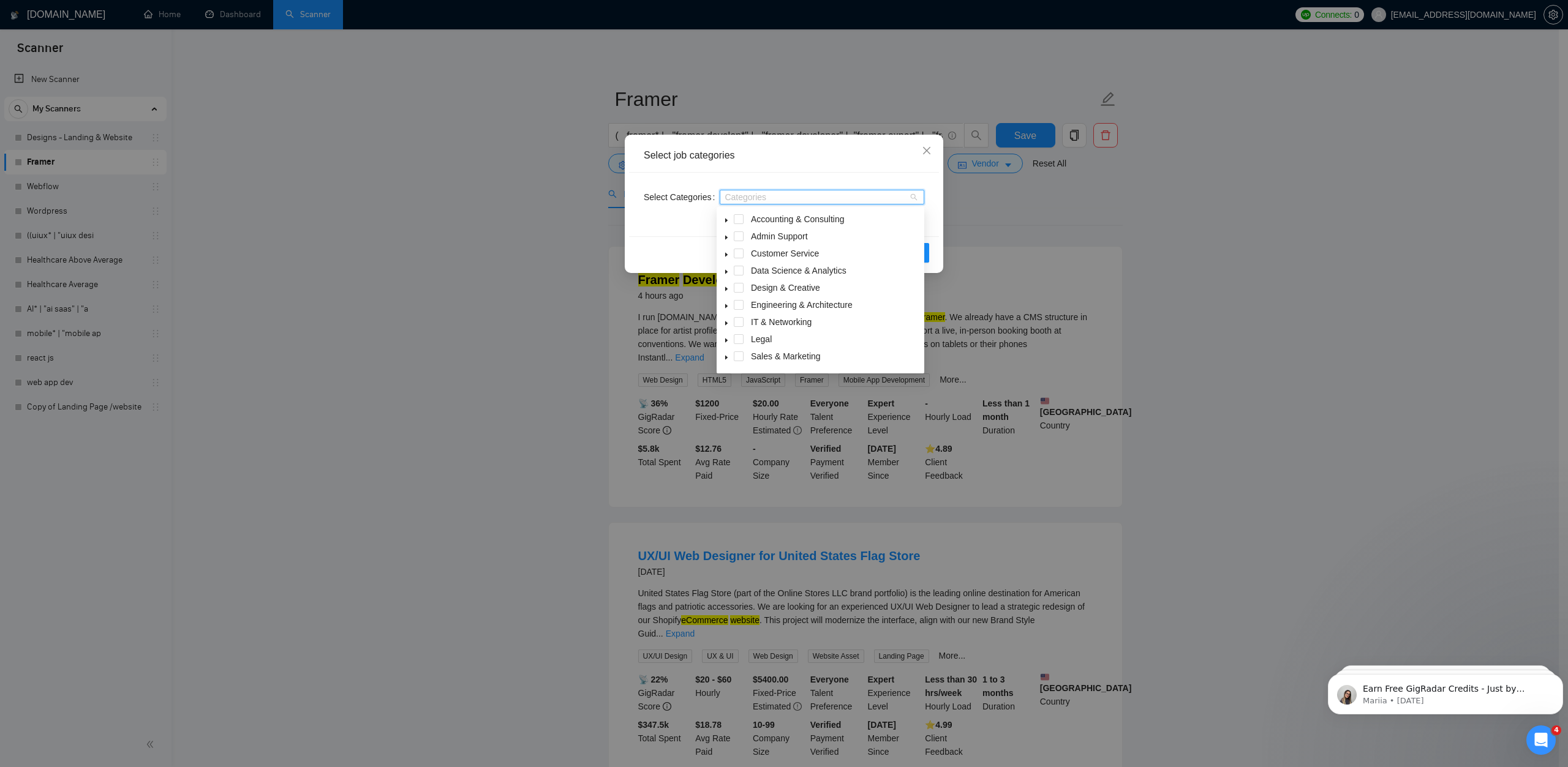
click at [726, 290] on icon "caret-down" at bounding box center [726, 289] width 3 height 4
click at [791, 304] on span "Product Design" at bounding box center [795, 302] width 58 height 10
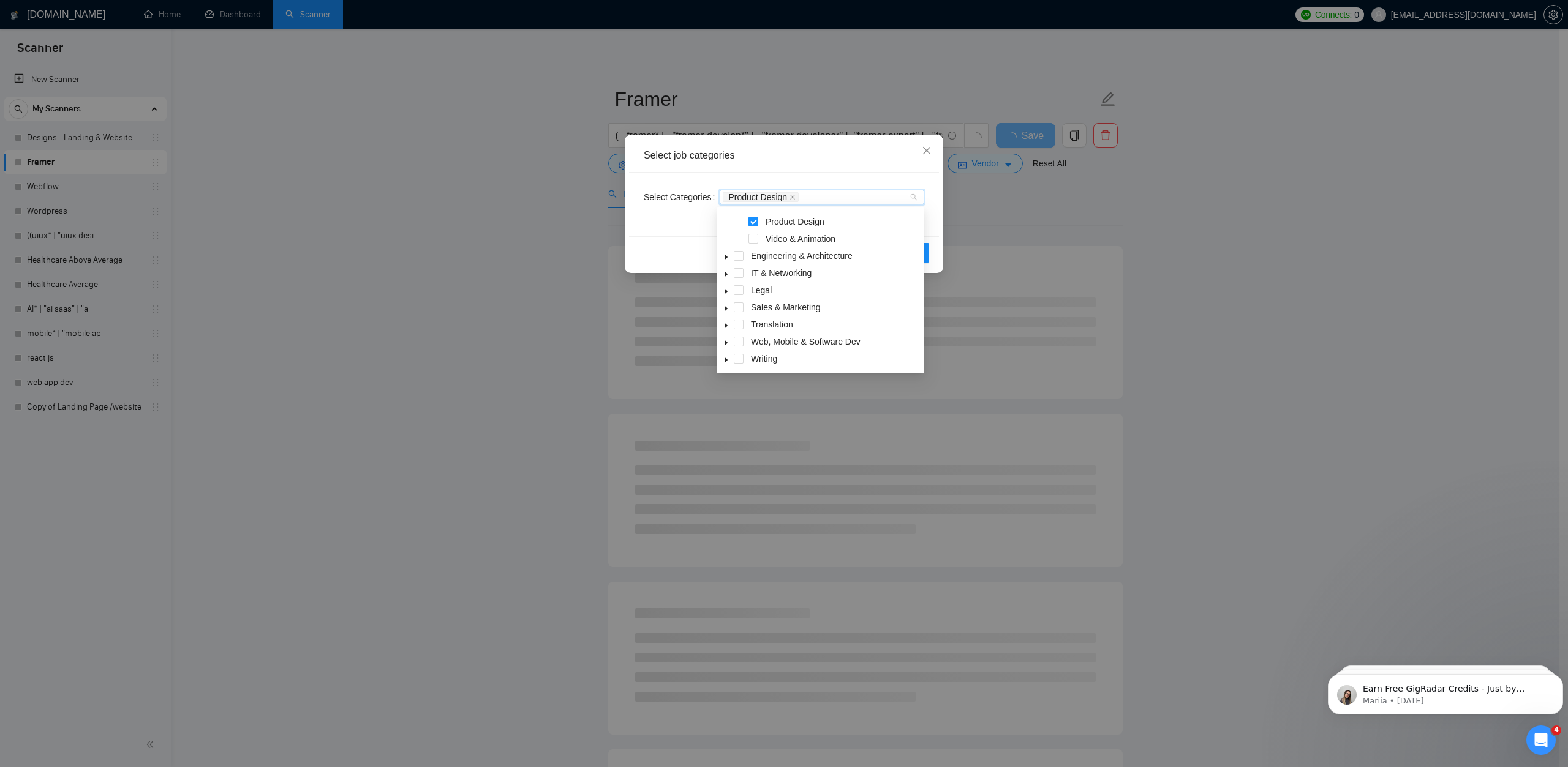
click at [726, 273] on icon "caret-down" at bounding box center [726, 274] width 3 height 4
click at [728, 334] on span at bounding box center [726, 326] width 15 height 15
click at [796, 350] on span "Web & Mobile Design" at bounding box center [806, 346] width 82 height 10
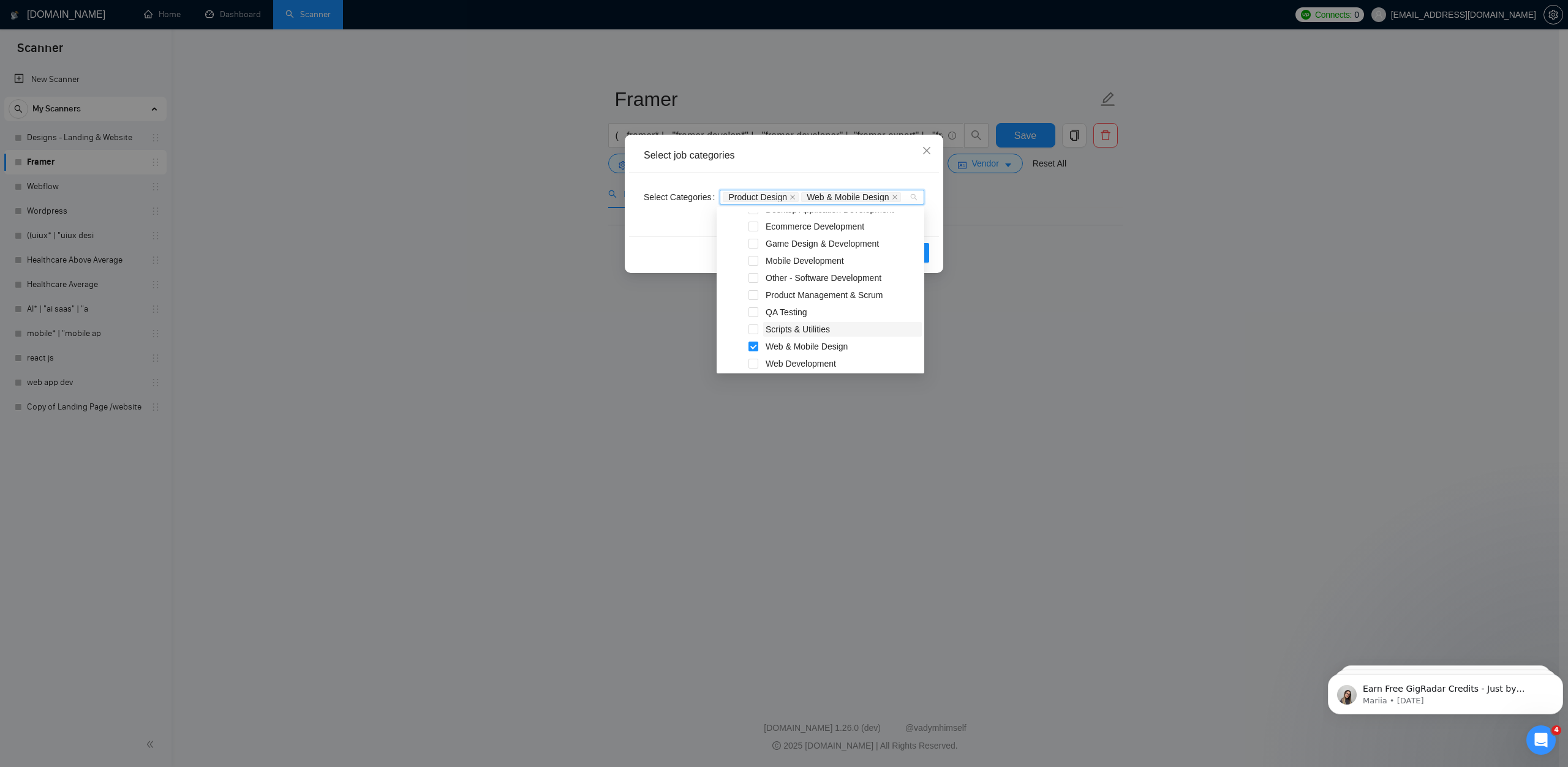
scroll to position [510, 0]
click at [811, 341] on span "Web Development" at bounding box center [801, 341] width 71 height 10
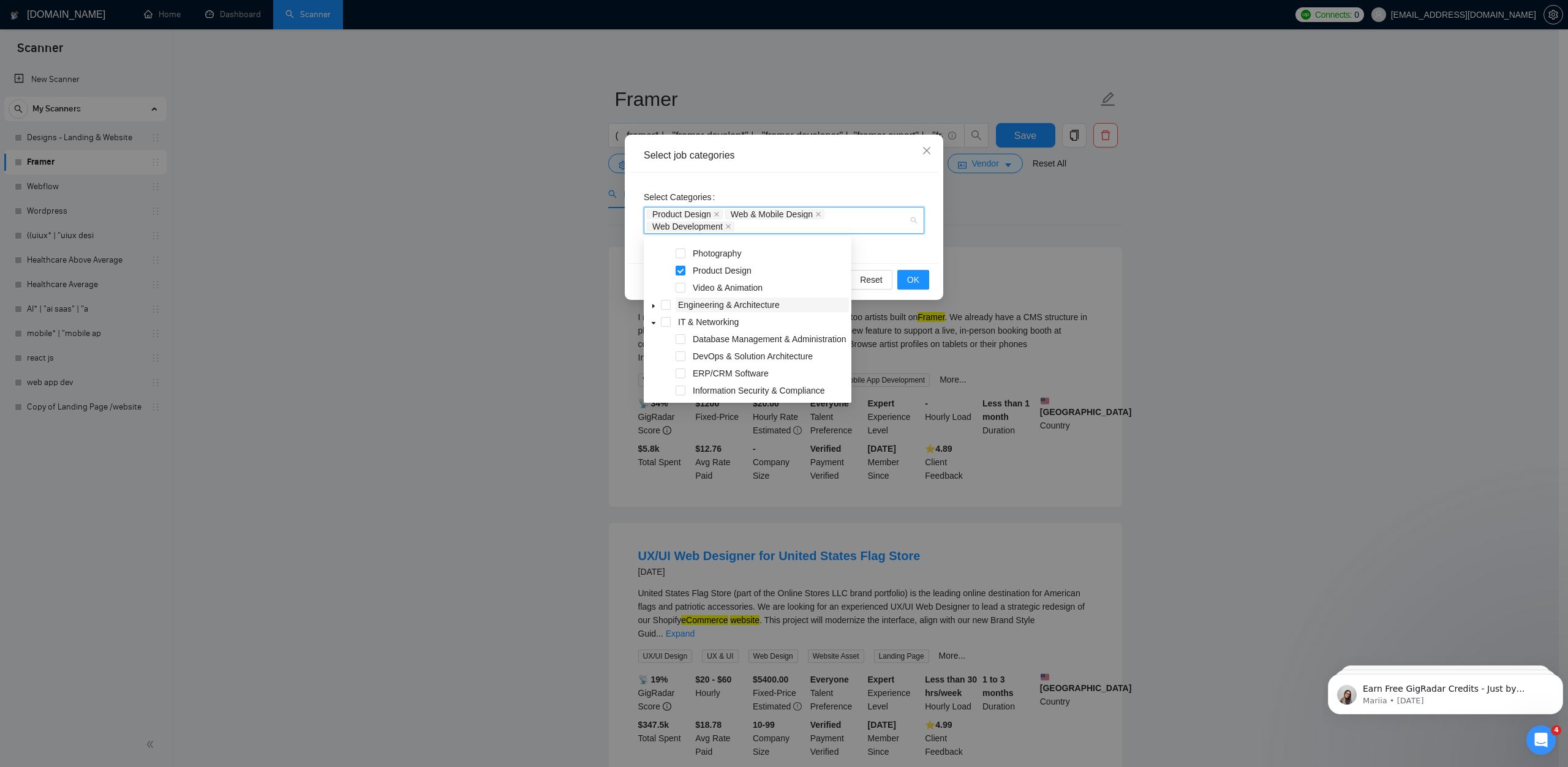
scroll to position [245, 0]
click at [655, 261] on icon "caret-down" at bounding box center [653, 262] width 6 height 6
click at [738, 279] on span "Ecommerce Development" at bounding box center [742, 275] width 98 height 10
click at [897, 244] on div "Select Categories Product Design Web & Mobile Design Web Development Ecommerce …" at bounding box center [784, 218] width 310 height 90
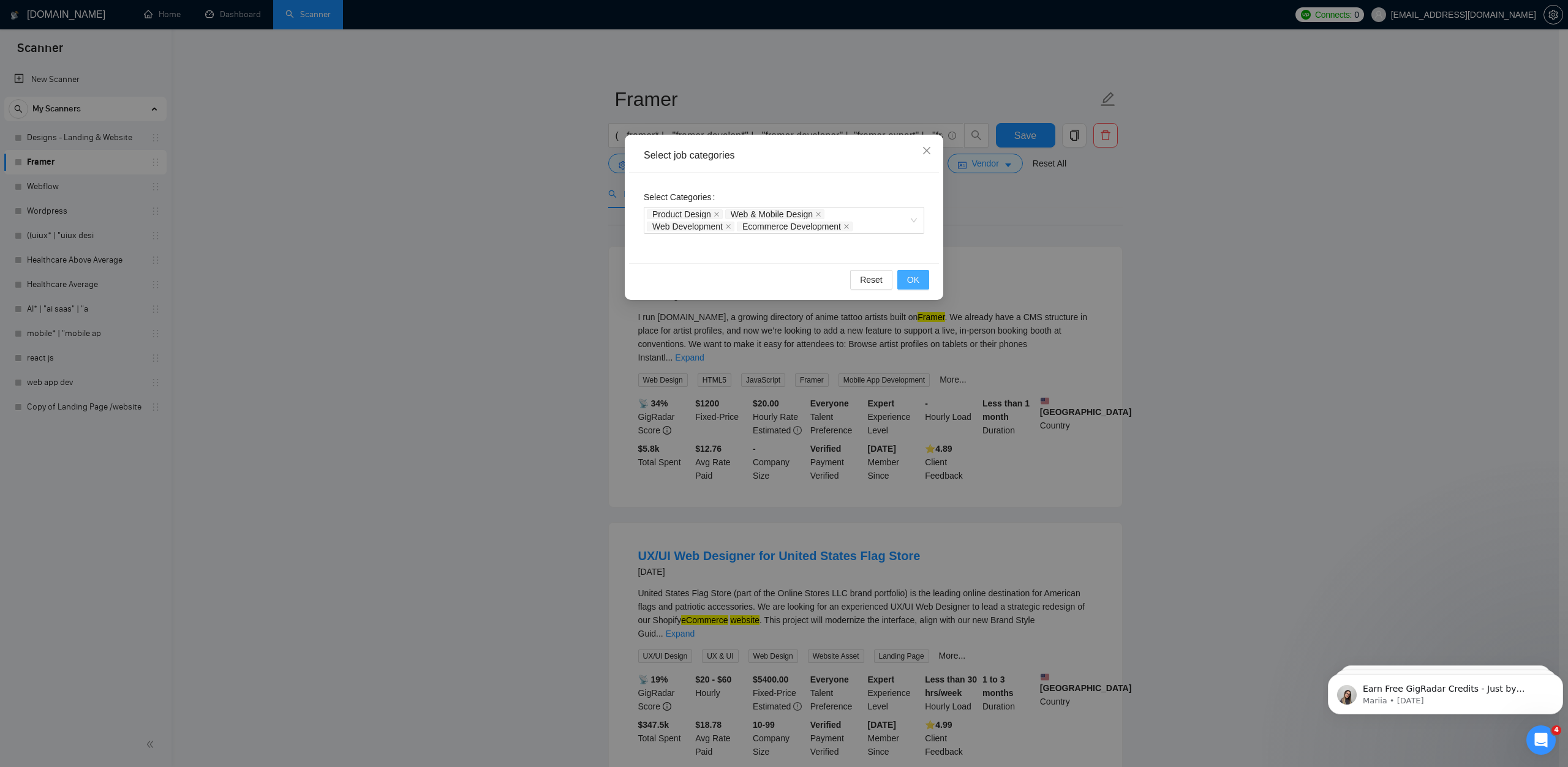
click at [909, 287] on button "OK" at bounding box center [913, 280] width 32 height 19
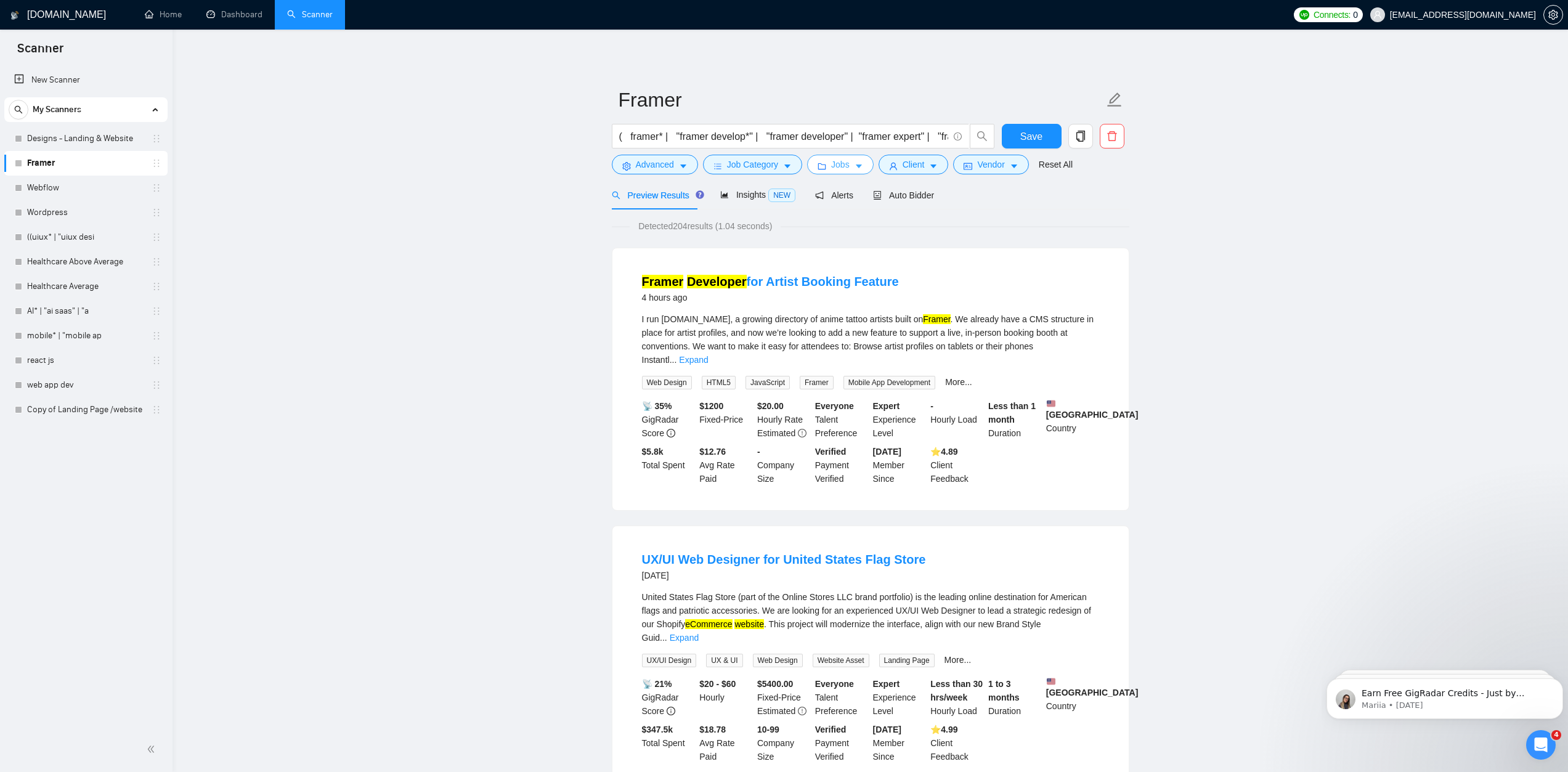
click at [845, 174] on button "Jobs" at bounding box center [840, 165] width 67 height 20
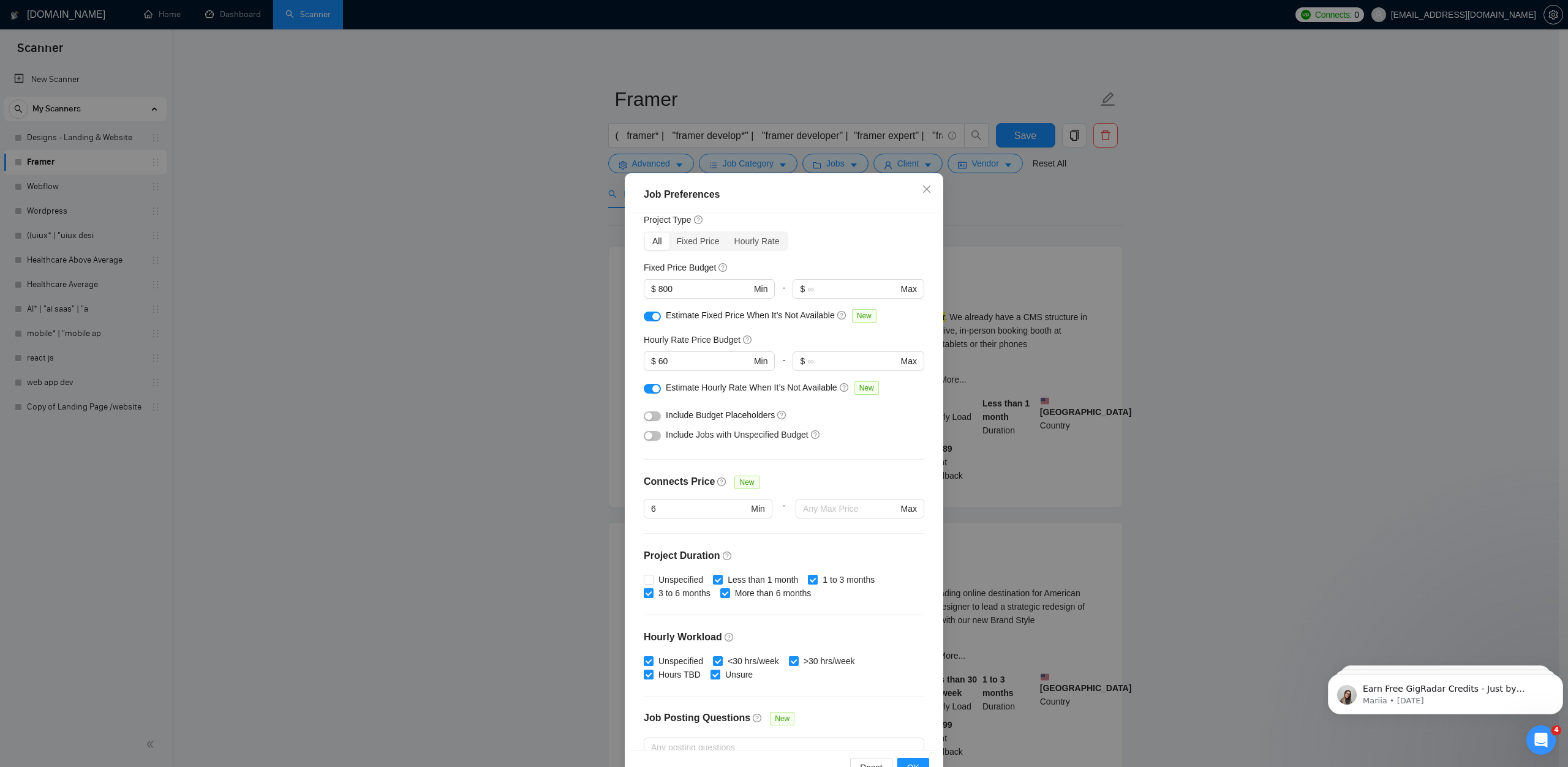
scroll to position [0, 0]
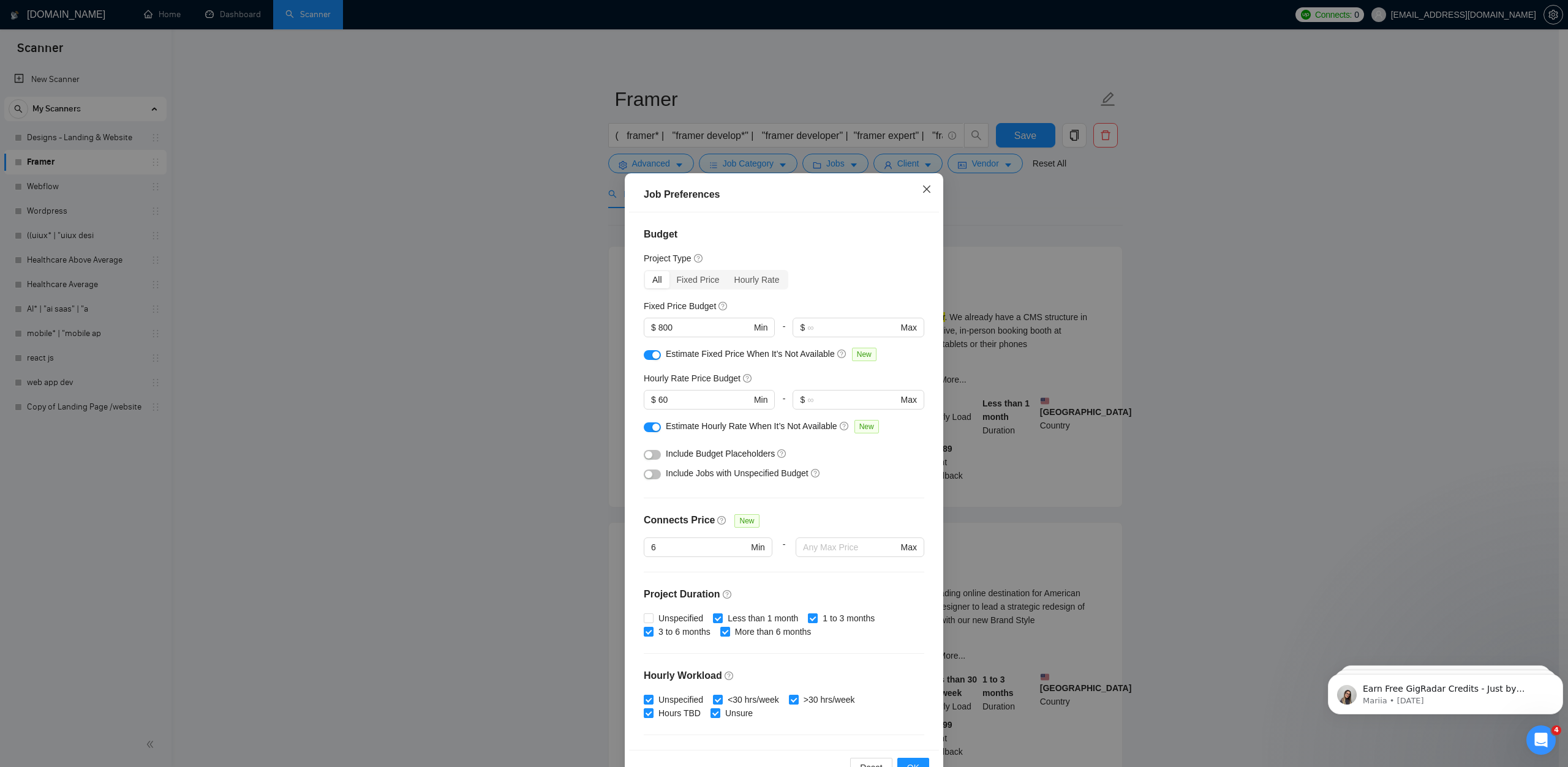
click at [922, 193] on icon "close" at bounding box center [926, 188] width 10 height 10
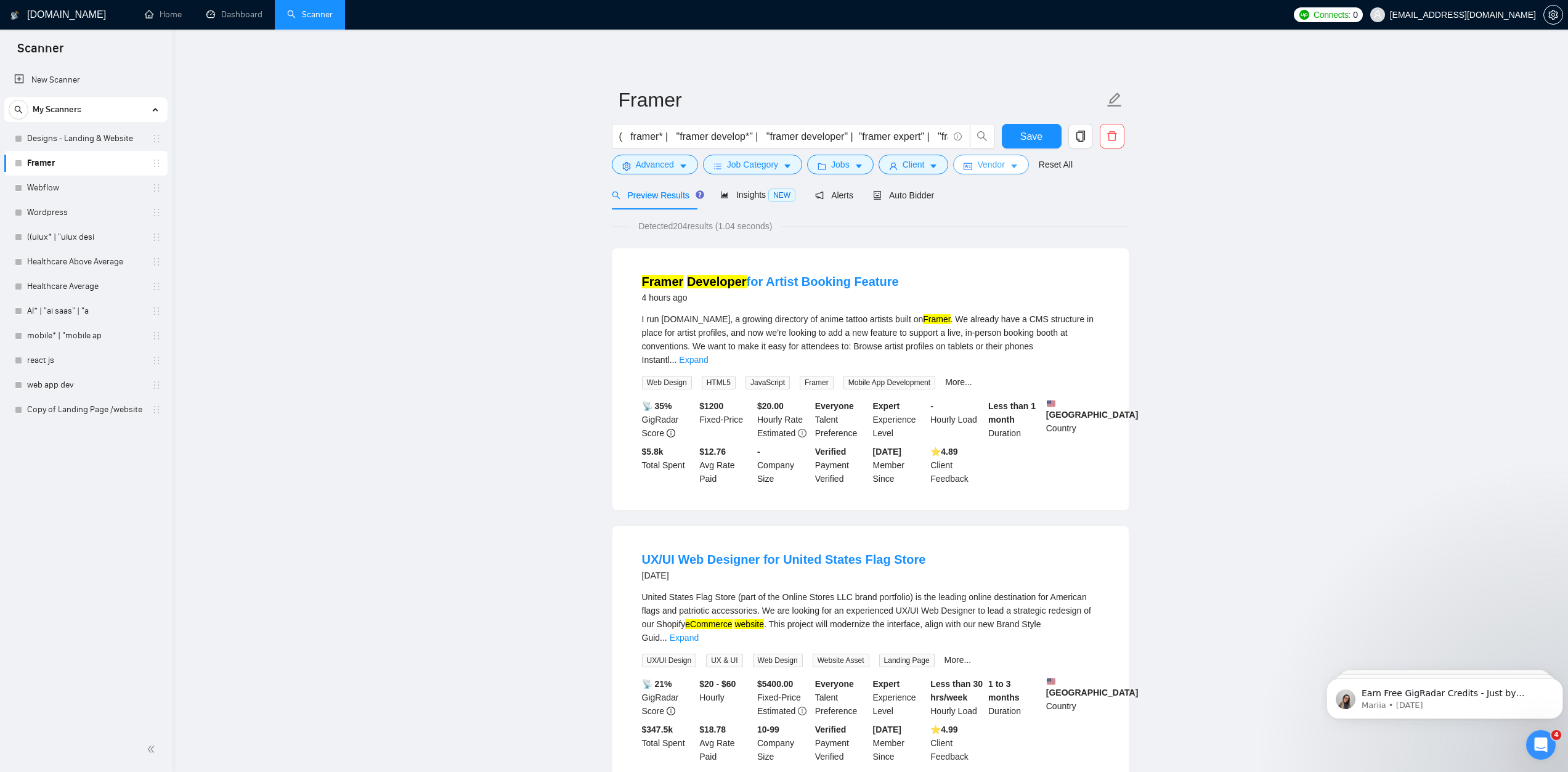
click at [979, 159] on span "Vendor" at bounding box center [990, 164] width 27 height 13
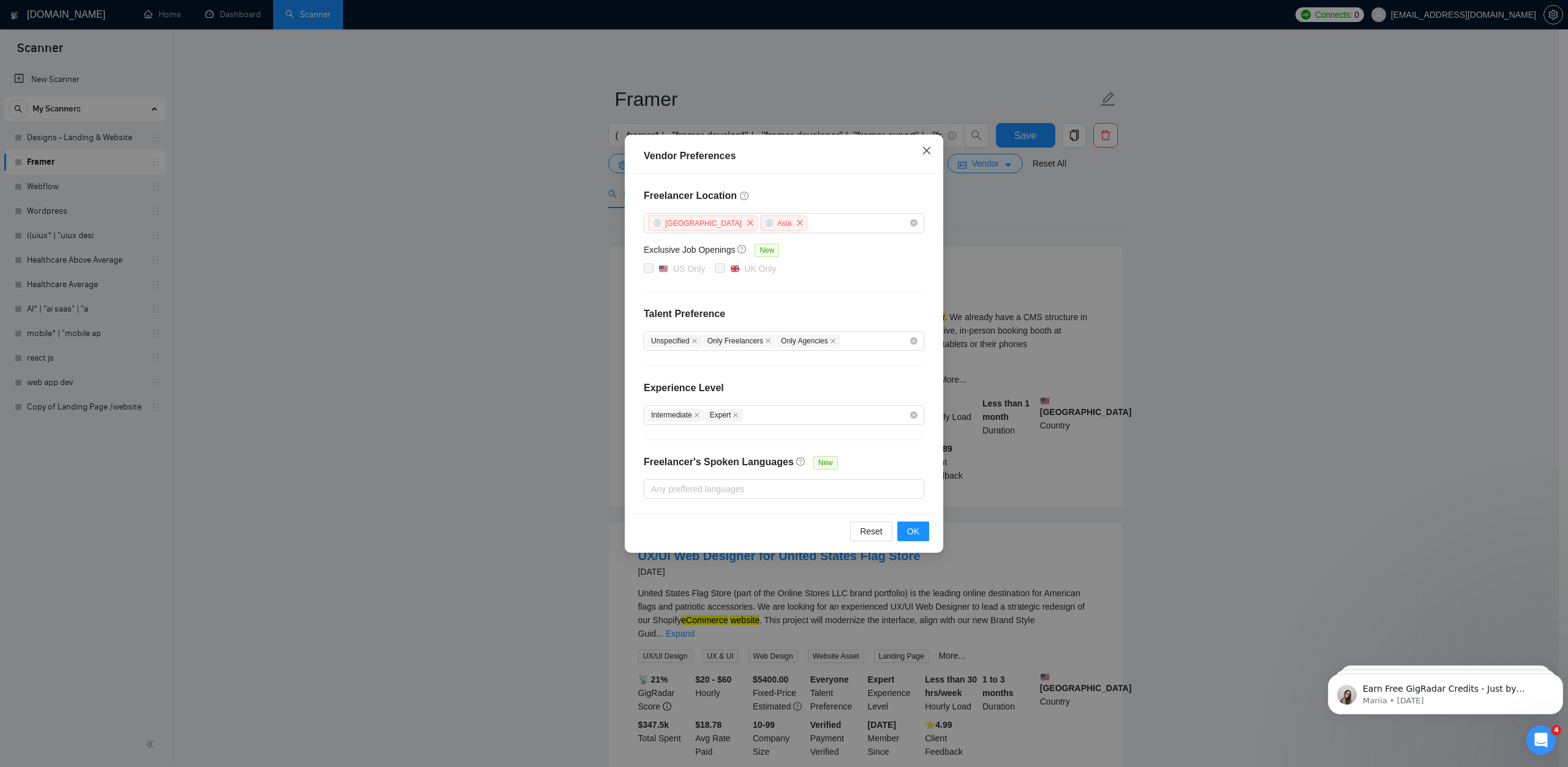
click at [925, 150] on icon "close" at bounding box center [926, 150] width 7 height 7
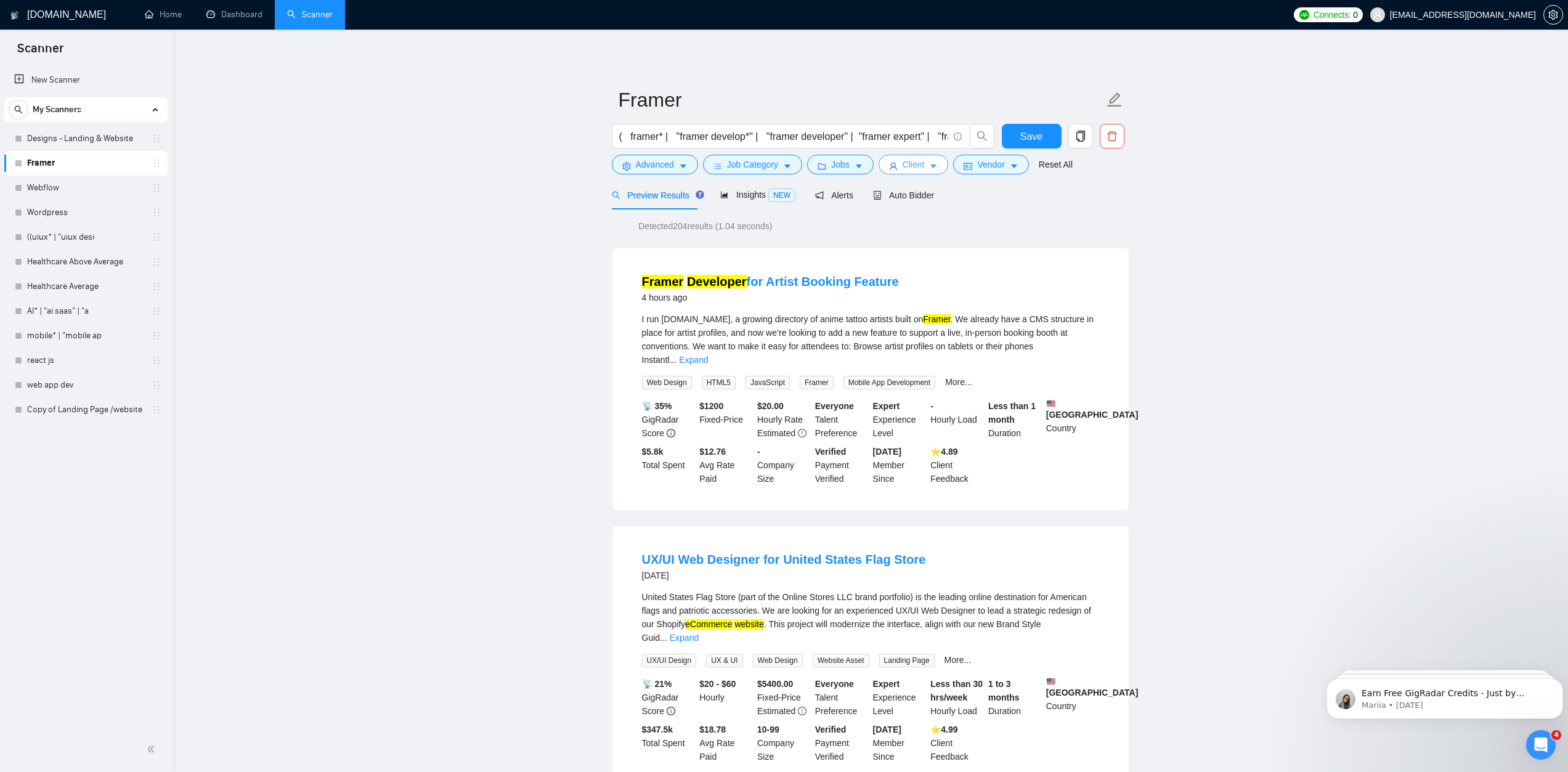
click at [911, 169] on span "Client" at bounding box center [913, 164] width 22 height 13
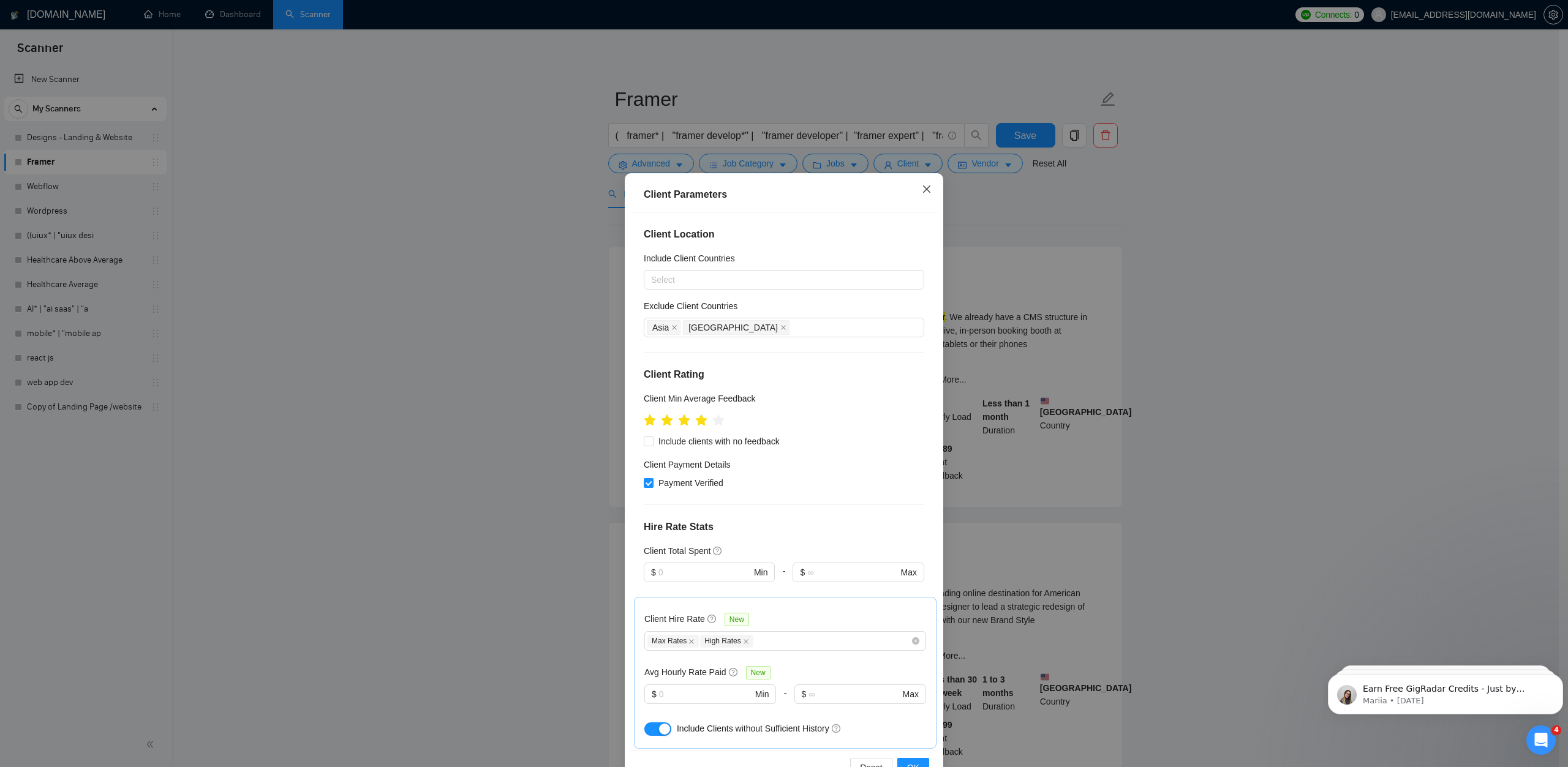
click at [925, 188] on icon "close" at bounding box center [926, 189] width 7 height 7
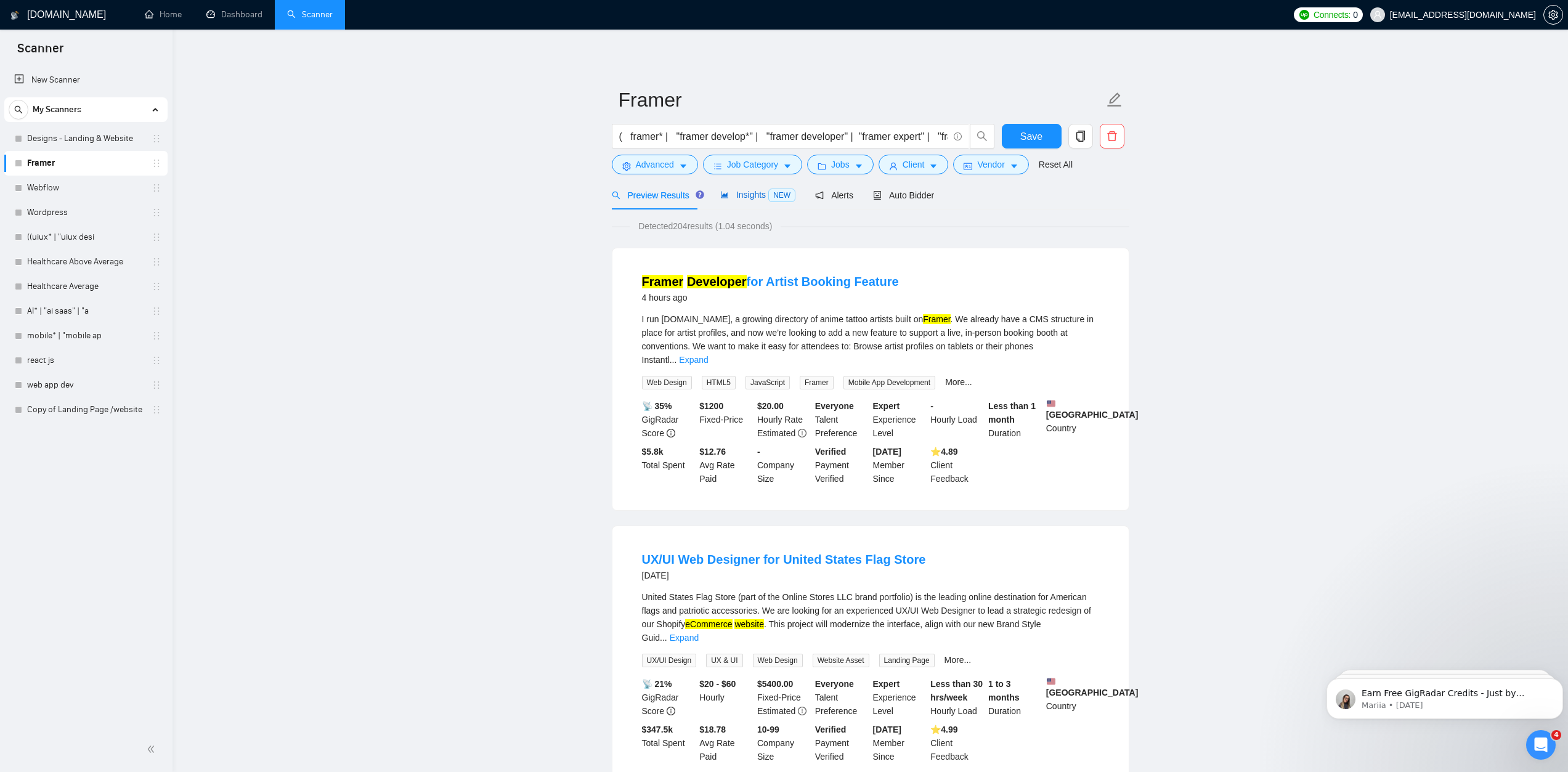
click at [744, 199] on span "Insights NEW" at bounding box center [757, 194] width 75 height 10
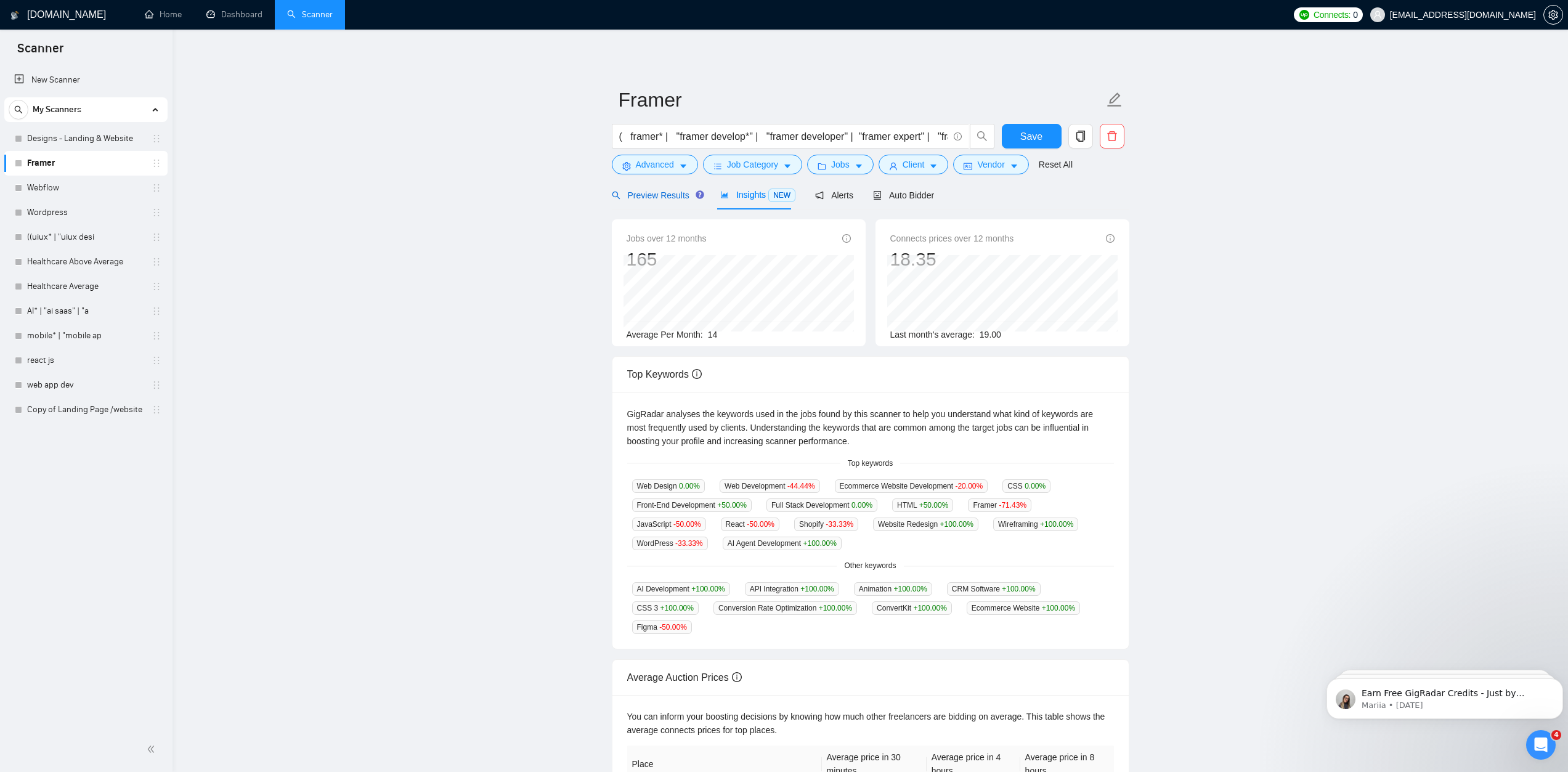
click at [651, 195] on span "Preview Results" at bounding box center [656, 195] width 89 height 10
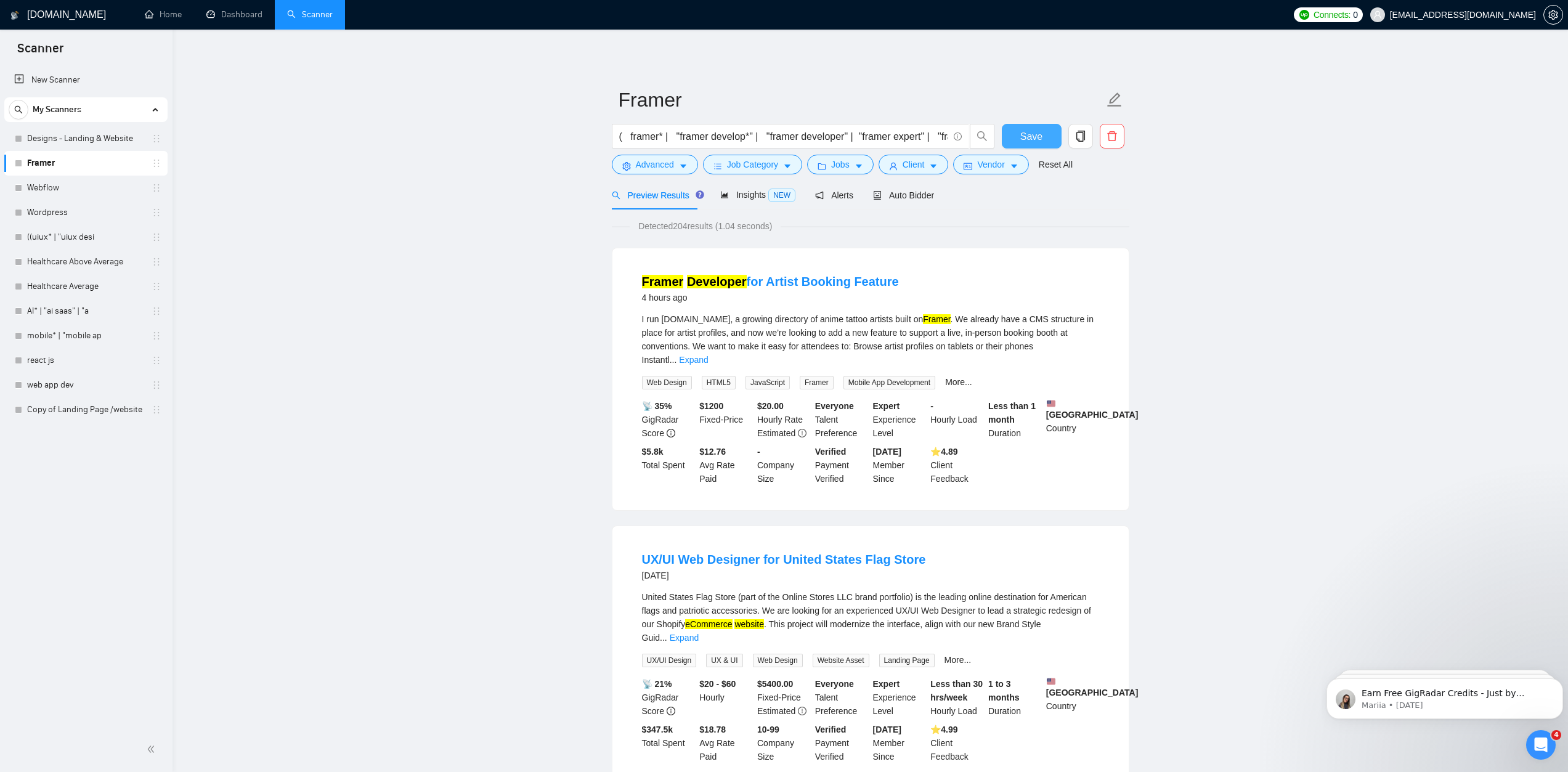
click at [1028, 137] on span "Save" at bounding box center [1031, 136] width 22 height 15
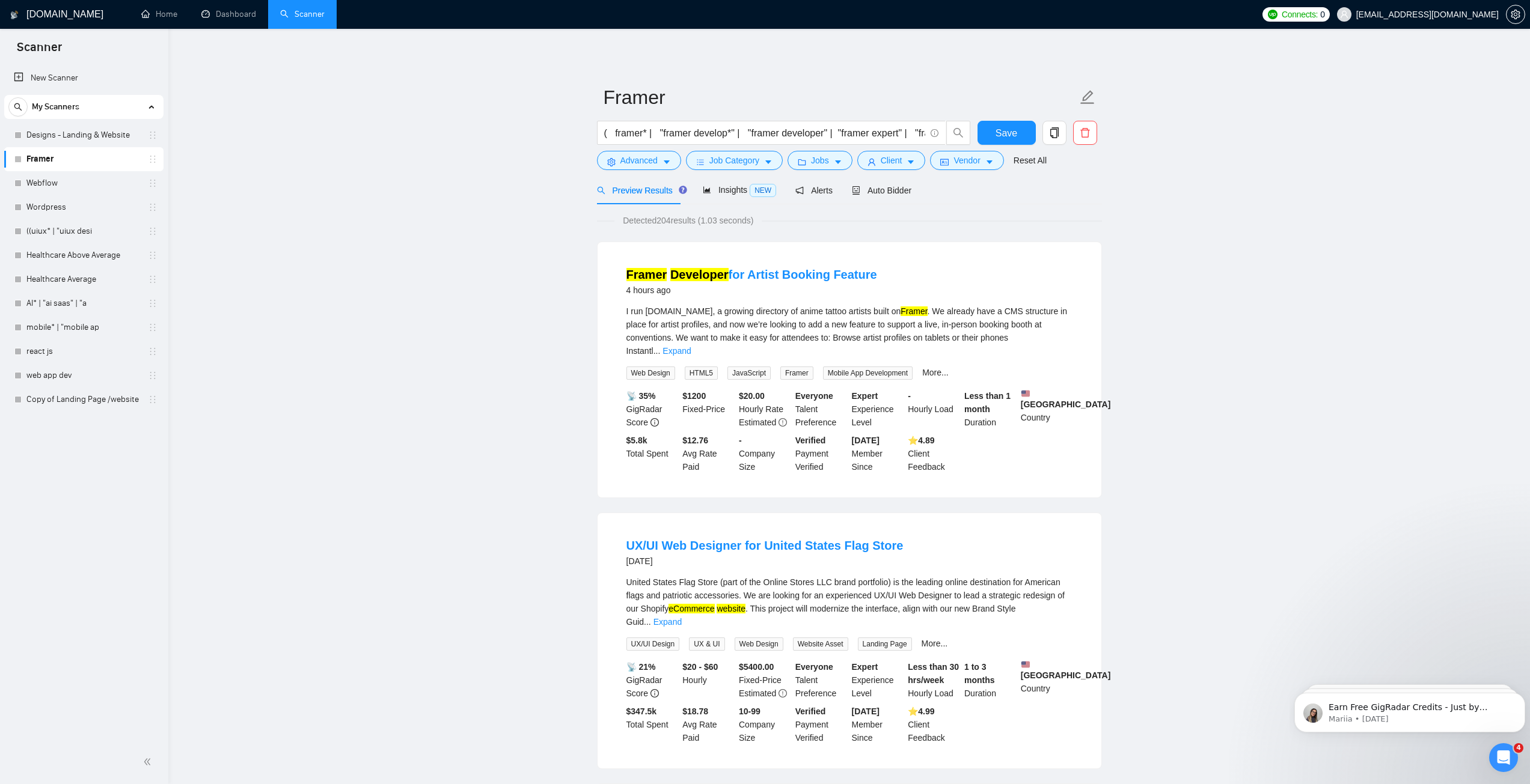
click at [1318, 9] on span "Connects:" at bounding box center [1300, 14] width 36 height 13
click at [1318, 16] on span "Connects:" at bounding box center [1300, 14] width 36 height 13
click at [1289, 65] on link "Team Settings" at bounding box center [1290, 67] width 41 height 7
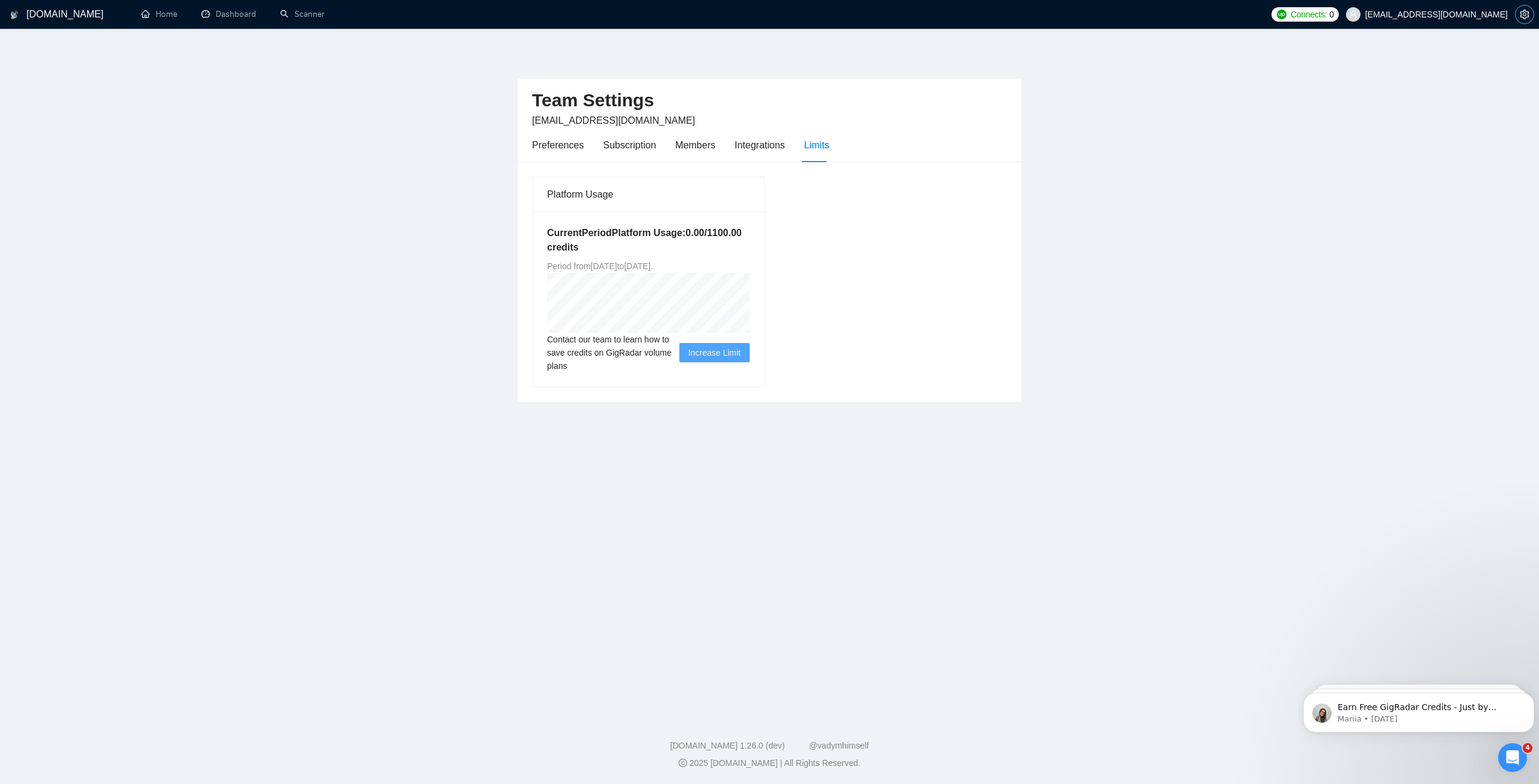
click at [1529, 13] on icon "setting" at bounding box center [1524, 14] width 10 height 10
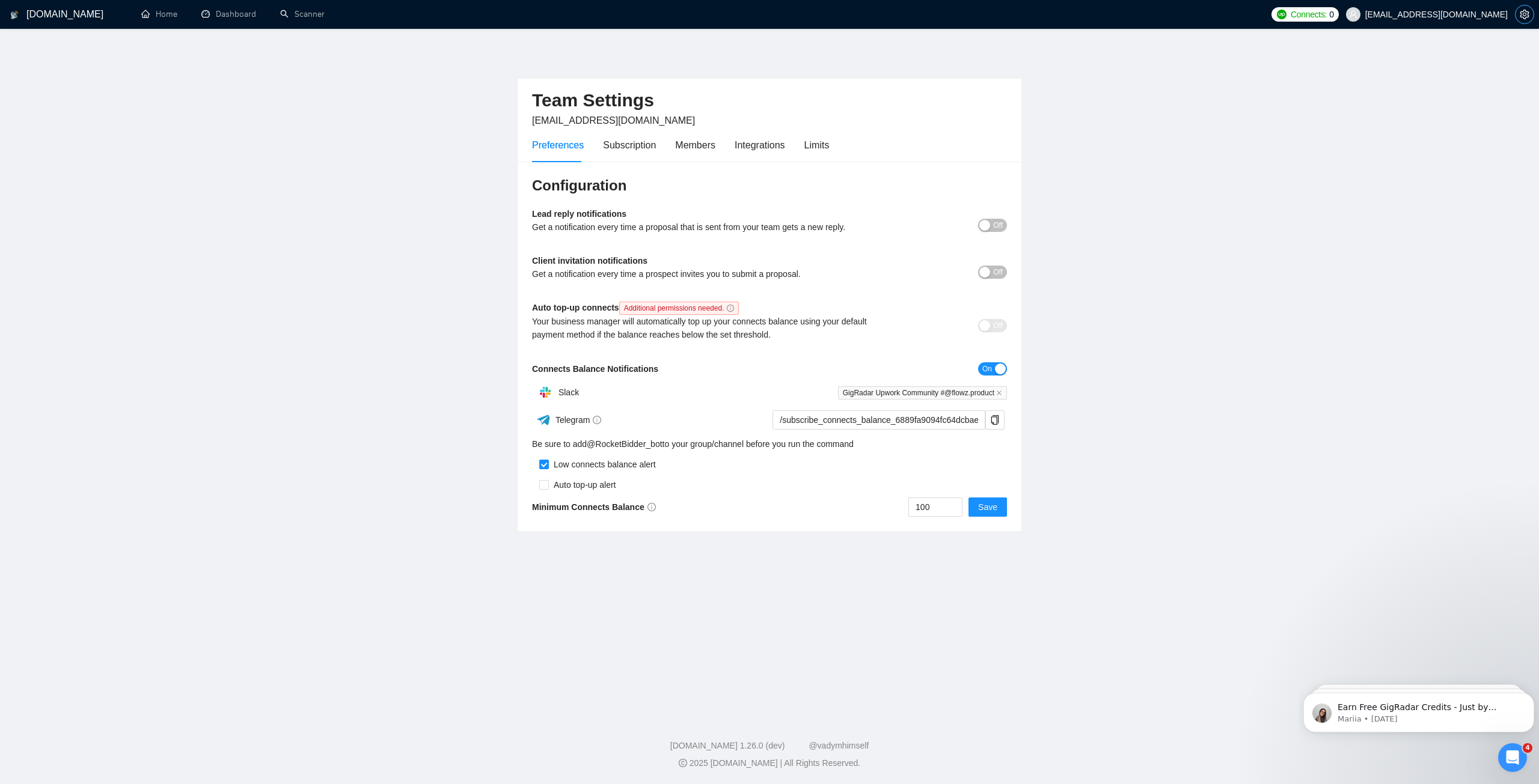
click at [1526, 13] on icon "setting" at bounding box center [1524, 14] width 10 height 10
click at [1330, 79] on span "Auto Top-Up is OFF" at bounding box center [1324, 80] width 62 height 7
click at [976, 508] on button "Save" at bounding box center [987, 507] width 38 height 19
click at [288, 14] on link "Scanner" at bounding box center [302, 14] width 44 height 10
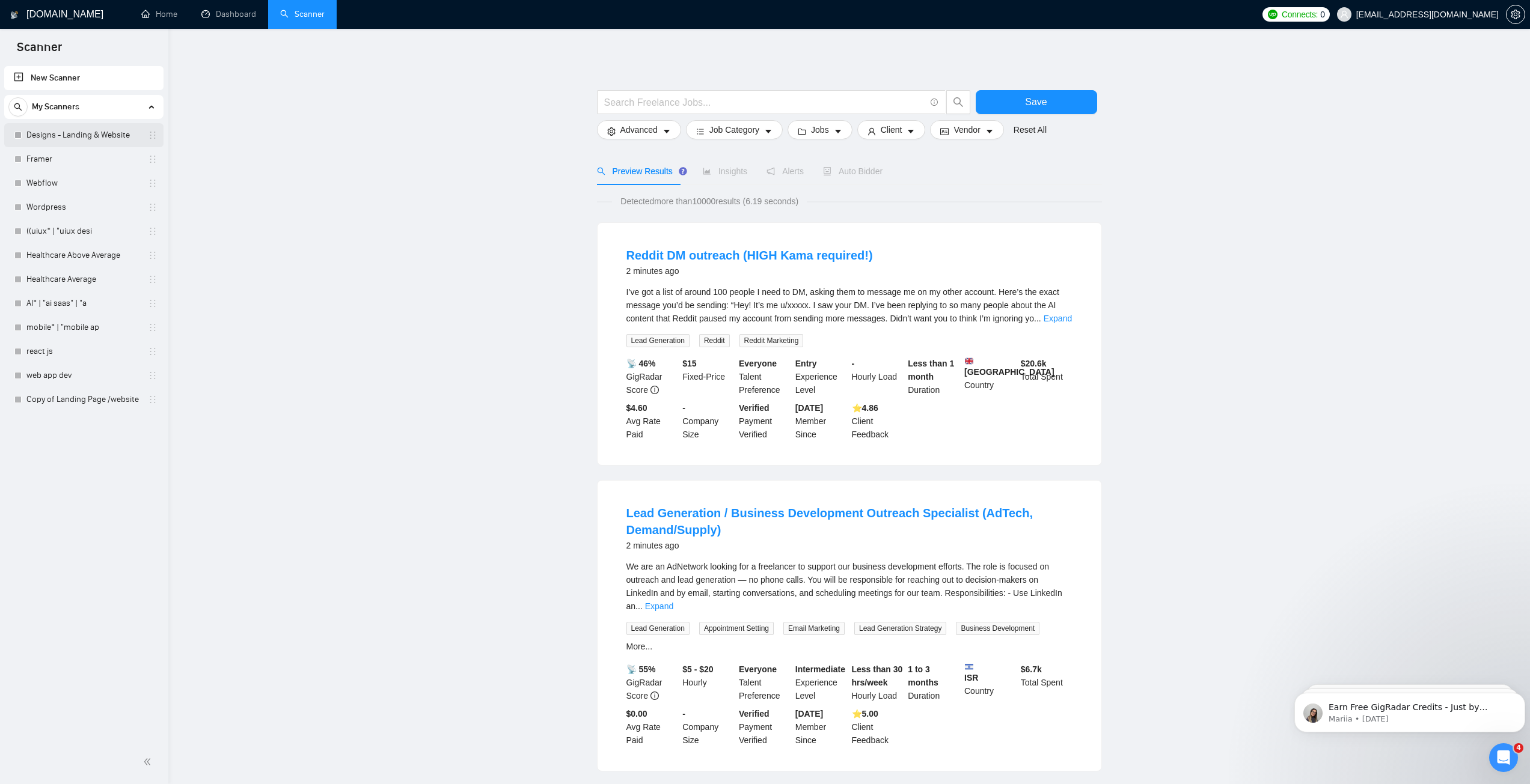
click at [90, 135] on link "Designs - Landing & Website" at bounding box center [83, 135] width 115 height 24
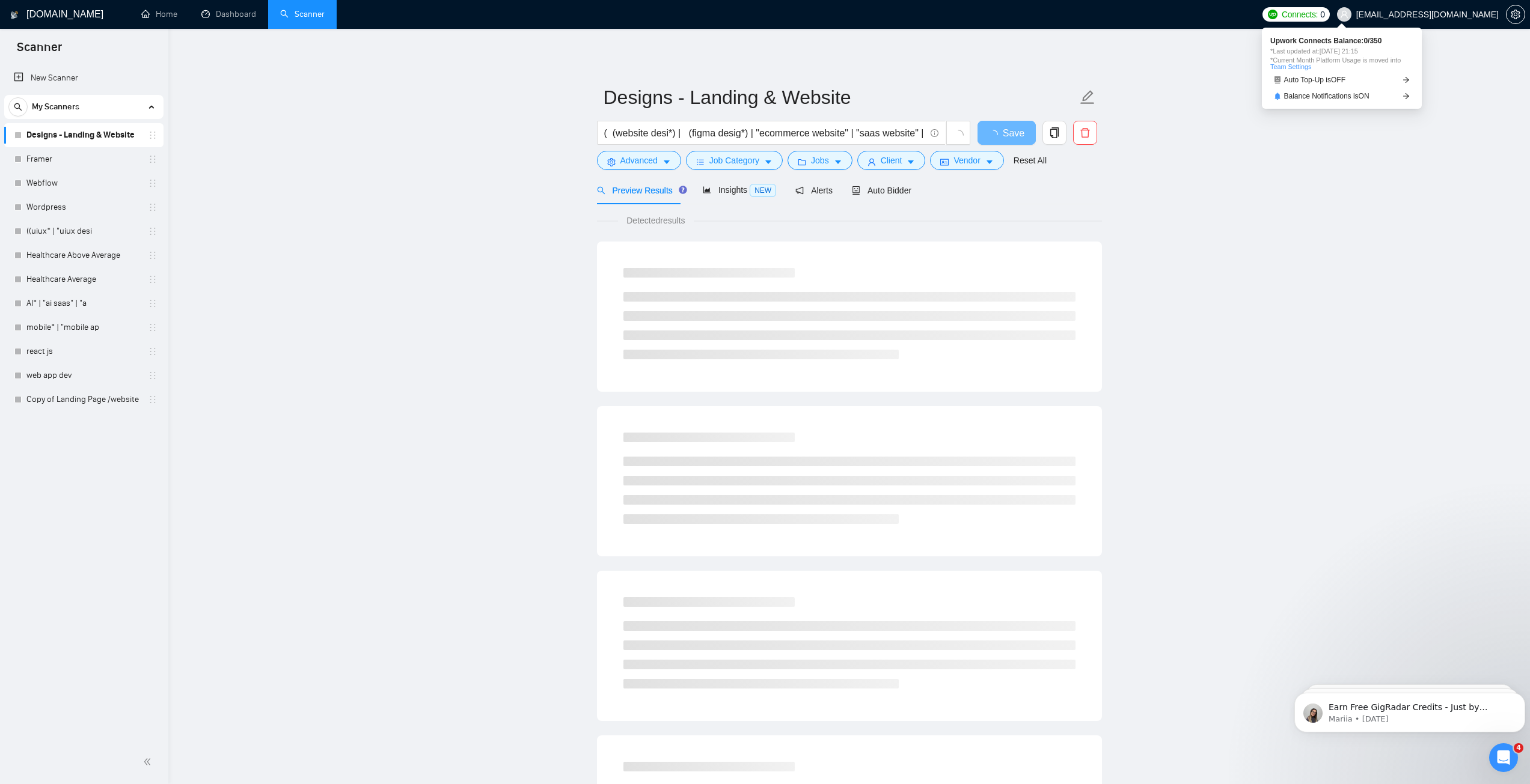
click at [1290, 68] on link "Team Settings" at bounding box center [1290, 67] width 41 height 7
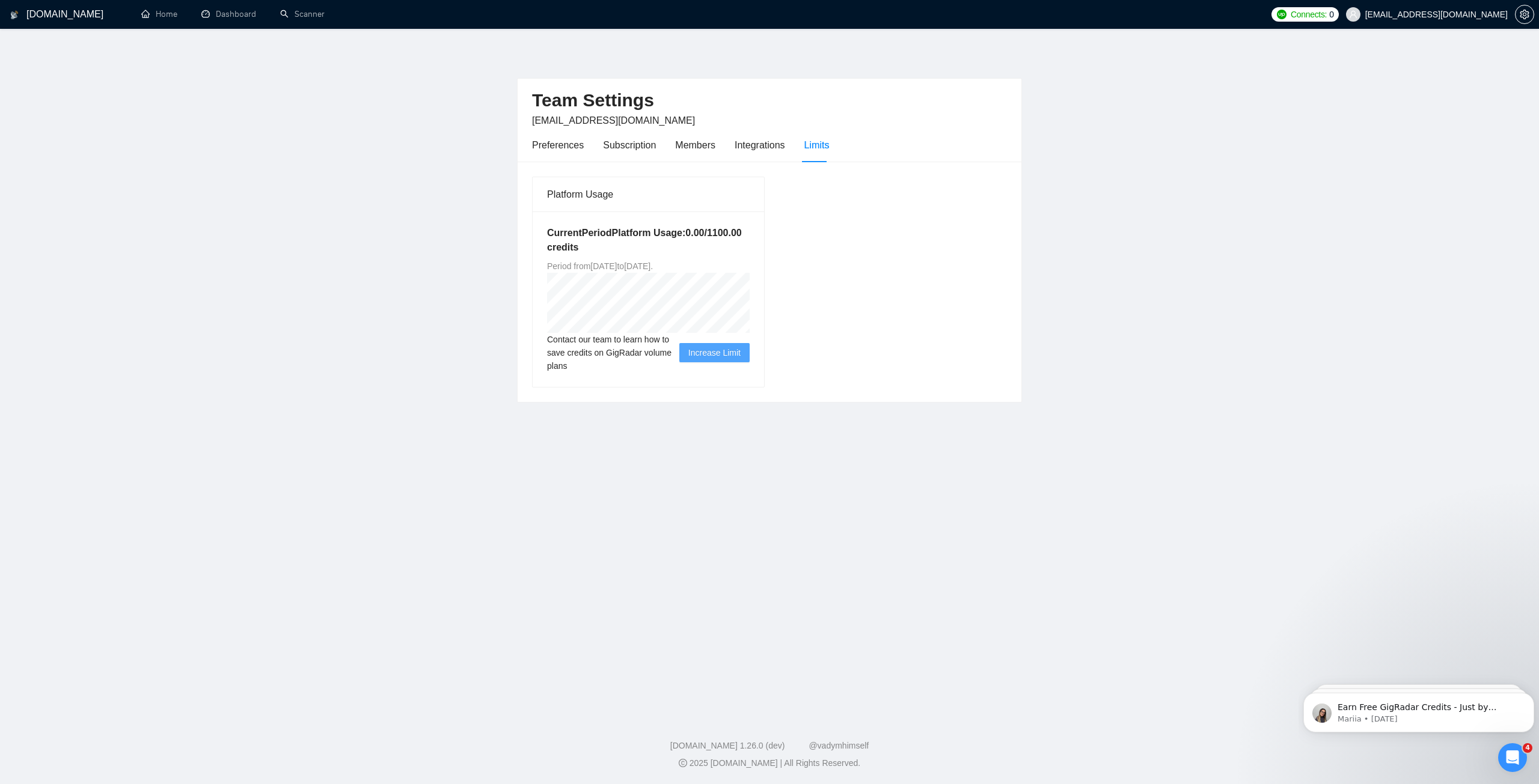
click at [700, 354] on span "Increase Limit" at bounding box center [715, 352] width 52 height 13
click at [730, 352] on span "Increase Limit" at bounding box center [715, 352] width 52 height 13
drag, startPoint x: 679, startPoint y: 228, endPoint x: 722, endPoint y: 234, distance: 43.4
click at [722, 234] on h5 "Current Period Platform Usage: 0.00 / 1100.00 credits" at bounding box center [648, 240] width 202 height 29
click at [700, 230] on h5 "Current Period Platform Usage: 0.00 / 1100.00 credits" at bounding box center [648, 240] width 202 height 29
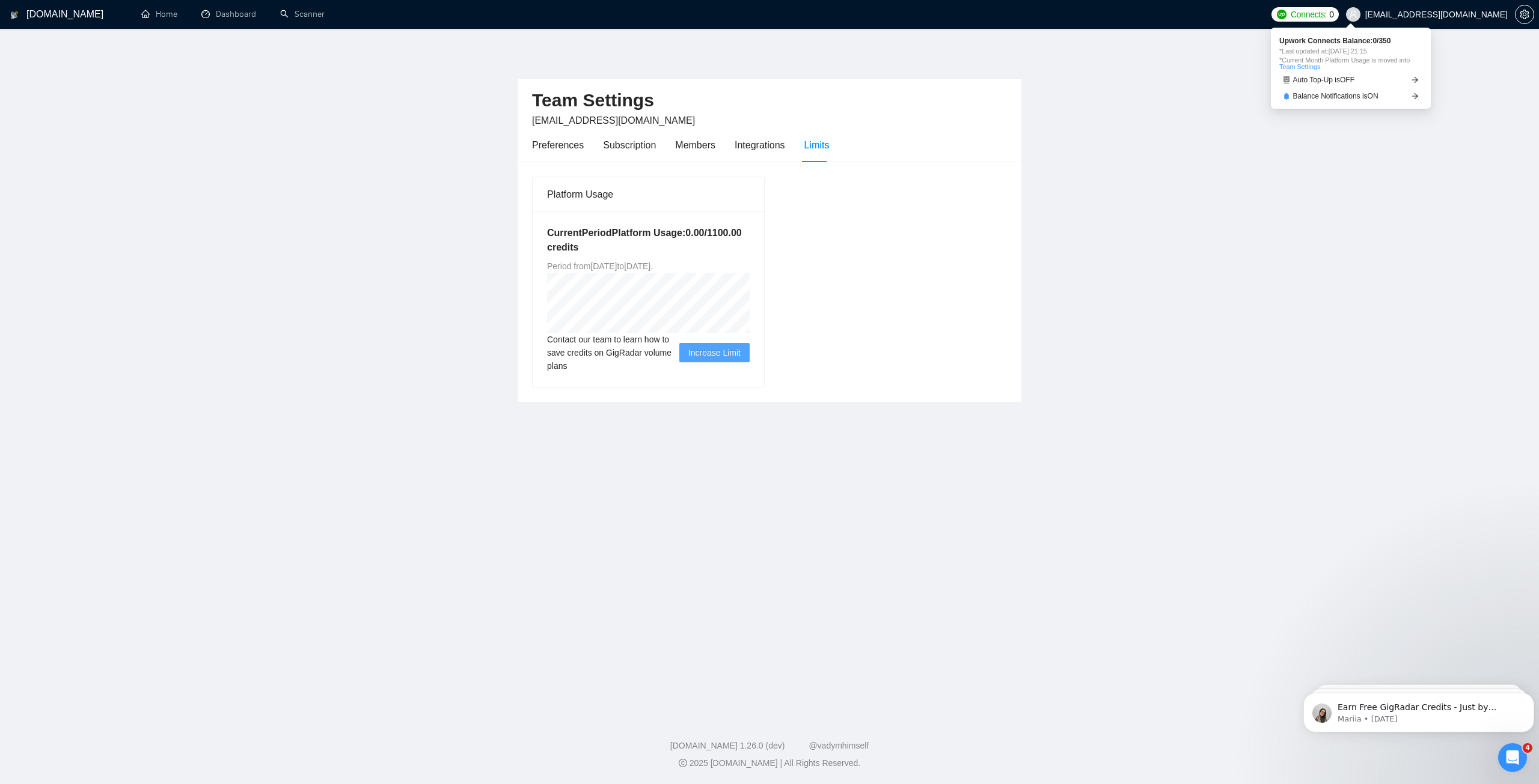
click at [1334, 14] on span "0" at bounding box center [1332, 14] width 5 height 13
click at [612, 147] on div "Subscription" at bounding box center [629, 145] width 53 height 15
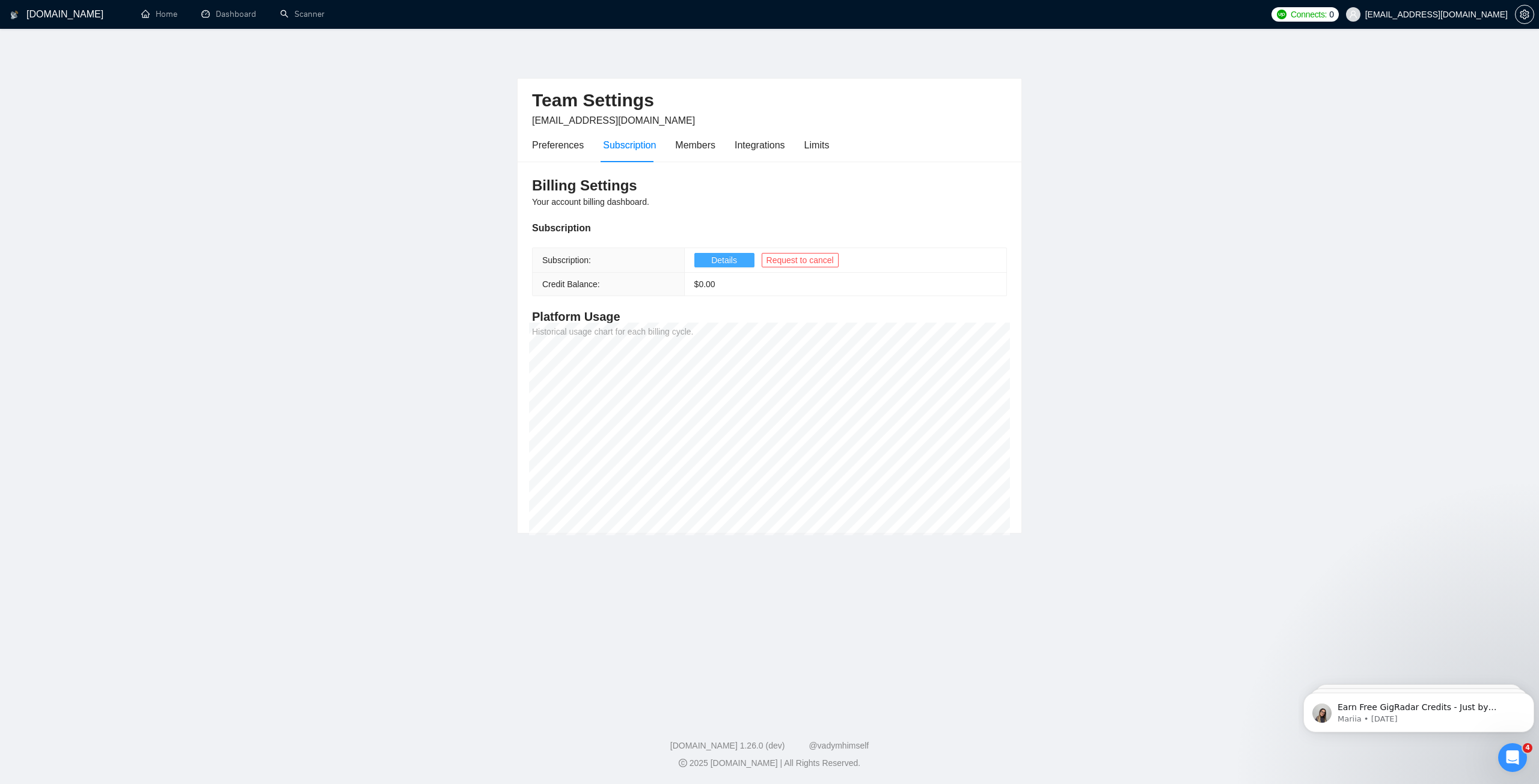
click at [718, 260] on span "Details" at bounding box center [724, 260] width 26 height 13
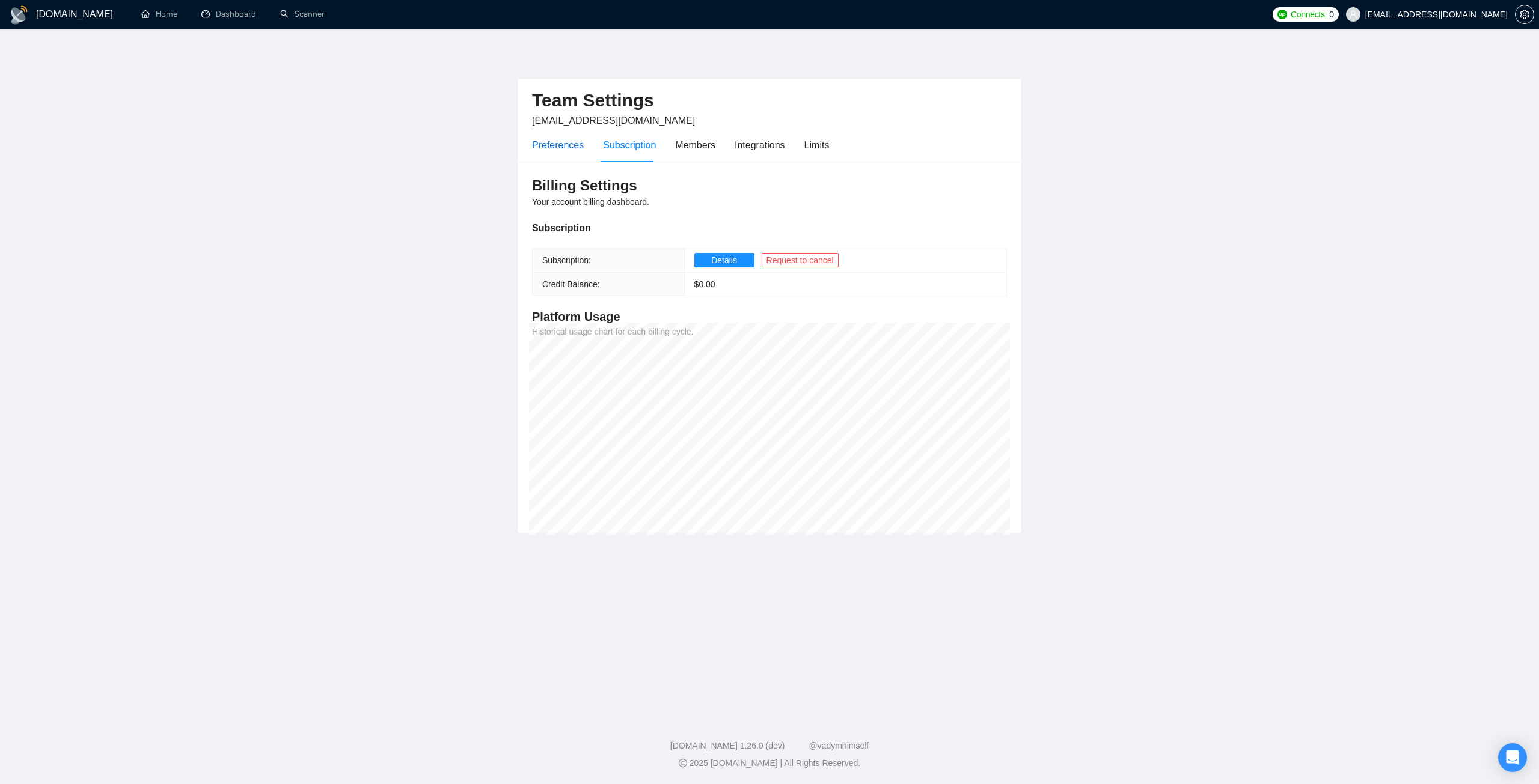
click at [556, 145] on div "Preferences" at bounding box center [558, 145] width 52 height 15
